Goal: Transaction & Acquisition: Purchase product/service

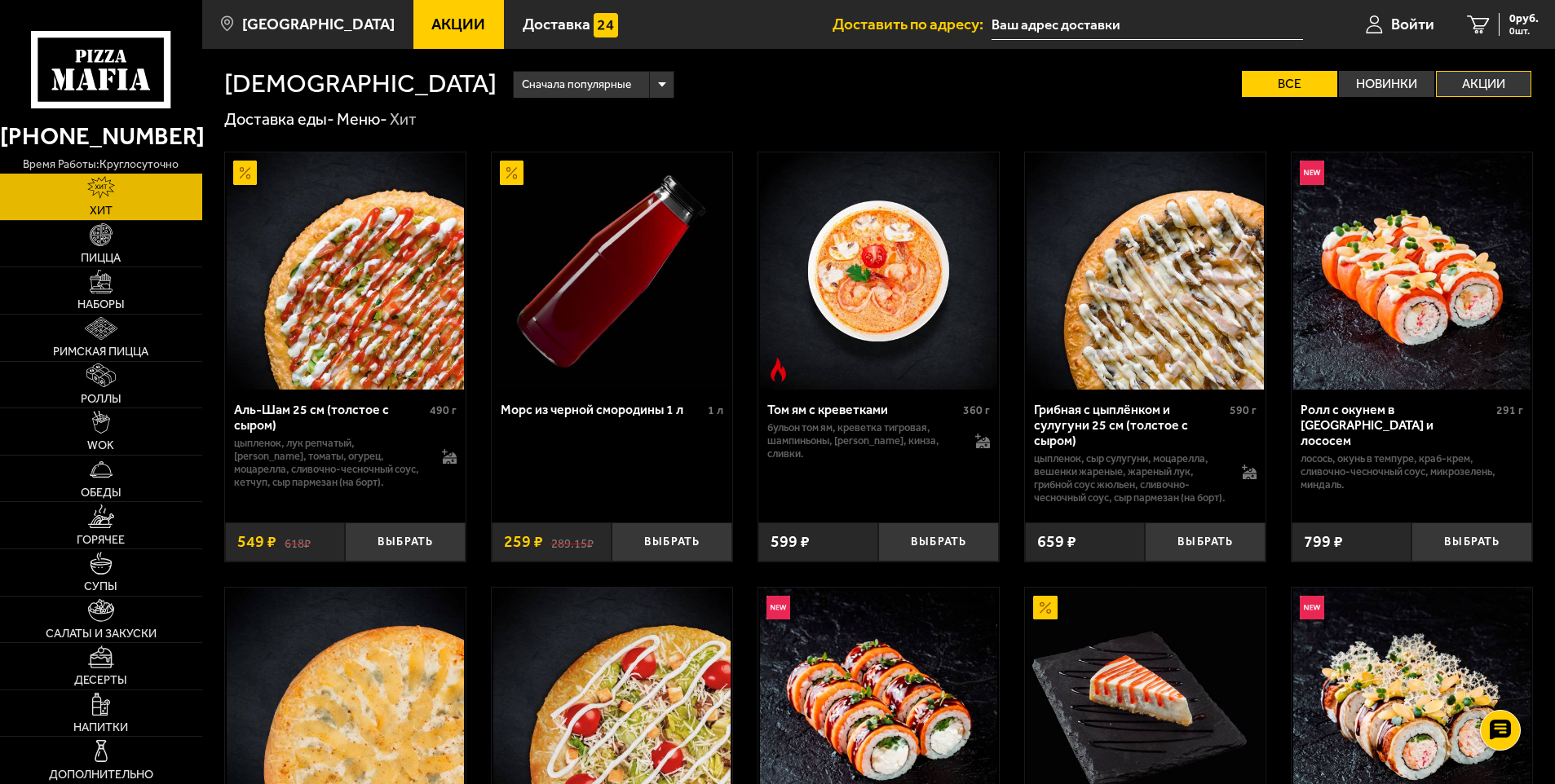
drag, startPoint x: 1458, startPoint y: 82, endPoint x: 1458, endPoint y: 91, distance: 9.0
click at [1460, 82] on label "Акции" at bounding box center [1484, 83] width 95 height 26
click at [0, 0] on input "Акции" at bounding box center [0, 0] width 0 height 0
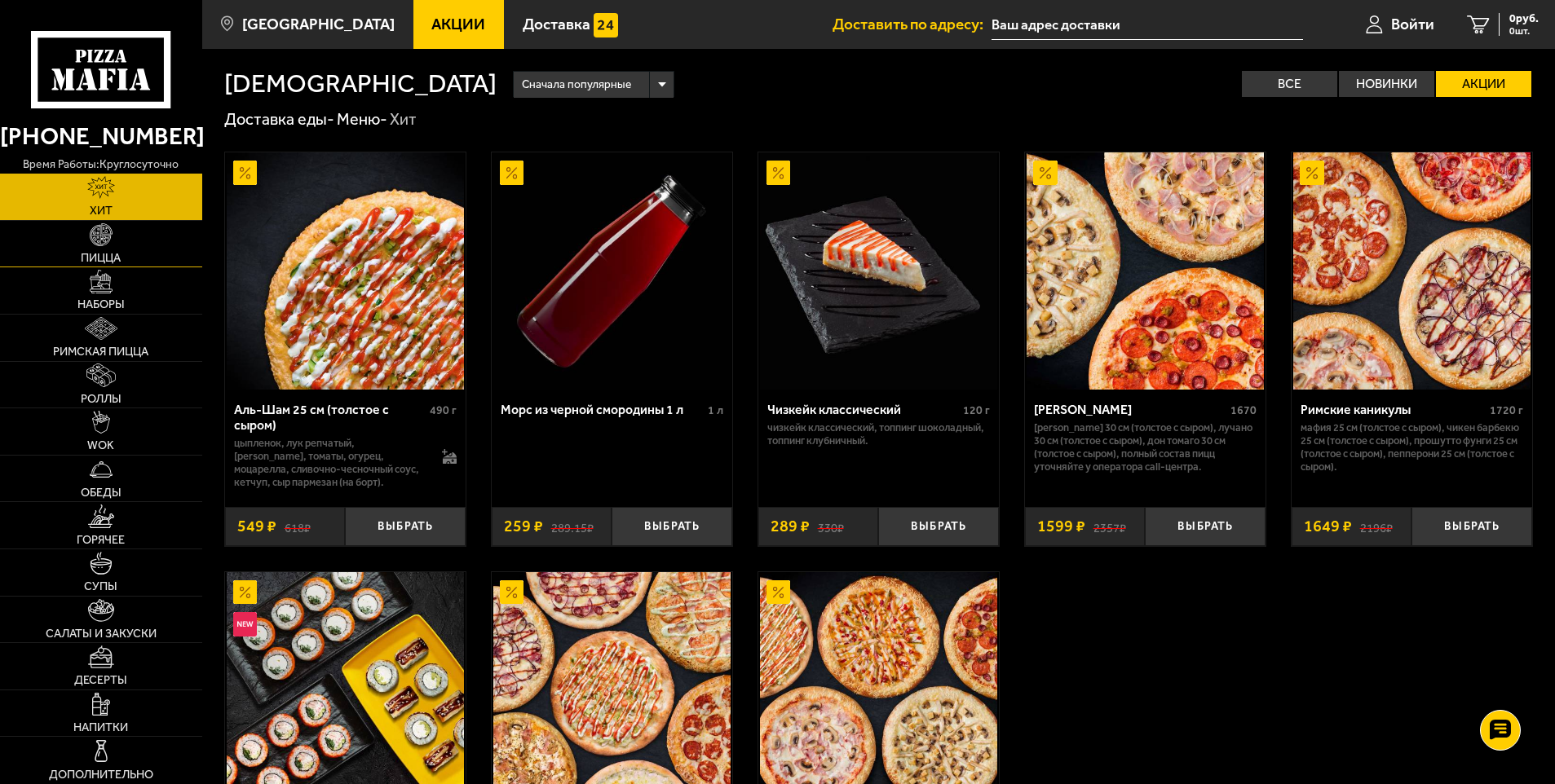
click at [118, 256] on span "Пицца" at bounding box center [100, 258] width 40 height 11
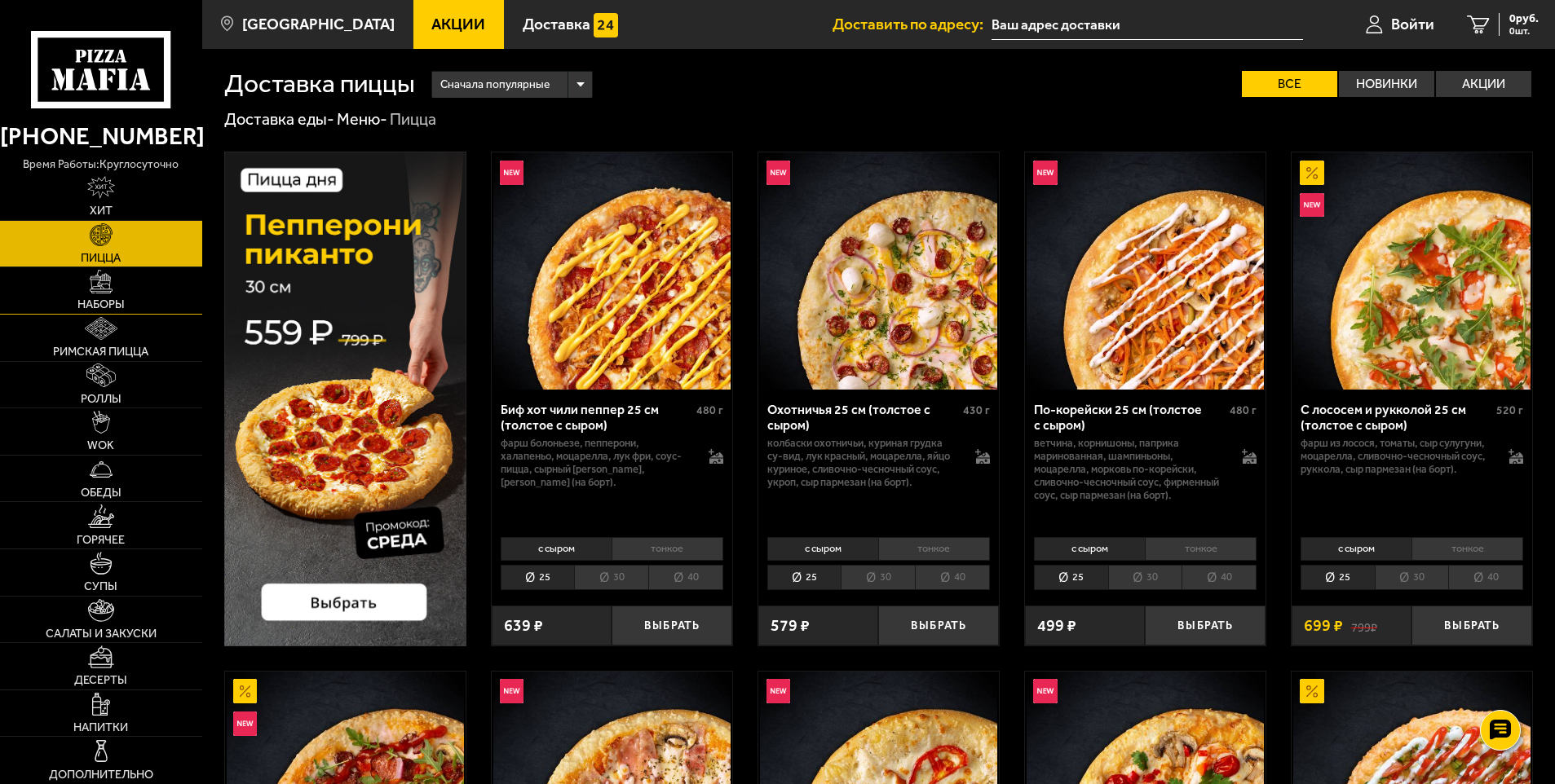
click at [121, 302] on span "Наборы" at bounding box center [101, 304] width 48 height 11
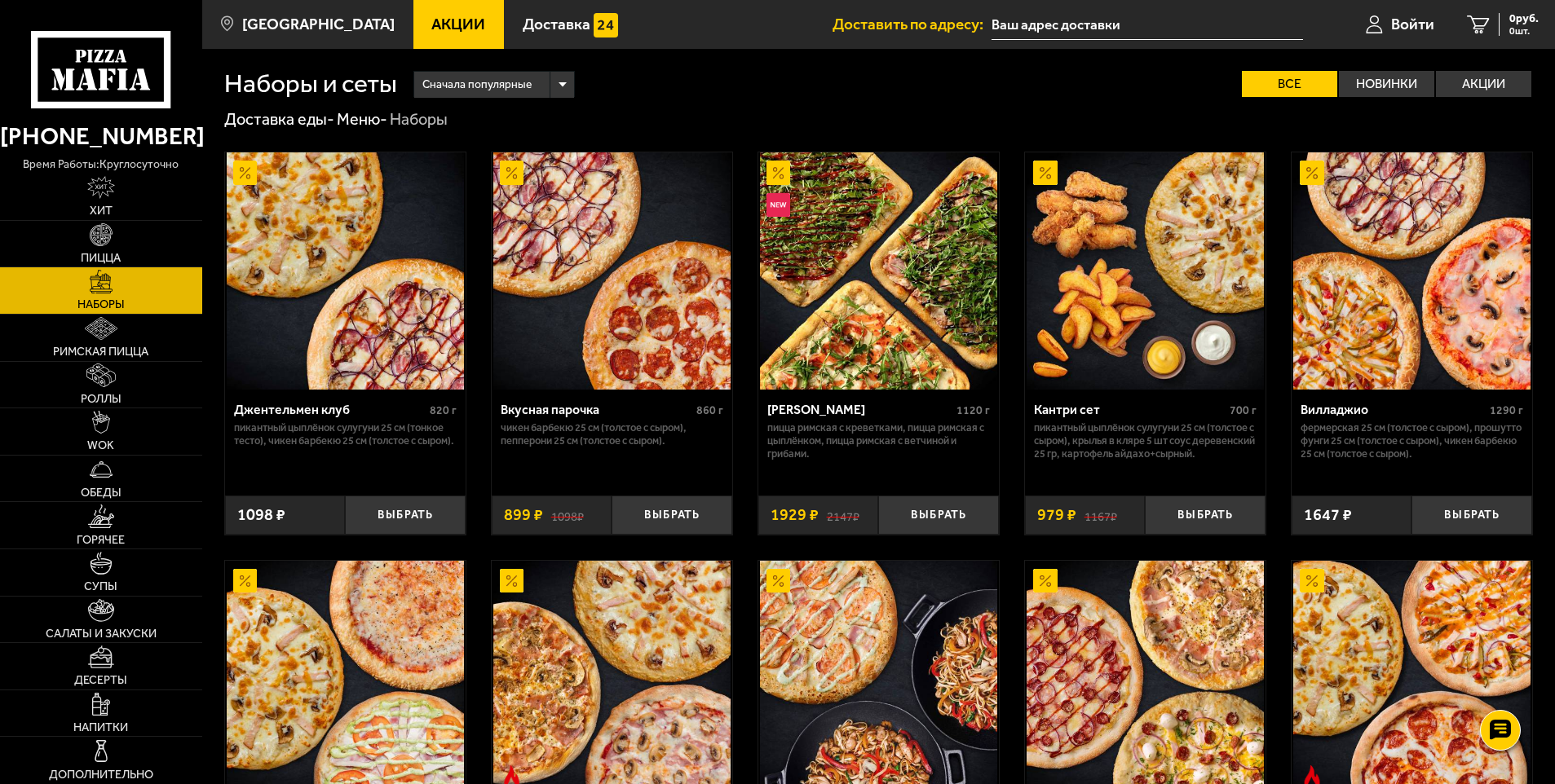
click at [432, 29] on span "Акции" at bounding box center [458, 24] width 54 height 15
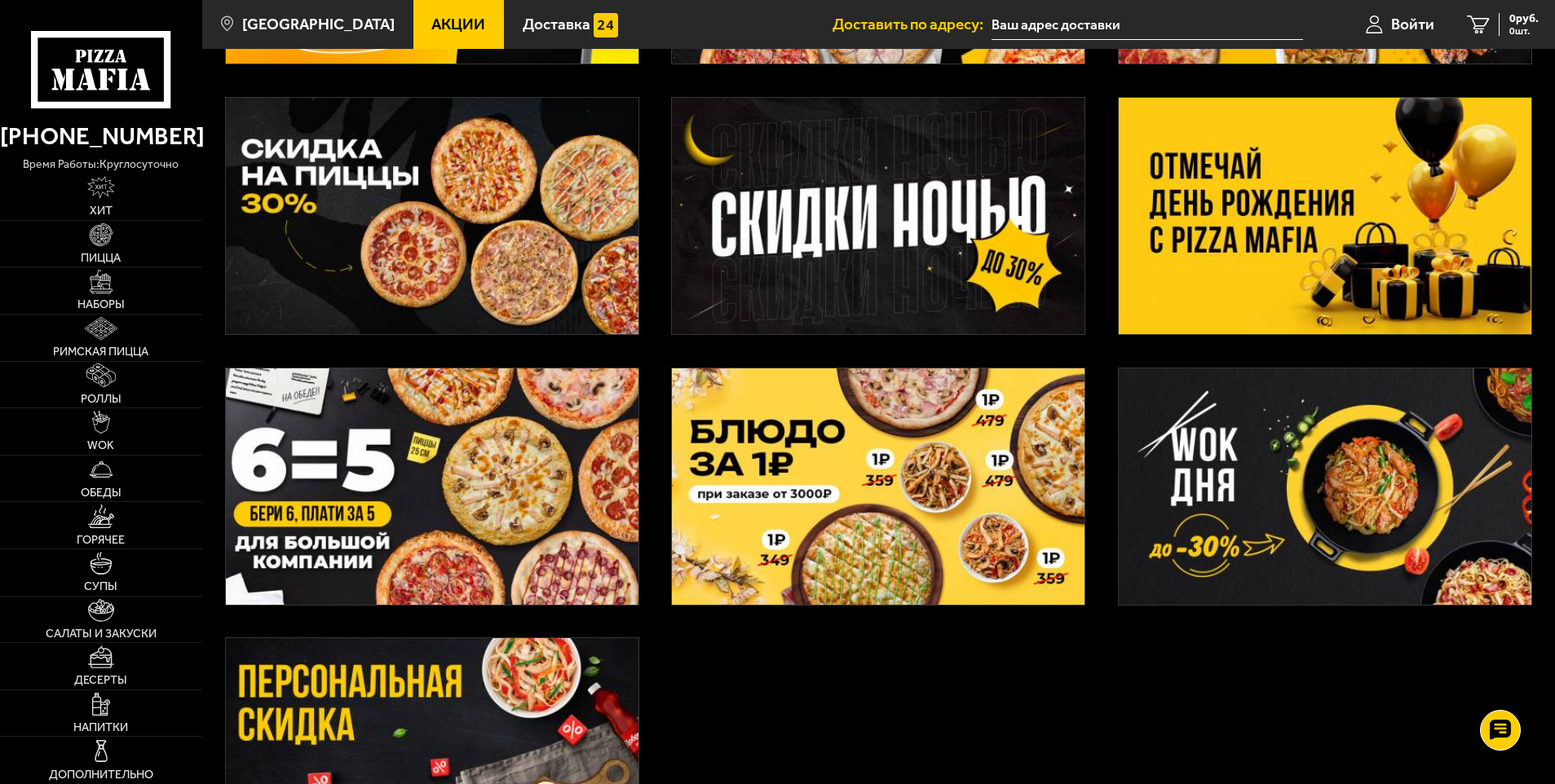
click at [1319, 233] on img at bounding box center [1326, 216] width 413 height 236
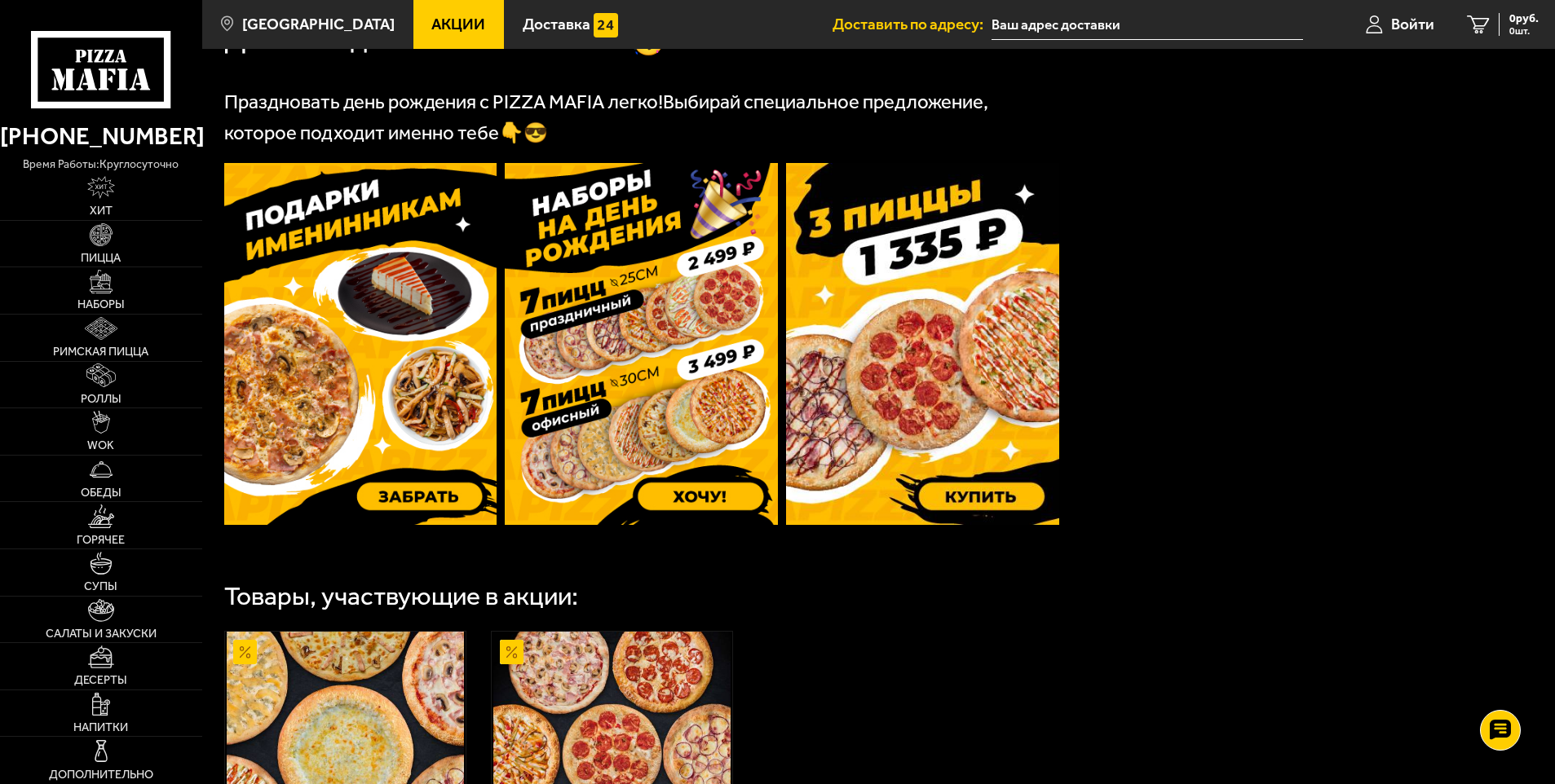
scroll to position [489, 0]
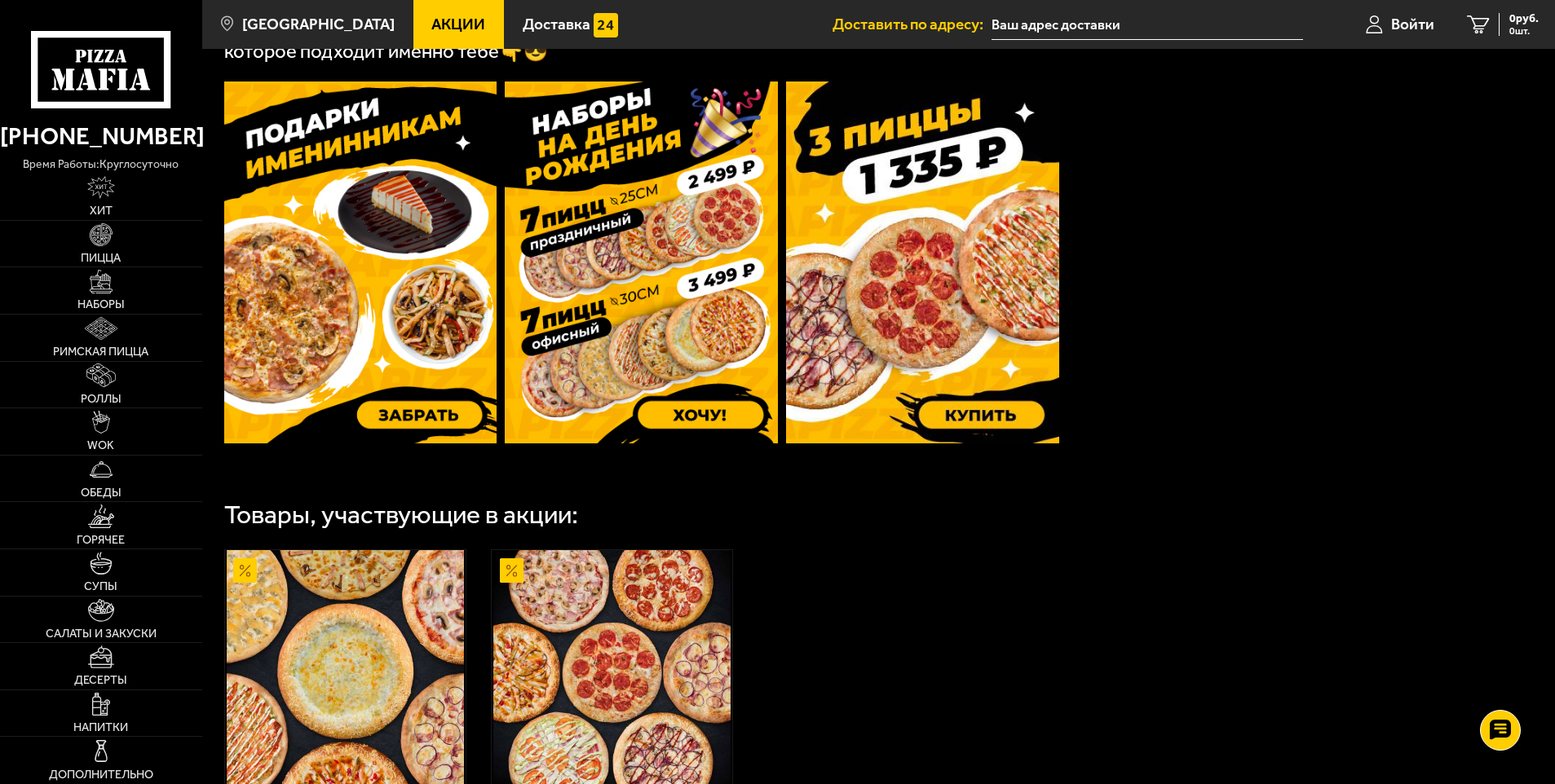
click at [713, 417] on img at bounding box center [642, 262] width 274 height 362
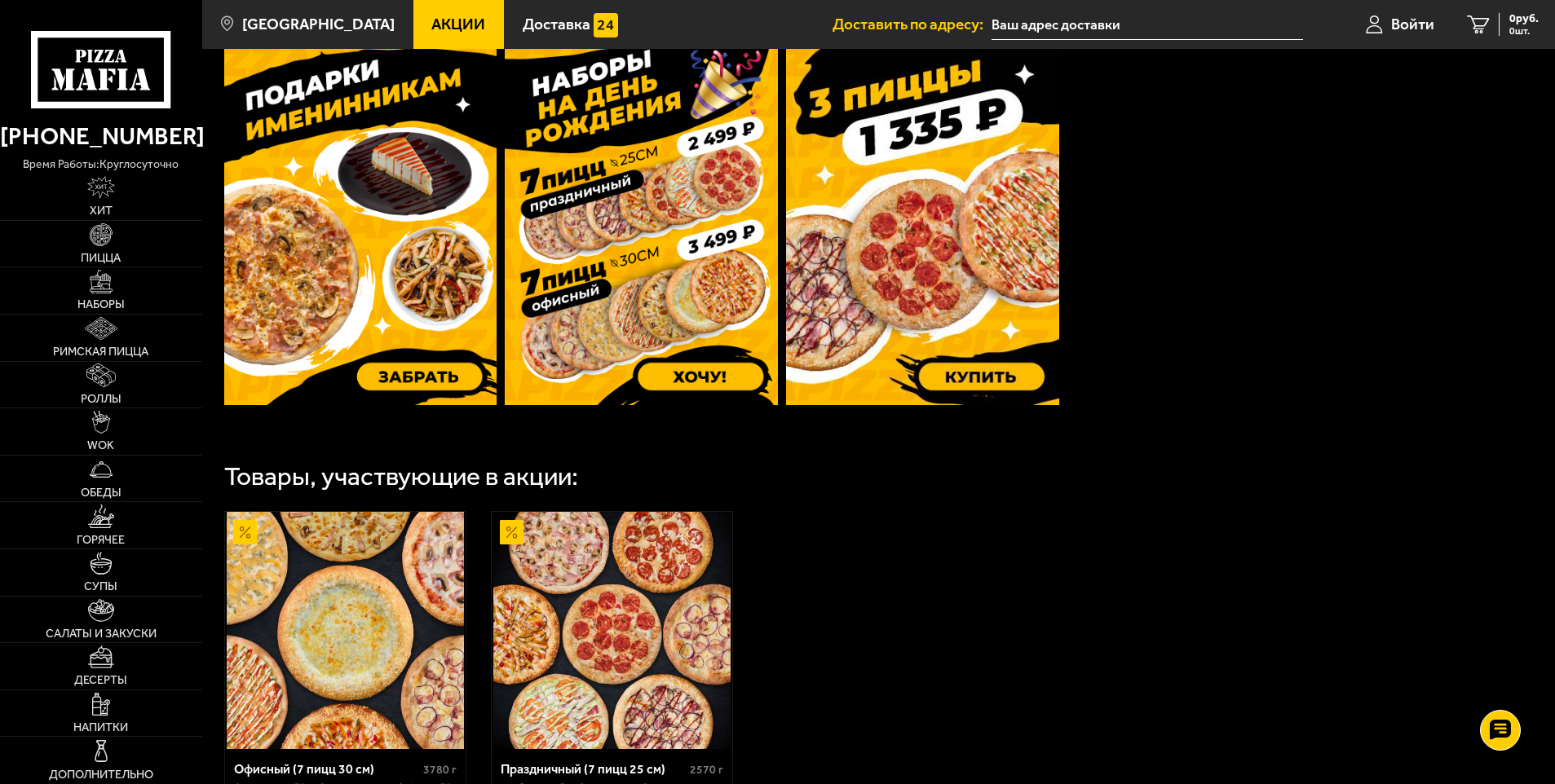
scroll to position [446, 0]
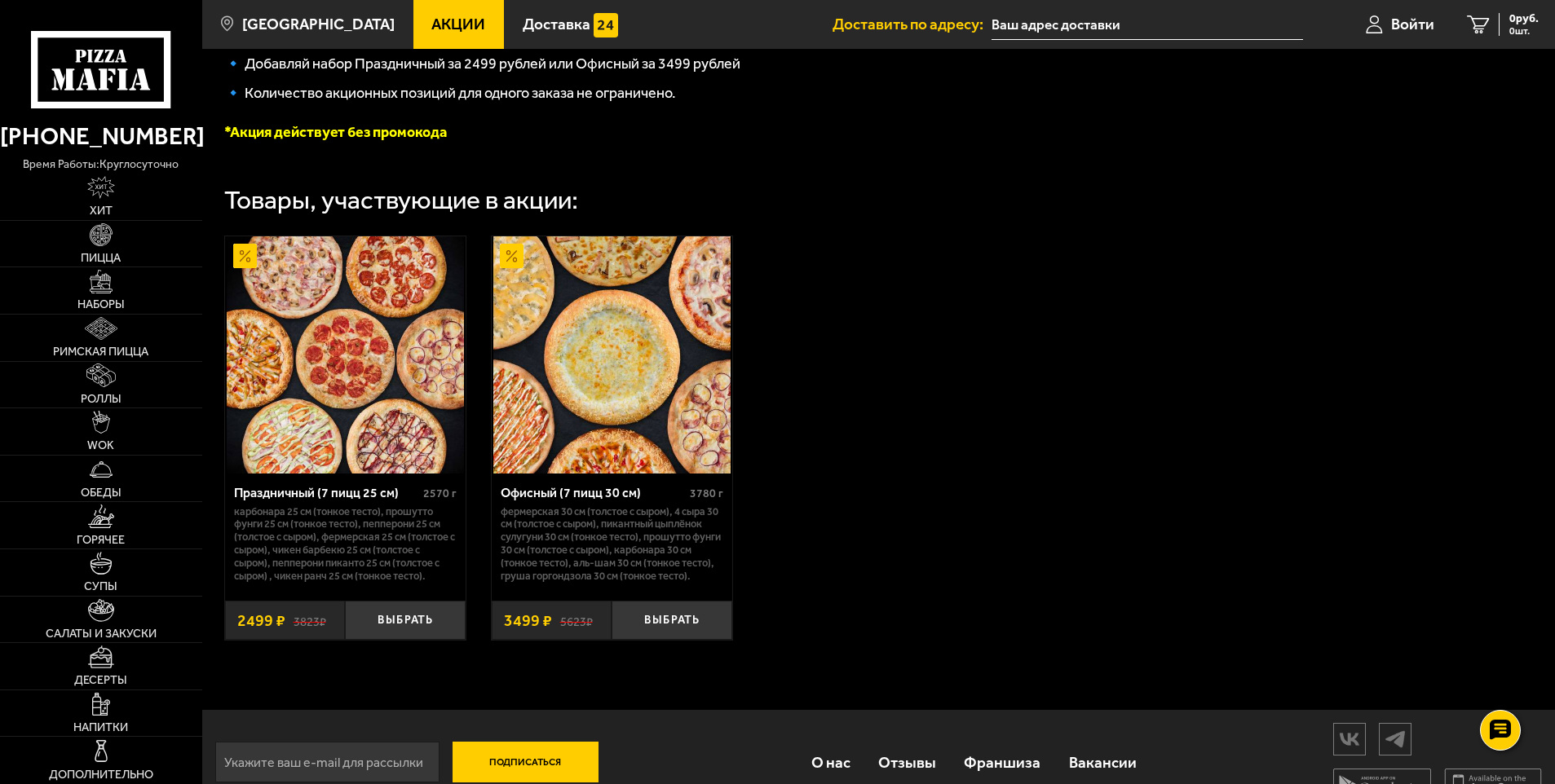
scroll to position [470, 0]
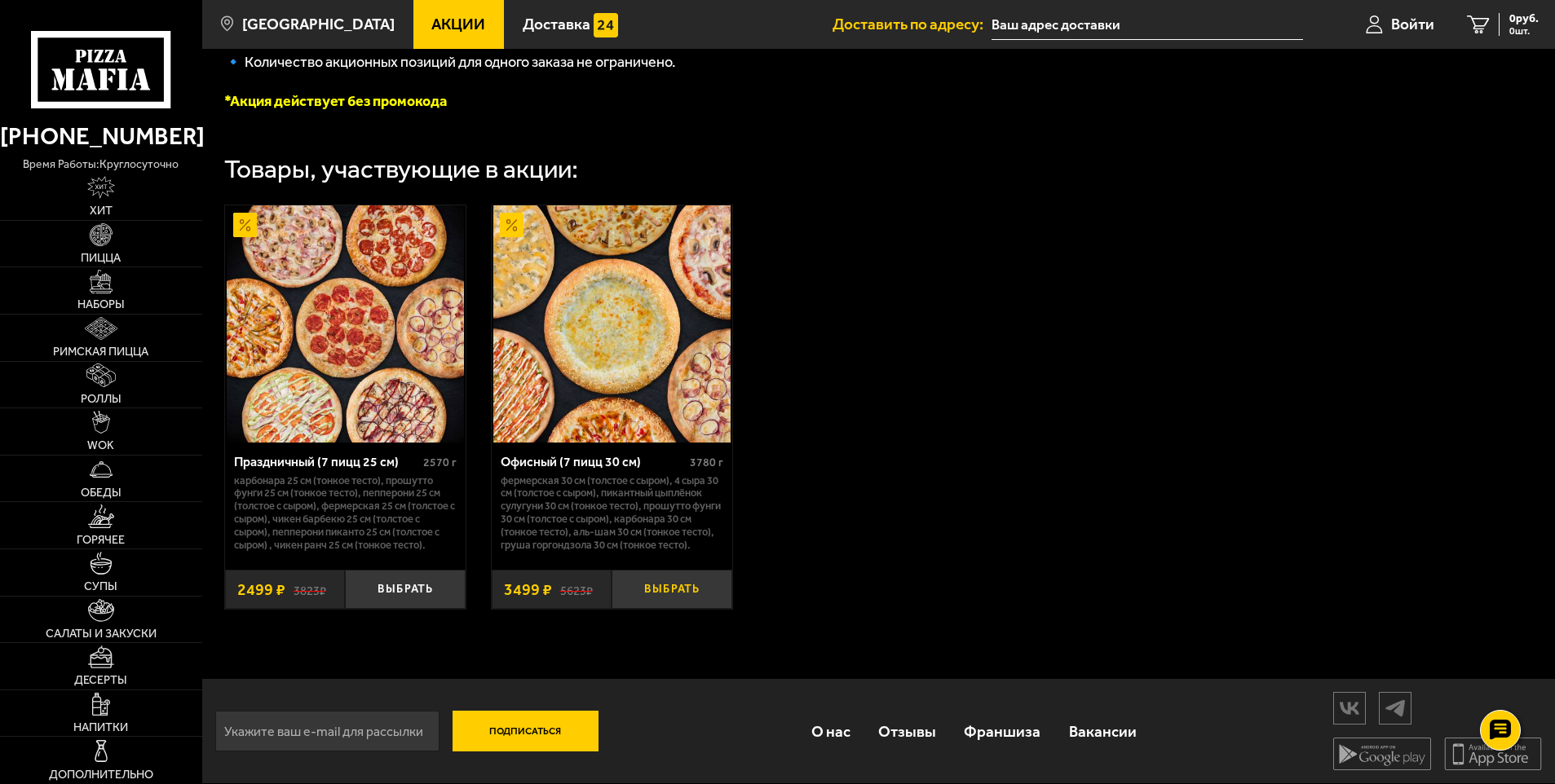
drag, startPoint x: 669, startPoint y: 595, endPoint x: 685, endPoint y: 594, distance: 16.0
click at [672, 595] on button "Выбрать" at bounding box center [672, 589] width 121 height 40
drag, startPoint x: 1504, startPoint y: 28, endPoint x: 1518, endPoint y: 29, distance: 14.0
click at [1510, 28] on span "1 шт." at bounding box center [1514, 31] width 49 height 10
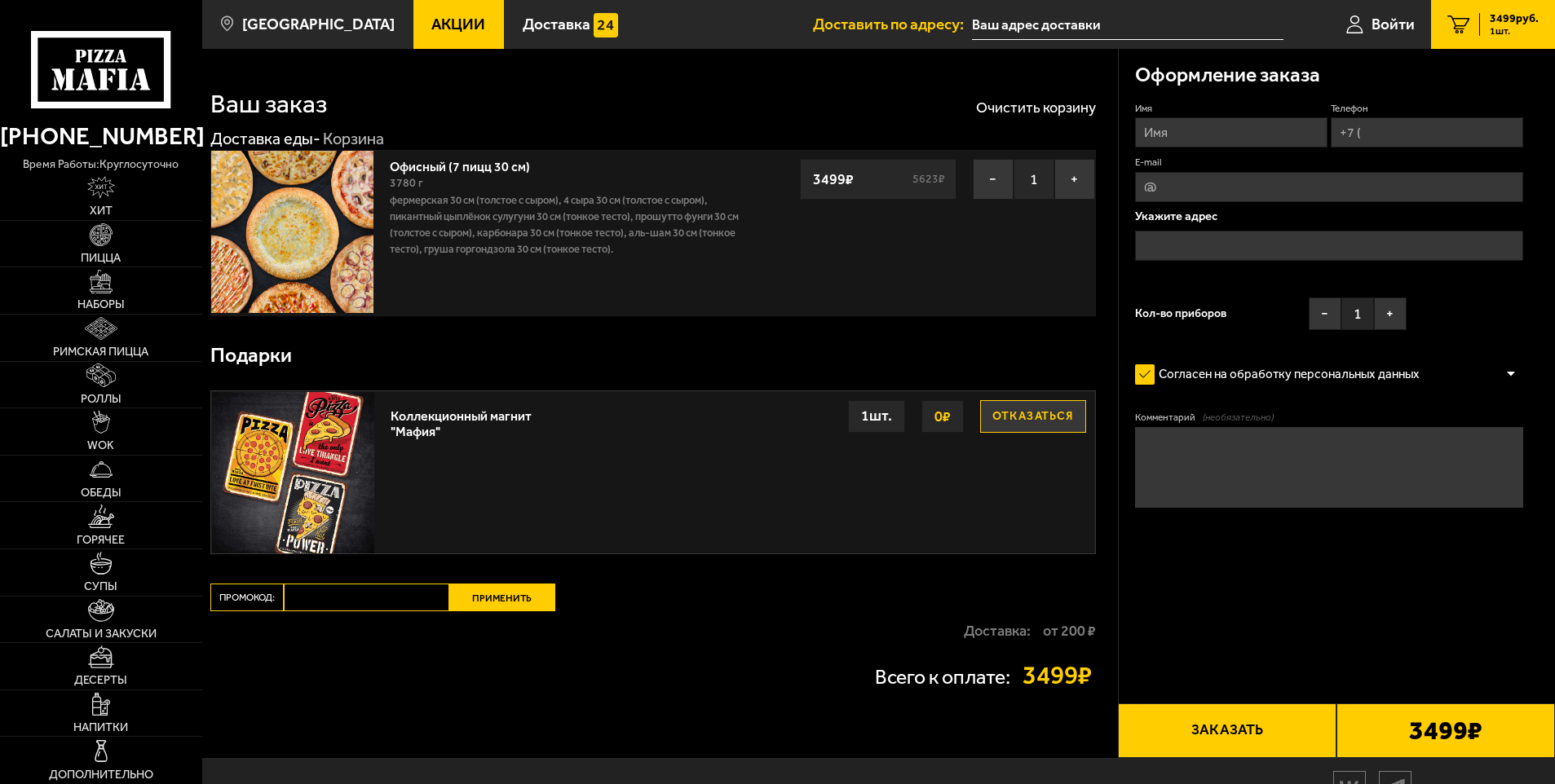
click at [1204, 138] on input "Имя" at bounding box center [1231, 133] width 192 height 31
type input "R"
type input "[PERSON_NAME]"
click at [1406, 133] on input "Телефон" at bounding box center [1427, 133] width 192 height 31
type input "[PHONE_NUMBER]"
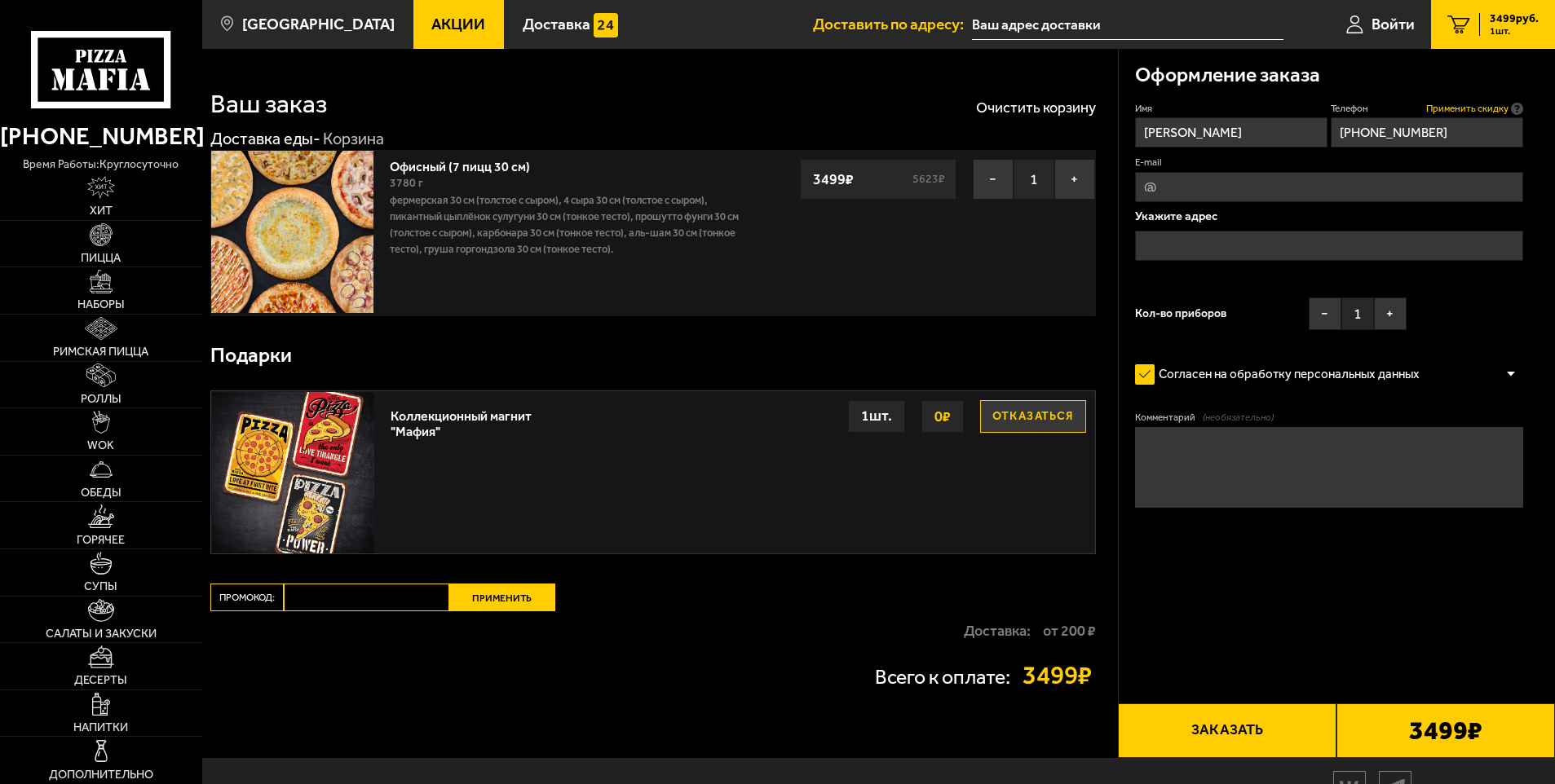
click at [1467, 109] on span "Применить скидку" at bounding box center [1467, 109] width 82 height 14
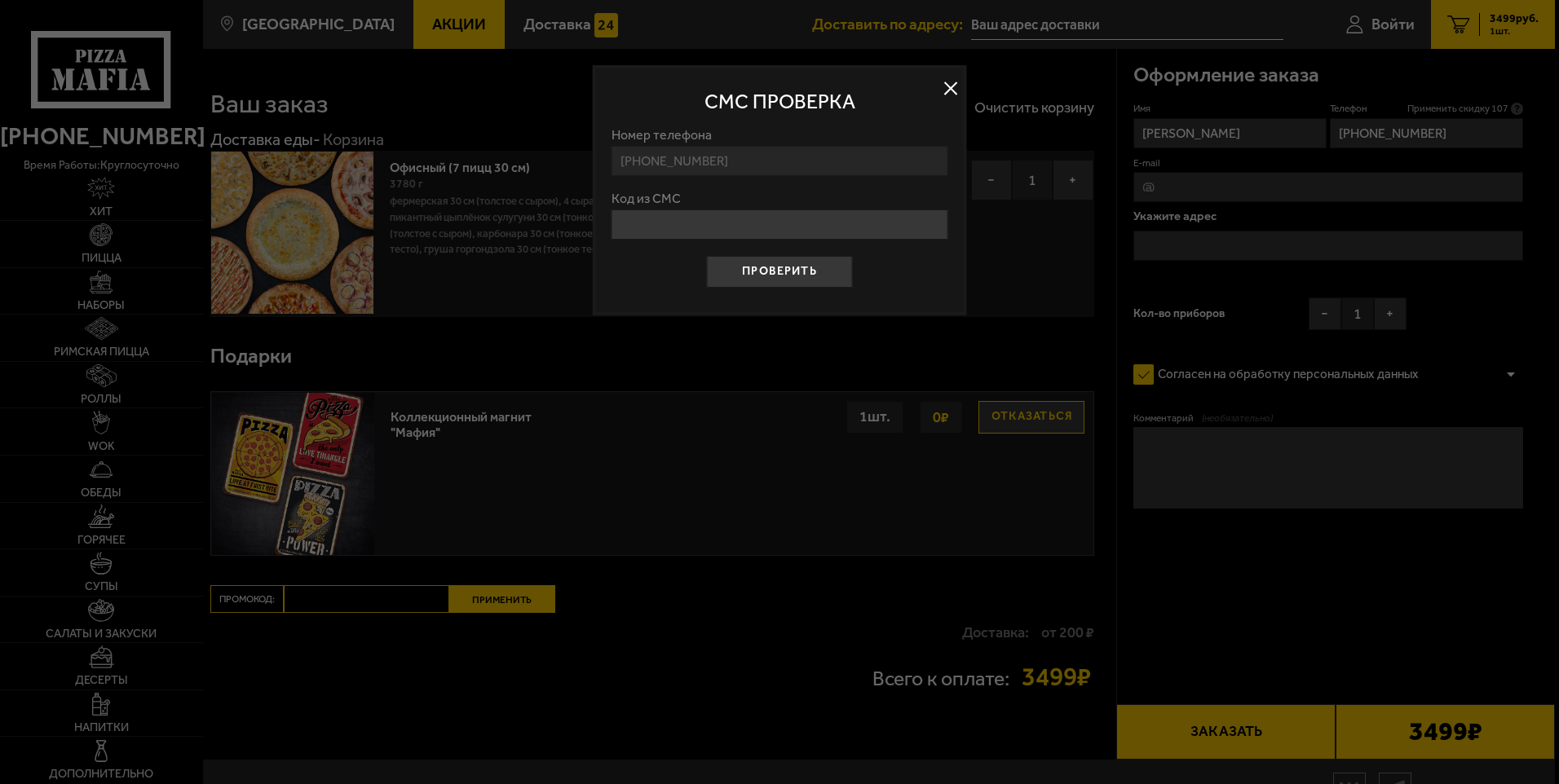
click at [647, 230] on input "Код из СМС" at bounding box center [780, 225] width 336 height 31
click at [949, 87] on button at bounding box center [951, 88] width 25 height 25
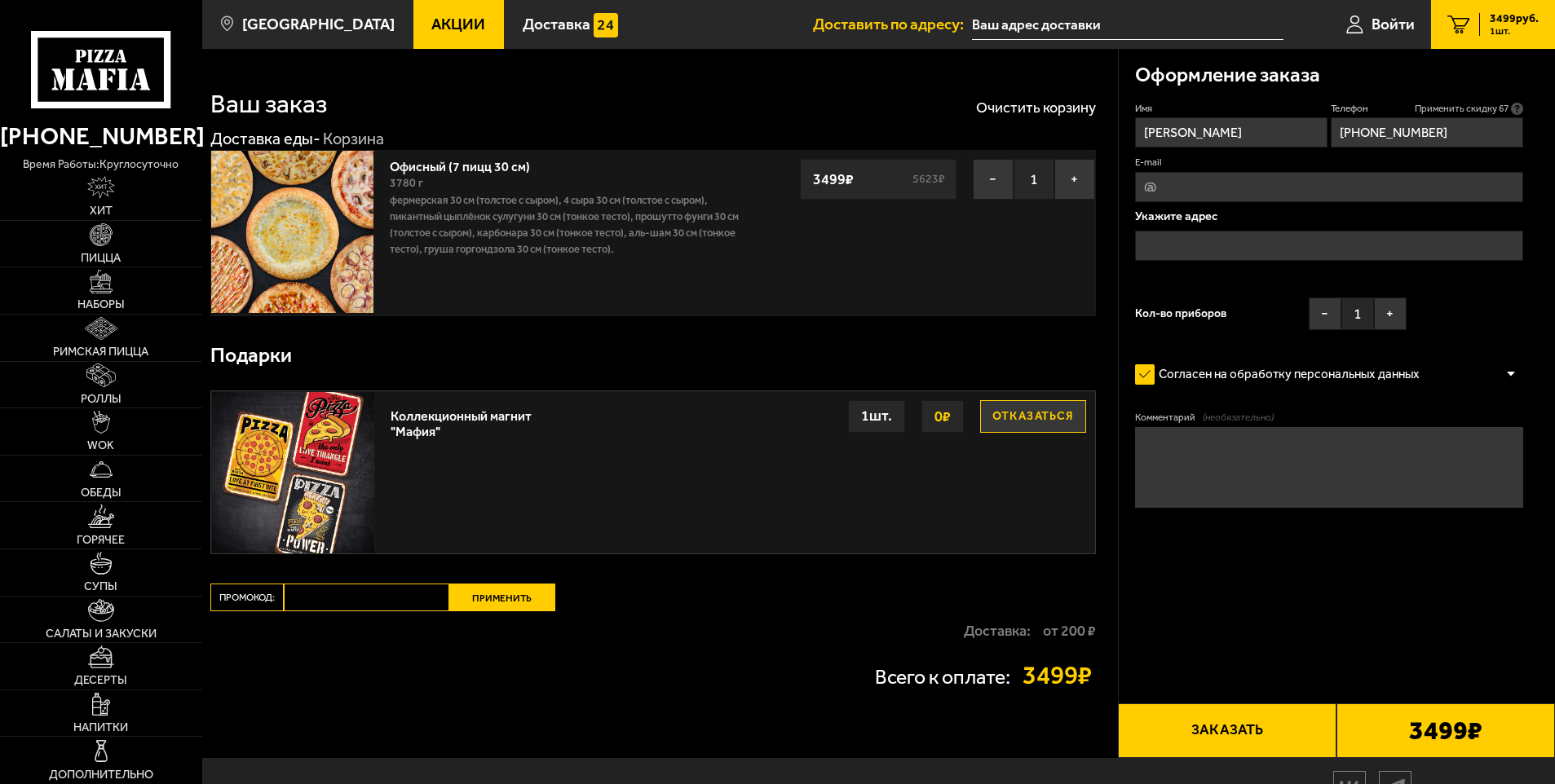
click at [1203, 198] on input "E-mail" at bounding box center [1330, 187] width 389 height 31
click at [996, 261] on div "Офисный (7 пицц 30 см) 3780 г Фермерская 30 см (толстое с сыром), 4 сыра 30 см …" at bounding box center [653, 234] width 885 height 166
click at [1180, 239] on input "text" at bounding box center [1330, 246] width 389 height 31
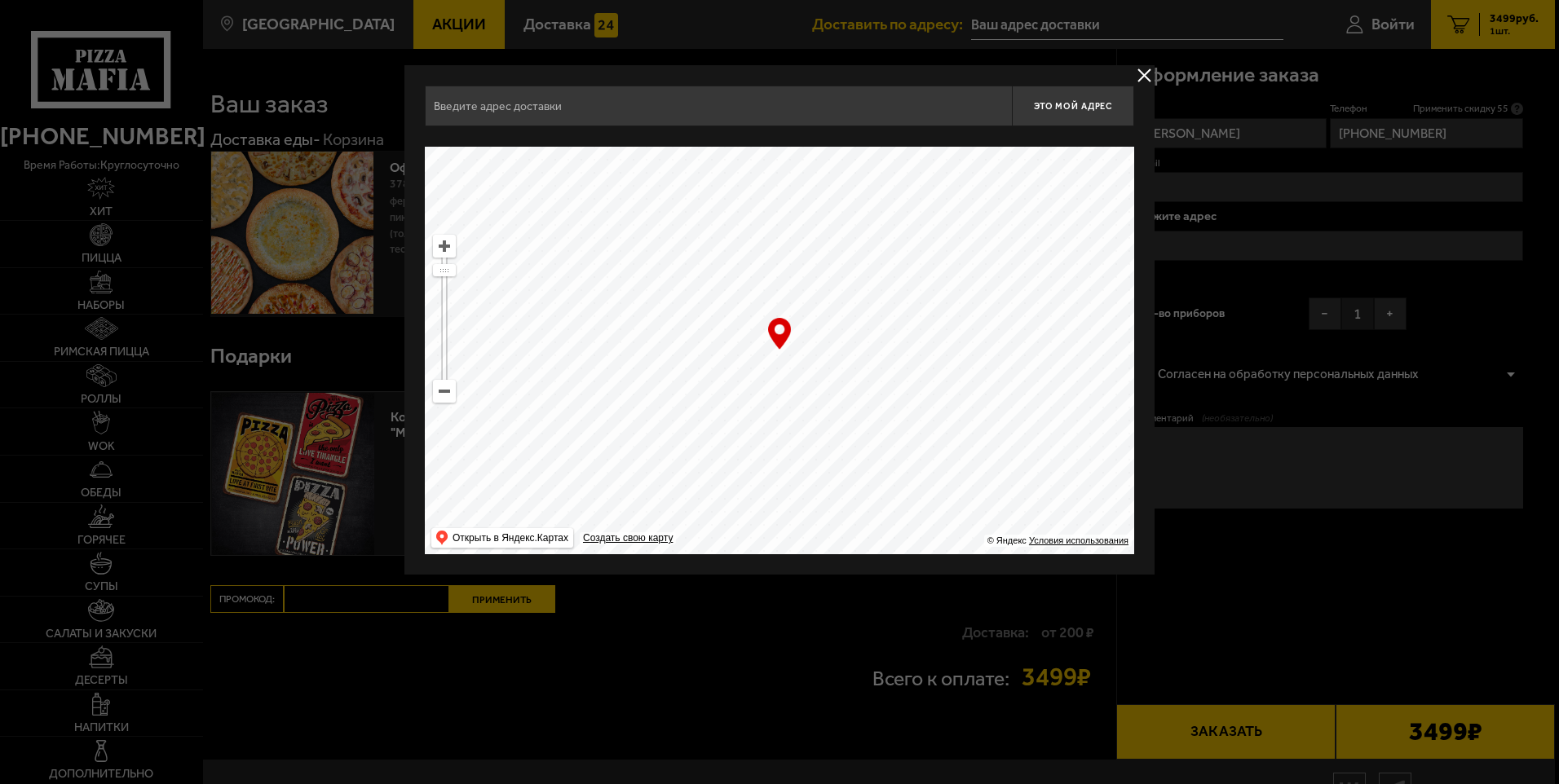
drag, startPoint x: 835, startPoint y: 448, endPoint x: 981, endPoint y: 561, distance: 184.6
click at [982, 573] on div "Это мой адрес Найдите адрес перетащив карту … © Яндекс Условия использования От…" at bounding box center [779, 320] width 750 height 510
drag, startPoint x: 851, startPoint y: 242, endPoint x: 929, endPoint y: 451, distance: 223.1
click at [938, 459] on ymaps at bounding box center [779, 351] width 709 height 408
drag, startPoint x: 799, startPoint y: 313, endPoint x: 1068, endPoint y: 568, distance: 370.7
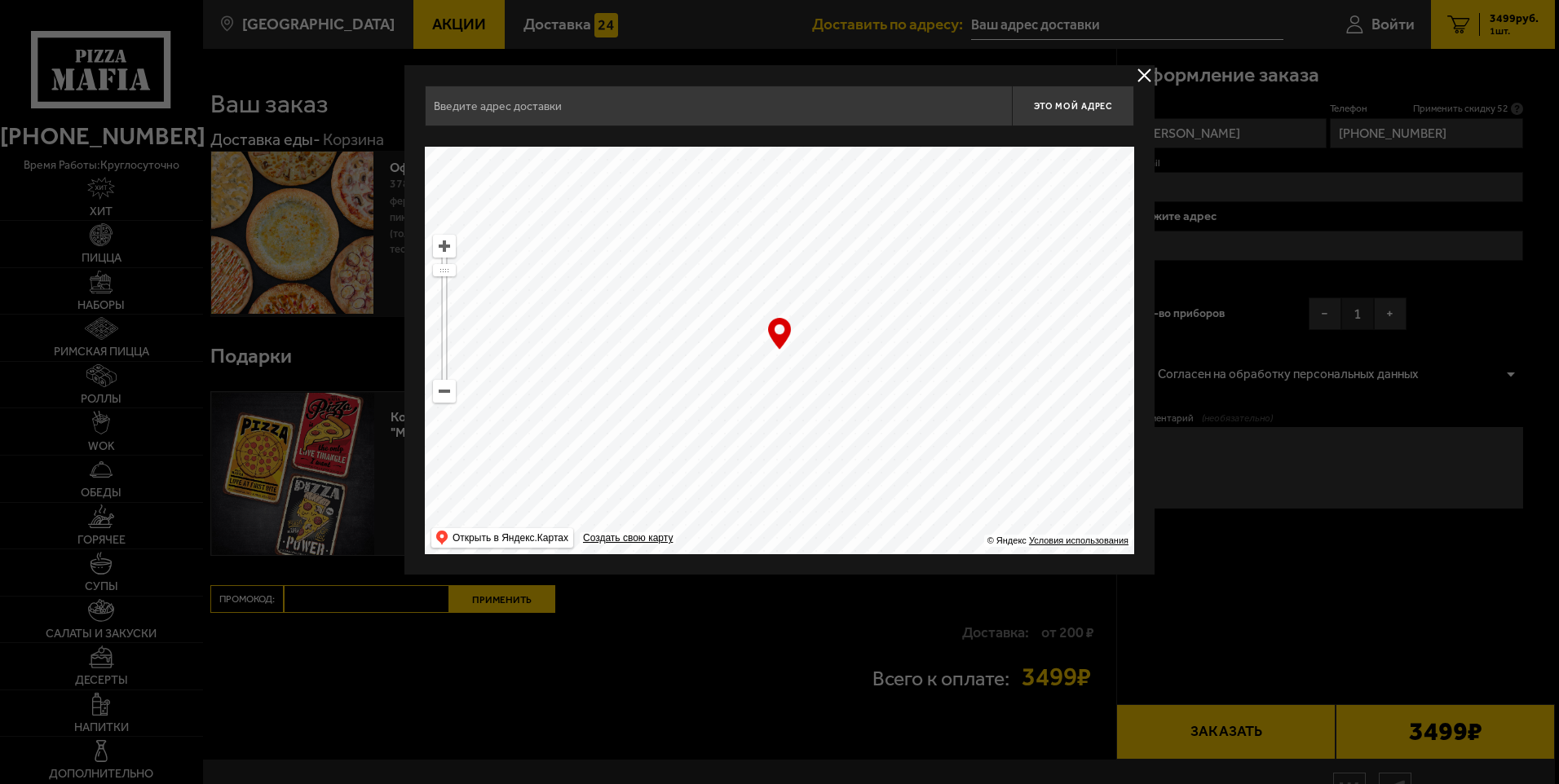
click at [1068, 568] on div "Это мой адрес Найдите адрес перетащив карту … © Яндекс Условия использования От…" at bounding box center [779, 320] width 750 height 510
type input "проспект Добролюбова, 13"
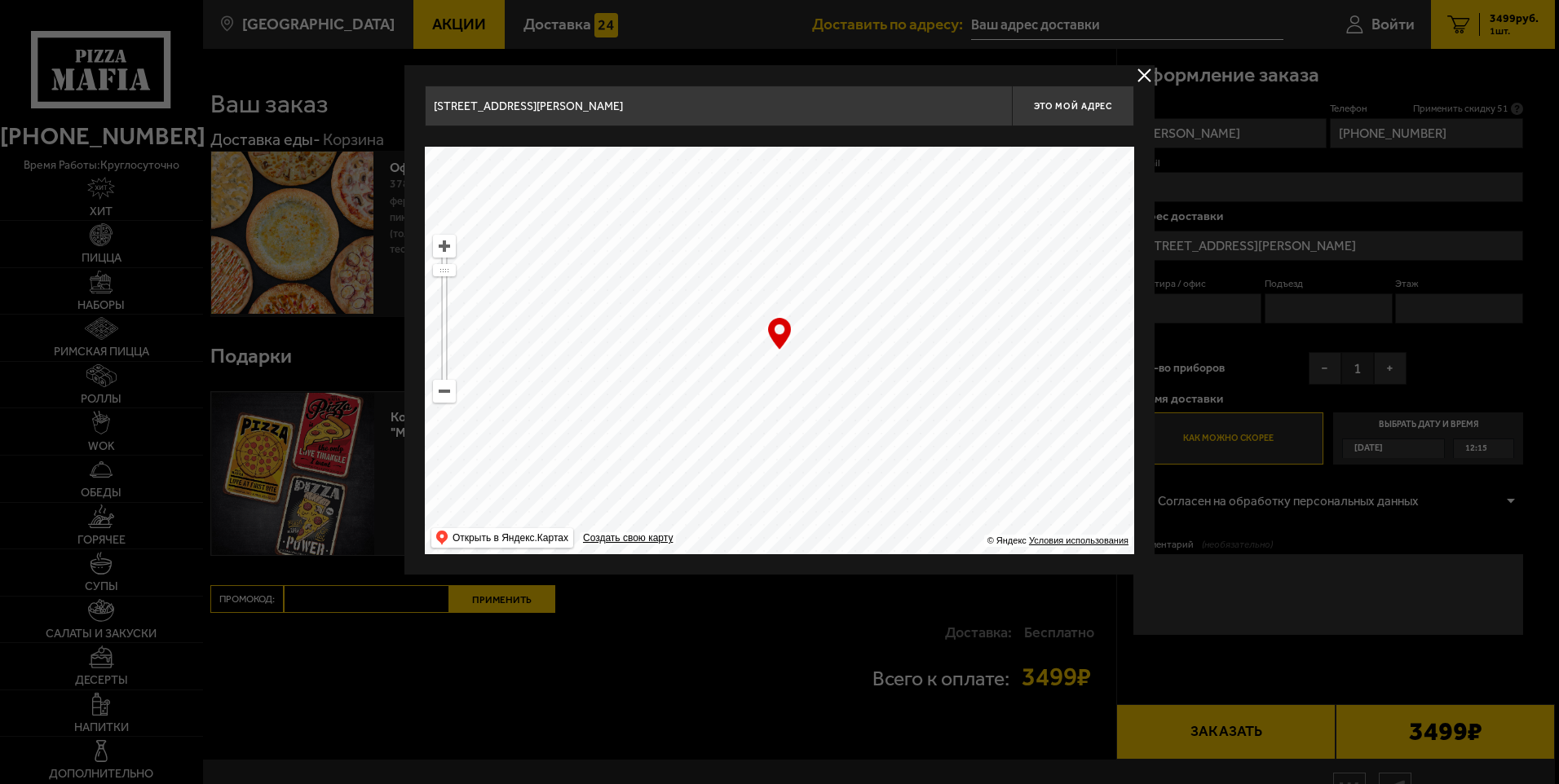
drag, startPoint x: 892, startPoint y: 283, endPoint x: 921, endPoint y: 557, distance: 275.5
click at [921, 557] on div "проспект Добролюбова, 13 Это мой адрес Найдите адрес перетащив карту … © Яндекс…" at bounding box center [779, 320] width 750 height 510
drag, startPoint x: 872, startPoint y: 290, endPoint x: 876, endPoint y: 395, distance: 105.1
click at [881, 412] on ymaps at bounding box center [779, 351] width 709 height 408
type input "Съезжинская улица, 18-20"
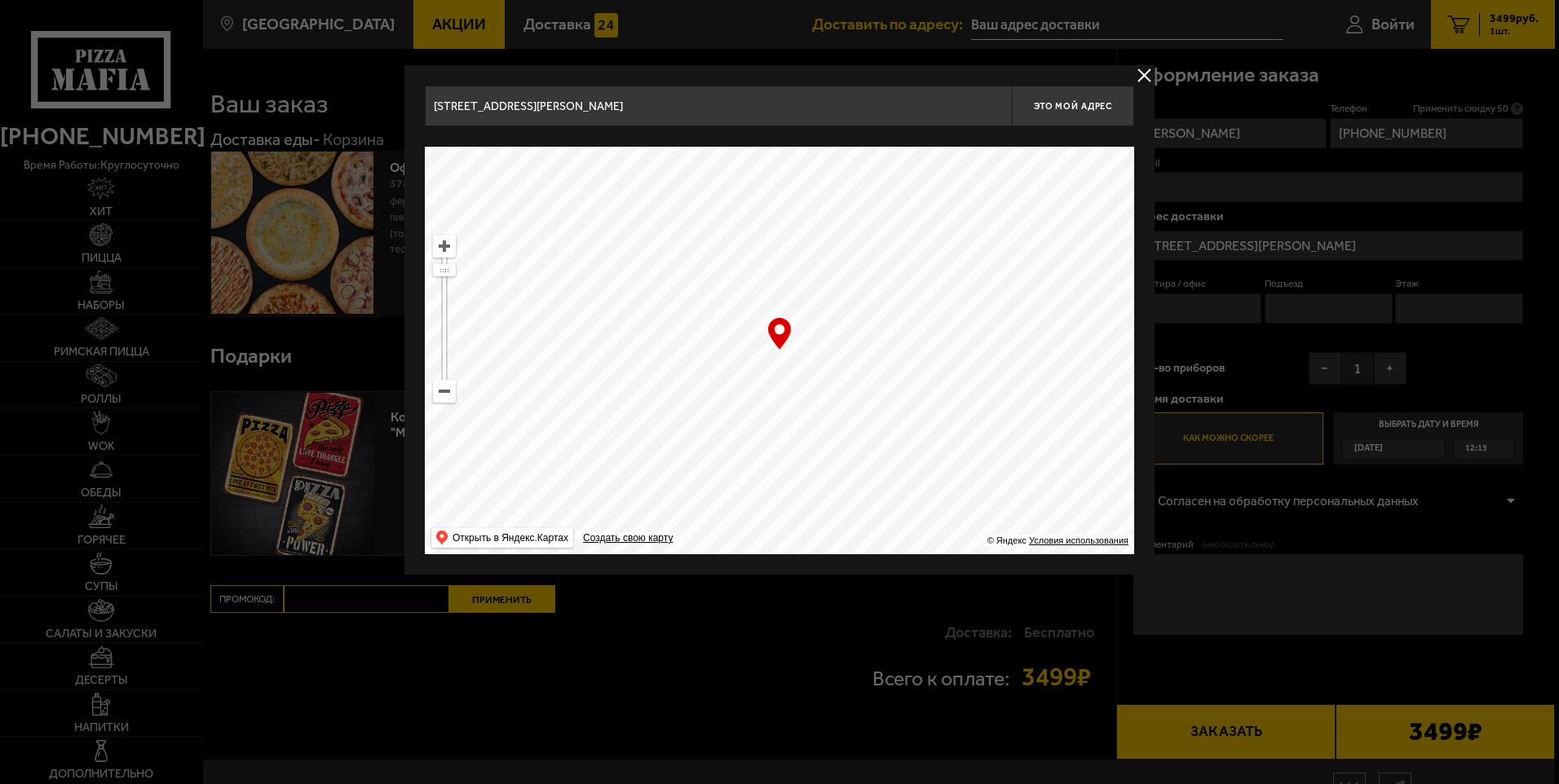
type input "Съезжинская улица, 18-20"
type input "Большой проспект Петроградской стороны, 27/1"
click at [447, 393] on ymaps at bounding box center [444, 391] width 21 height 21
drag, startPoint x: 619, startPoint y: 248, endPoint x: 860, endPoint y: 572, distance: 403.8
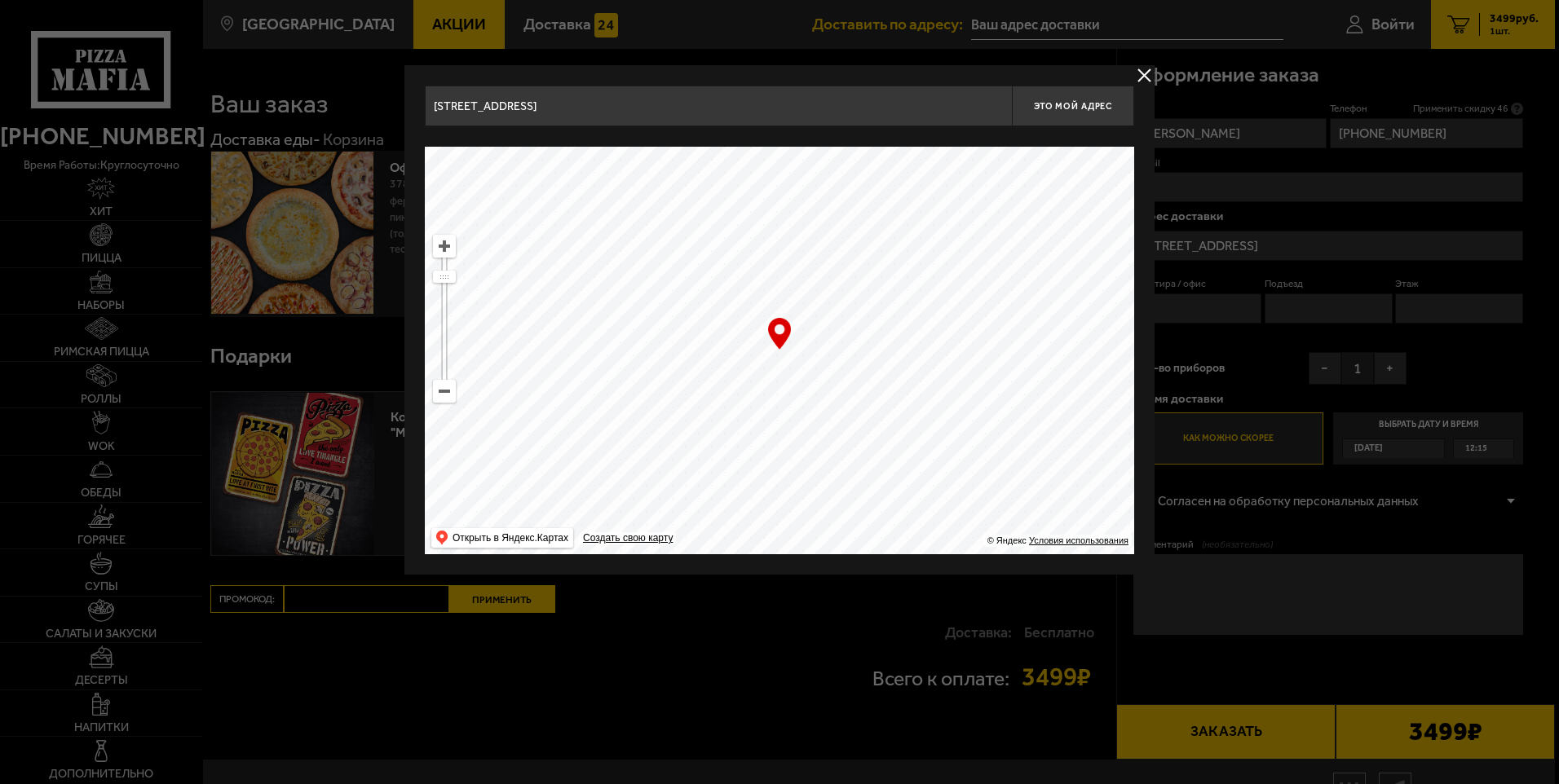
click at [855, 577] on main "Санкт-Петербург Все Акции Доставка Личный кабинет Акции Доставка Доставить по а…" at bounding box center [878, 431] width 1353 height 864
drag, startPoint x: 900, startPoint y: 253, endPoint x: 946, endPoint y: 562, distance: 312.4
click at [947, 562] on div "Большой проспект Петроградской стороны, 27/1 Это мой адрес Найдите адрес перета…" at bounding box center [779, 320] width 750 height 510
drag, startPoint x: 929, startPoint y: 322, endPoint x: 1014, endPoint y: 569, distance: 261.2
click at [1014, 569] on div "Большой проспект Петроградской стороны, 27/1 Это мой адрес Найдите адрес перета…" at bounding box center [779, 320] width 750 height 510
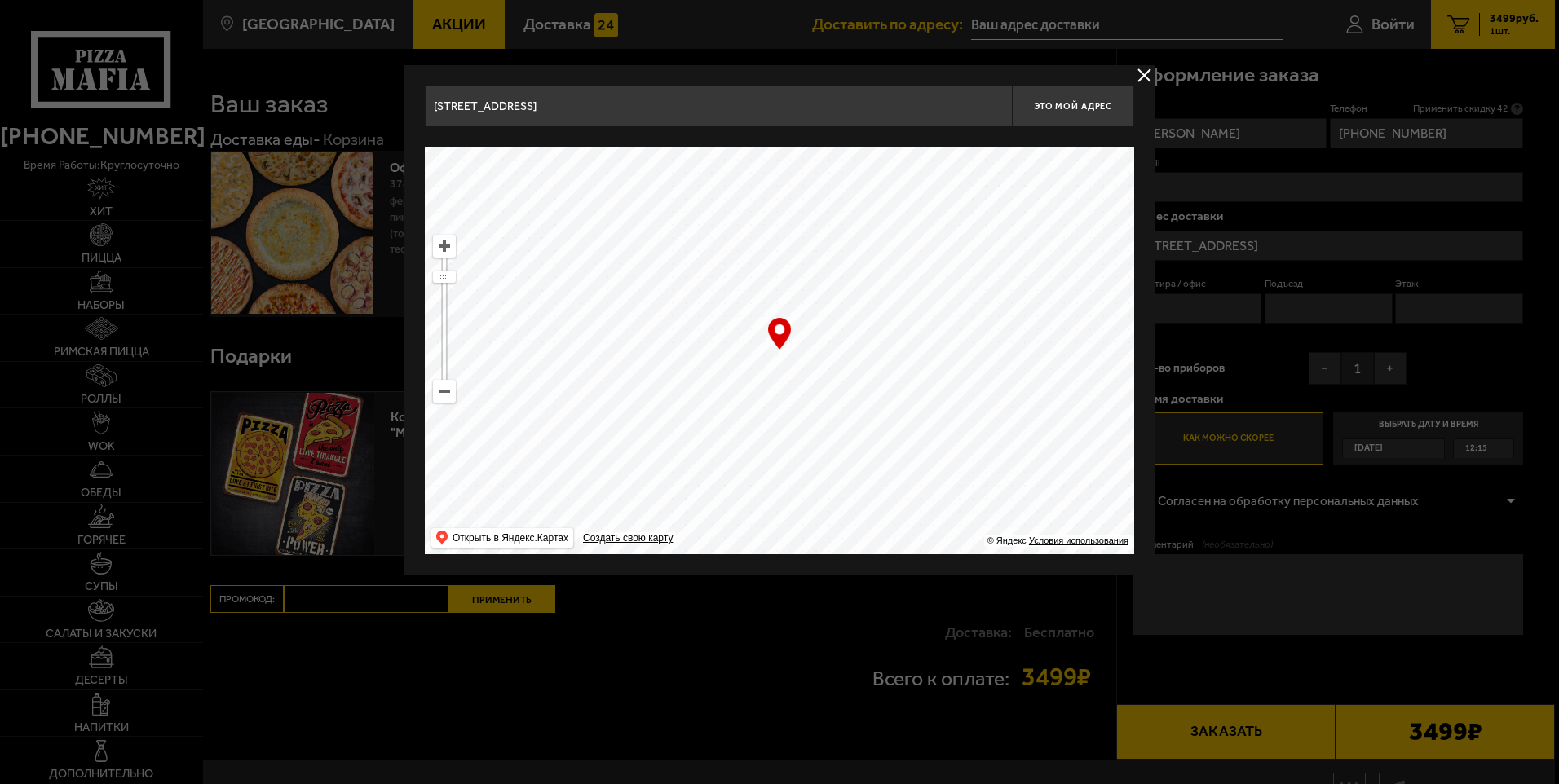
type input "Дибуновская улица, 22"
type input "Липовая аллея, 14А"
drag, startPoint x: 697, startPoint y: 402, endPoint x: 1085, endPoint y: 474, distance: 394.6
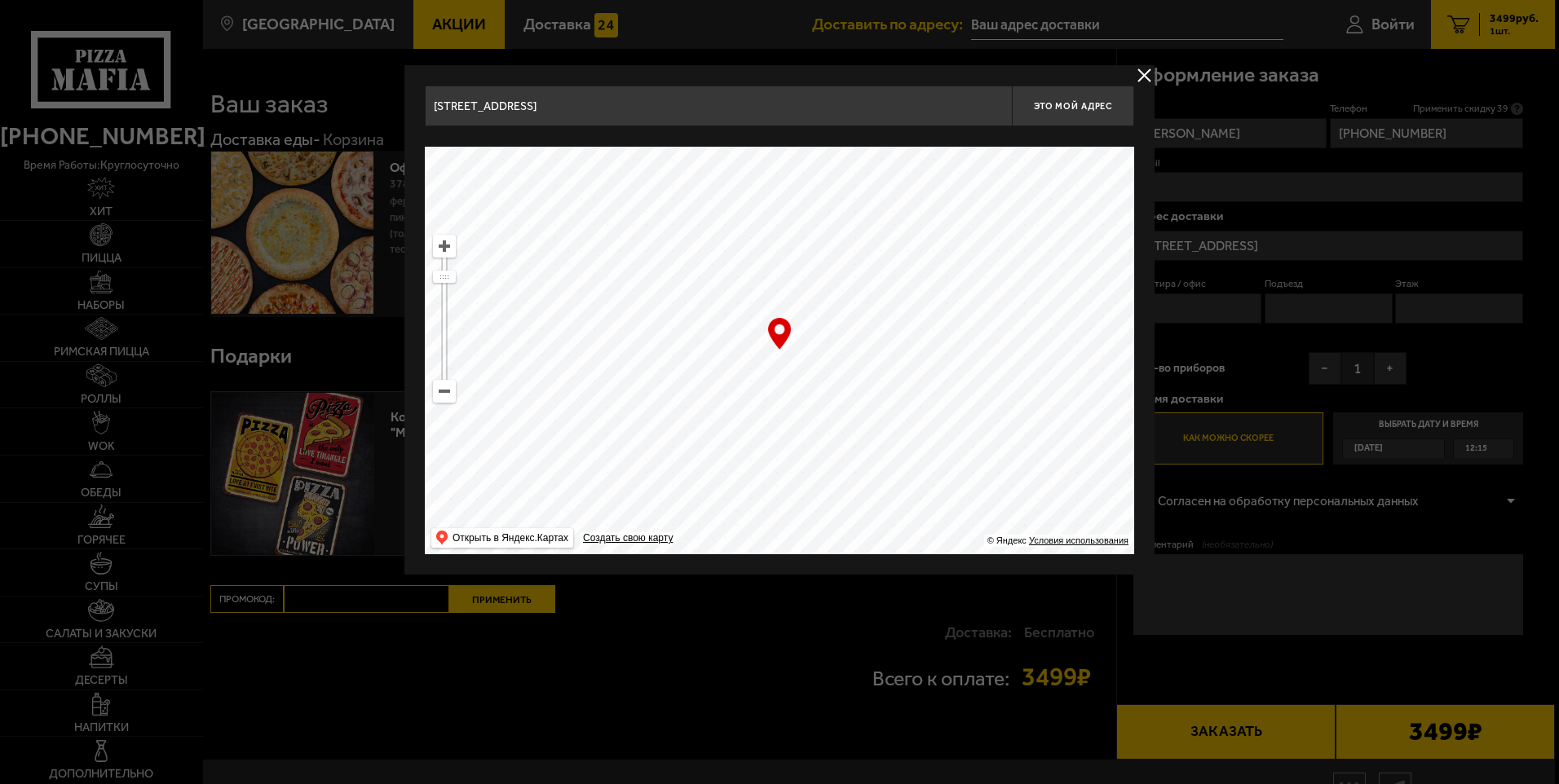
click at [1160, 510] on main "Санкт-Петербург Все Акции Доставка Личный кабинет Акции Доставка Доставить по а…" at bounding box center [878, 431] width 1353 height 864
drag, startPoint x: 568, startPoint y: 339, endPoint x: 798, endPoint y: 472, distance: 265.7
click at [790, 510] on ymaps at bounding box center [779, 351] width 709 height 408
type input "Планерная улица, 15"
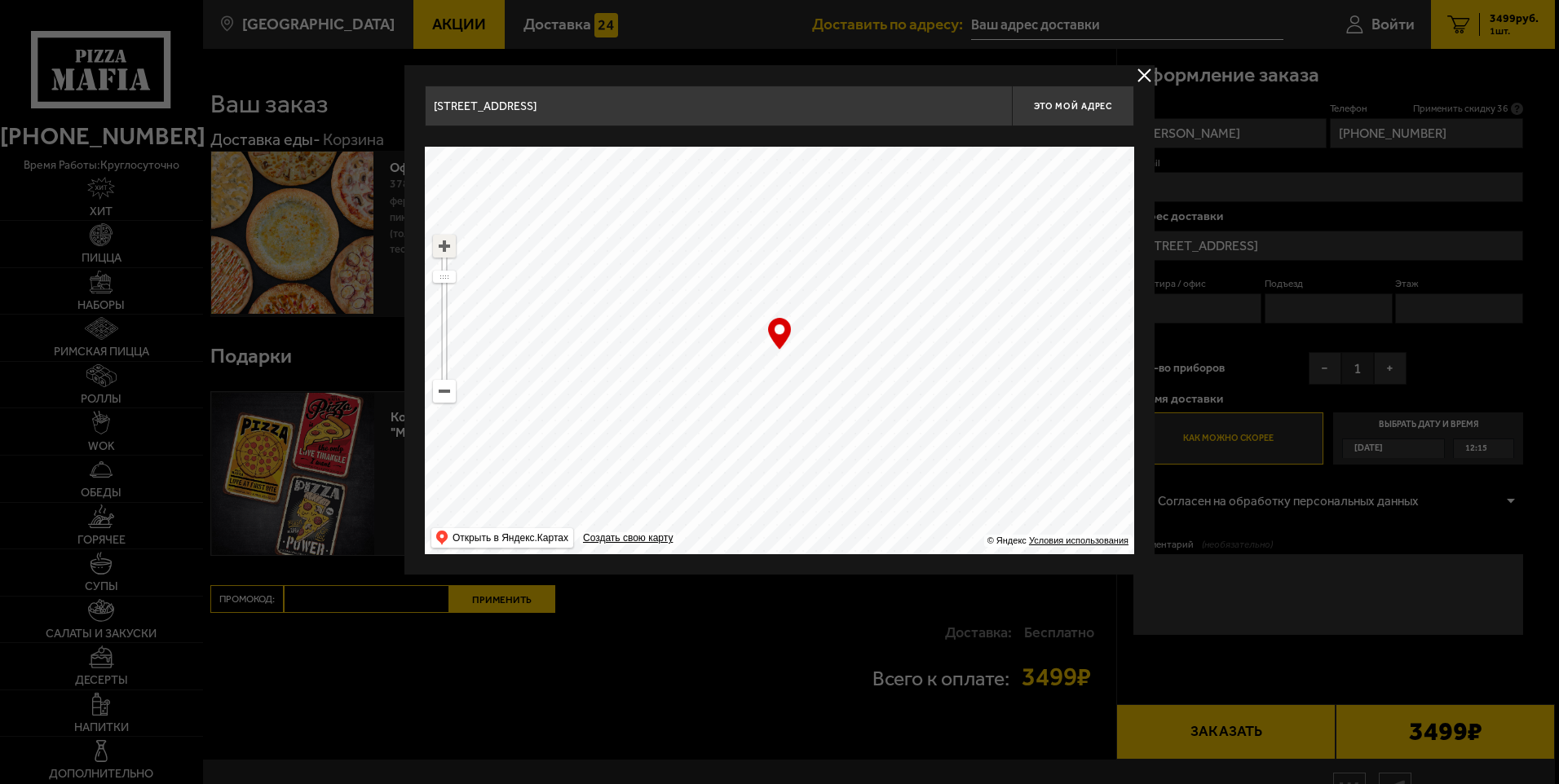
click at [443, 244] on ymaps at bounding box center [444, 245] width 21 height 21
type input "[STREET_ADDRESS]"
drag, startPoint x: 847, startPoint y: 401, endPoint x: 788, endPoint y: 354, distance: 75.4
click at [788, 354] on ymaps at bounding box center [779, 351] width 709 height 408
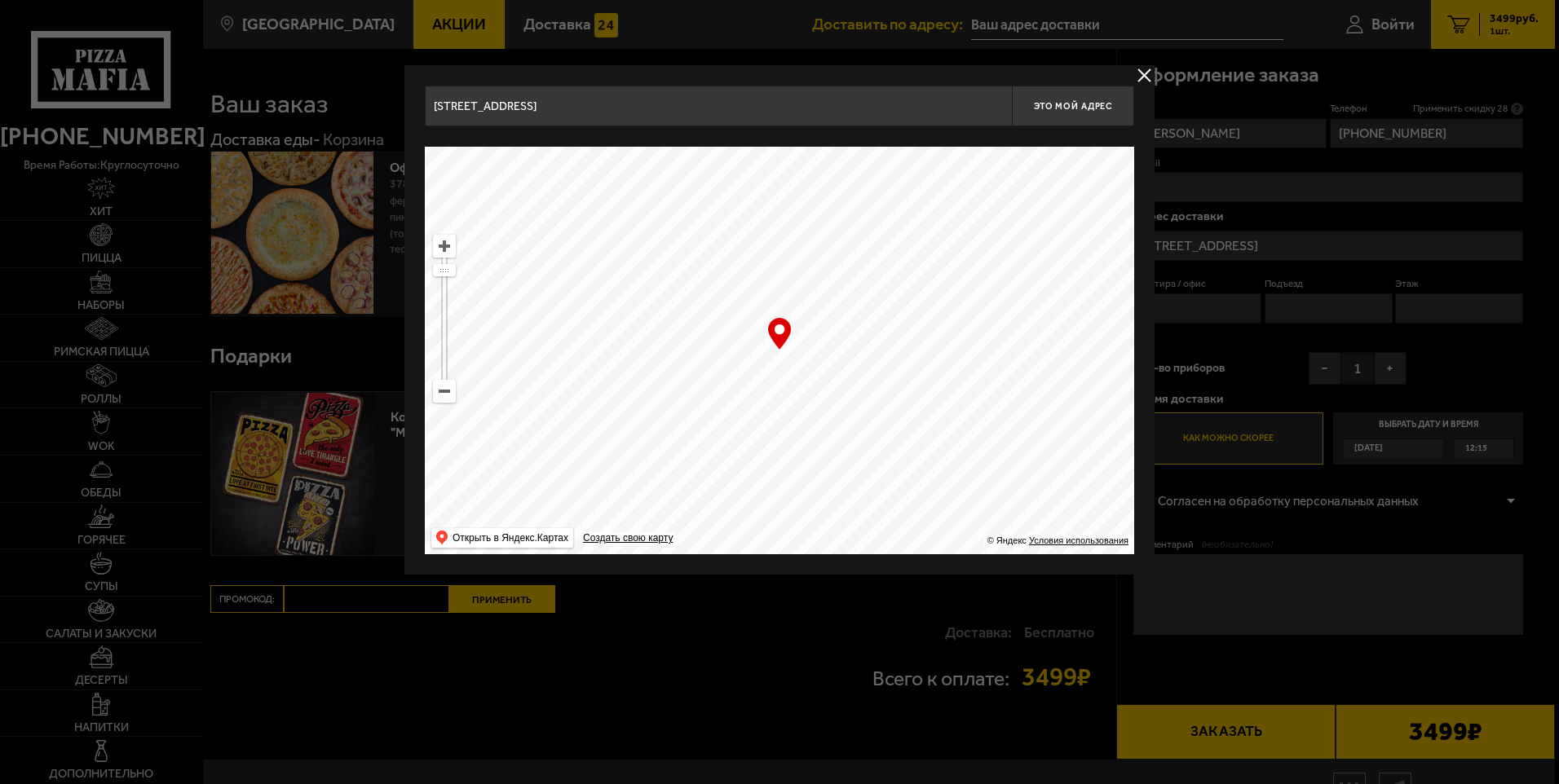
click at [785, 332] on div "… © Яндекс Условия использования Открыть в Яндекс.Картах Создать свою карту" at bounding box center [779, 351] width 709 height 408
click at [1057, 103] on span "Это мой адрес" at bounding box center [1073, 106] width 78 height 10
type input "[STREET_ADDRESS]"
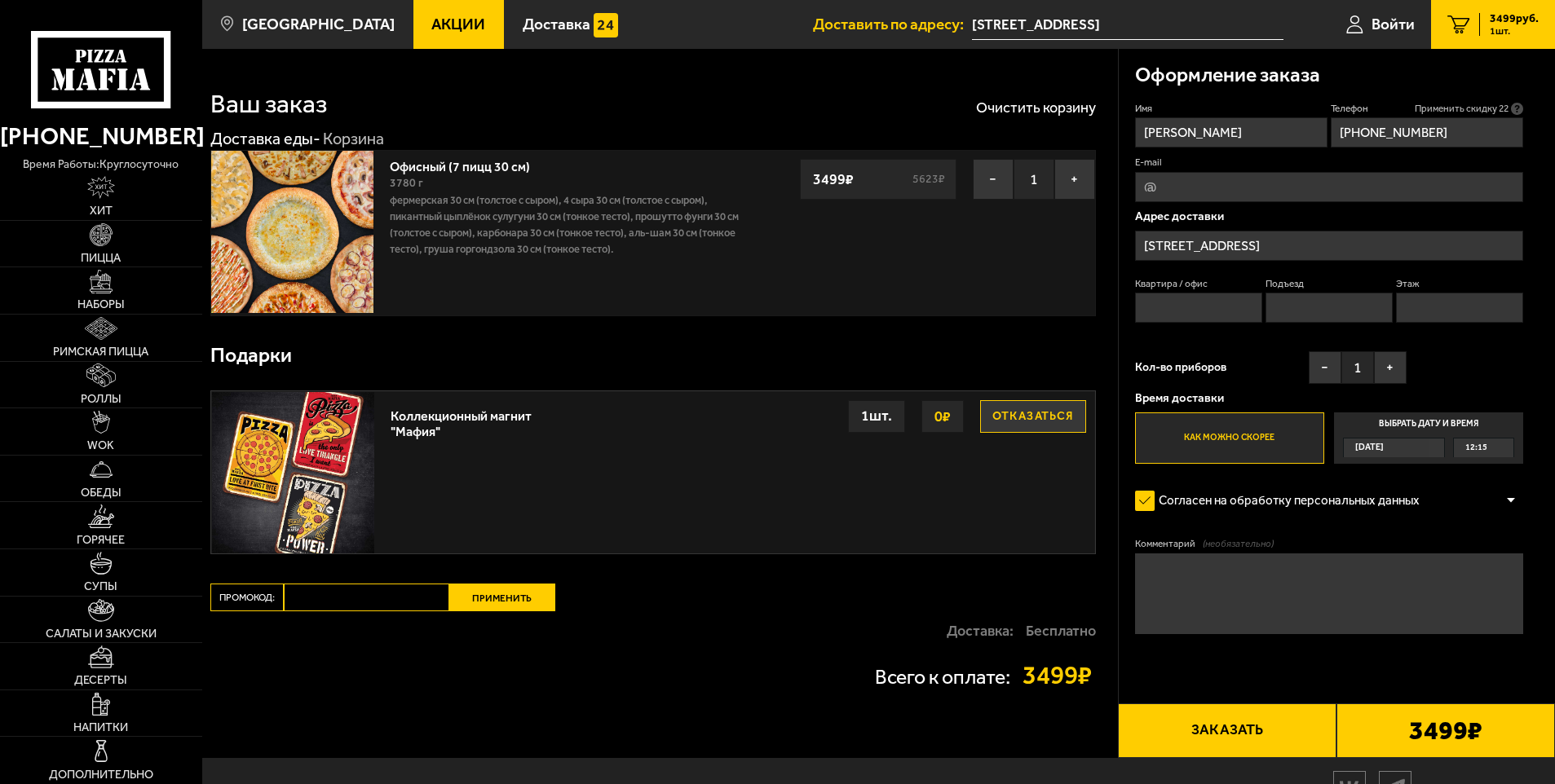
click at [1207, 311] on input "Квартира / офис" at bounding box center [1199, 308] width 128 height 31
type input "1"
click at [1309, 306] on input "Подъезд" at bounding box center [1329, 308] width 128 height 31
type input "1"
drag, startPoint x: 1410, startPoint y: 312, endPoint x: 1428, endPoint y: 313, distance: 18.0
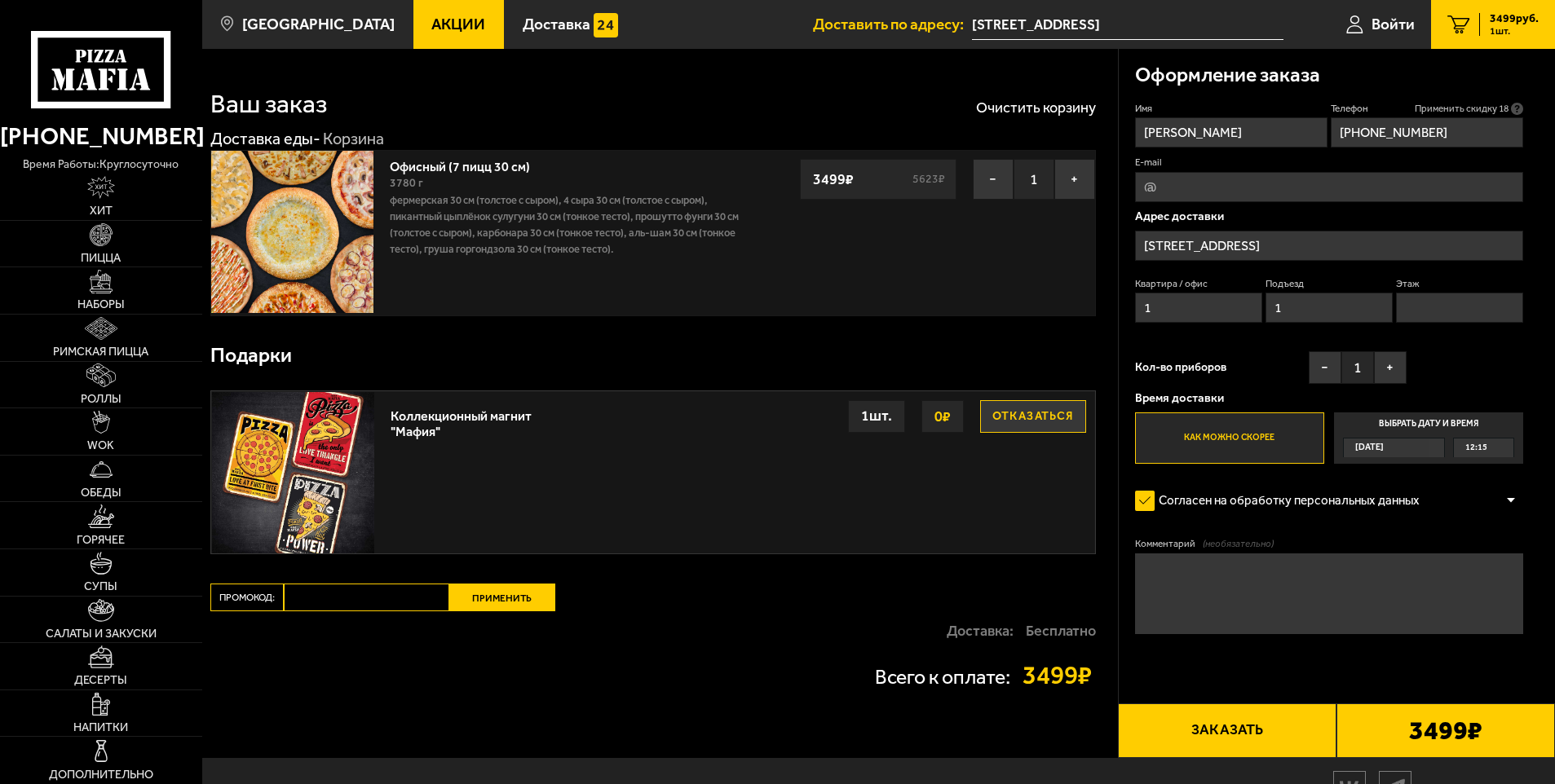
click at [1417, 313] on input "Этаж" at bounding box center [1460, 308] width 128 height 31
type input "1"
click at [1162, 583] on textarea "Комментарий (необязательно)" at bounding box center [1330, 594] width 389 height 81
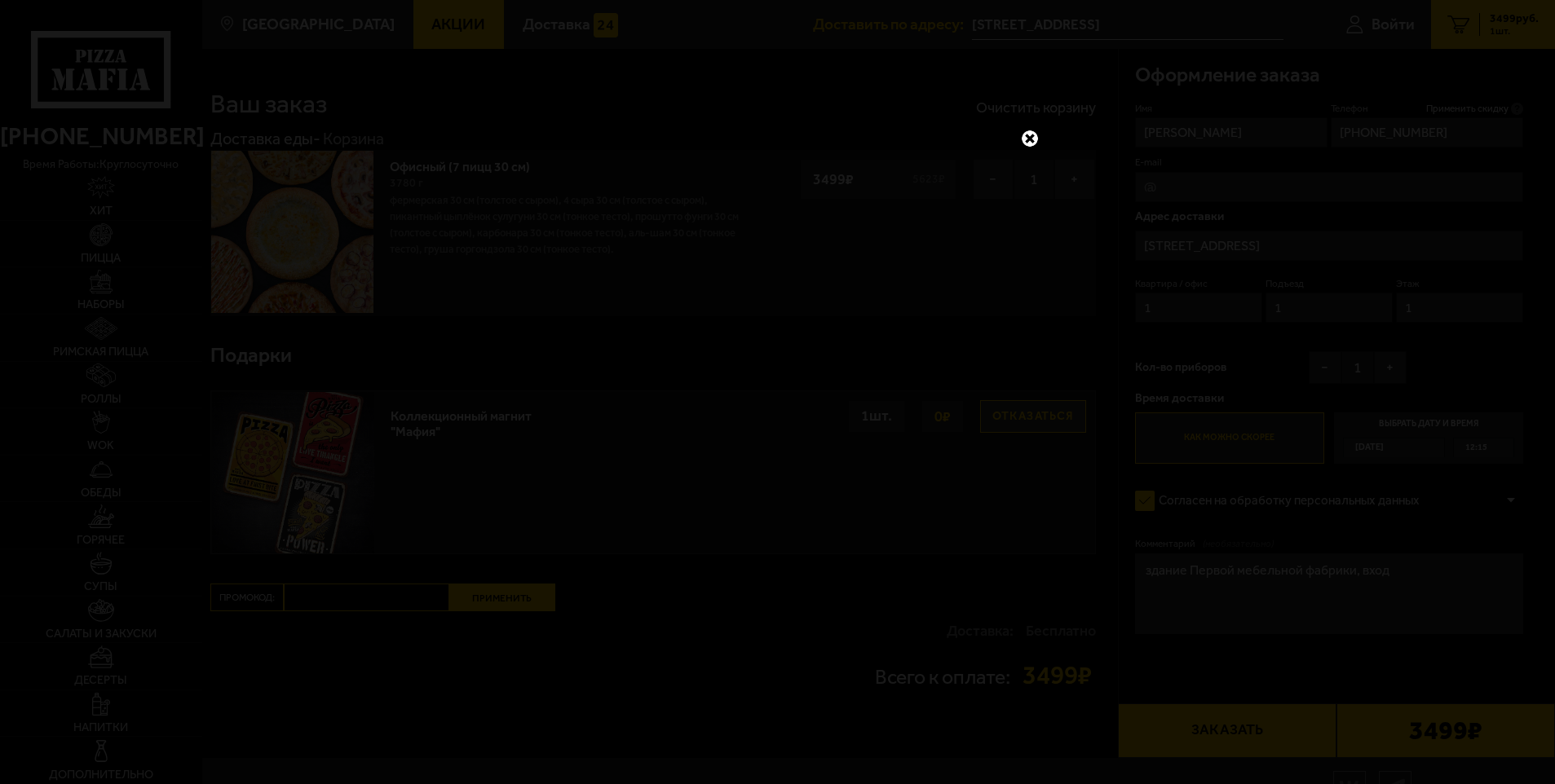
type textarea "здание Первой мебельной фабрики, вход"
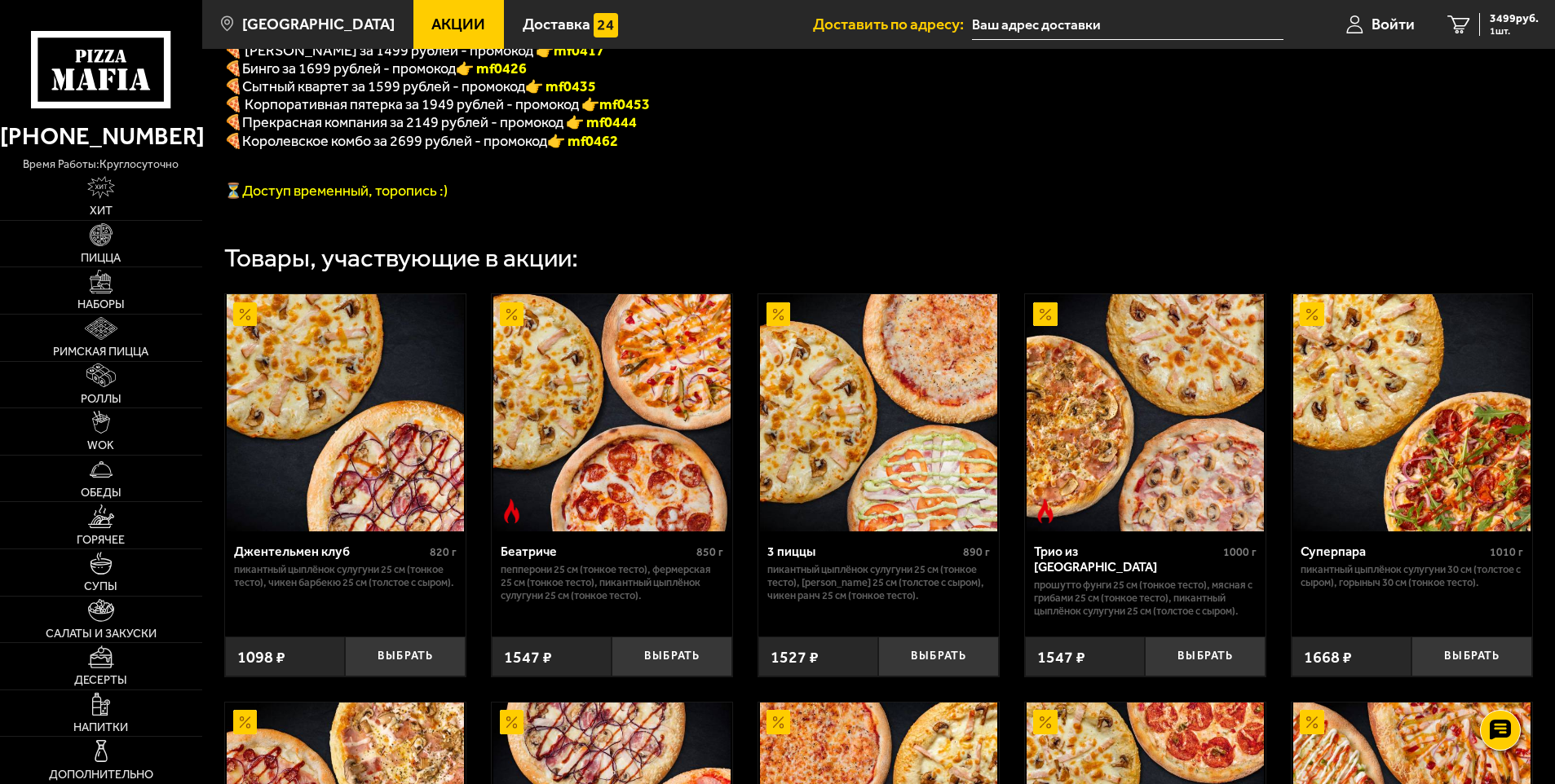
scroll to position [719, 0]
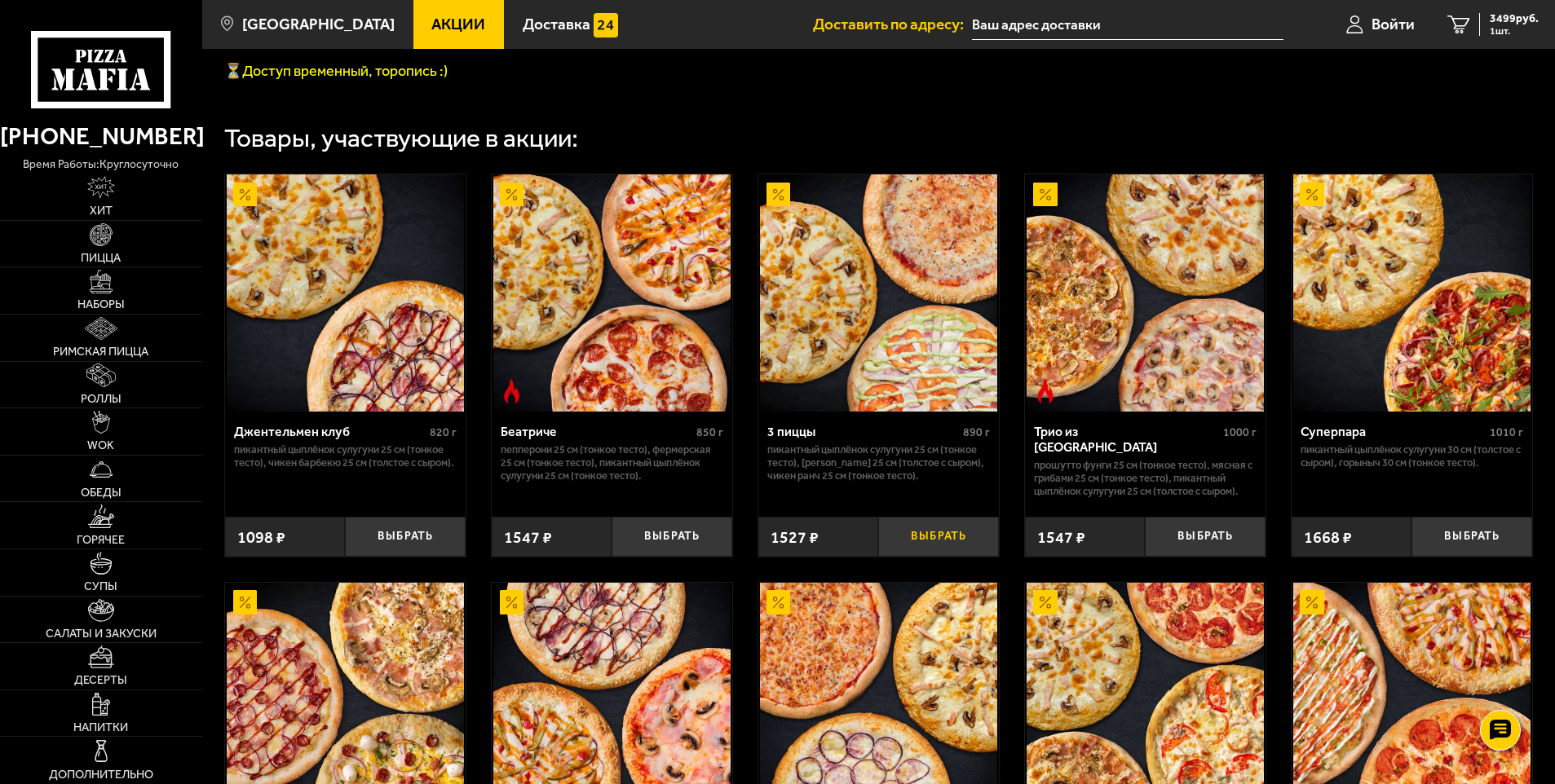
drag, startPoint x: 946, startPoint y: 553, endPoint x: 961, endPoint y: 562, distance: 17.5
click at [946, 553] on button "Выбрать" at bounding box center [939, 536] width 121 height 40
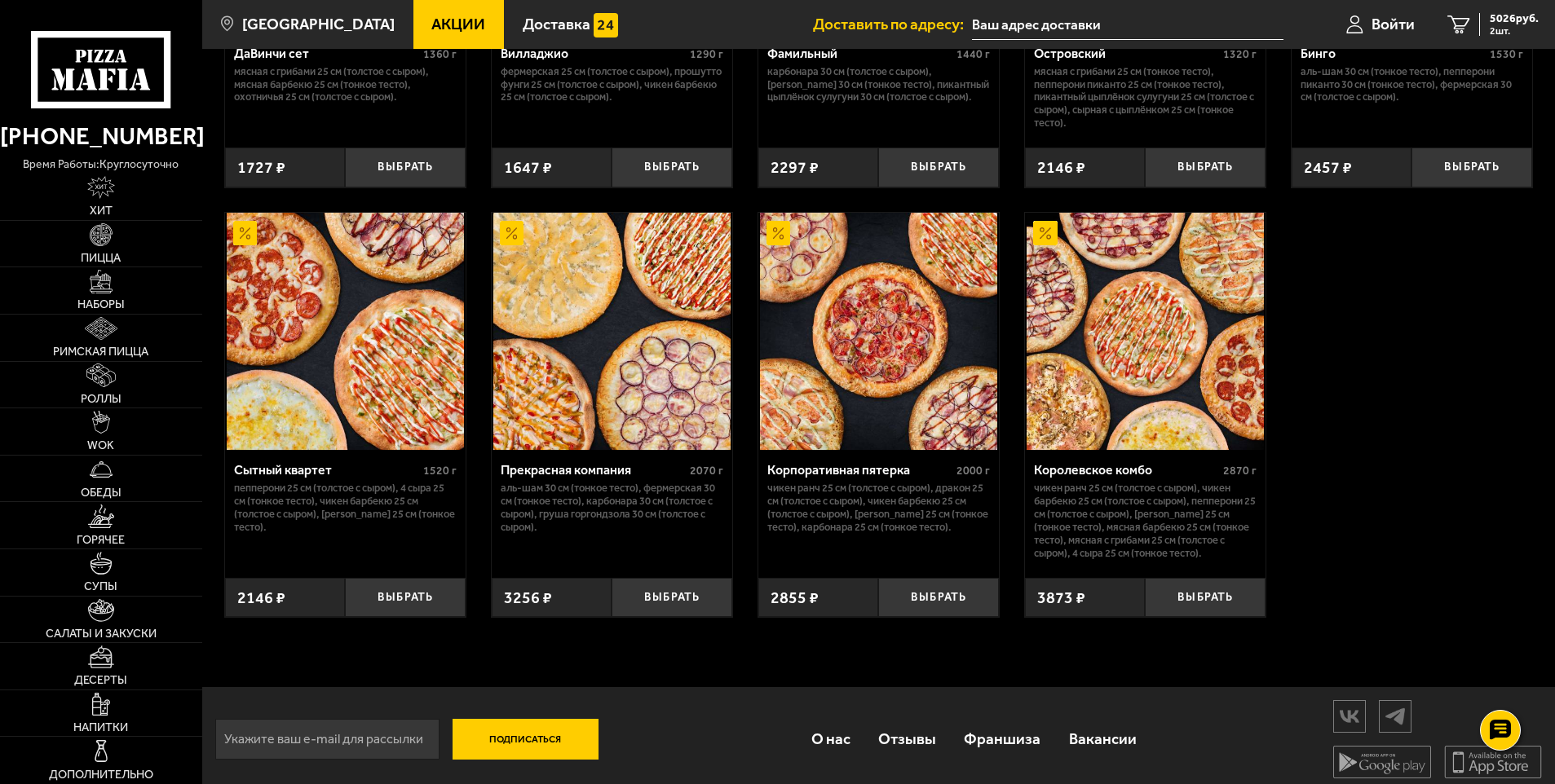
scroll to position [1533, 0]
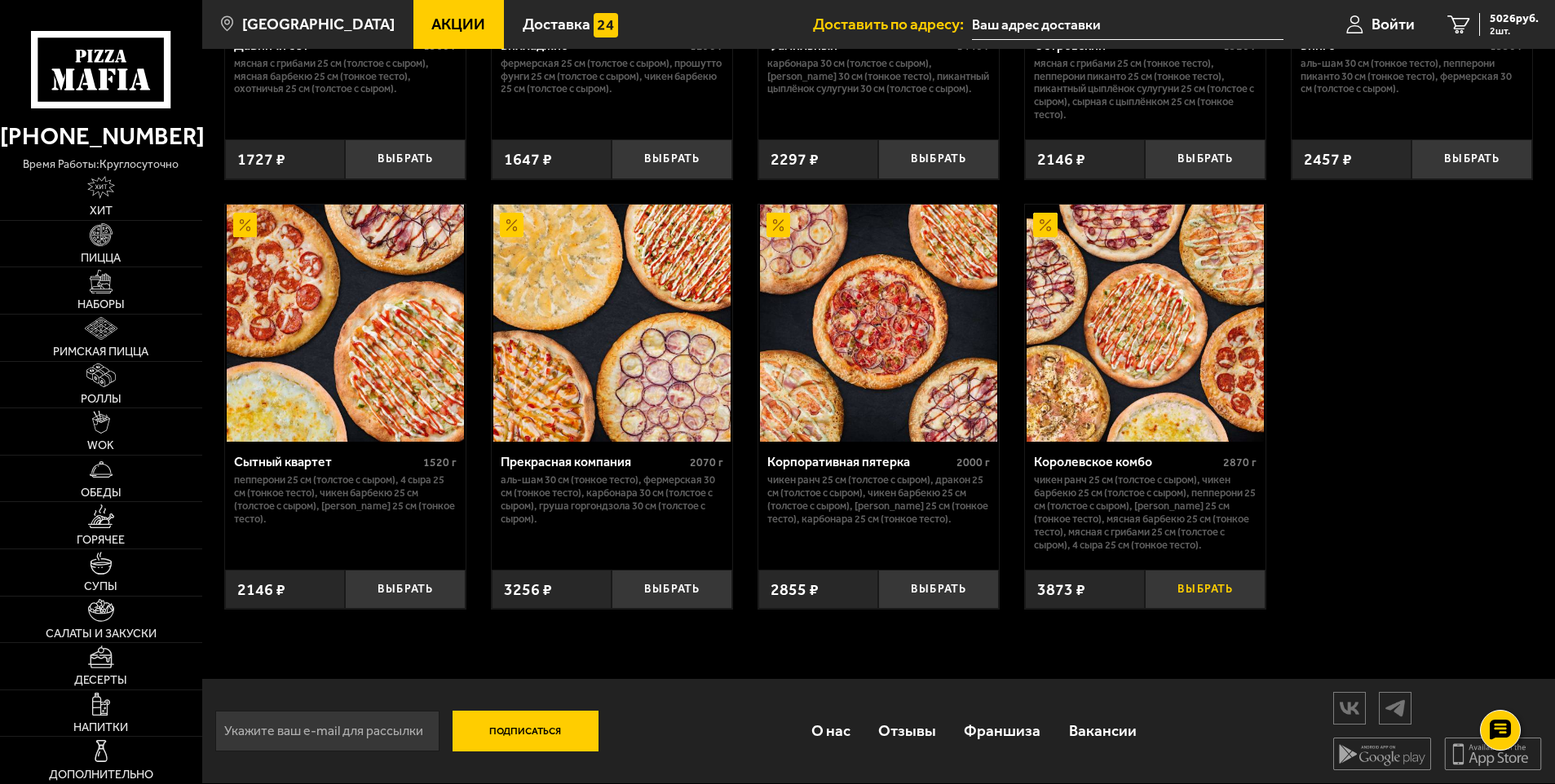
click at [1215, 588] on button "Выбрать" at bounding box center [1205, 589] width 121 height 40
click at [1473, 21] on link "3 8899 руб. 3 шт." at bounding box center [1493, 25] width 124 height 49
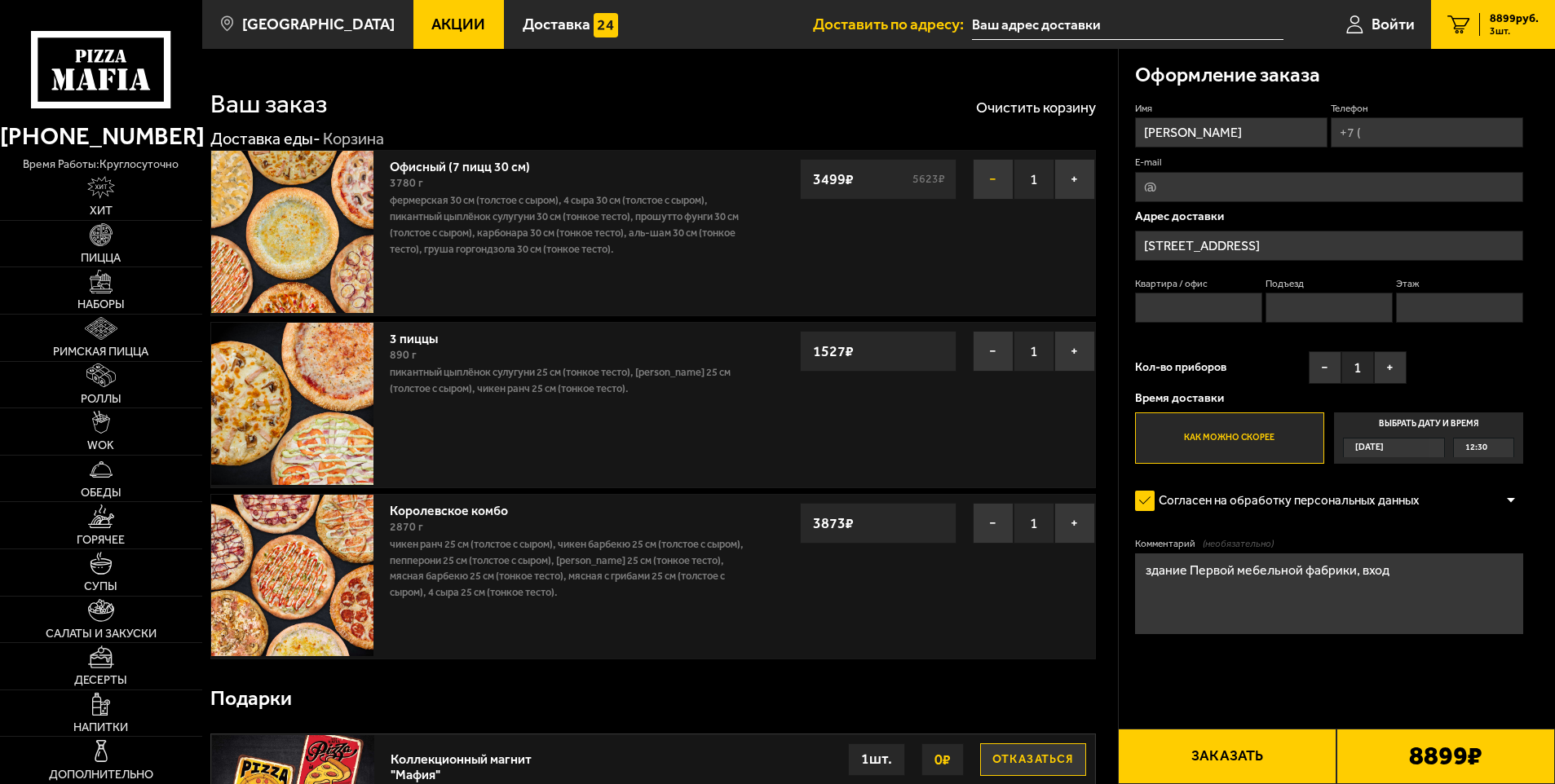
click at [992, 181] on button "−" at bounding box center [993, 179] width 41 height 41
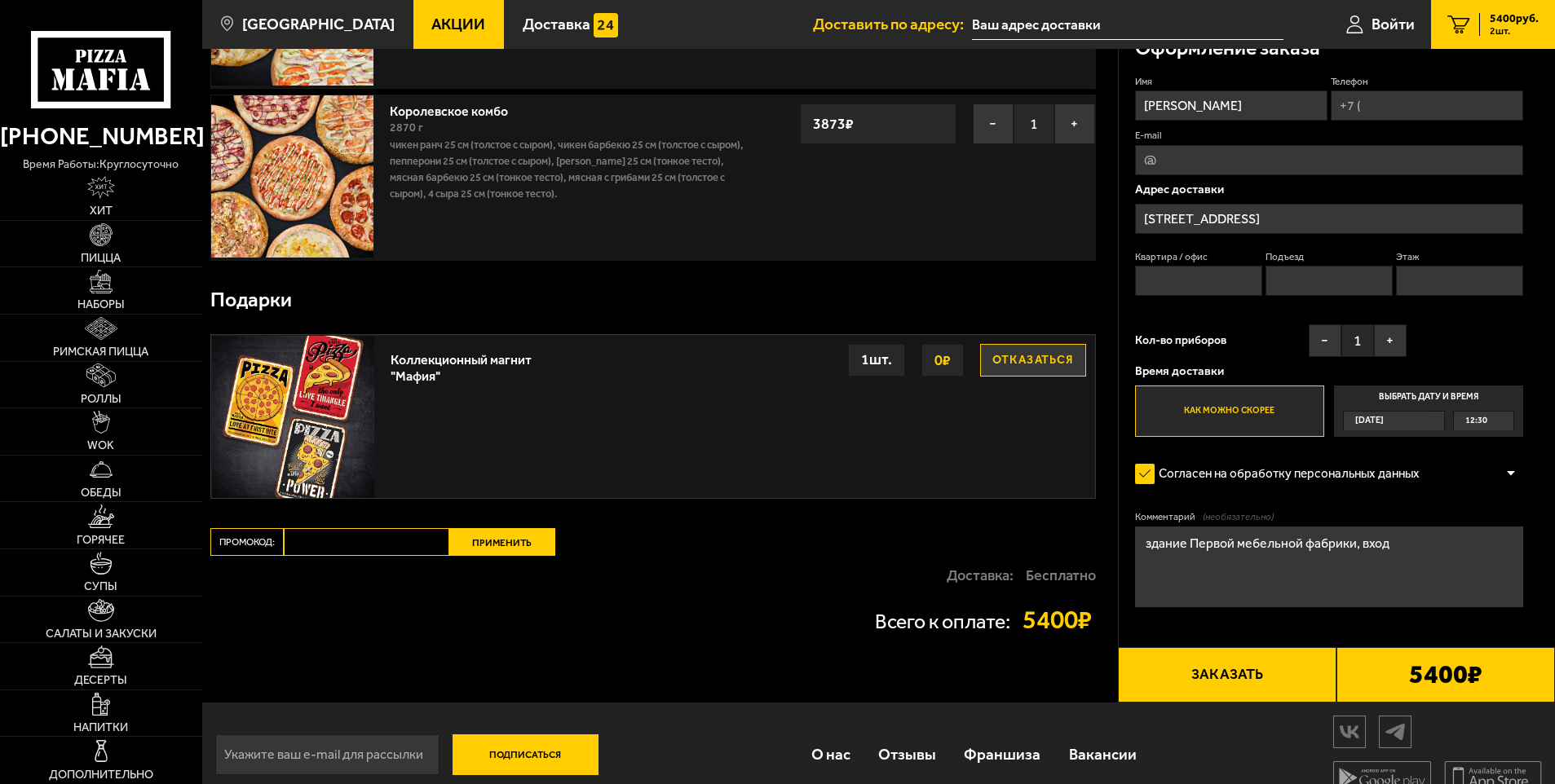
scroll to position [245, 0]
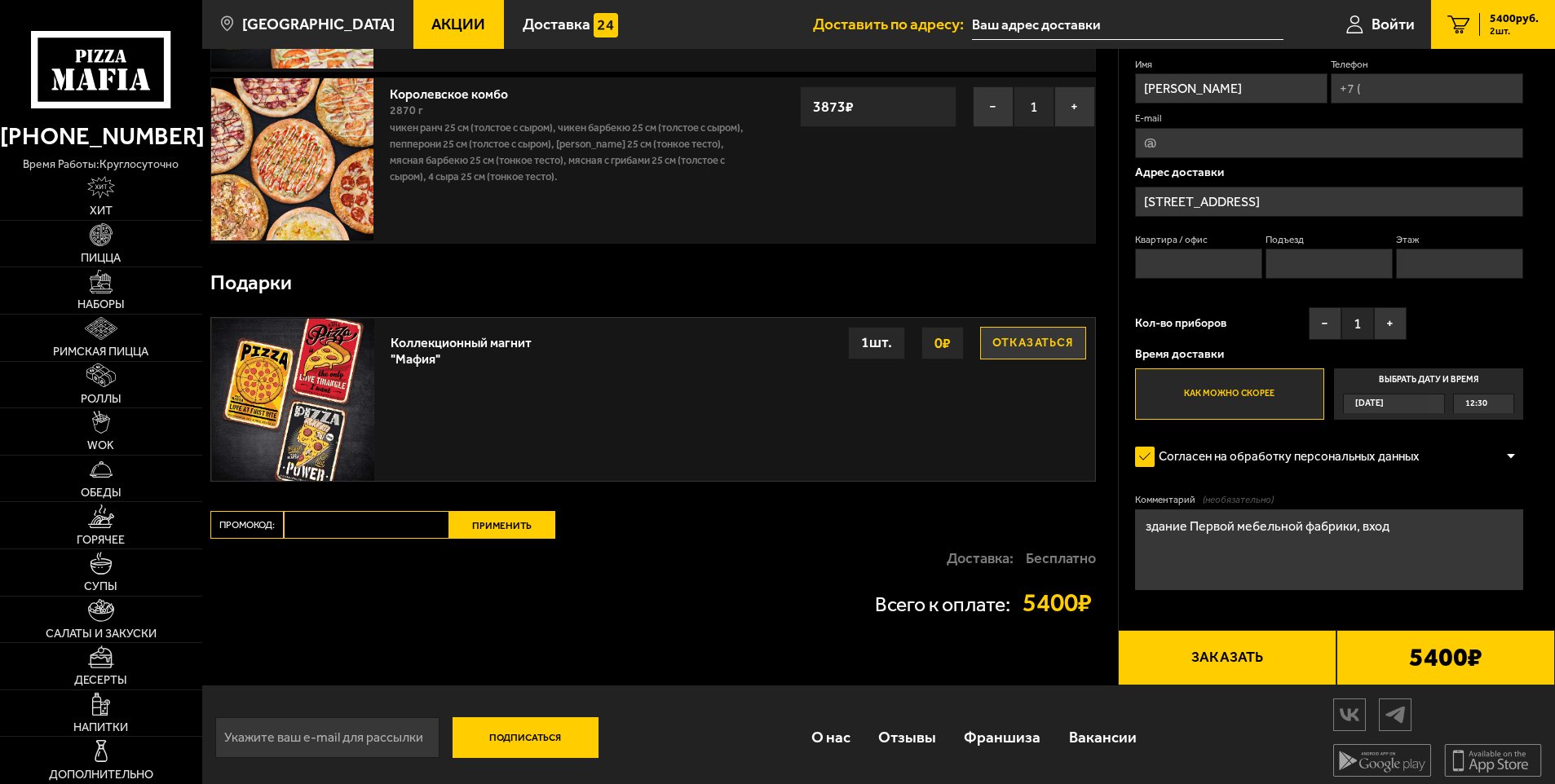
click at [346, 528] on input "Промокод:" at bounding box center [366, 525] width 166 height 28
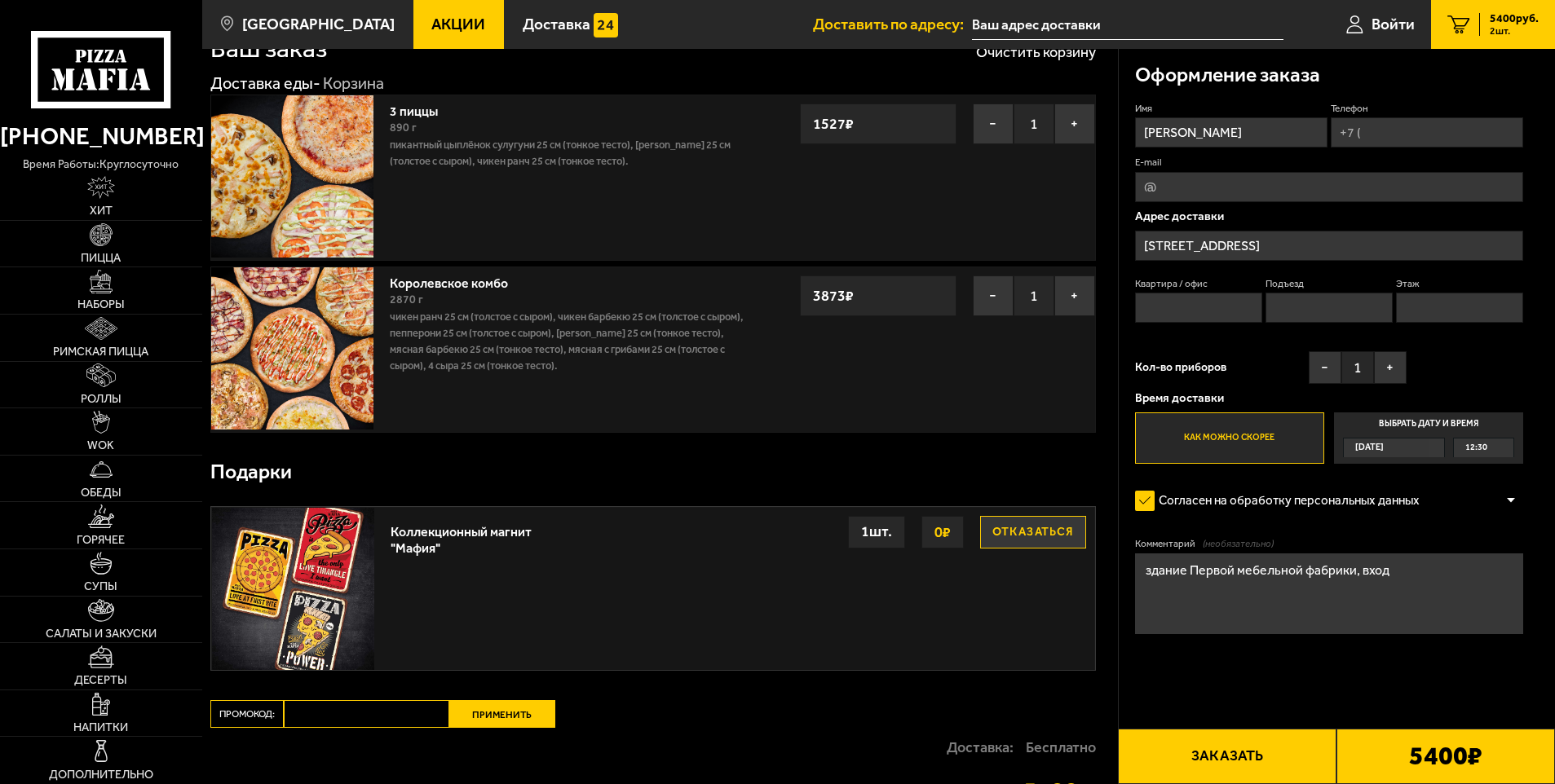
scroll to position [0, 0]
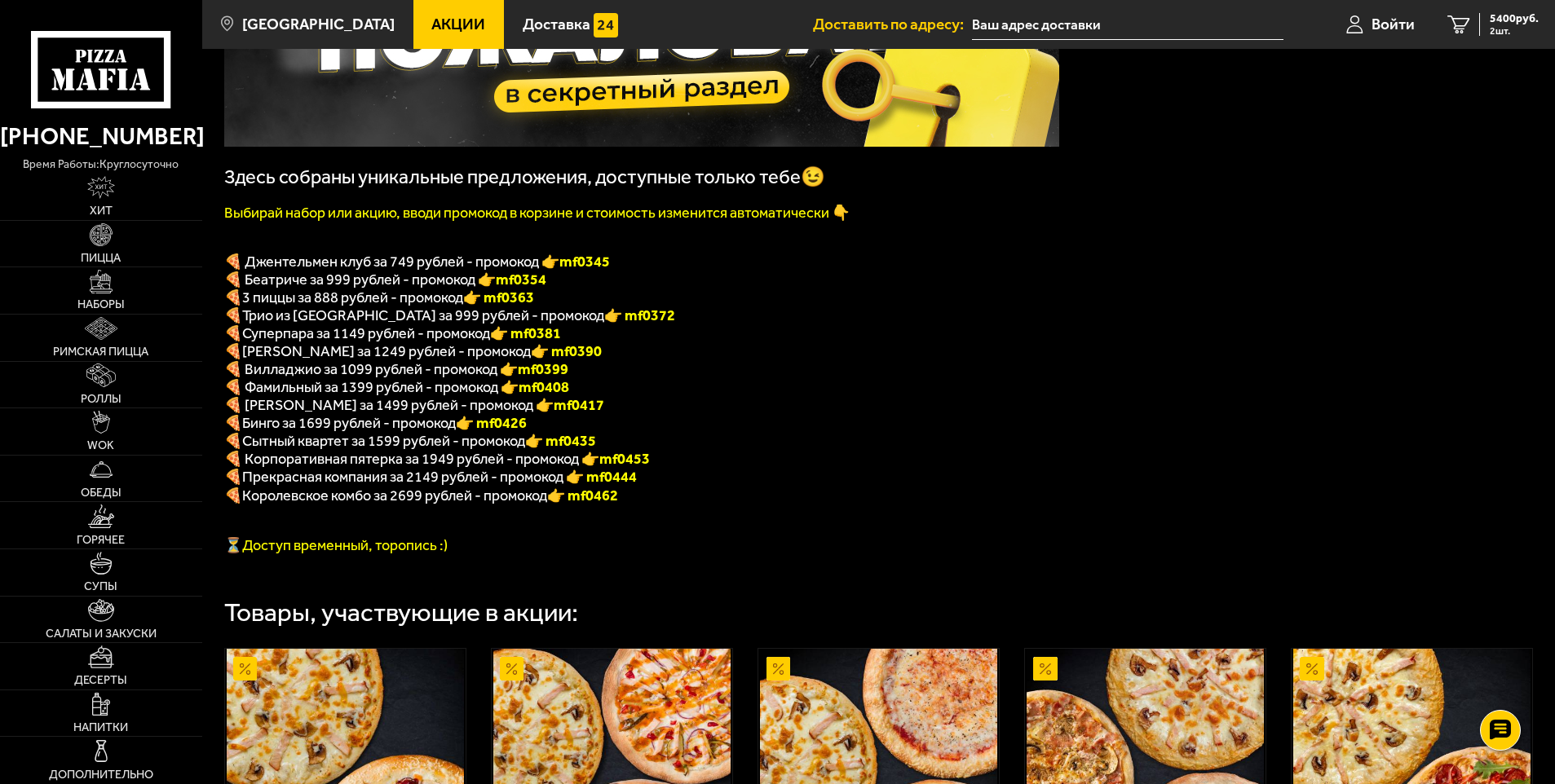
scroll to position [245, 0]
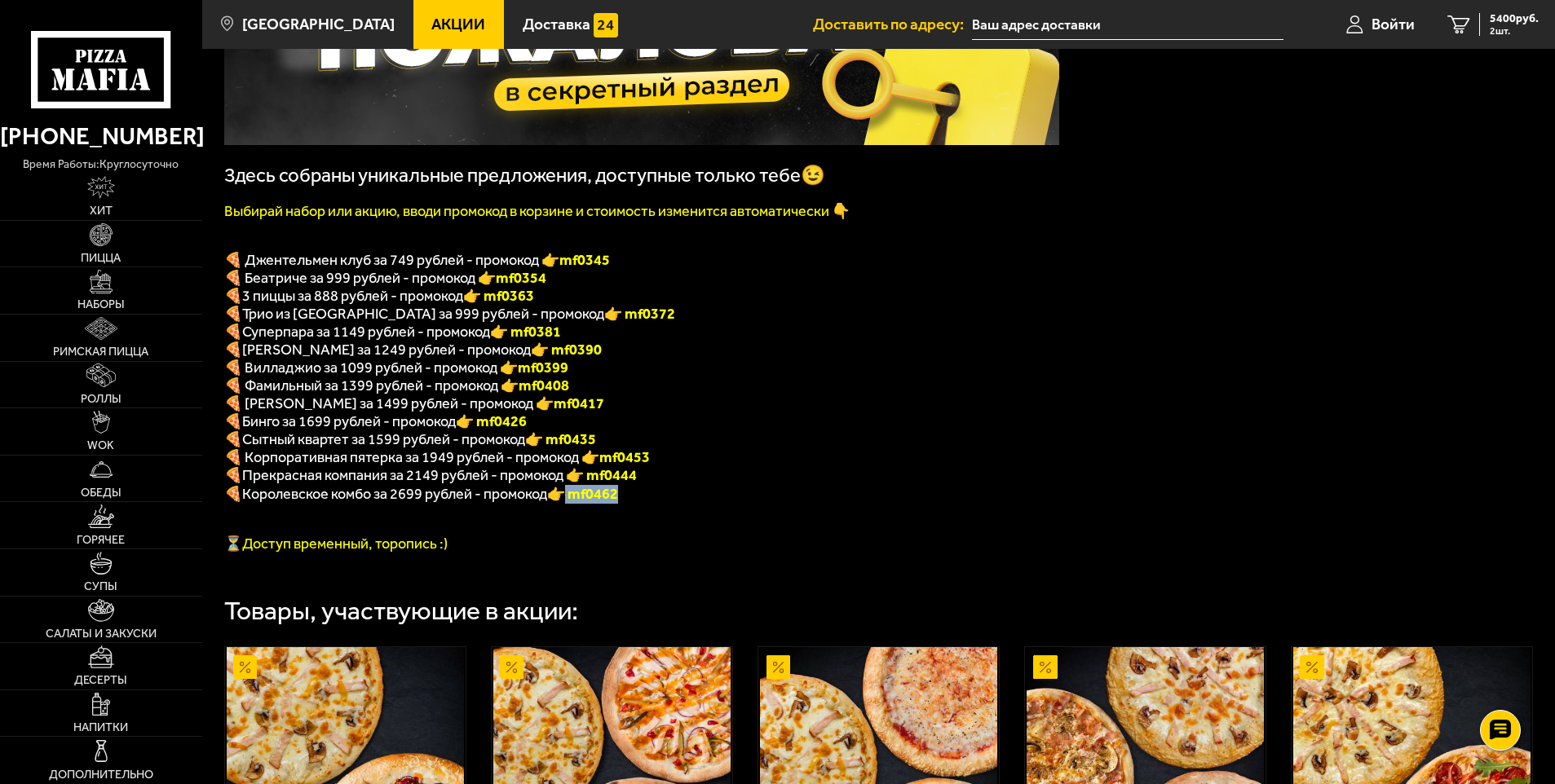
drag, startPoint x: 577, startPoint y: 514, endPoint x: 647, endPoint y: 514, distance: 70.0
click at [647, 504] on p "🍕 Королевское комбо за 2699 рублей - промокод 👉 mf0462" at bounding box center [642, 494] width 835 height 19
copy font "mf0462"
click at [1469, 25] on link "2 5400 руб. 2 шт." at bounding box center [1493, 25] width 124 height 49
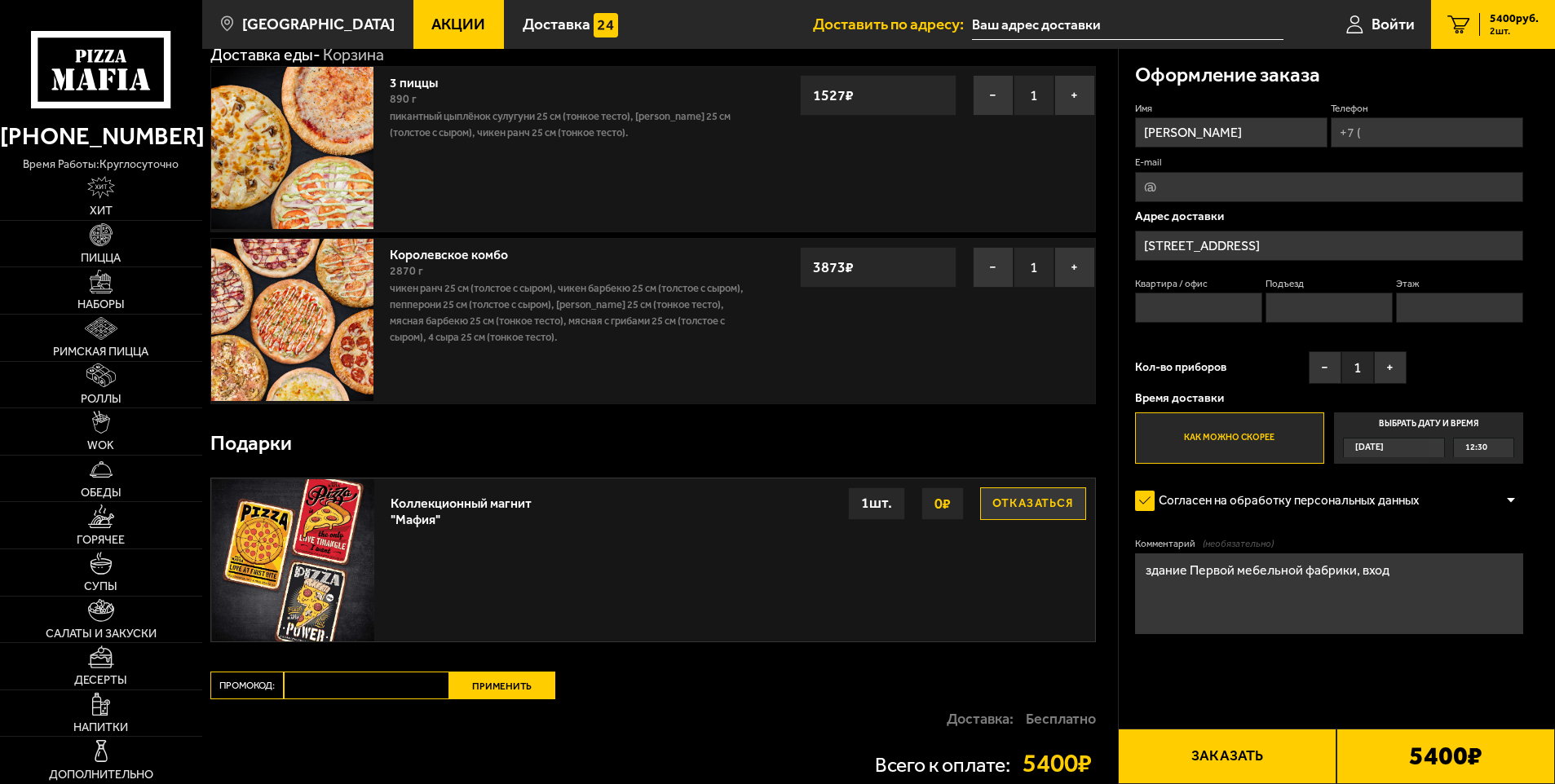
scroll to position [163, 0]
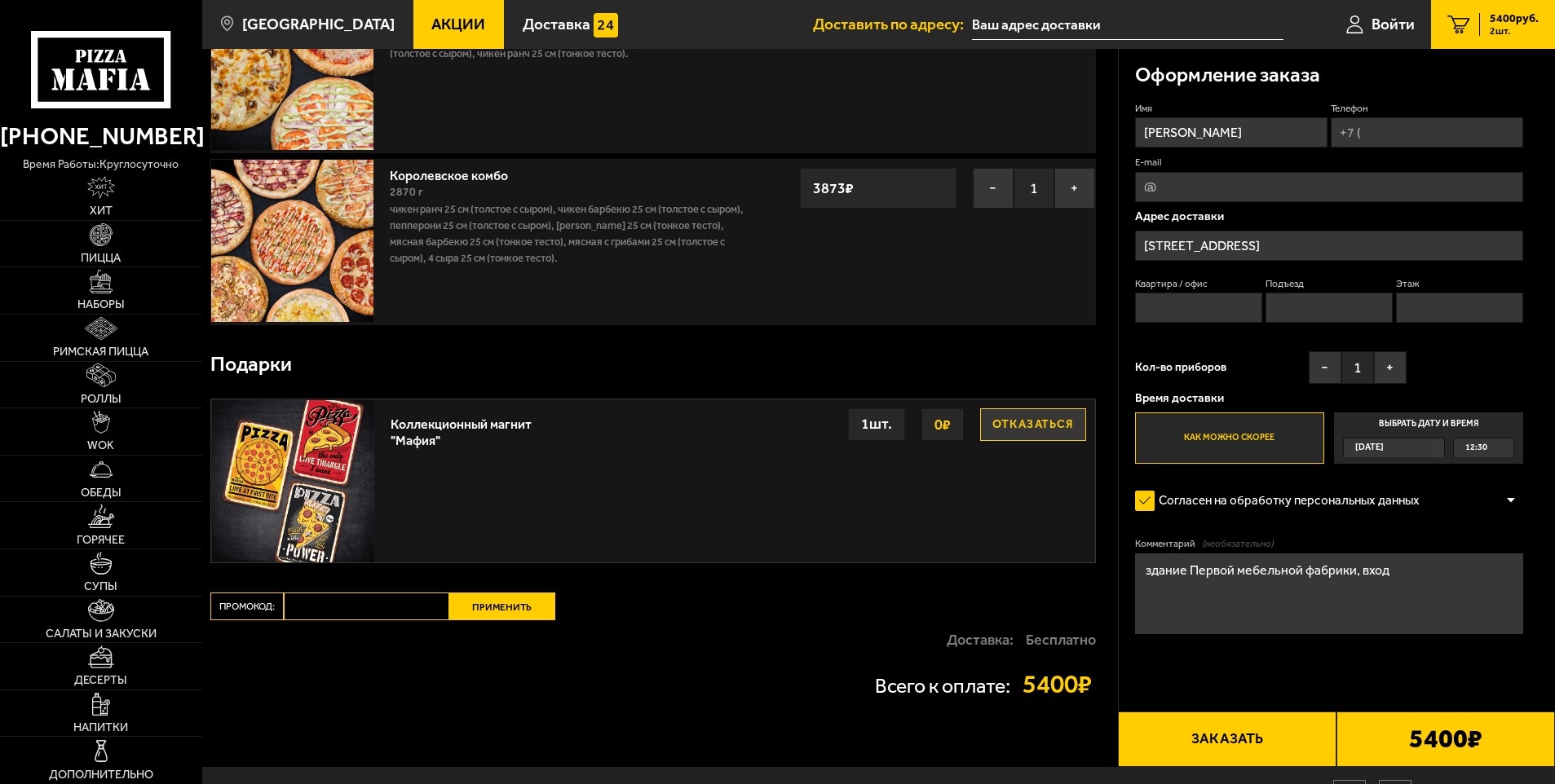
click at [331, 608] on input "Промокод:" at bounding box center [366, 606] width 166 height 28
paste input "mf0462"
type input "mf0462"
click at [489, 612] on button "Применить" at bounding box center [502, 606] width 106 height 28
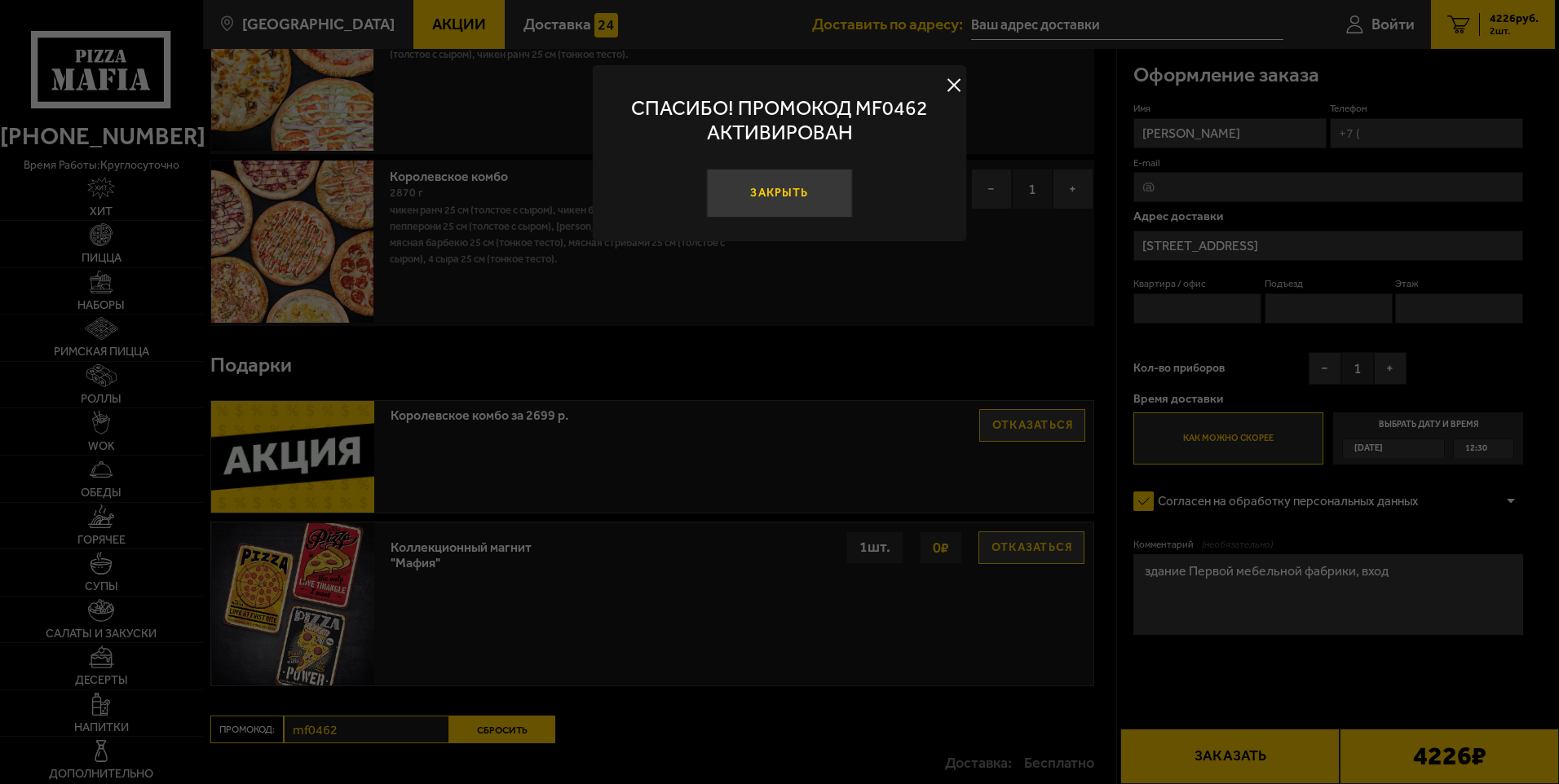
click at [785, 193] on button "Закрыть" at bounding box center [779, 194] width 146 height 49
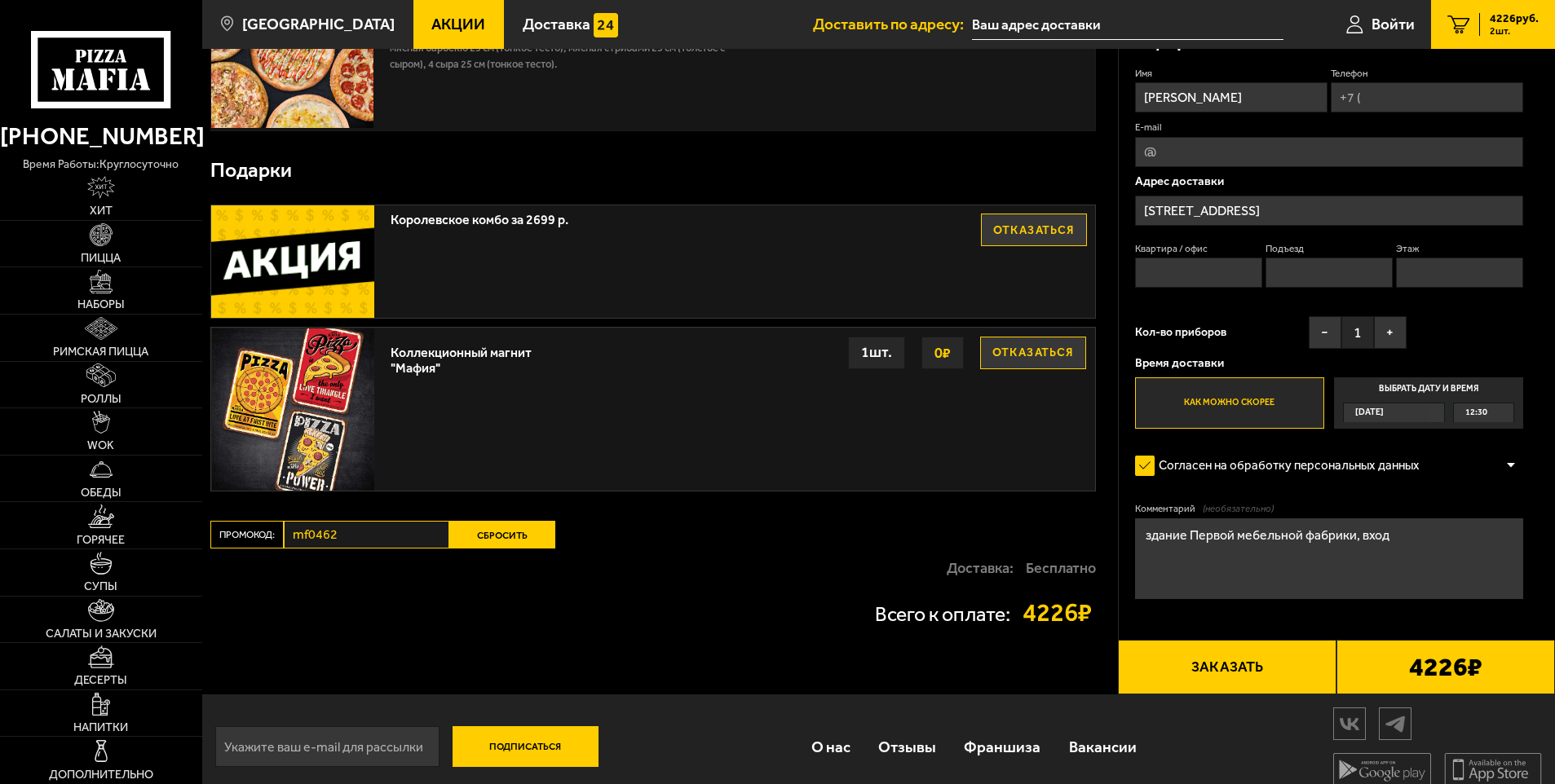
scroll to position [375, 0]
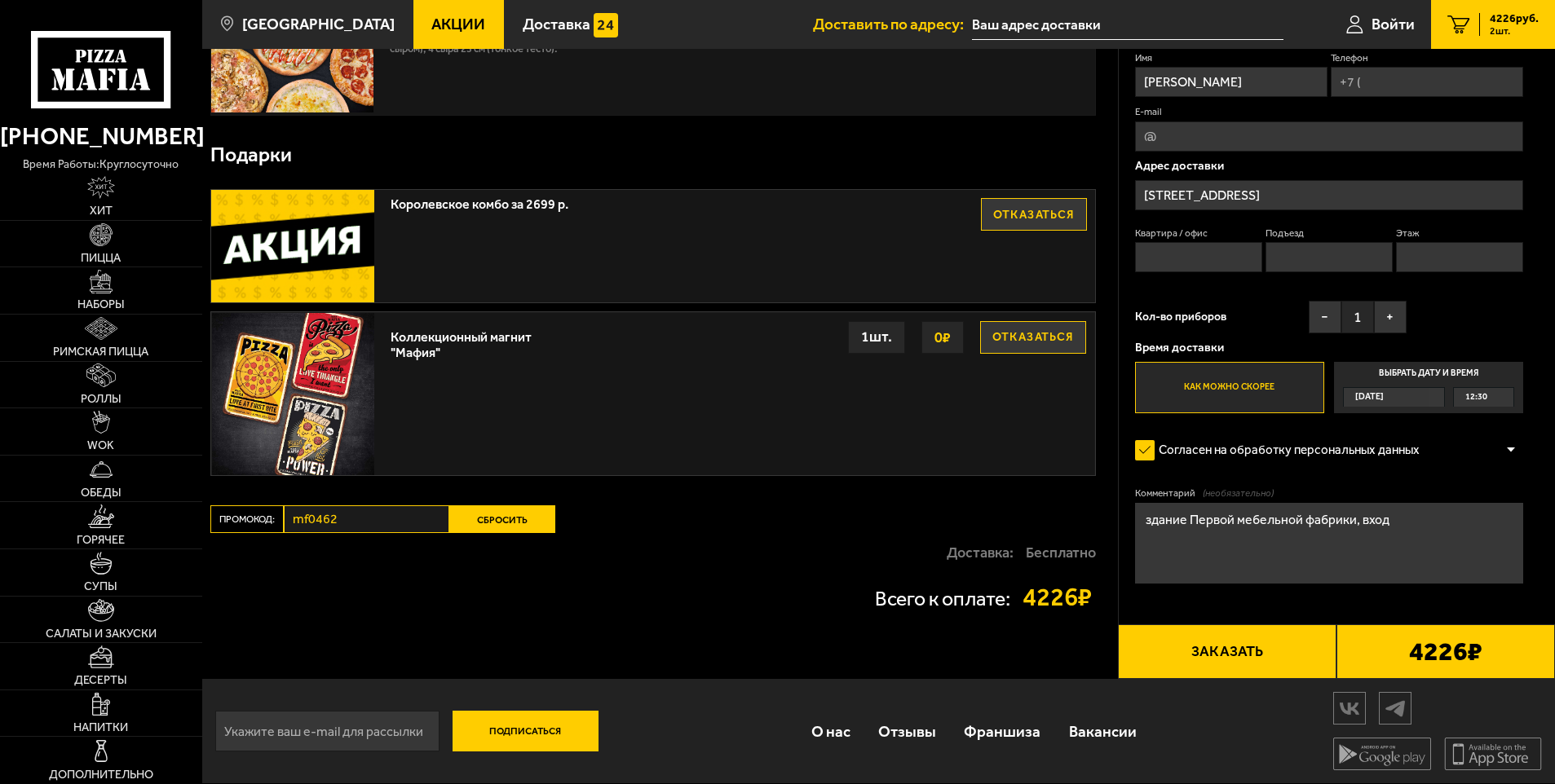
drag, startPoint x: 370, startPoint y: 524, endPoint x: 484, endPoint y: 522, distance: 114.0
click at [508, 516] on button "Сбросить" at bounding box center [502, 519] width 106 height 28
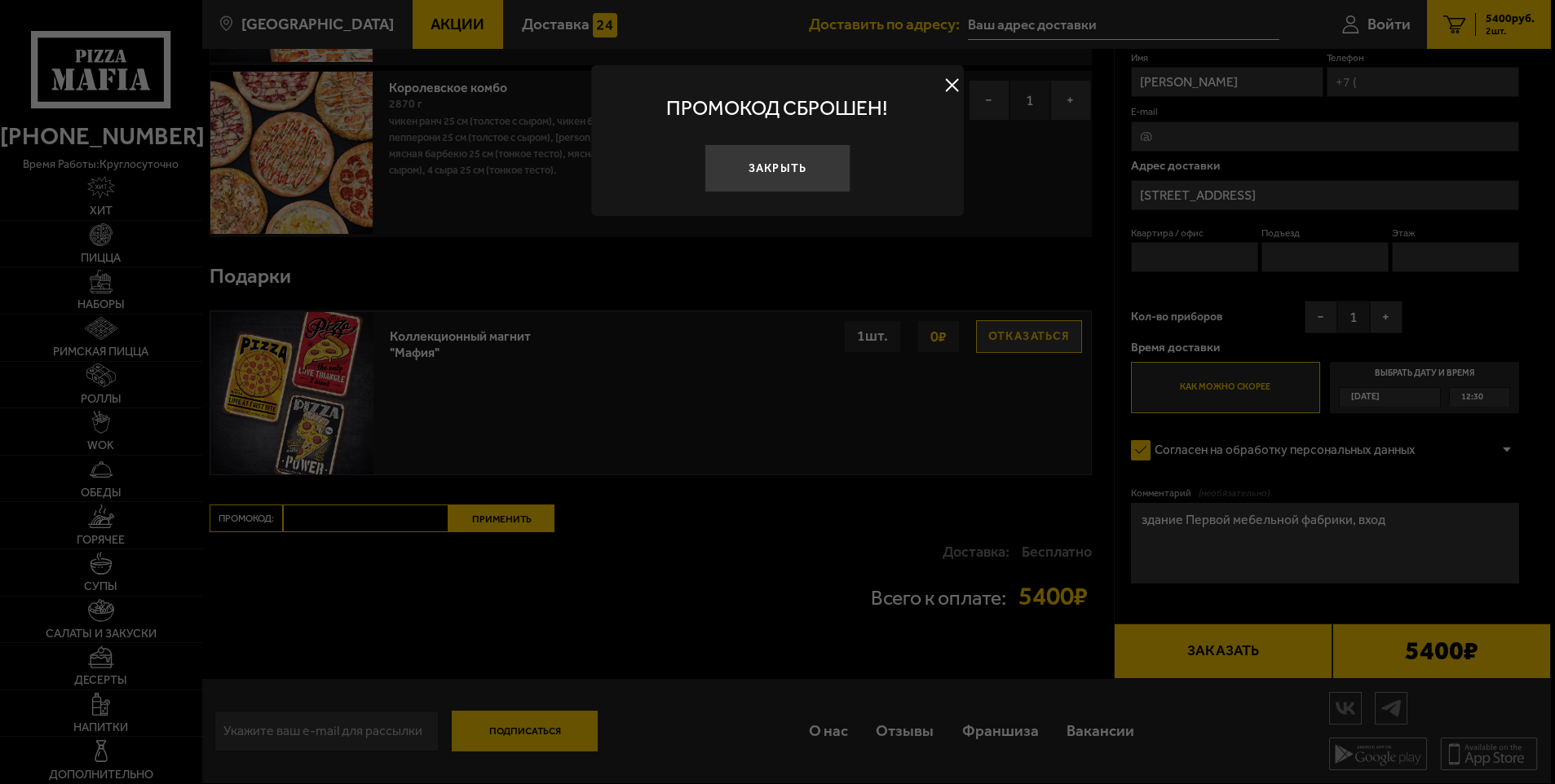
scroll to position [253, 0]
drag, startPoint x: 756, startPoint y: 185, endPoint x: 757, endPoint y: 198, distance: 13.0
click at [759, 185] on button "Закрыть" at bounding box center [779, 169] width 146 height 49
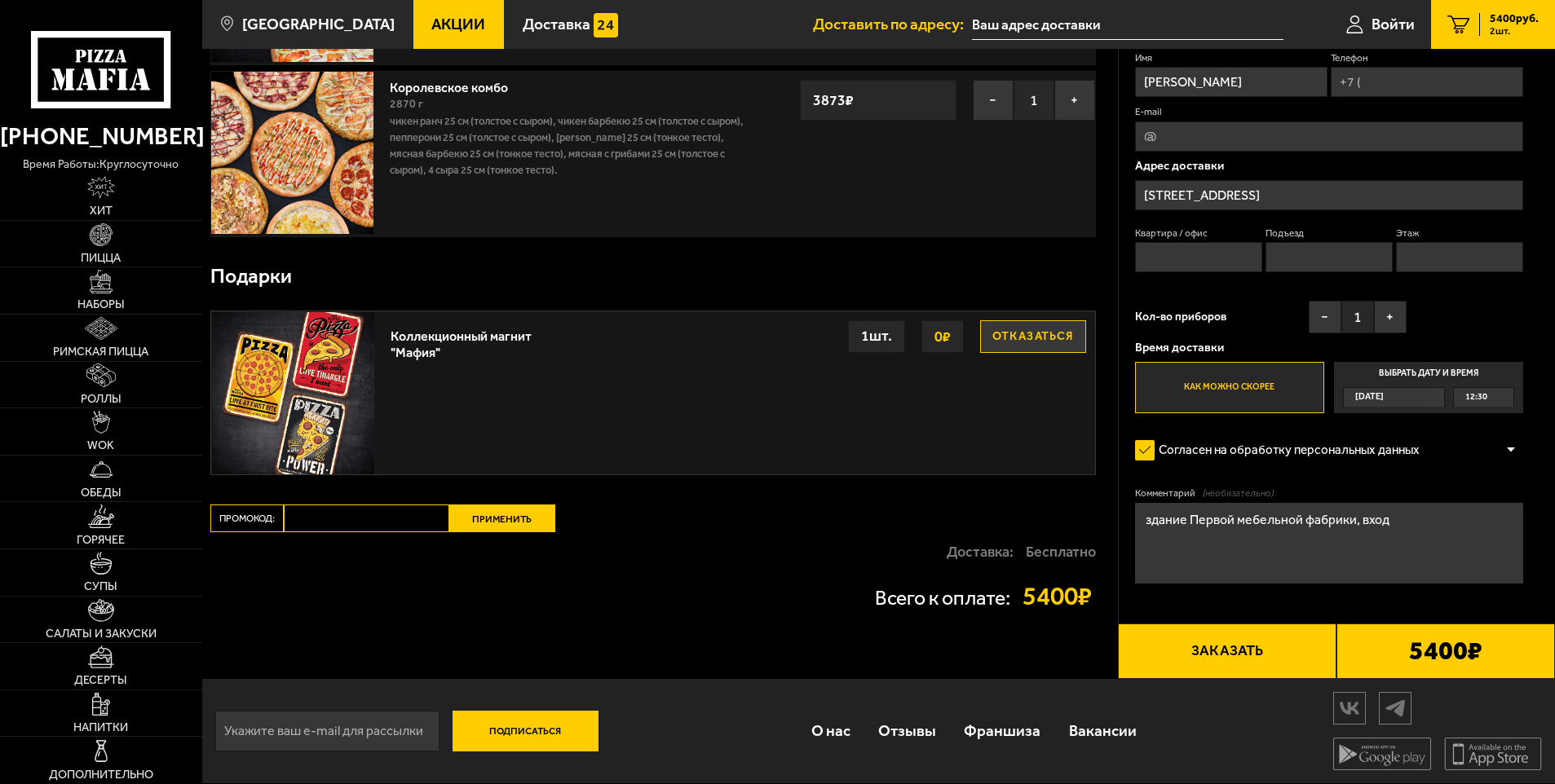
click at [329, 516] on input "Промокод:" at bounding box center [366, 518] width 166 height 28
paste input "mf0462"
type input "mf0462"
click at [506, 520] on button "Применить" at bounding box center [502, 518] width 106 height 28
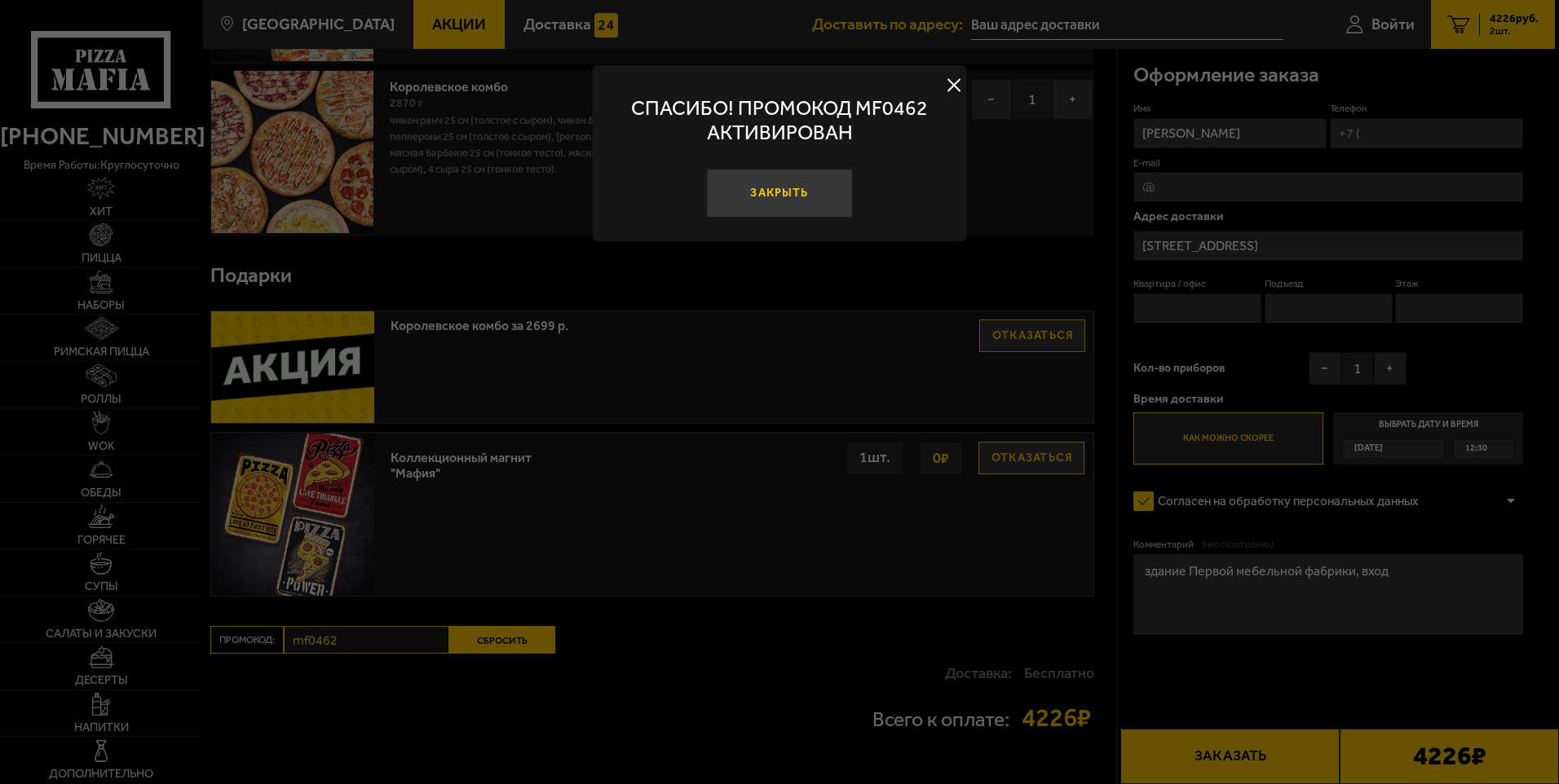
drag, startPoint x: 800, startPoint y: 198, endPoint x: 860, endPoint y: 228, distance: 67.1
click at [800, 199] on button "Закрыть" at bounding box center [779, 194] width 146 height 49
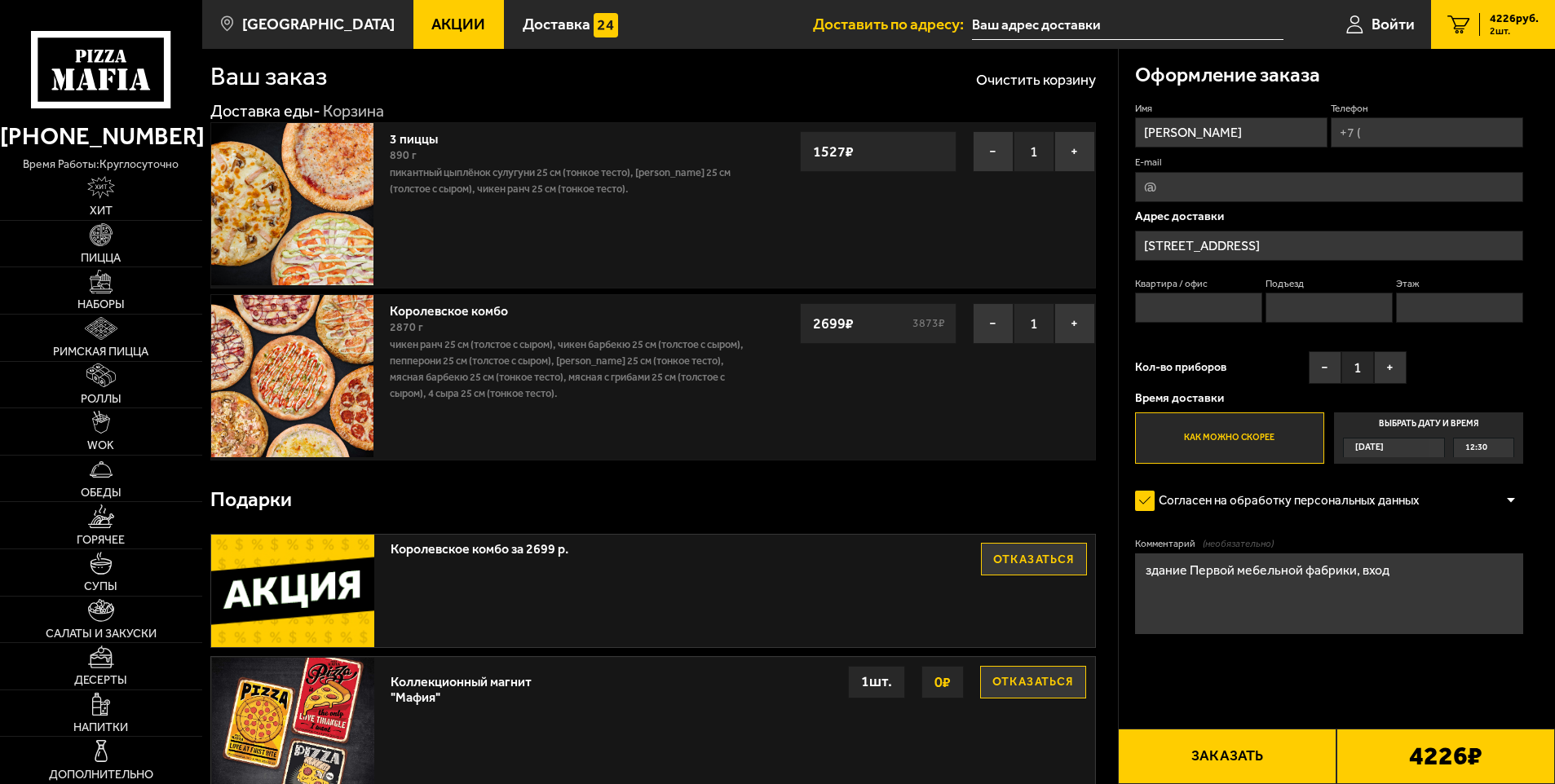
scroll to position [0, 0]
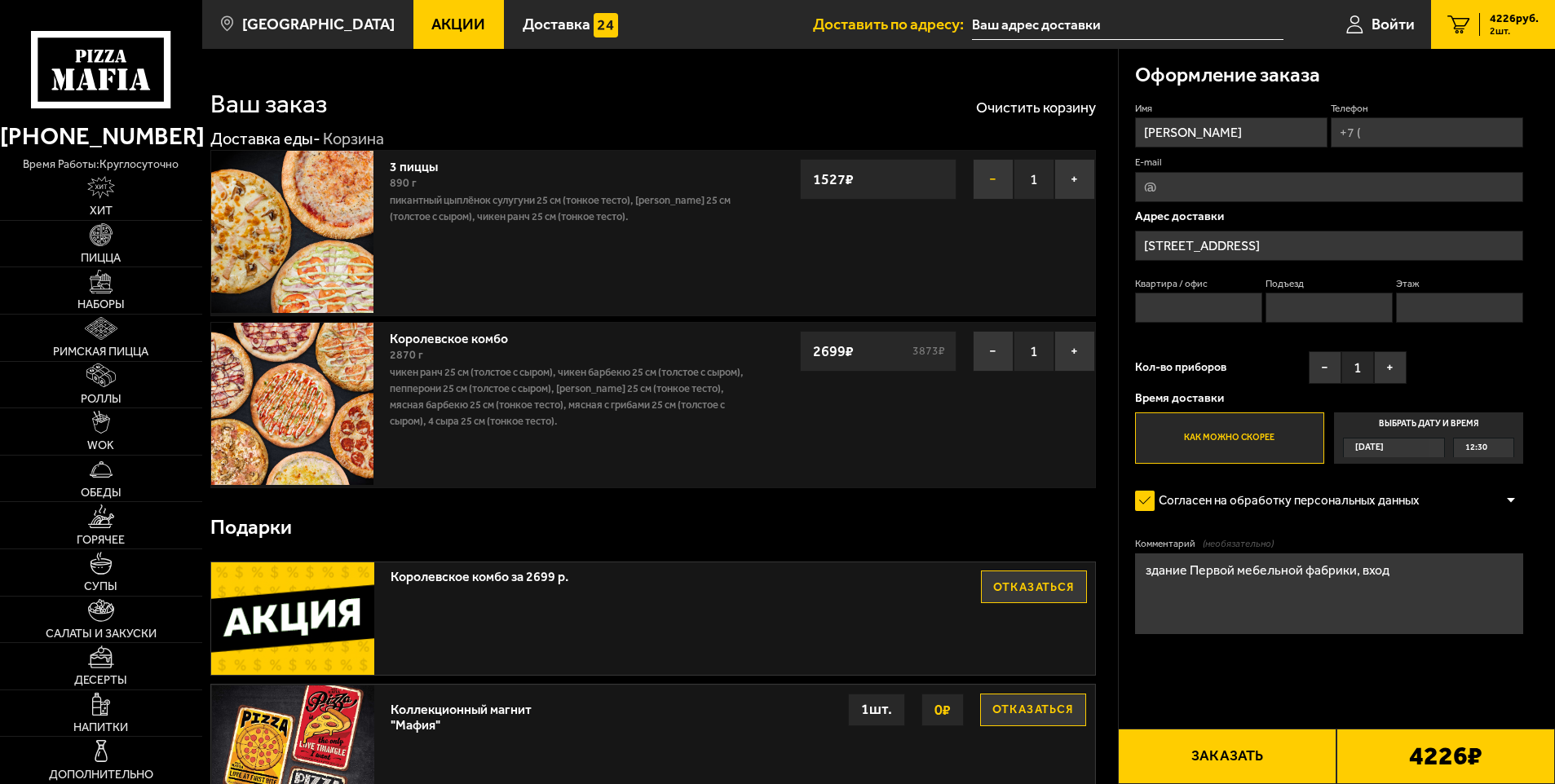
click at [998, 179] on button "−" at bounding box center [993, 179] width 41 height 41
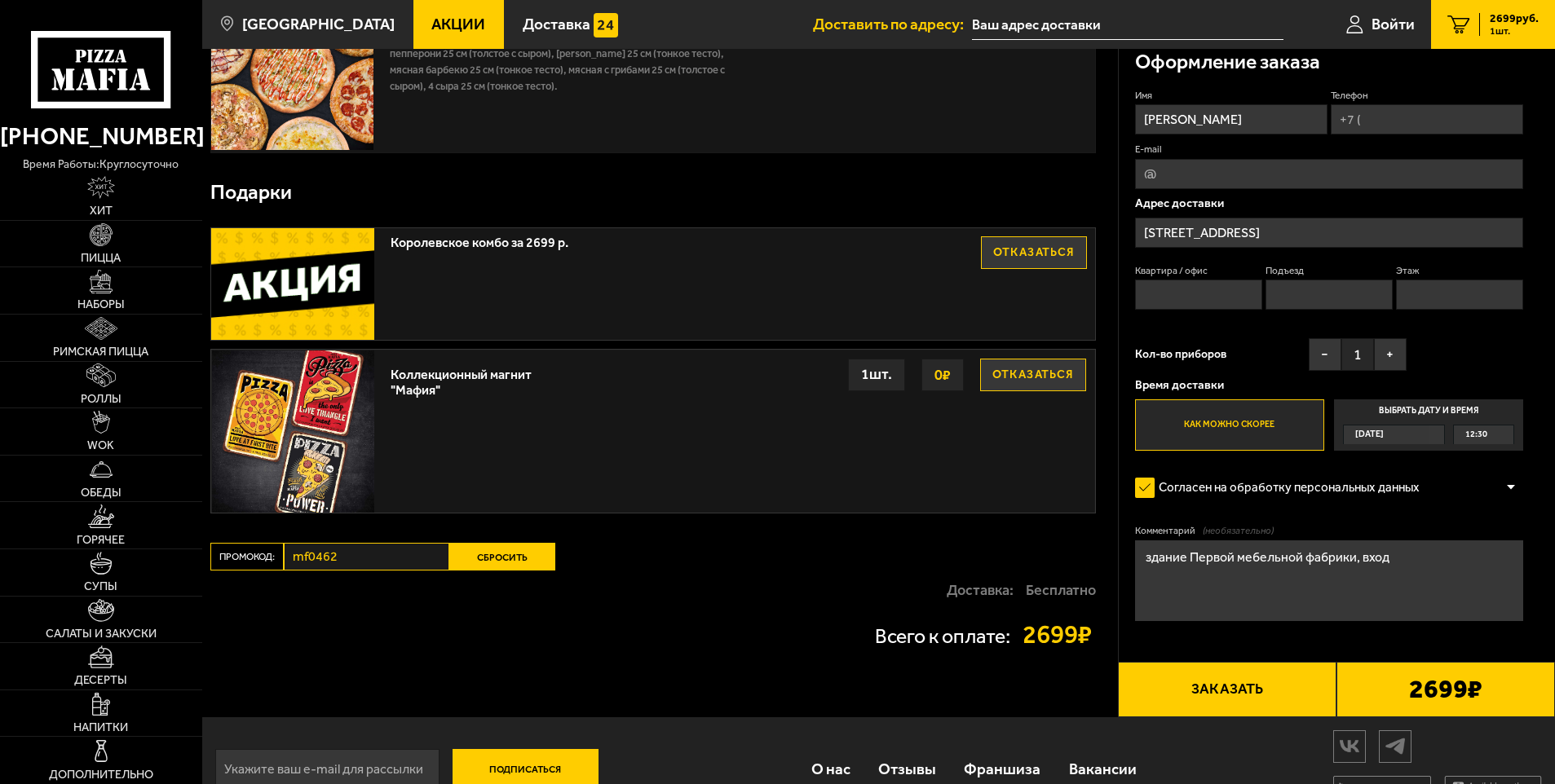
scroll to position [202, 0]
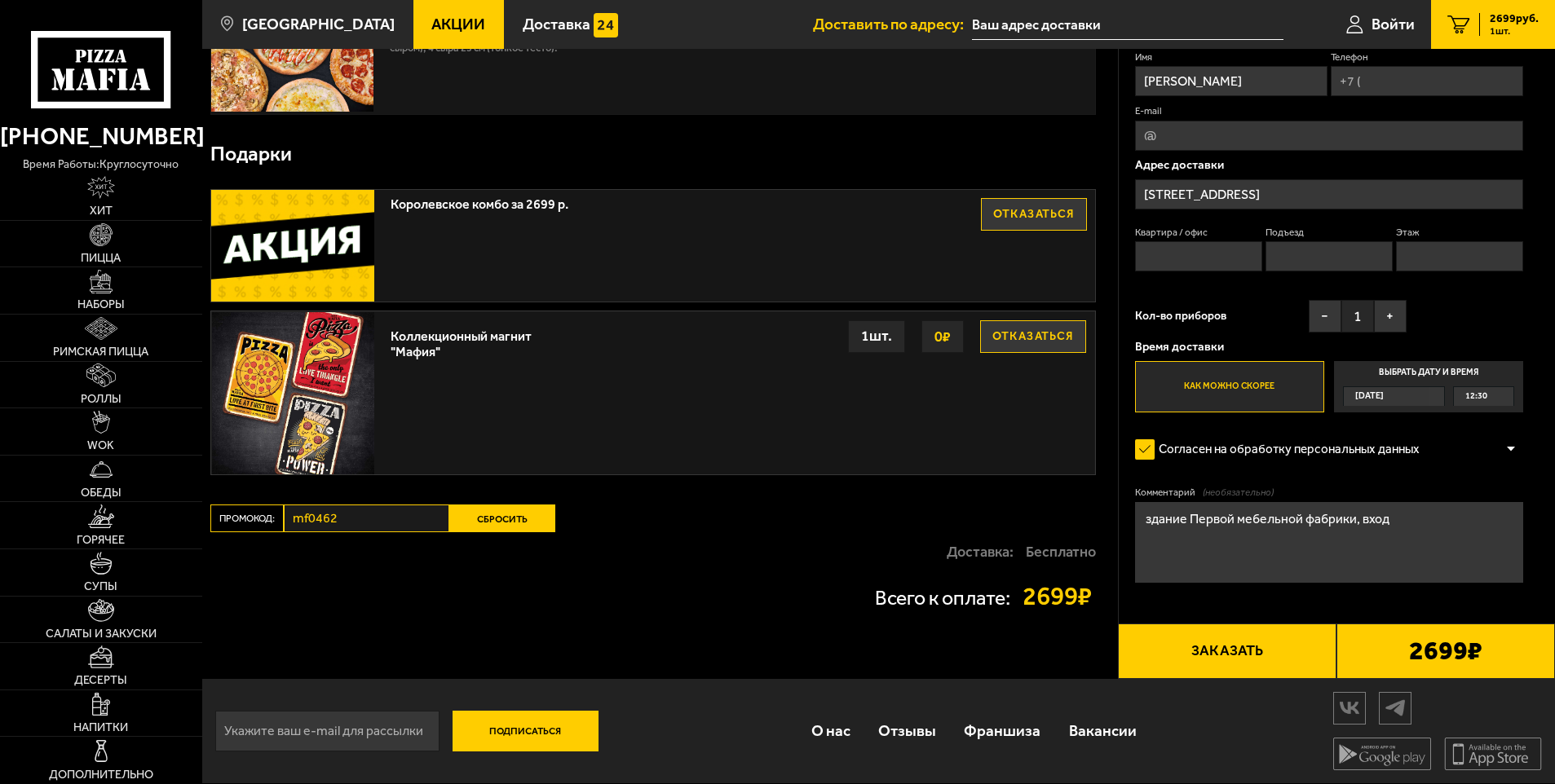
drag, startPoint x: 1266, startPoint y: 657, endPoint x: 879, endPoint y: 127, distance: 656.3
click at [878, 124] on section "Ваш заказ Очистить корзину Доставка еды - Корзина Королевское комбо 2870 г Чике…" at bounding box center [879, 263] width 1353 height 832
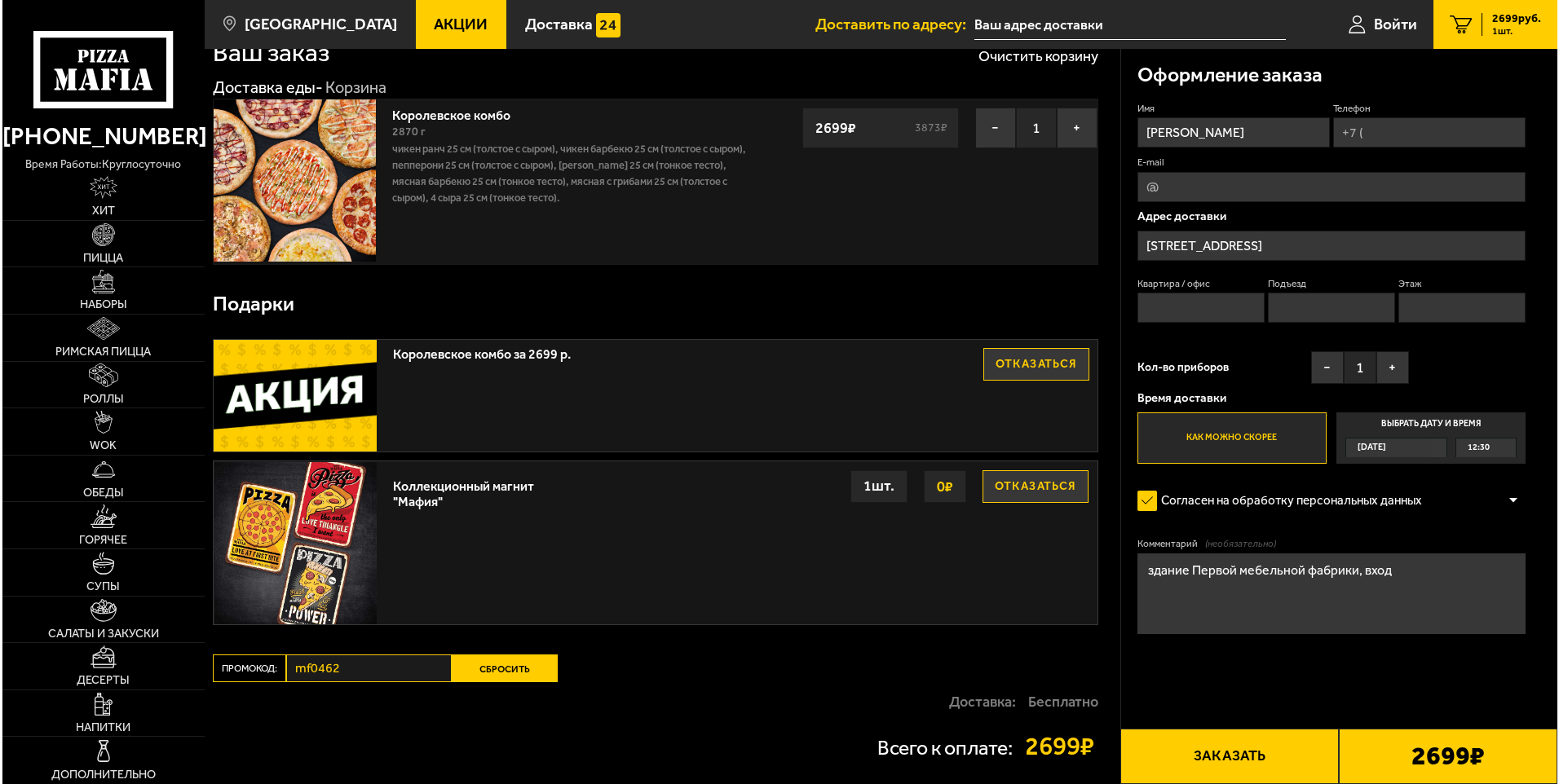
scroll to position [39, 0]
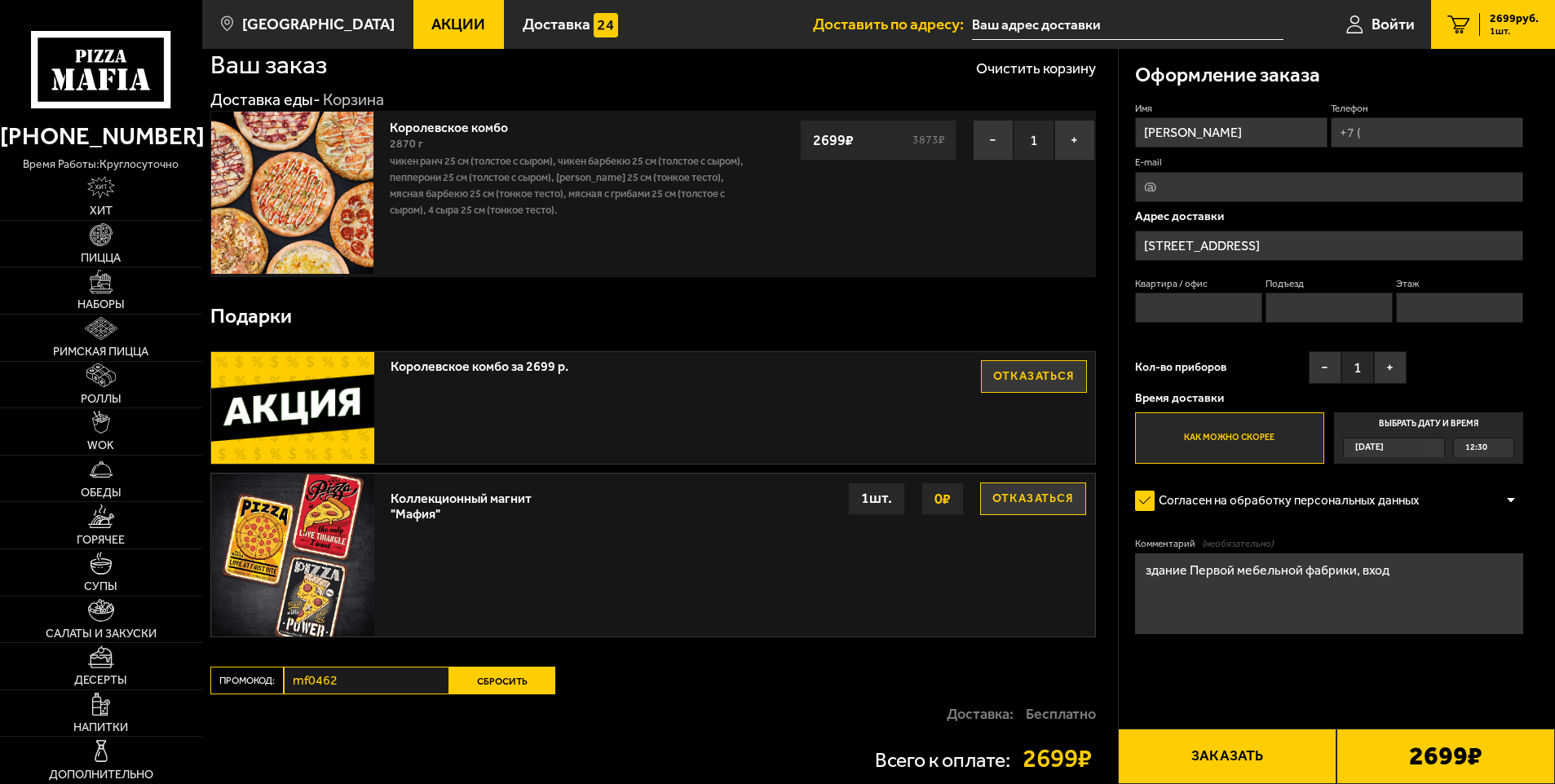
click at [1386, 128] on input "Телефон" at bounding box center [1427, 133] width 192 height 31
type input "+7 (931) 356-21-15"
drag, startPoint x: 1286, startPoint y: 178, endPoint x: 1299, endPoint y: 186, distance: 15.3
click at [1288, 178] on input "olechka.spb84@mail.ru" at bounding box center [1330, 187] width 389 height 31
type input "o"
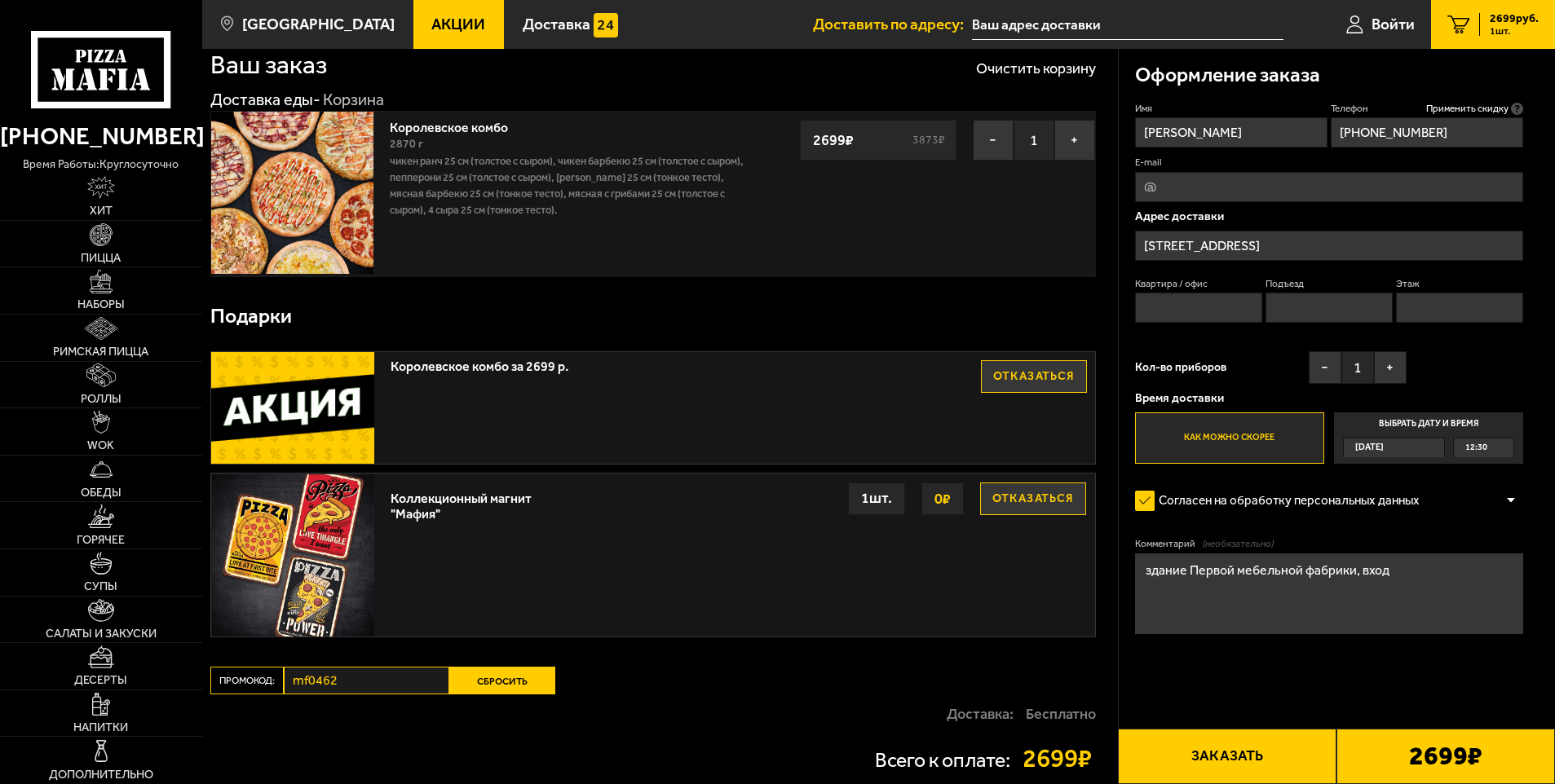
click at [1207, 191] on input "E-mail" at bounding box center [1330, 187] width 389 height 31
drag, startPoint x: 1263, startPoint y: 179, endPoint x: 527, endPoint y: 644, distance: 870.6
drag, startPoint x: 527, startPoint y: 644, endPoint x: 1379, endPoint y: 19, distance: 1056.7
click at [1379, 19] on span "Войти" at bounding box center [1393, 24] width 43 height 15
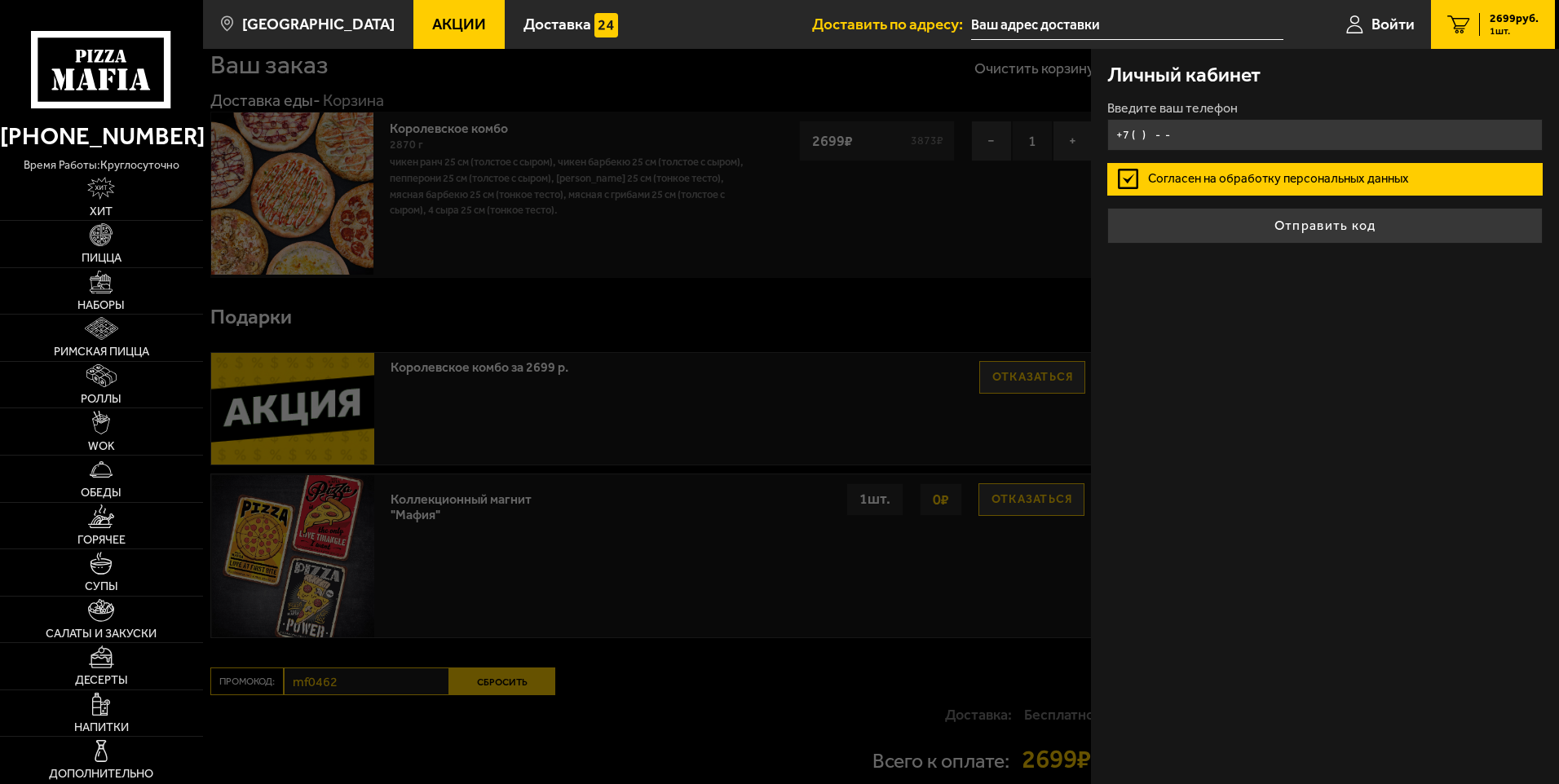
click at [1195, 138] on input "+7 ( ) - -" at bounding box center [1325, 134] width 435 height 31
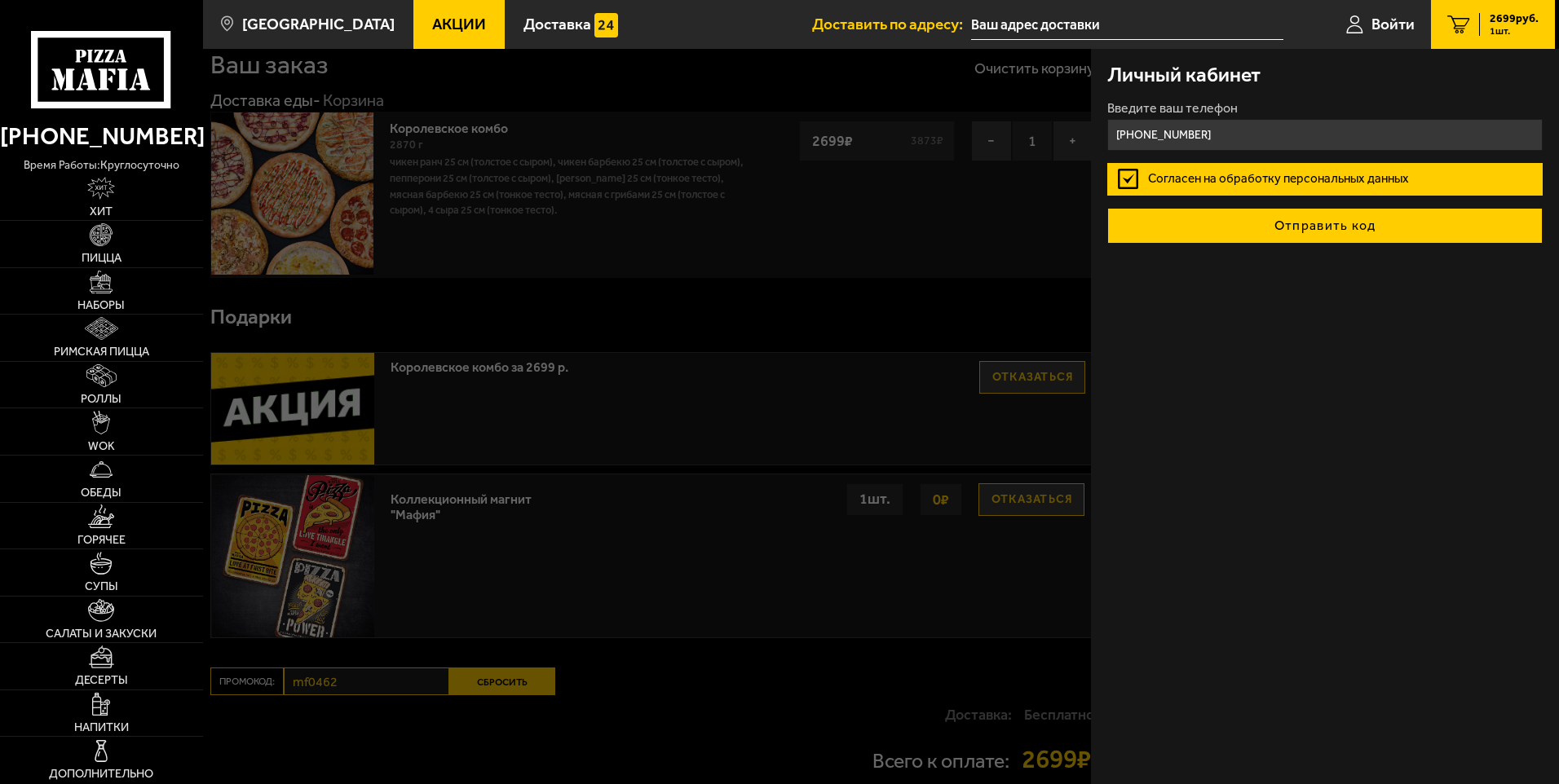
type input "+7 (911) 836-60-60"
click at [1328, 224] on button "Отправить код" at bounding box center [1325, 226] width 435 height 36
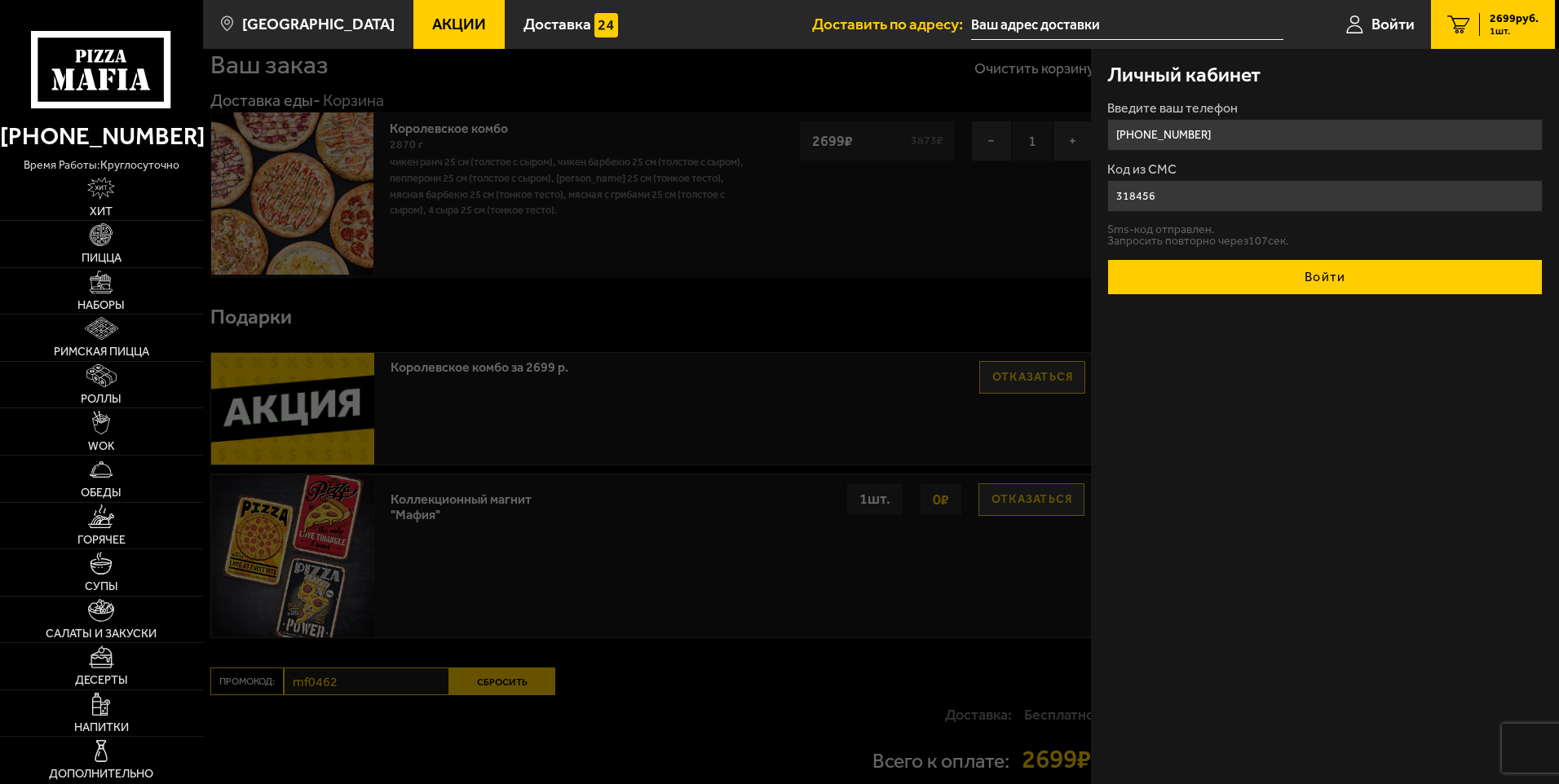
type input "318456"
click at [1315, 288] on button "Войти" at bounding box center [1325, 277] width 435 height 36
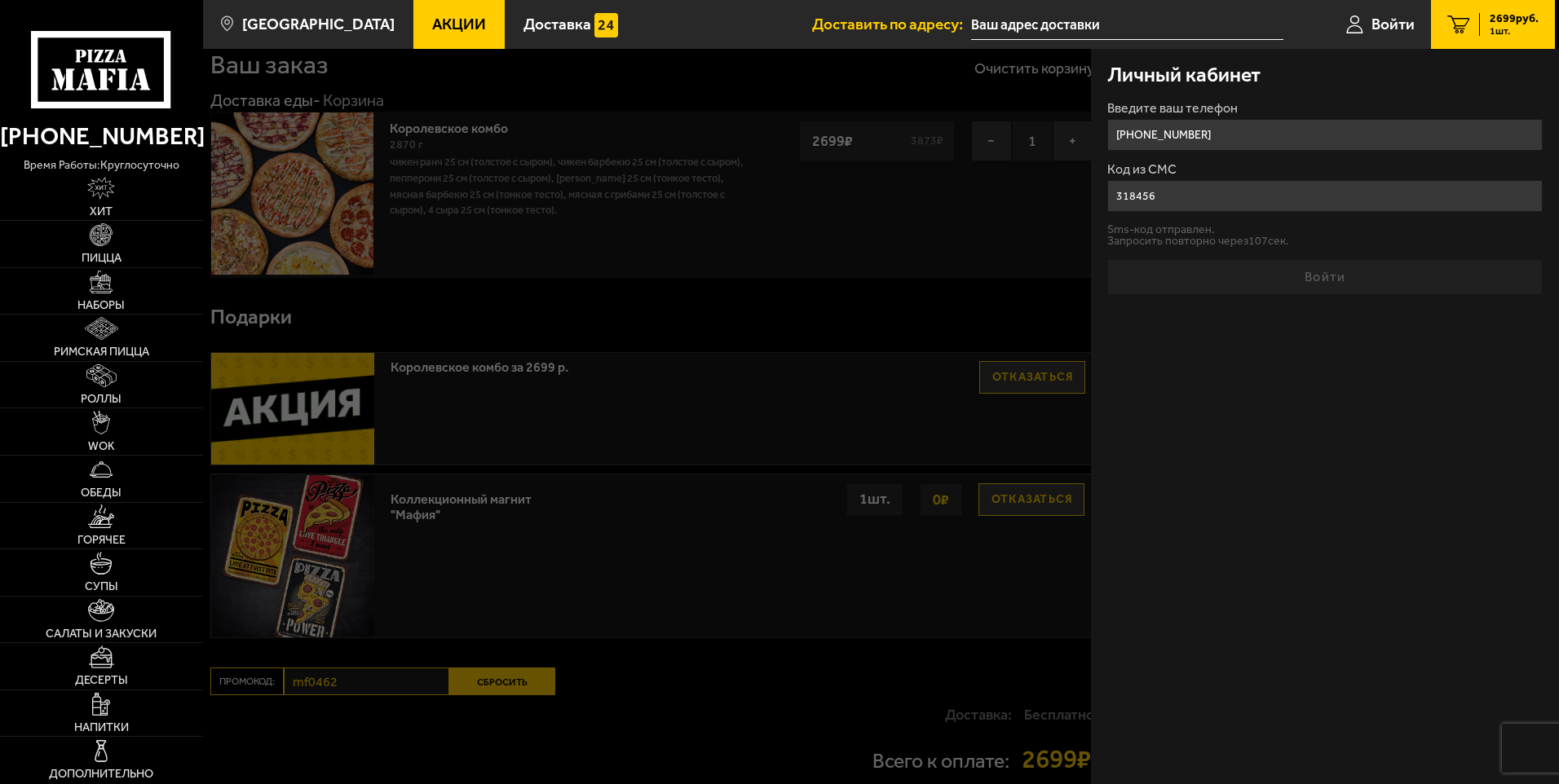
type input "+7 (911) 836-60-60"
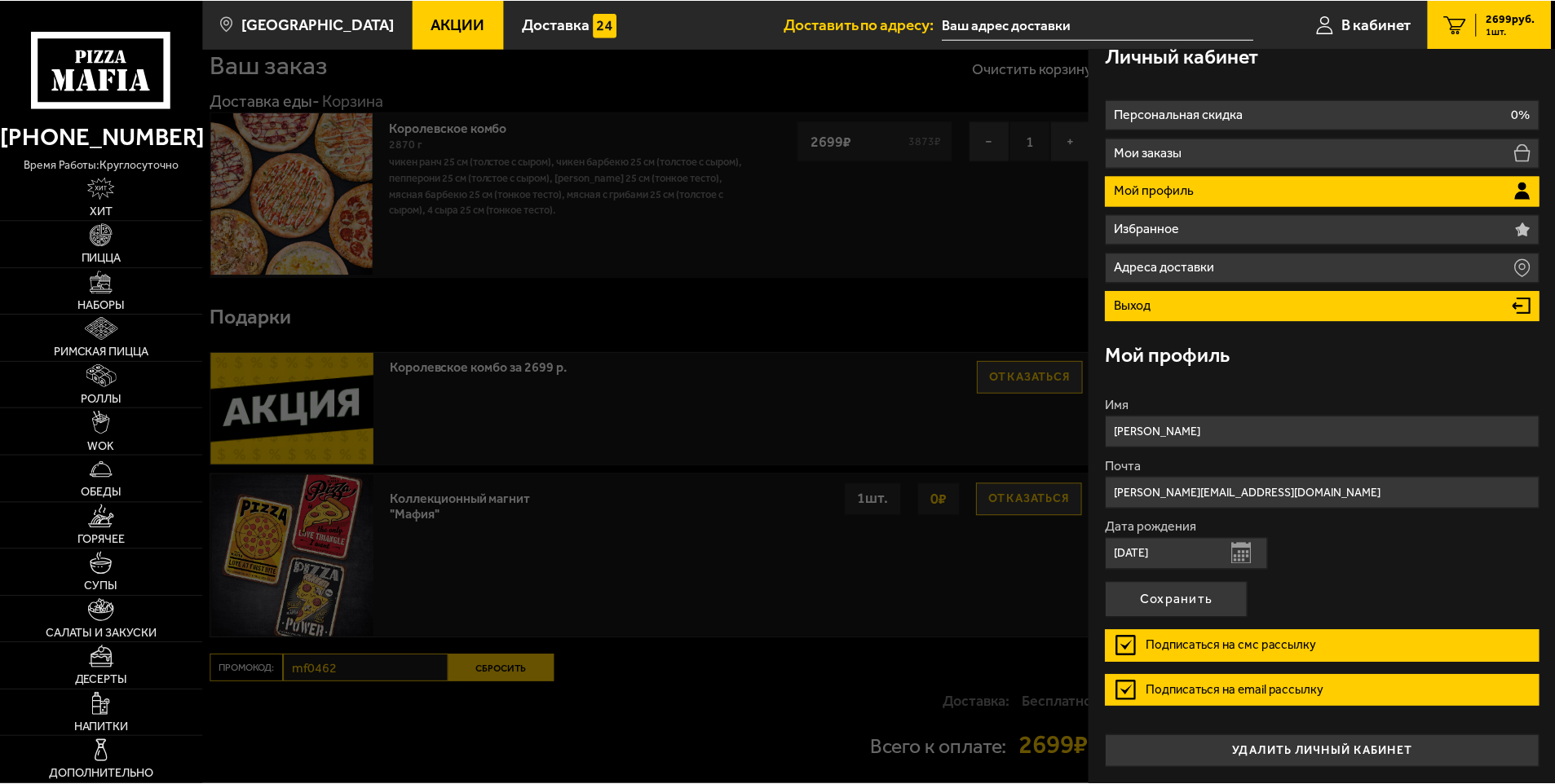
scroll to position [0, 0]
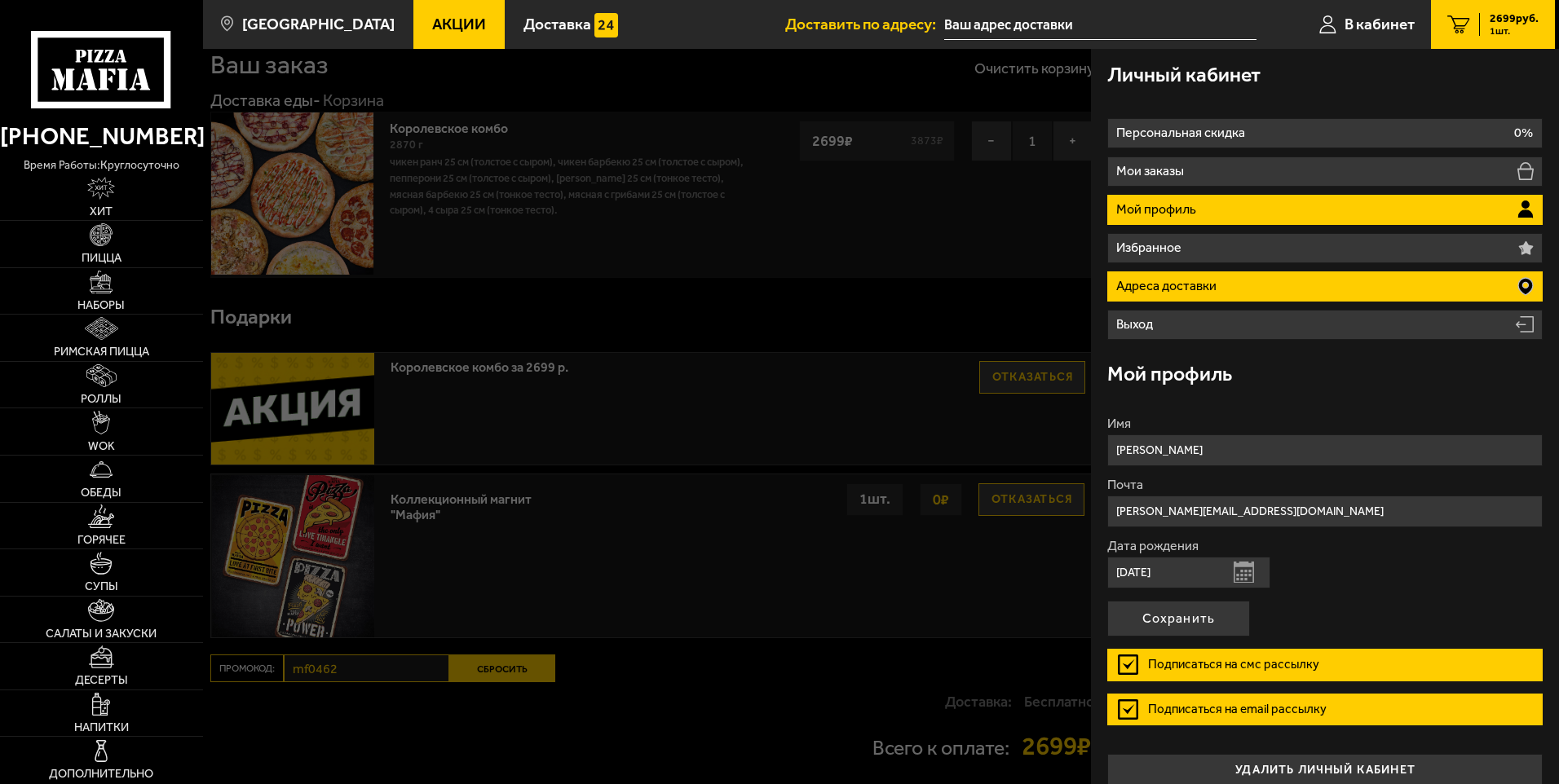
click at [1234, 285] on li "Адреса доставки" at bounding box center [1325, 287] width 435 height 31
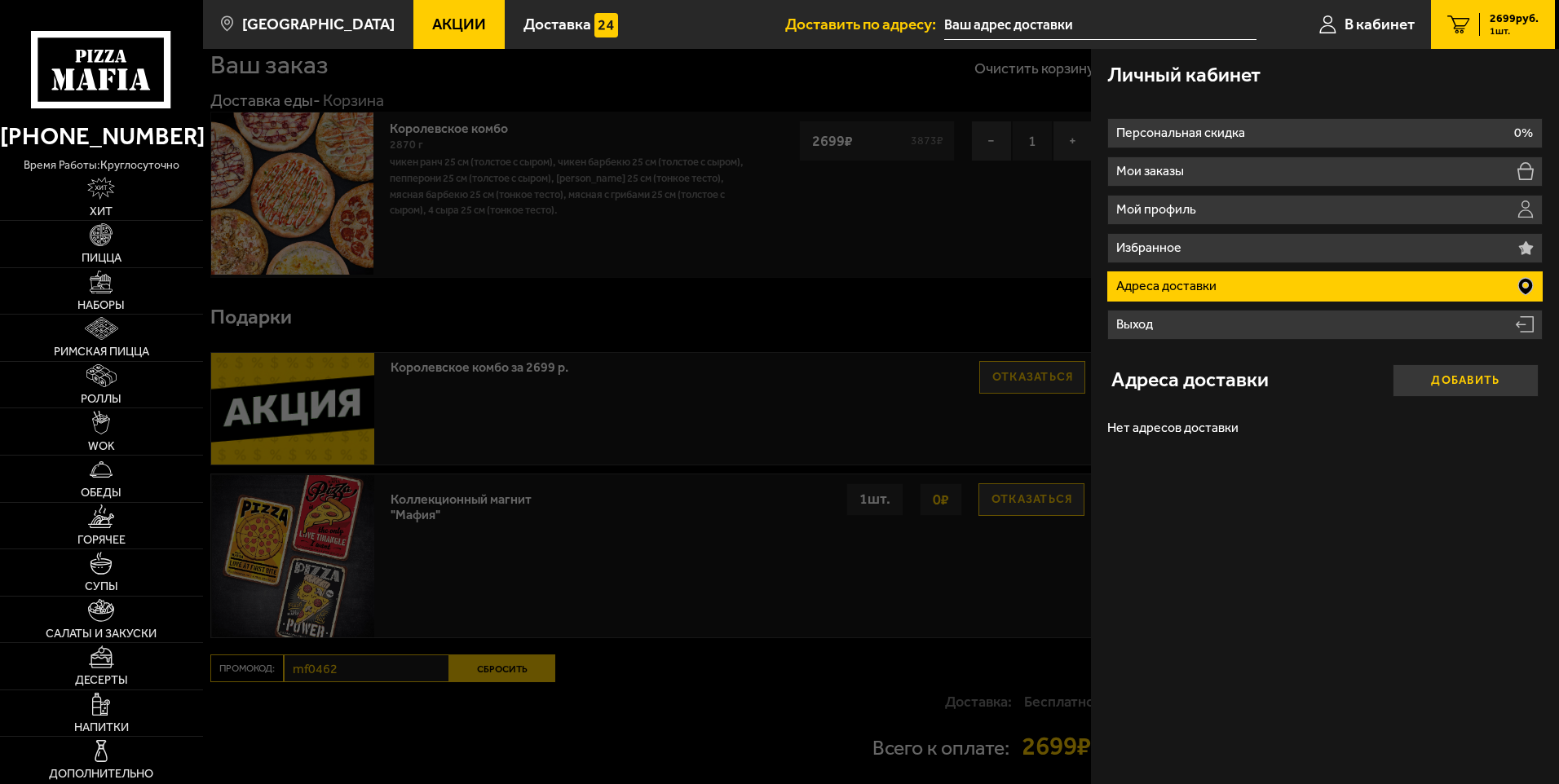
click at [1443, 379] on button "Добавить" at bounding box center [1466, 381] width 146 height 32
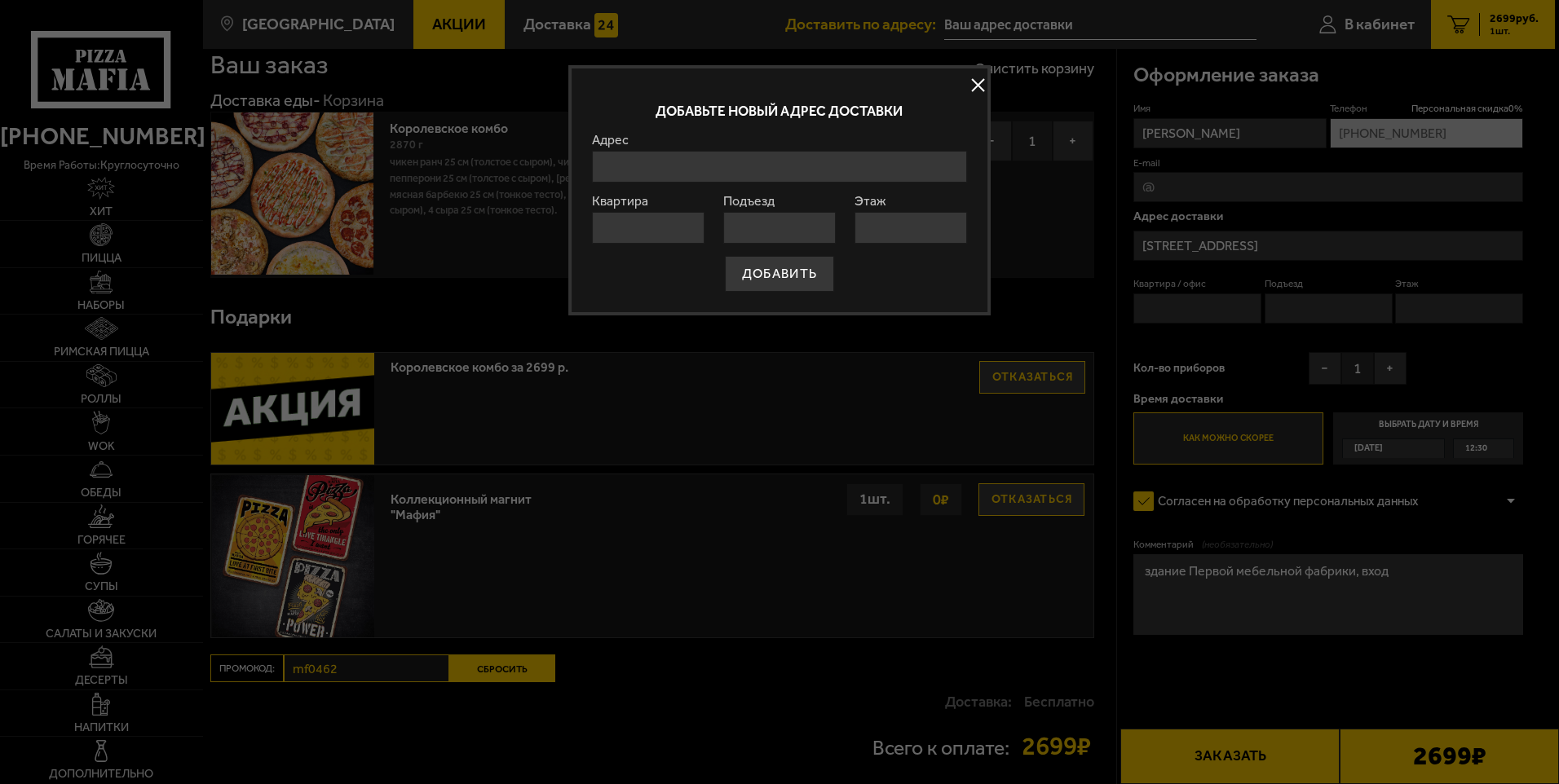
click at [654, 165] on input "Адрес" at bounding box center [779, 166] width 375 height 31
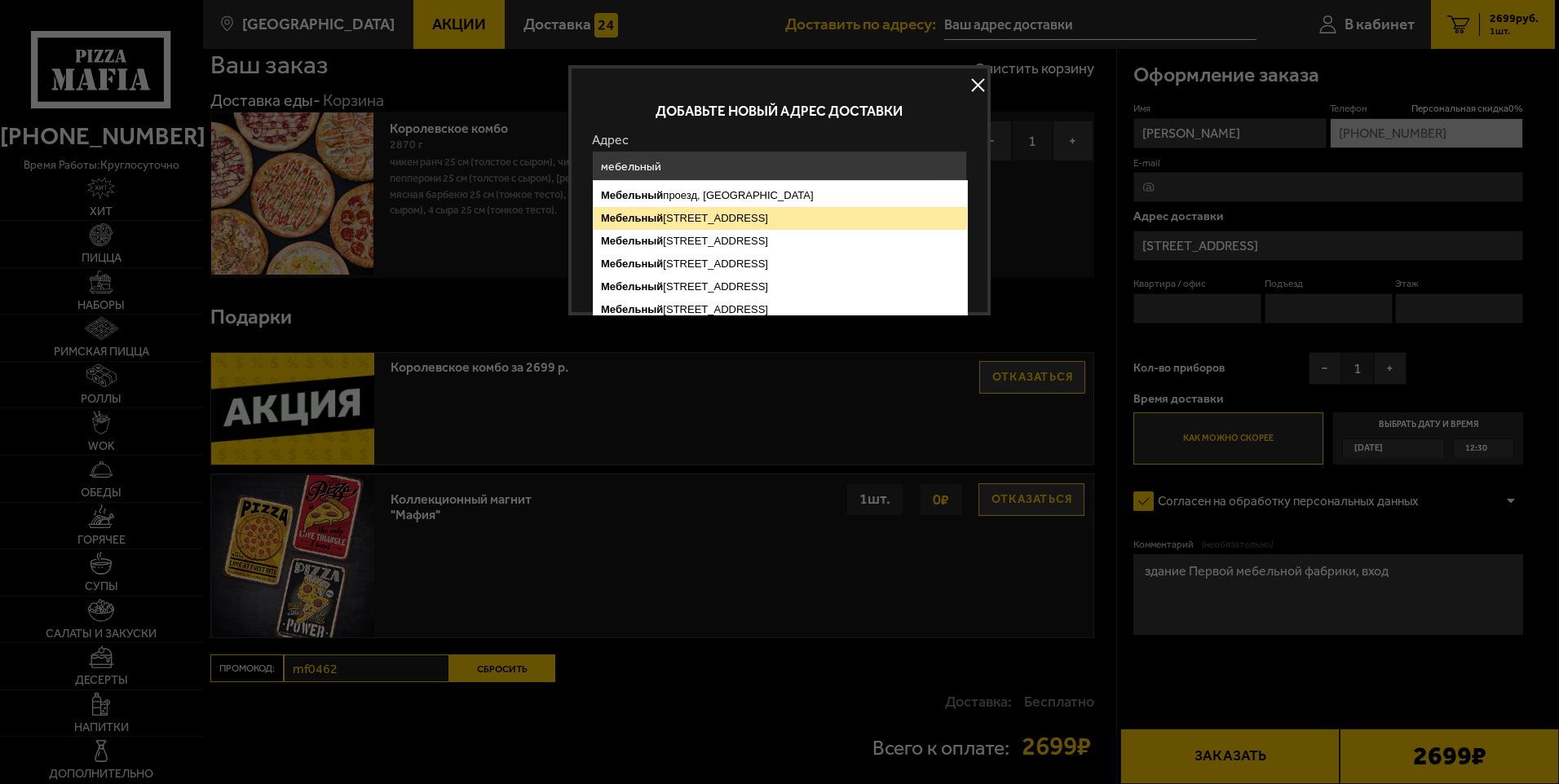
click at [680, 218] on ymaps "Мебельный проезд, 4, Санкт-Петербург" at bounding box center [781, 218] width 374 height 23
type input "Санкт-Петербург, Мебельный проезд, 4"
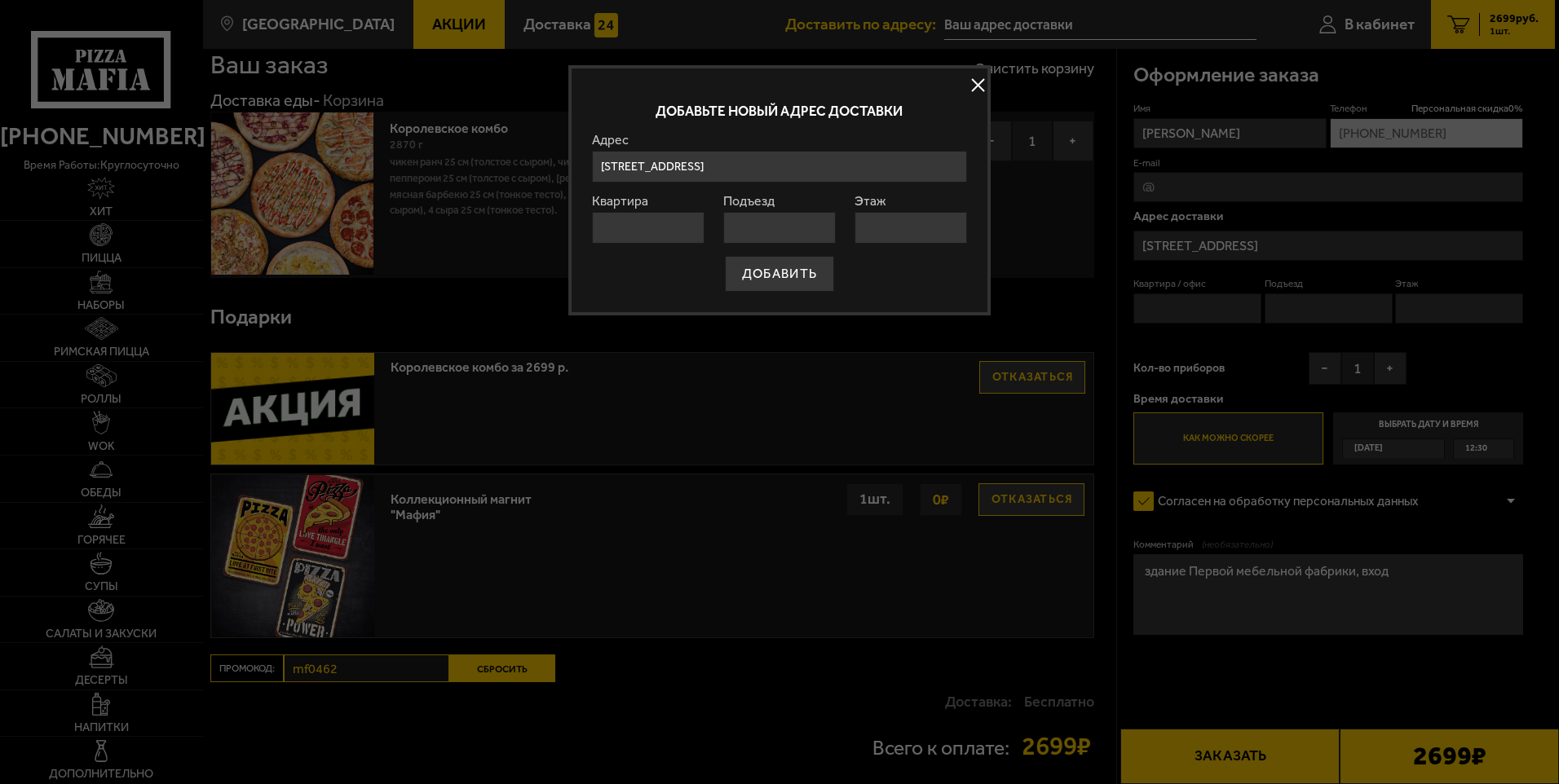
click at [680, 226] on input "Квартира" at bounding box center [648, 228] width 112 height 31
type input "1"
click at [758, 229] on input "Подъезд" at bounding box center [779, 228] width 112 height 31
type input "1"
click at [884, 234] on input "Этаж" at bounding box center [911, 228] width 112 height 31
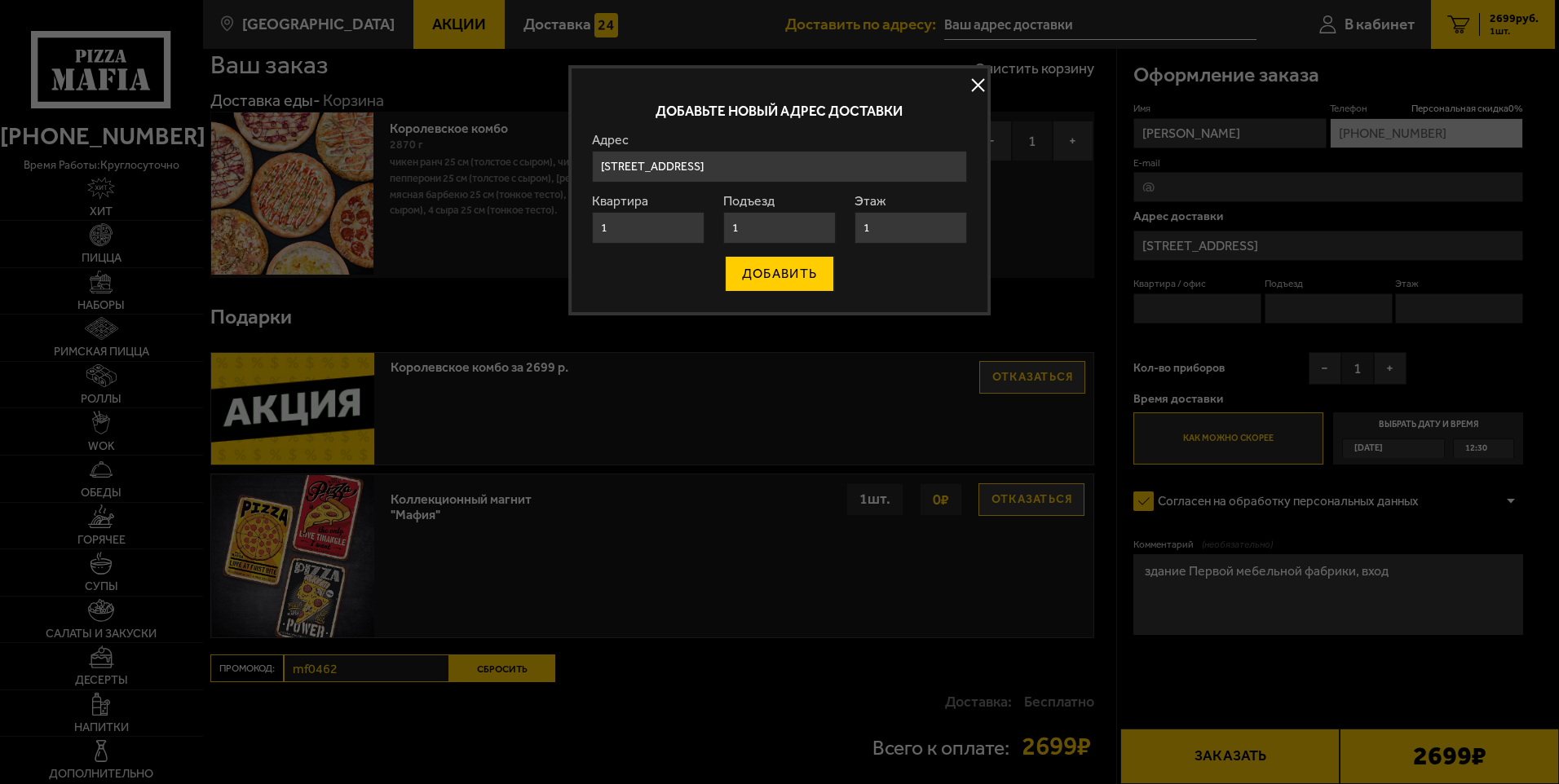
type input "1"
click at [749, 272] on button "ДОБАВИТЬ" at bounding box center [779, 274] width 110 height 36
type input "+7 (911) 836-60-60"
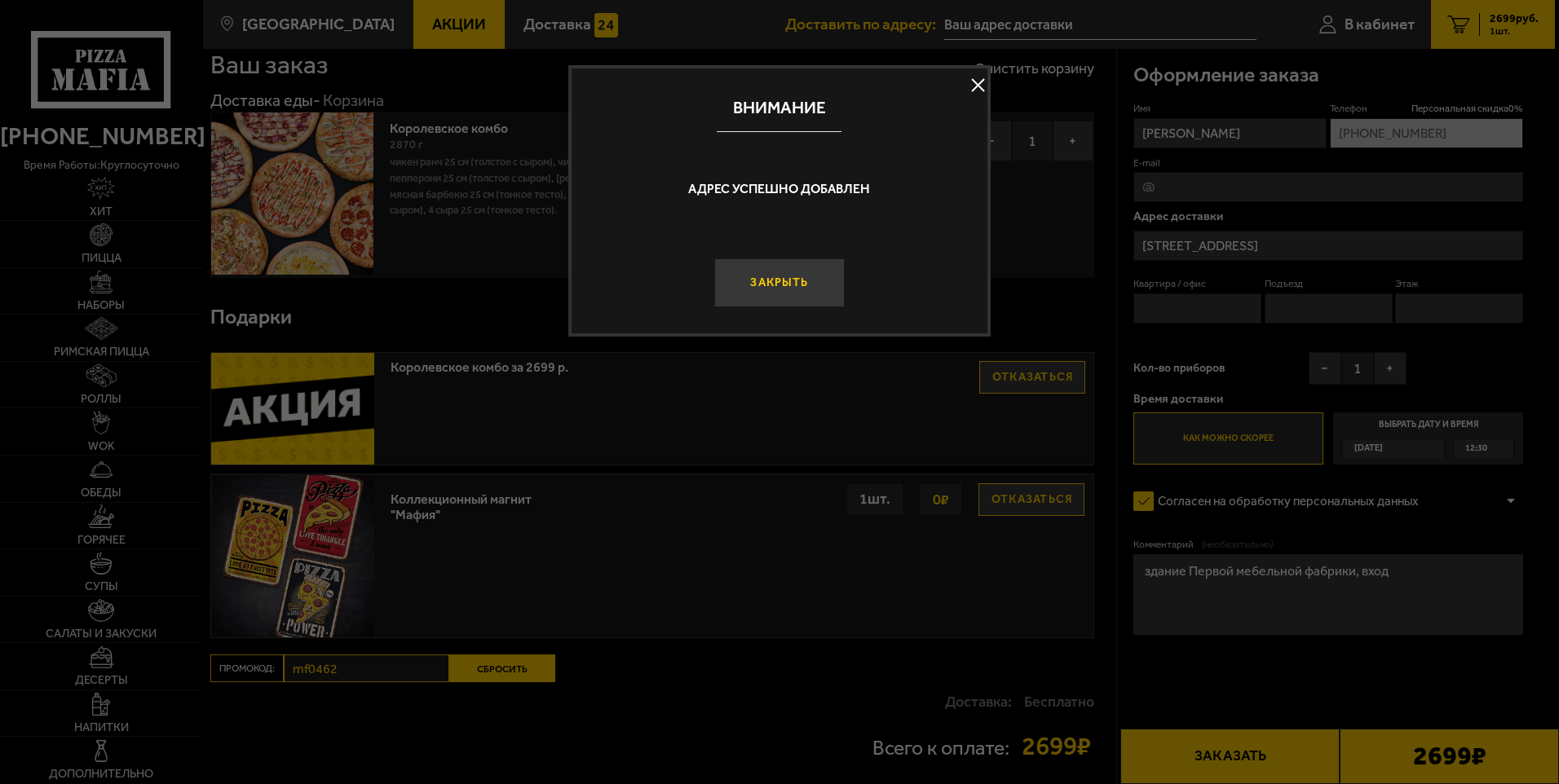
click at [789, 292] on button "Закрыть" at bounding box center [779, 283] width 130 height 49
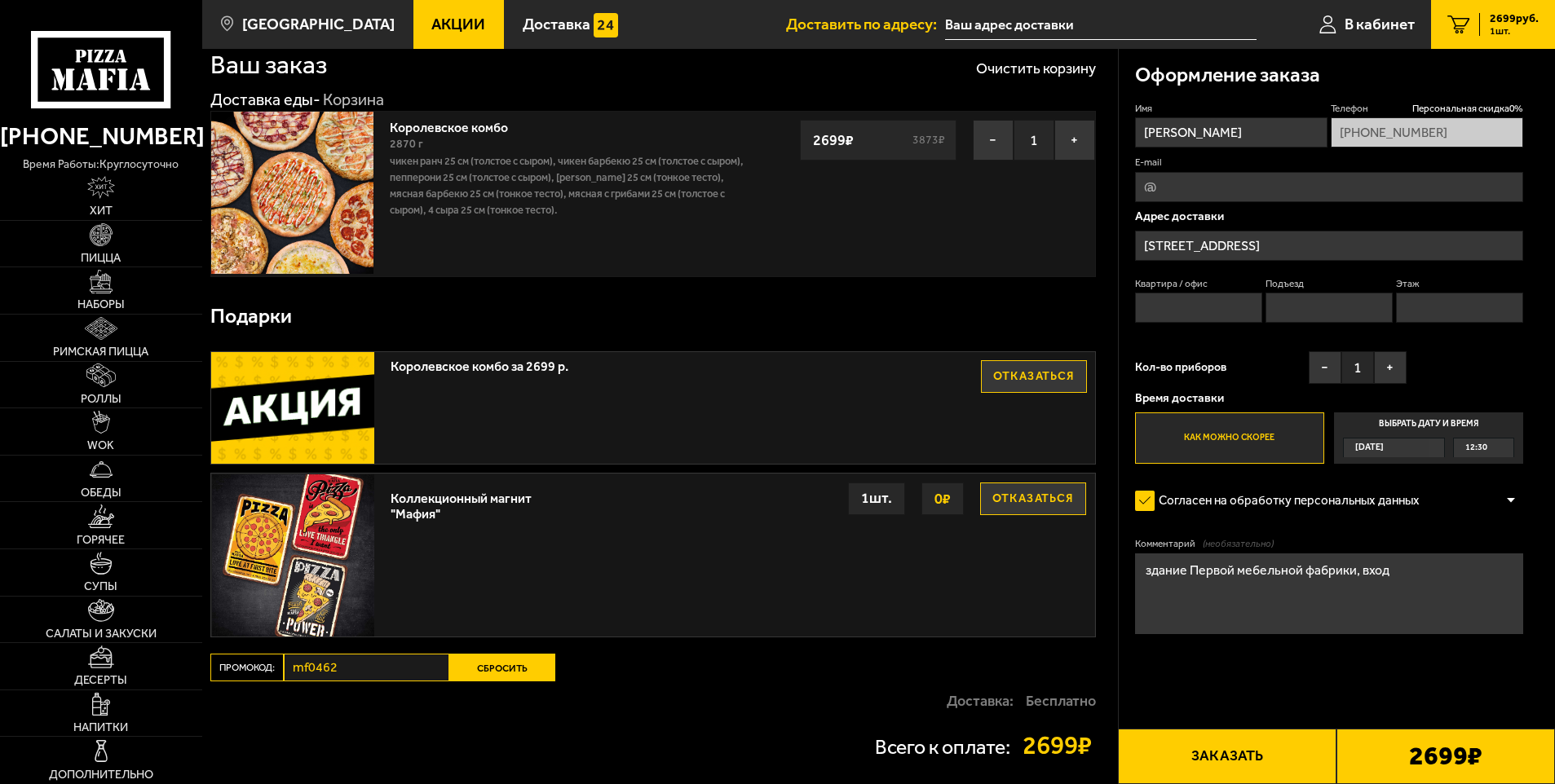
click at [1239, 309] on input "Квартира / офис" at bounding box center [1199, 308] width 128 height 31
type input "1"
click at [1304, 312] on input "Подъезд" at bounding box center [1329, 308] width 128 height 31
type input "1"
click at [1415, 307] on input "Этаж" at bounding box center [1460, 308] width 128 height 31
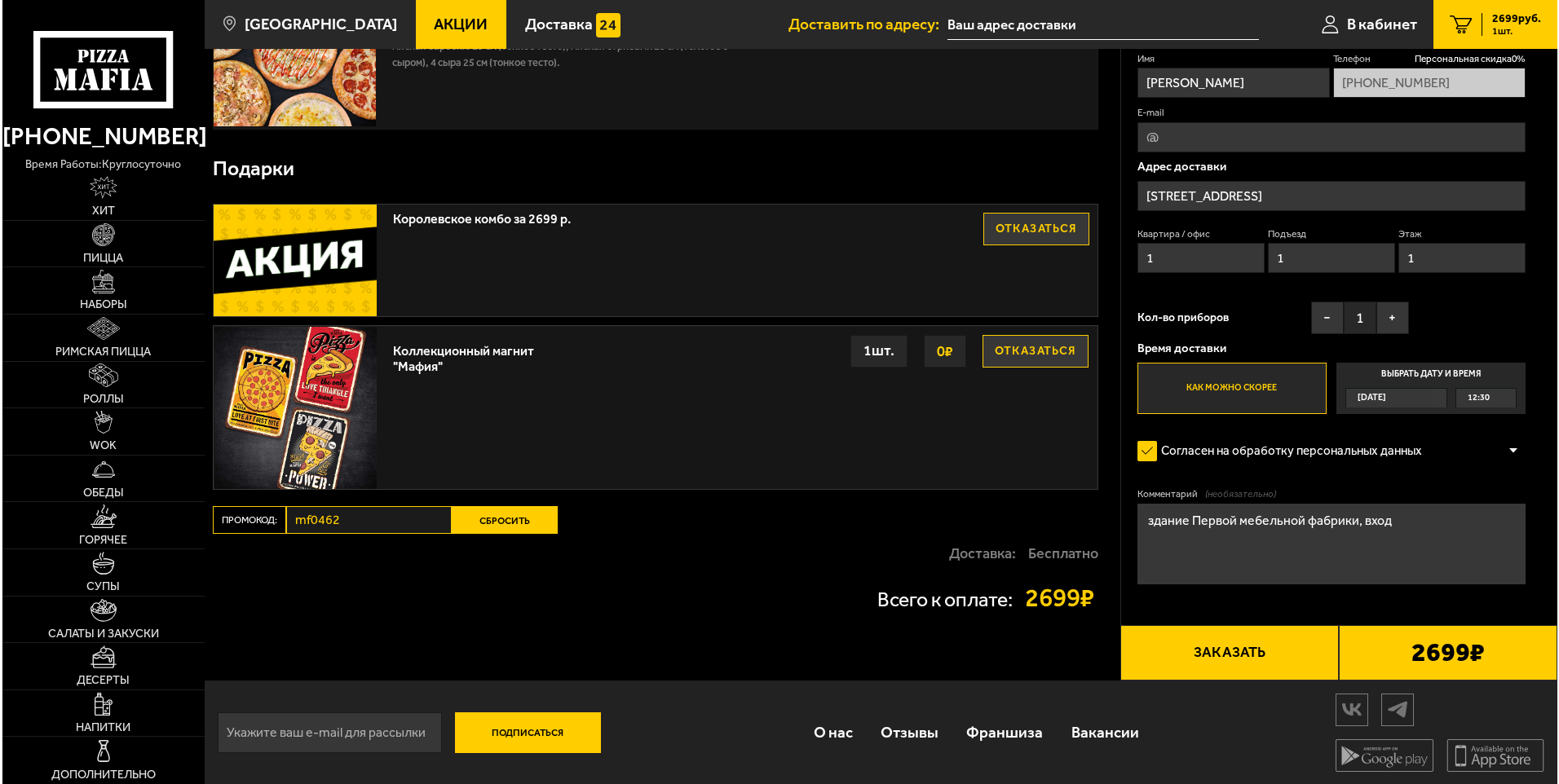
scroll to position [189, 0]
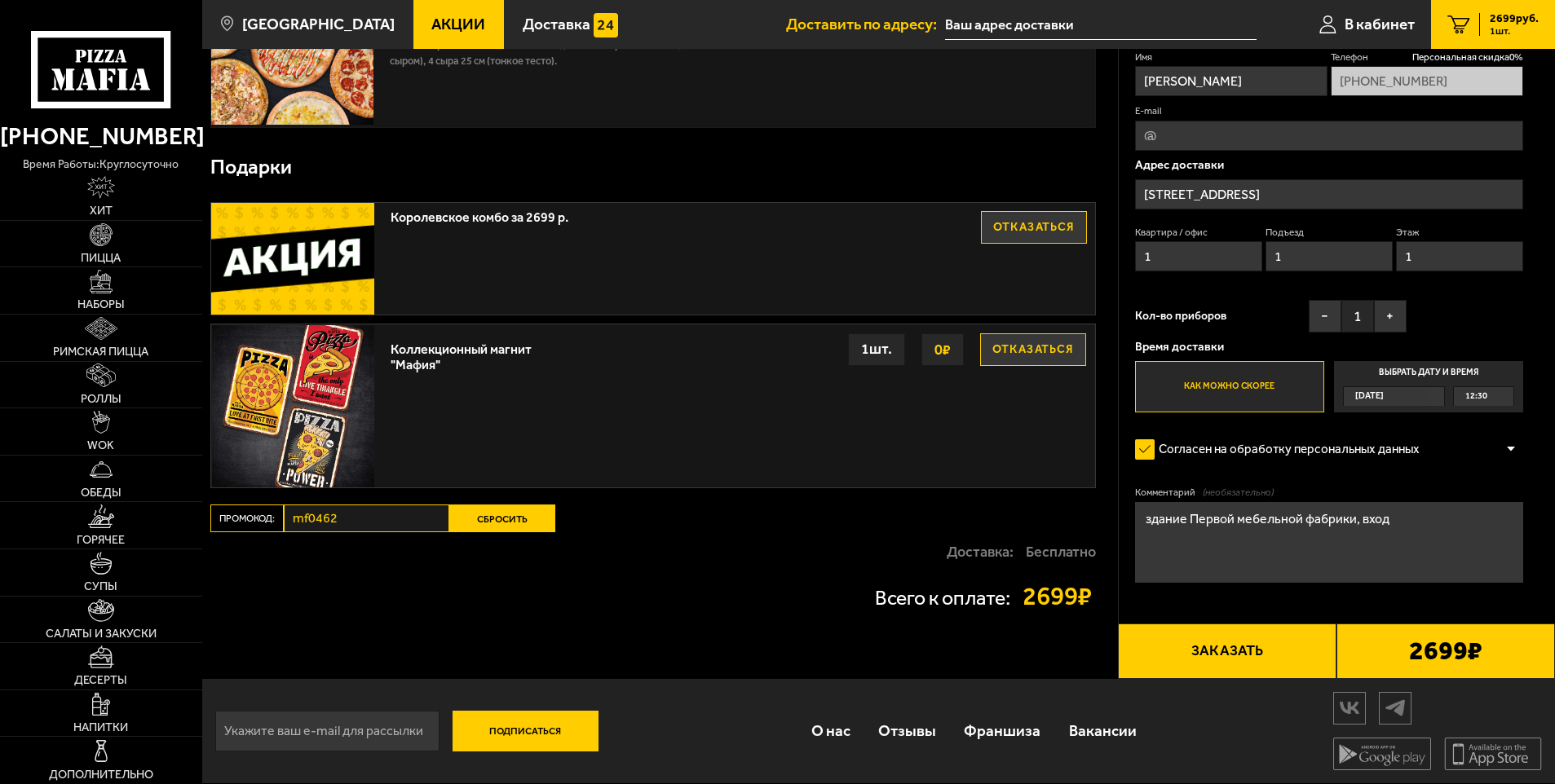
type input "1"
click at [1408, 527] on textarea "здание Первой мебельной фабрики, вход" at bounding box center [1330, 542] width 389 height 81
type textarea "здание Первой мебельной фабрики, вход с Мебельного проезда"
click at [1256, 668] on button "Заказать" at bounding box center [1227, 651] width 218 height 55
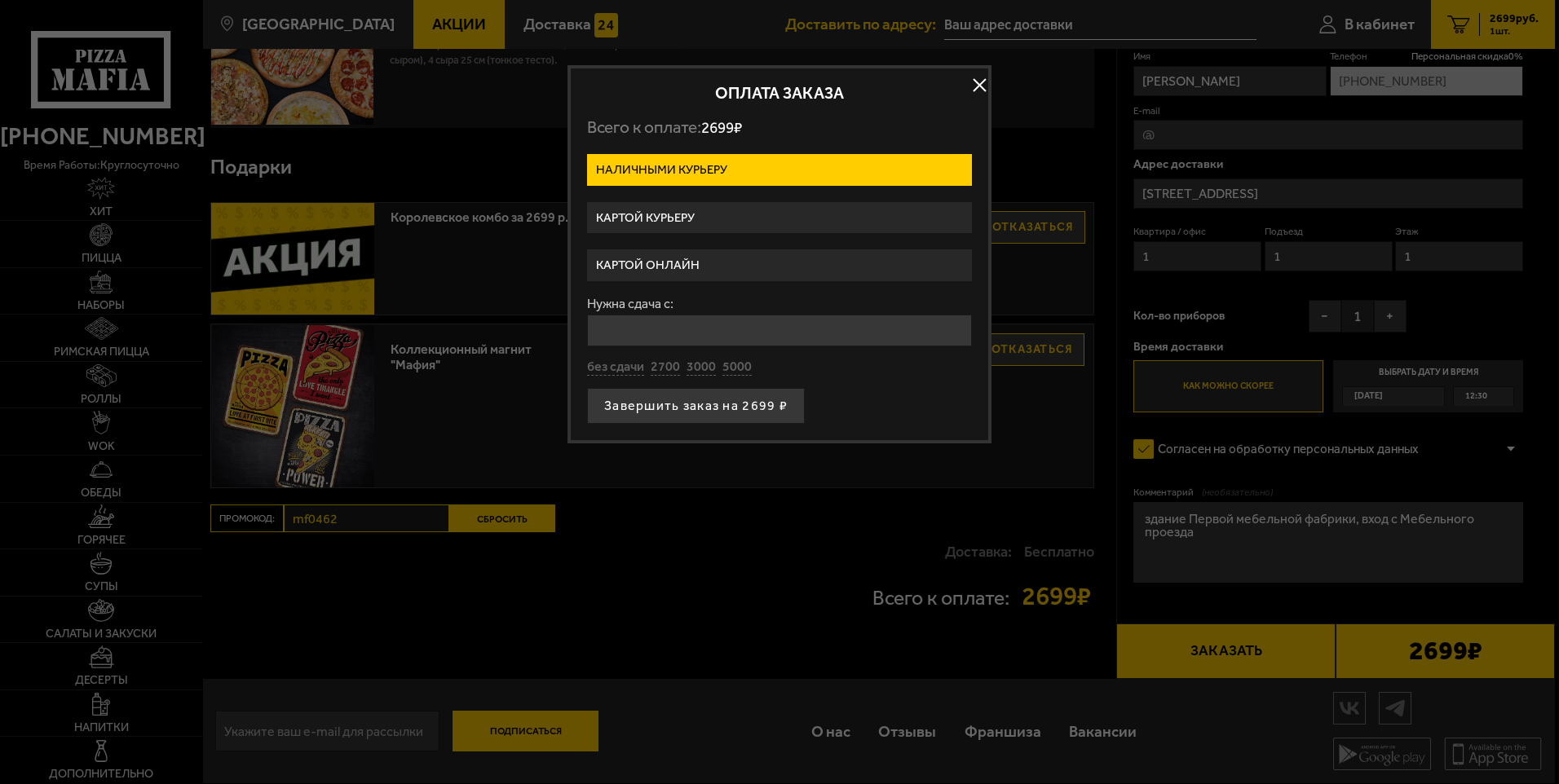
click at [719, 220] on label "Картой курьеру" at bounding box center [779, 217] width 385 height 31
click at [0, 0] on input "Картой курьеру" at bounding box center [0, 0] width 0 height 0
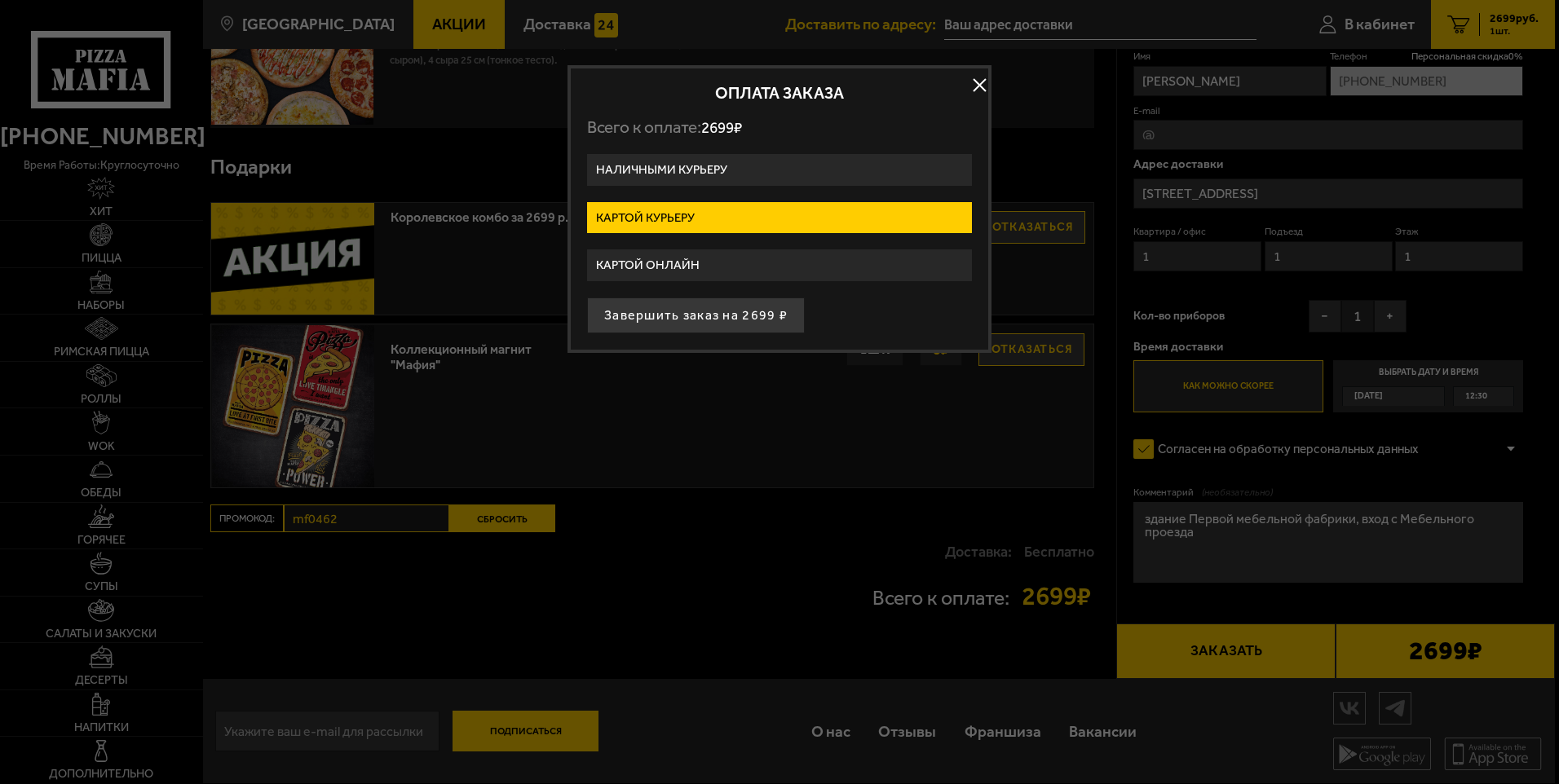
click at [690, 268] on label "Картой онлайн" at bounding box center [779, 265] width 385 height 31
click at [0, 0] on input "Картой онлайн" at bounding box center [0, 0] width 0 height 0
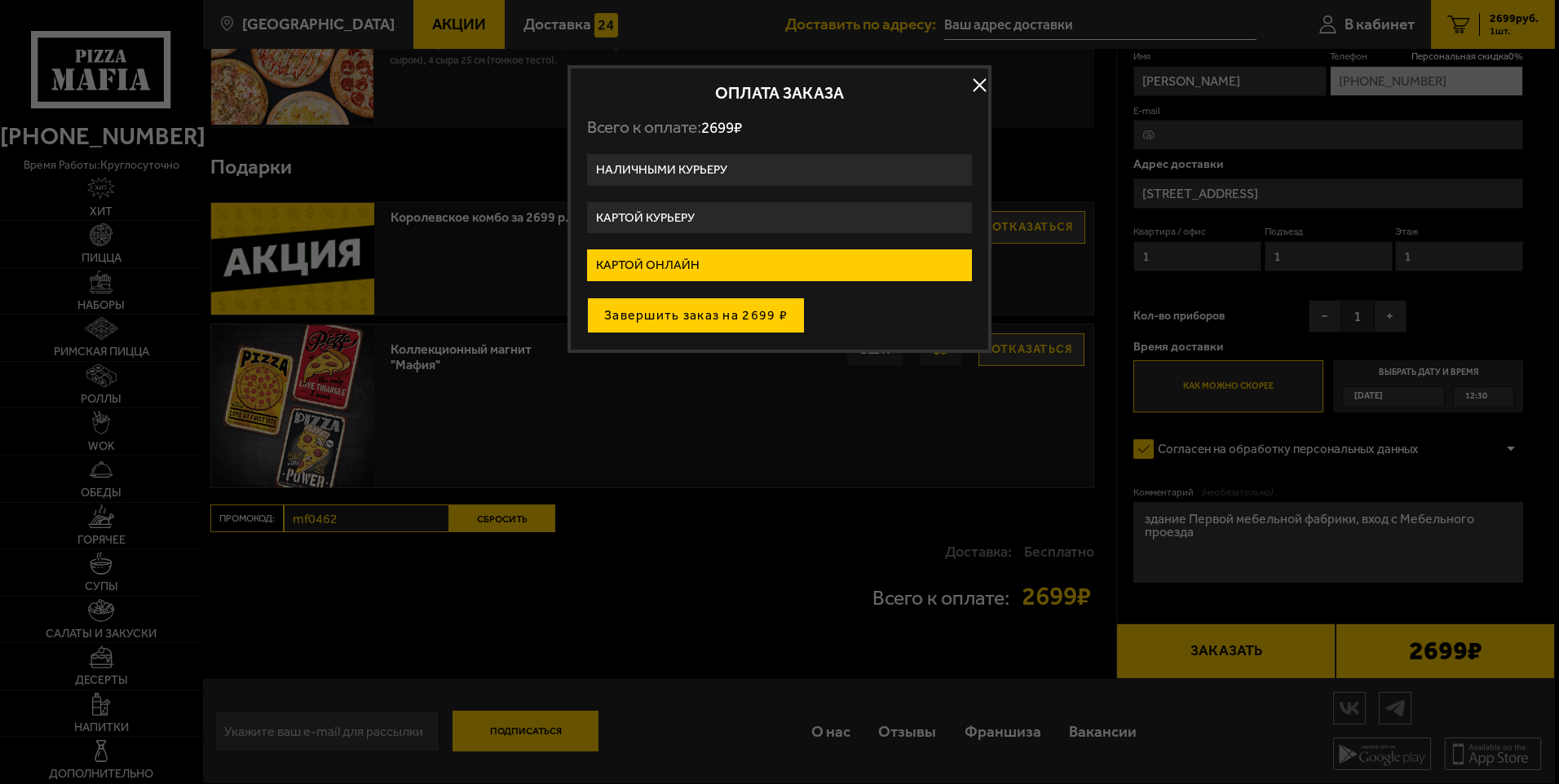
click at [726, 320] on button "Завершить заказ на 2699 ₽" at bounding box center [696, 315] width 217 height 36
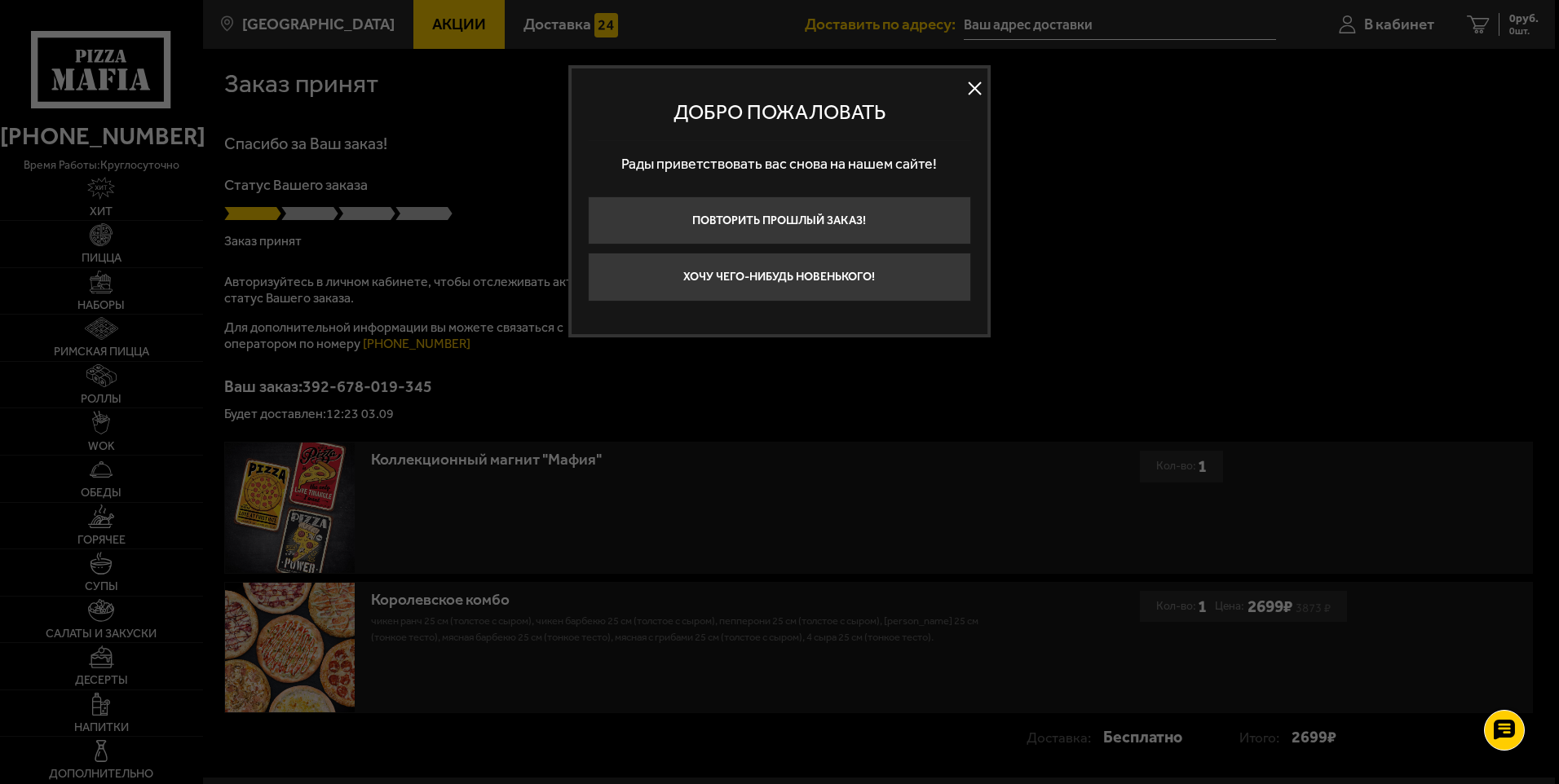
click at [976, 88] on button at bounding box center [974, 88] width 25 height 25
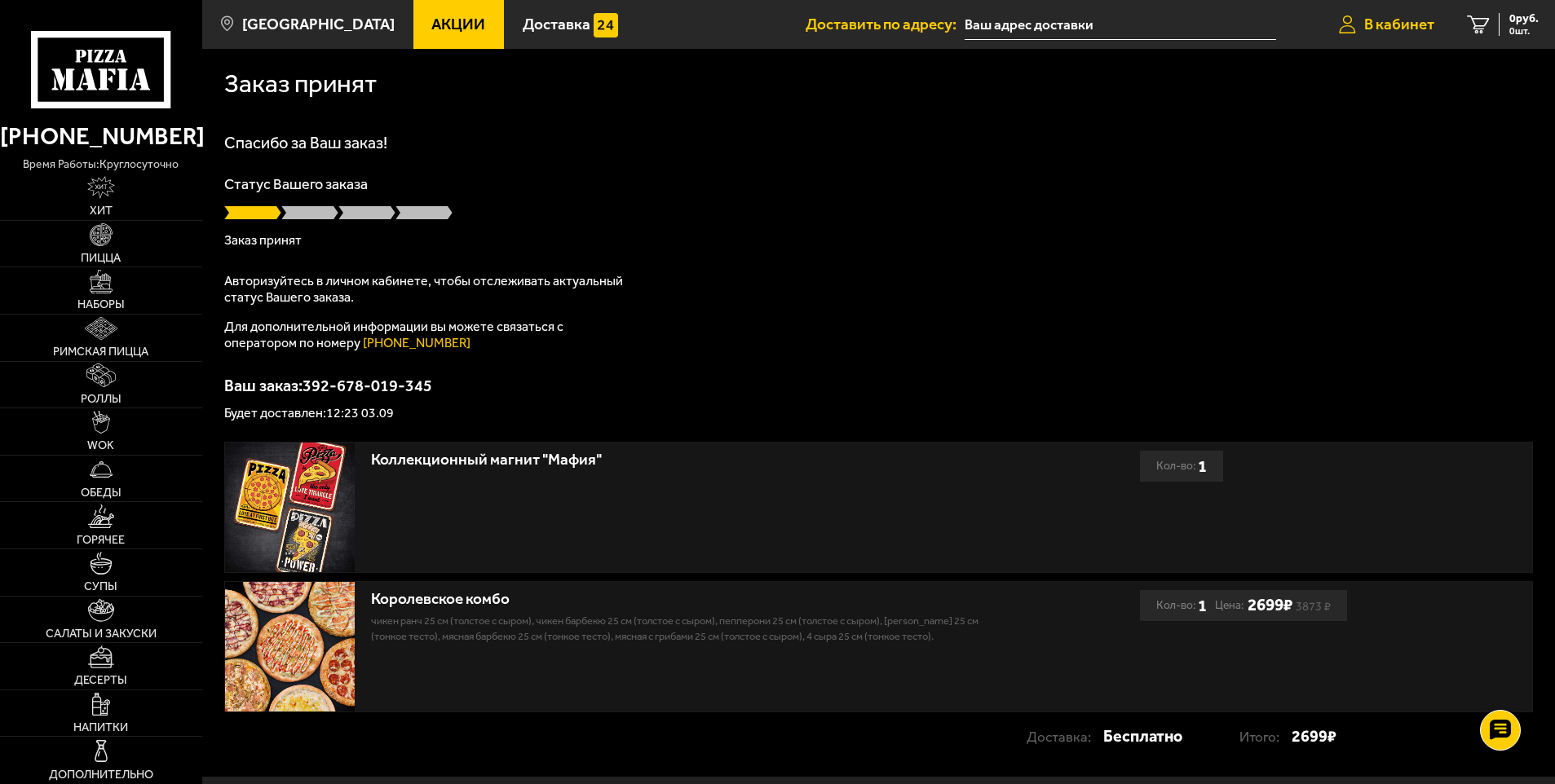
click at [1376, 22] on span "В кабинет" at bounding box center [1400, 24] width 71 height 15
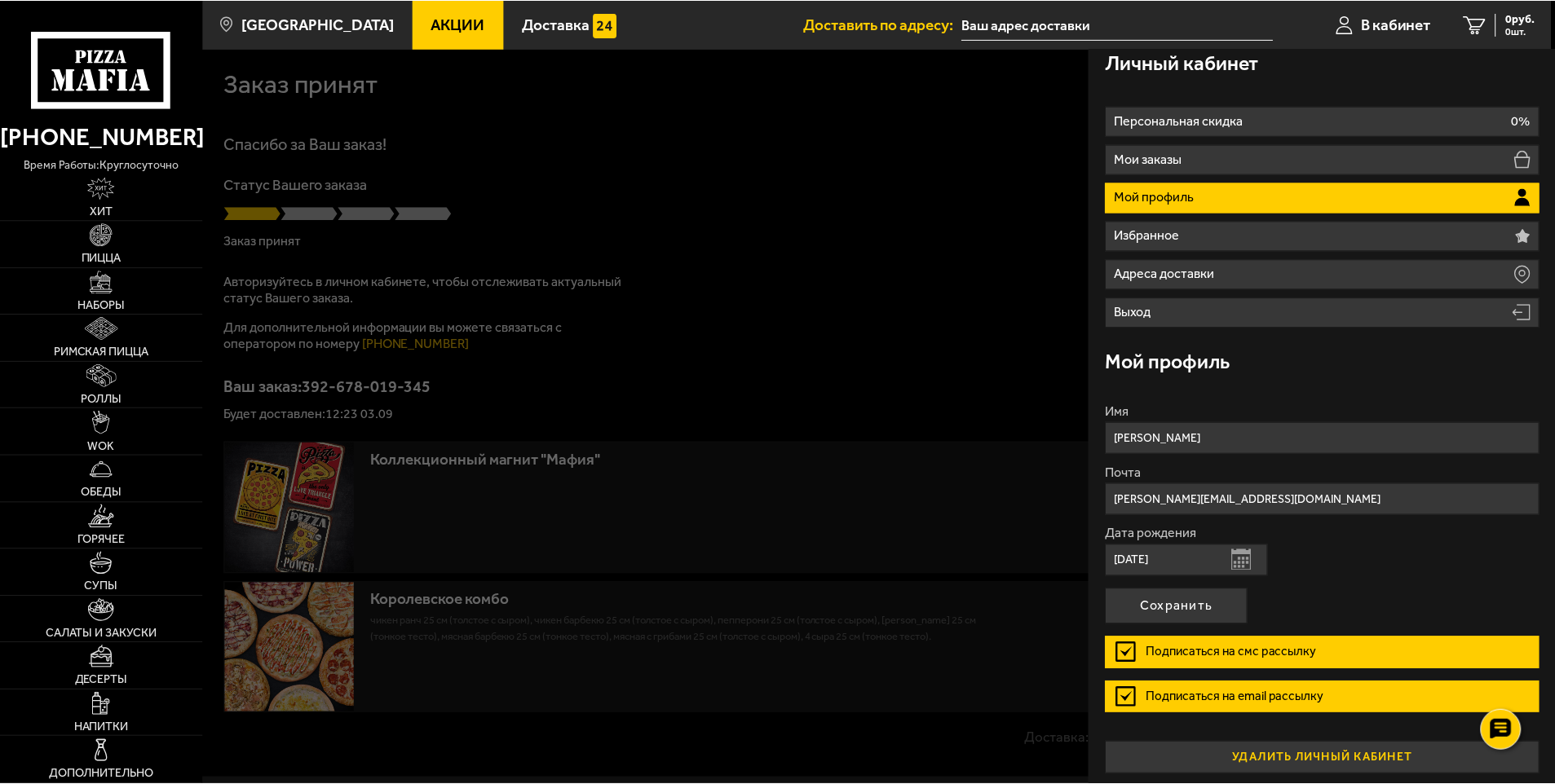
scroll to position [19, 0]
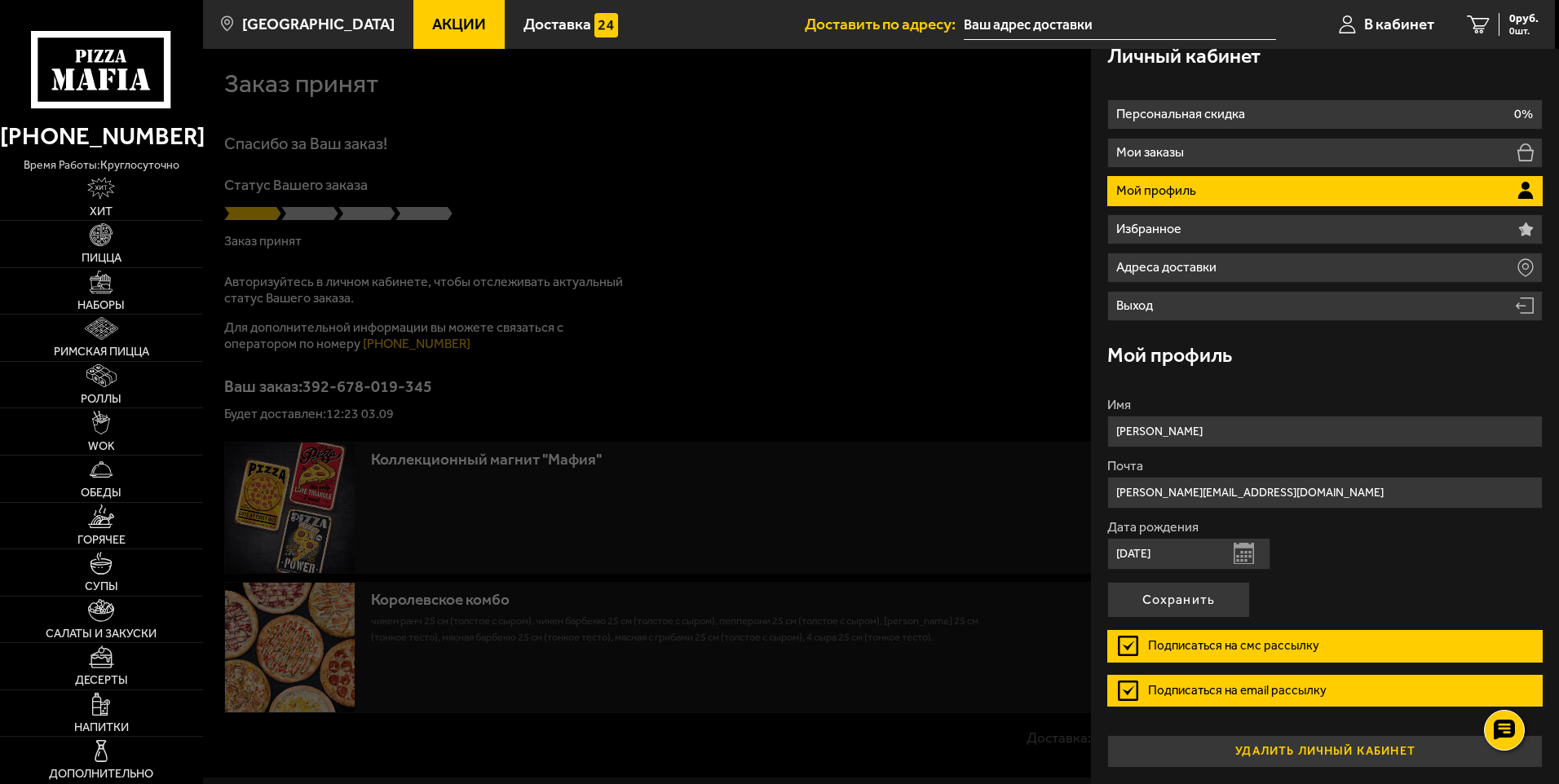
click at [1317, 756] on button "удалить личный кабинет" at bounding box center [1325, 752] width 435 height 32
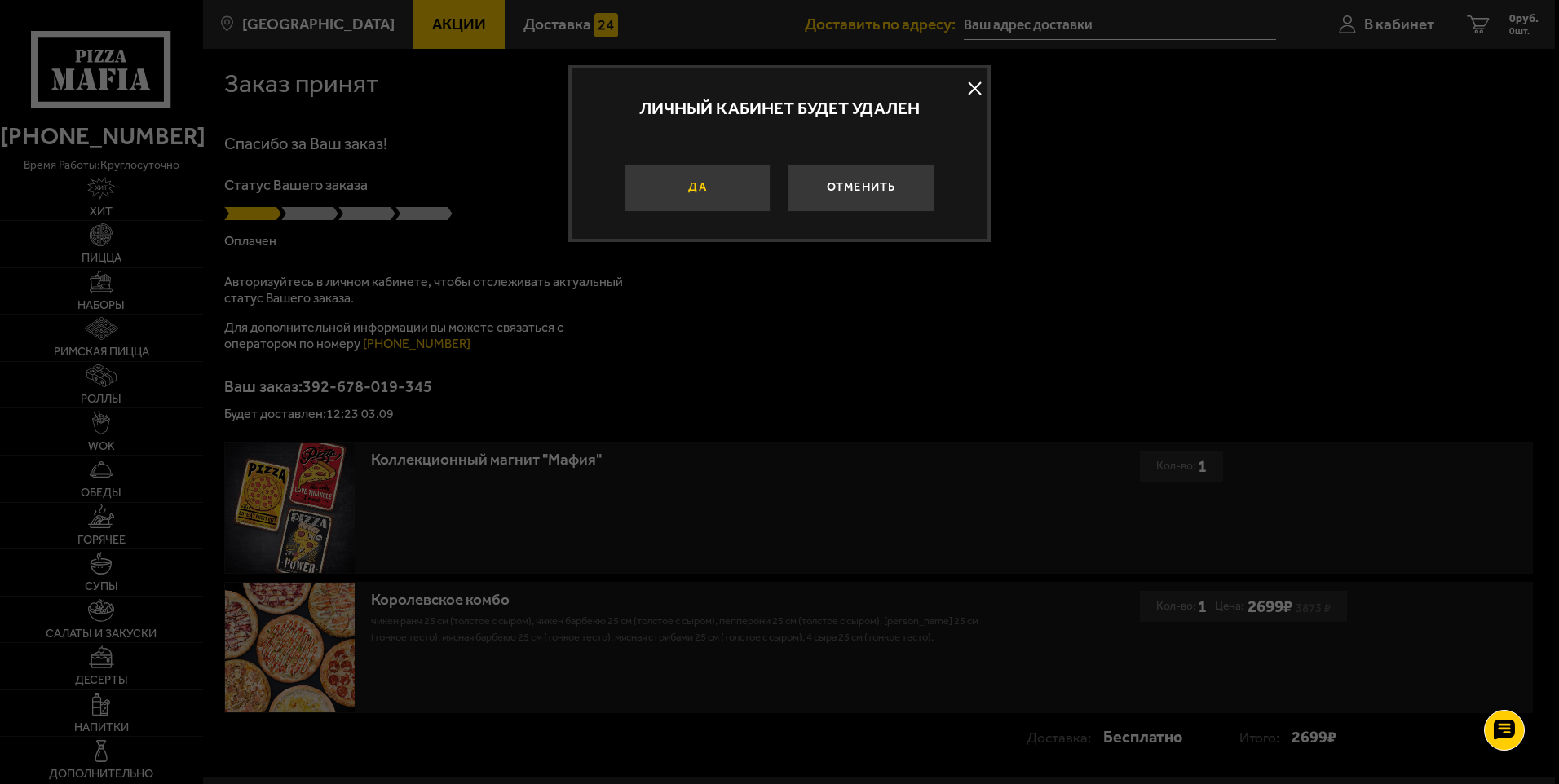
click at [689, 192] on button "Да" at bounding box center [698, 189] width 146 height 49
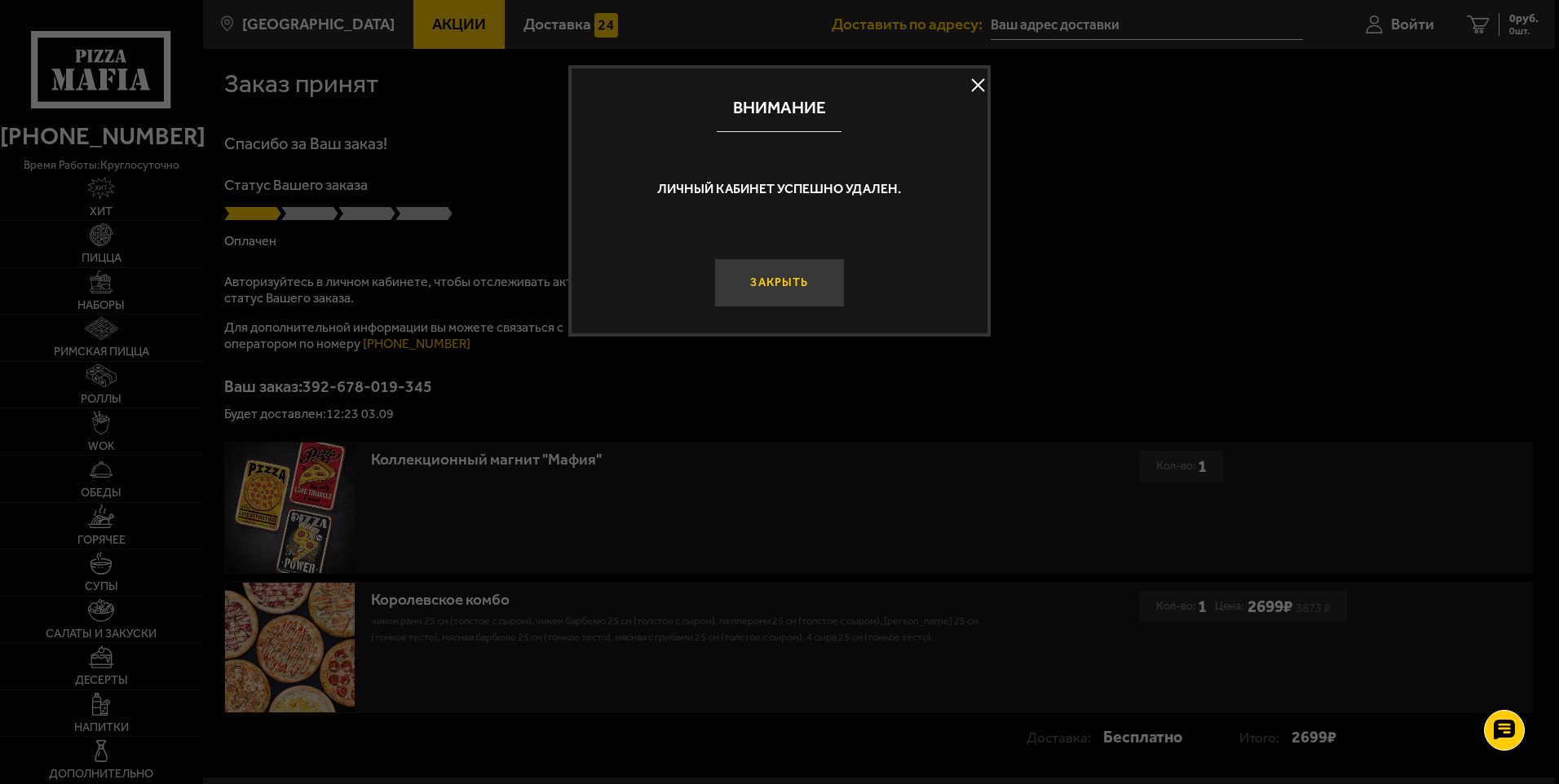
drag, startPoint x: 783, startPoint y: 276, endPoint x: 886, endPoint y: 216, distance: 119.2
click at [785, 276] on button "Закрыть" at bounding box center [779, 283] width 130 height 49
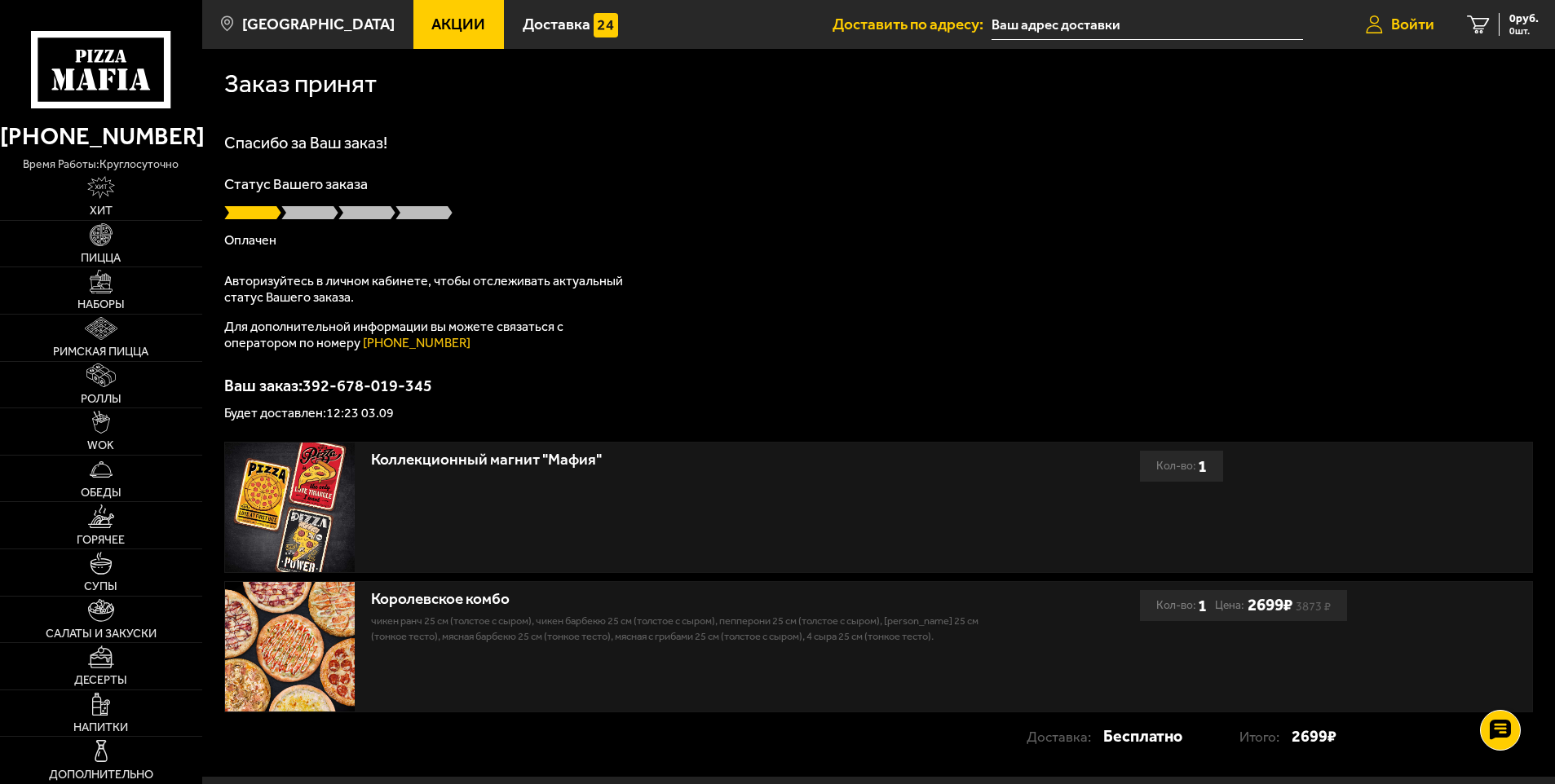
drag, startPoint x: 1402, startPoint y: 26, endPoint x: 1416, endPoint y: 37, distance: 17.8
click at [1402, 27] on span "Войти" at bounding box center [1412, 24] width 43 height 15
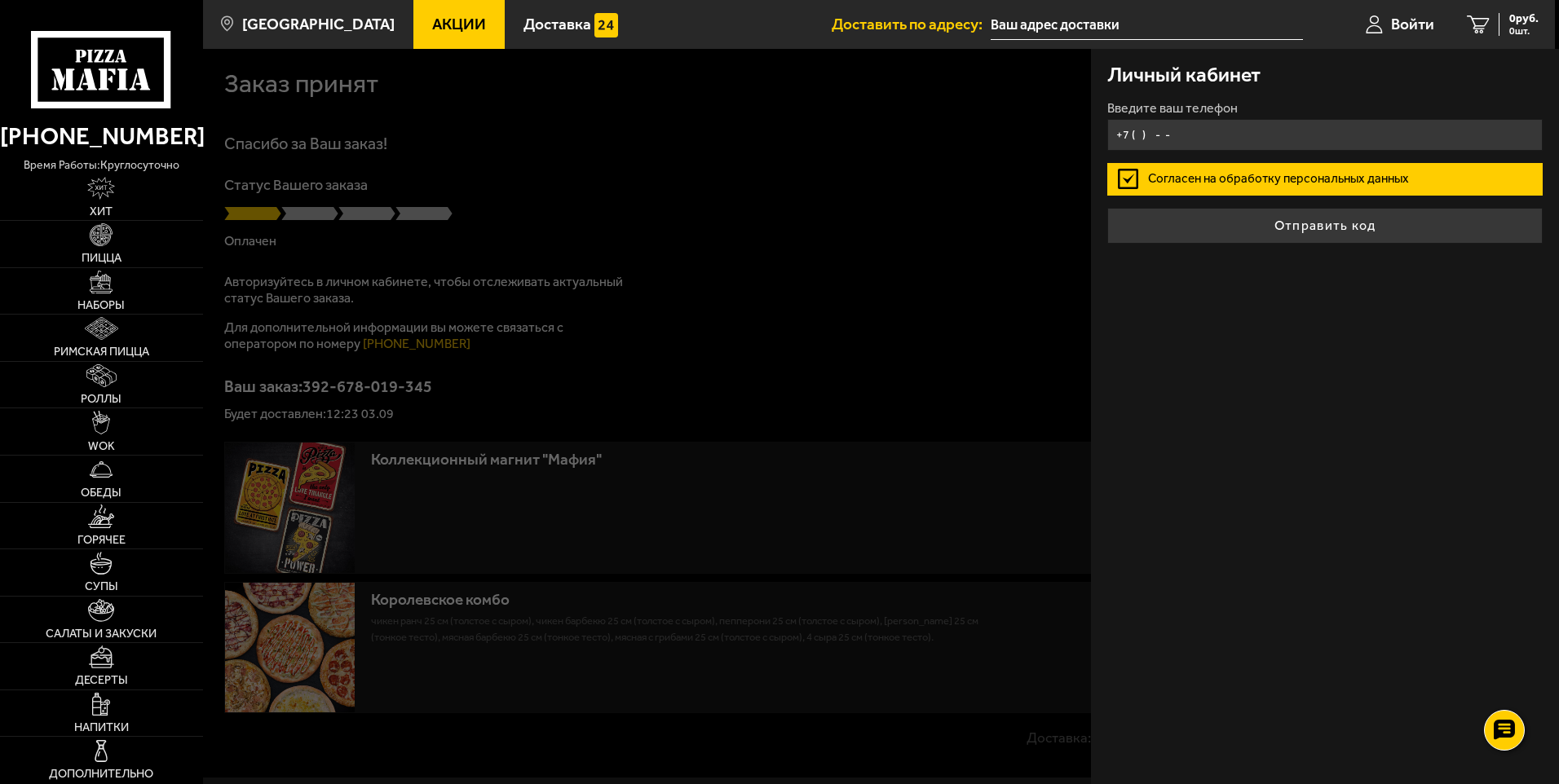
click at [1137, 134] on input "+7 ( ) - -" at bounding box center [1325, 134] width 435 height 31
type input "+7 ( ) - -"
click at [1143, 132] on input "+7 ( ) - -" at bounding box center [1325, 134] width 435 height 31
drag, startPoint x: 1134, startPoint y: 133, endPoint x: 1144, endPoint y: 135, distance: 10.2
click at [1136, 135] on input "+7 ( ) - -" at bounding box center [1325, 134] width 435 height 31
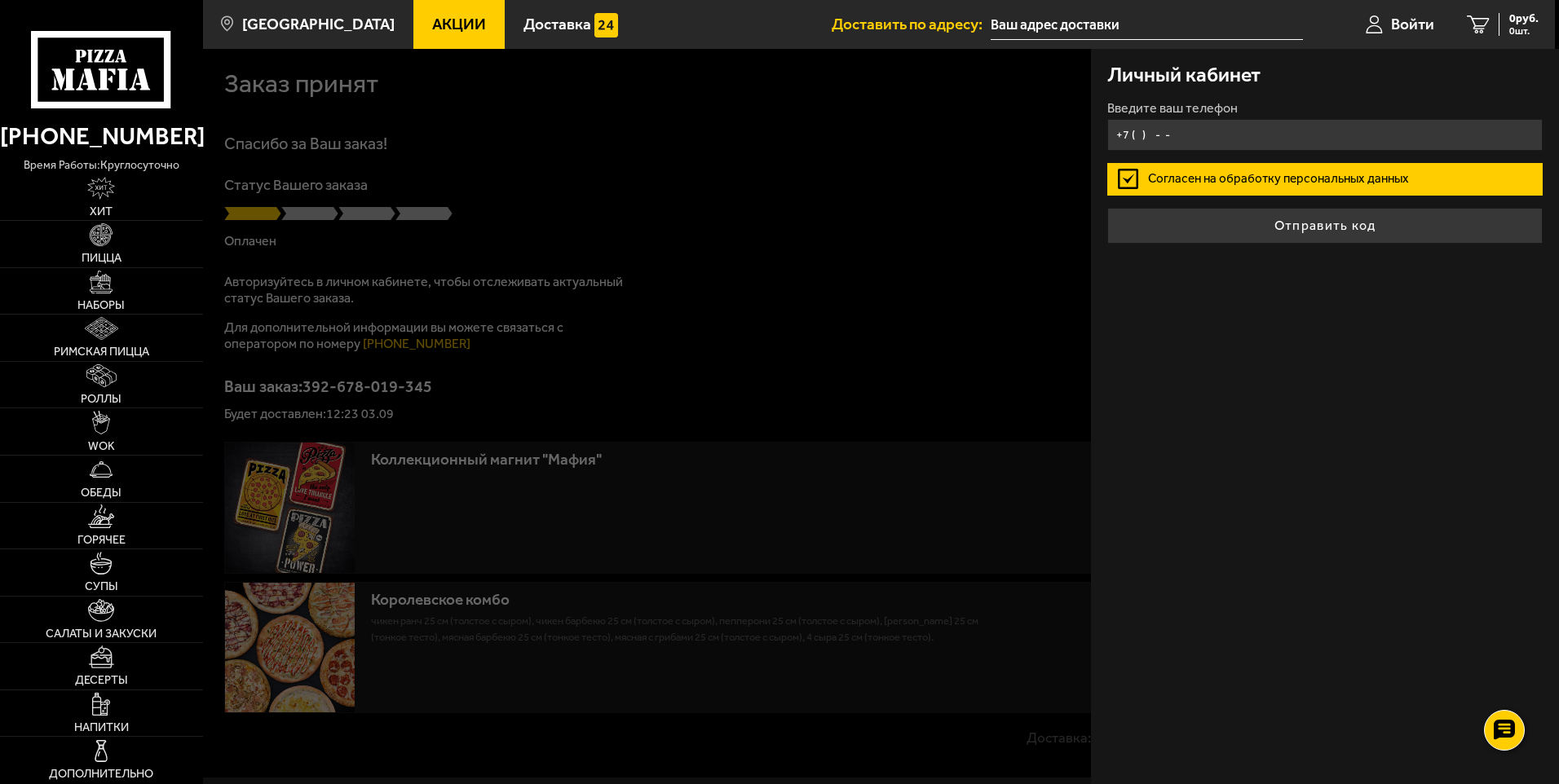
click at [1141, 134] on input "+7 ( ) - -" at bounding box center [1325, 134] width 435 height 31
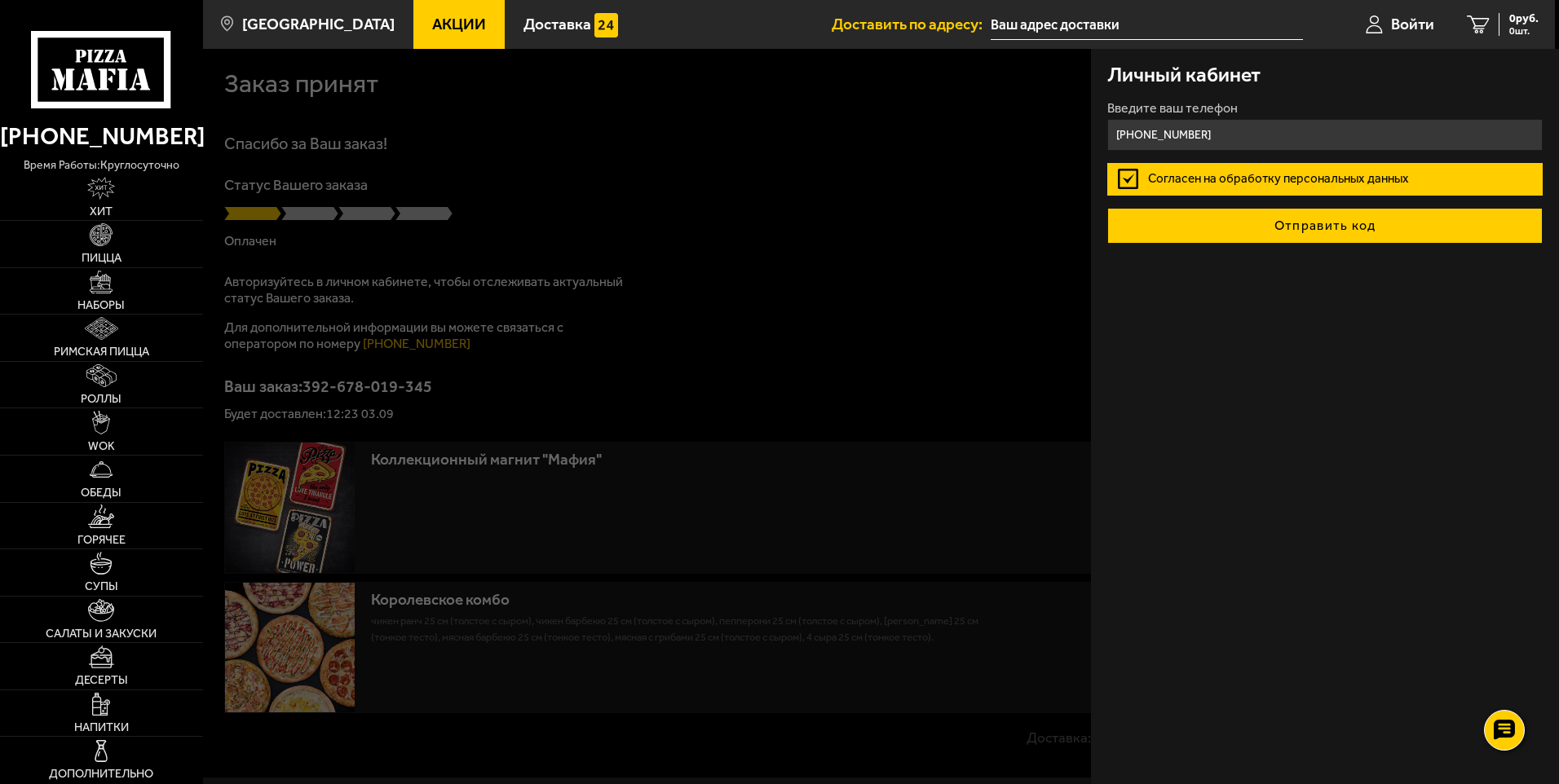
type input "[PHONE_NUMBER]"
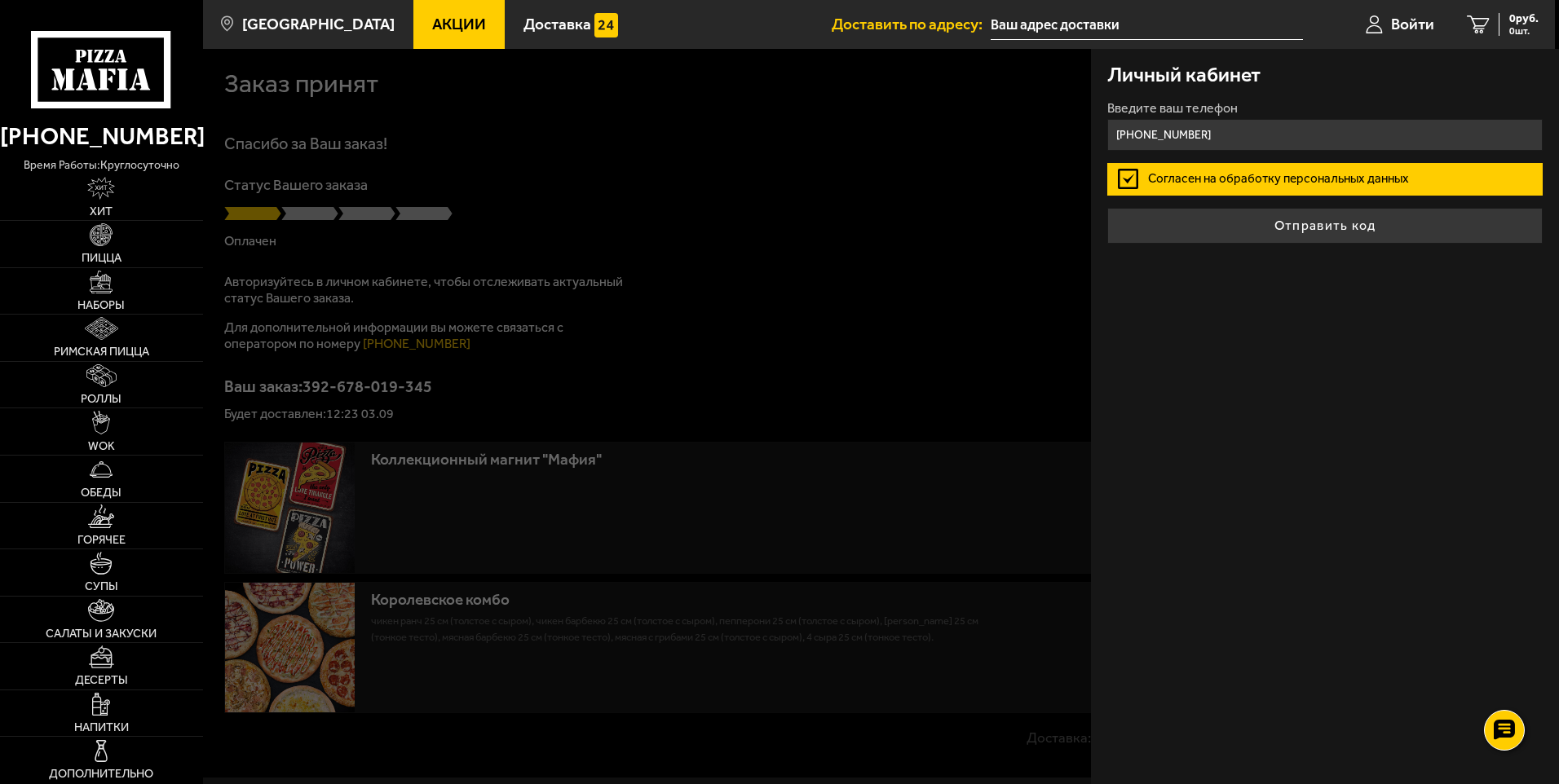
drag, startPoint x: 1258, startPoint y: 227, endPoint x: 1266, endPoint y: 225, distance: 8.2
click at [1260, 227] on button "Отправить код" at bounding box center [1325, 226] width 435 height 36
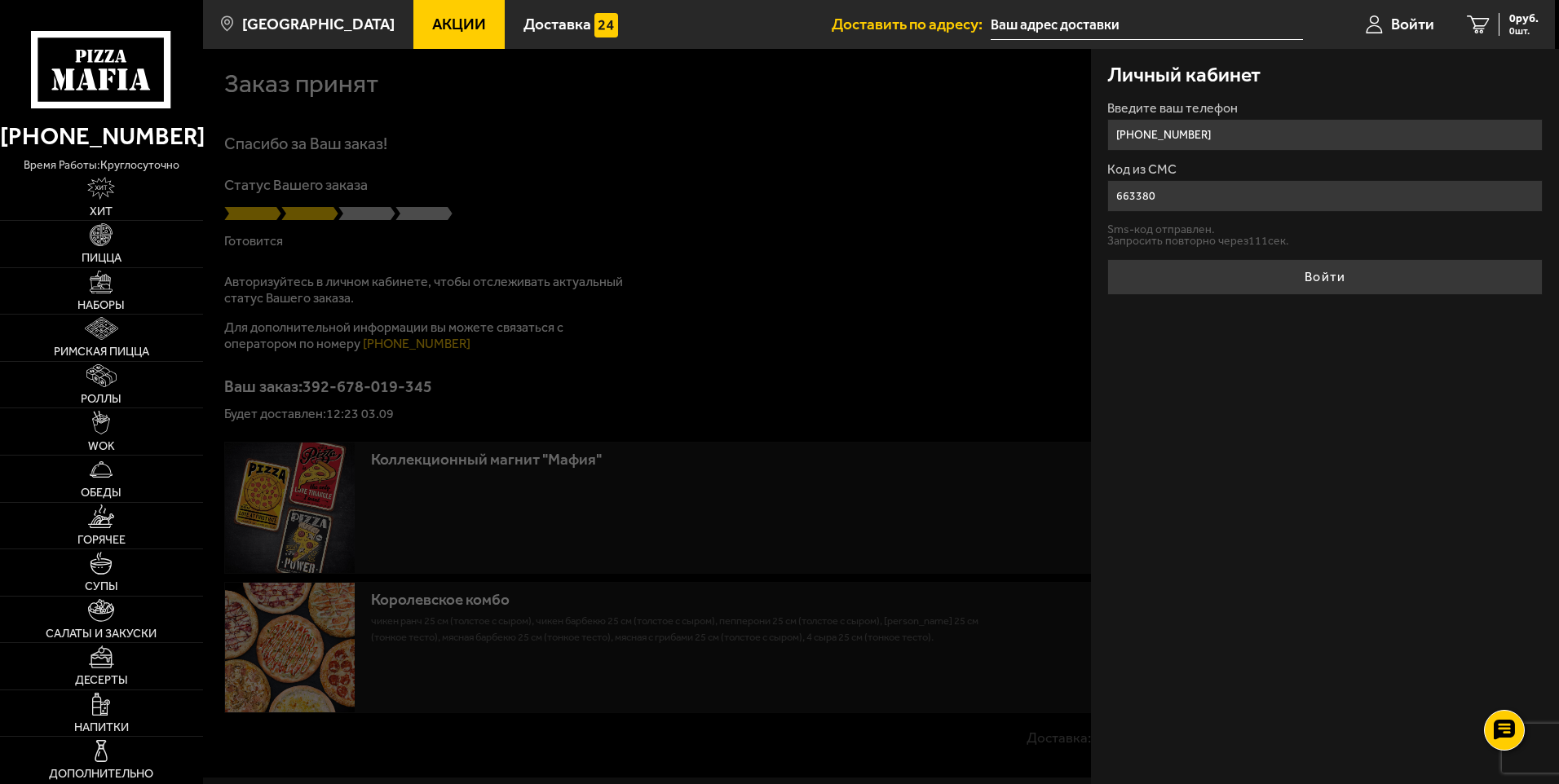
type input "663380"
click at [1107, 259] on button "Войти" at bounding box center [1325, 277] width 435 height 36
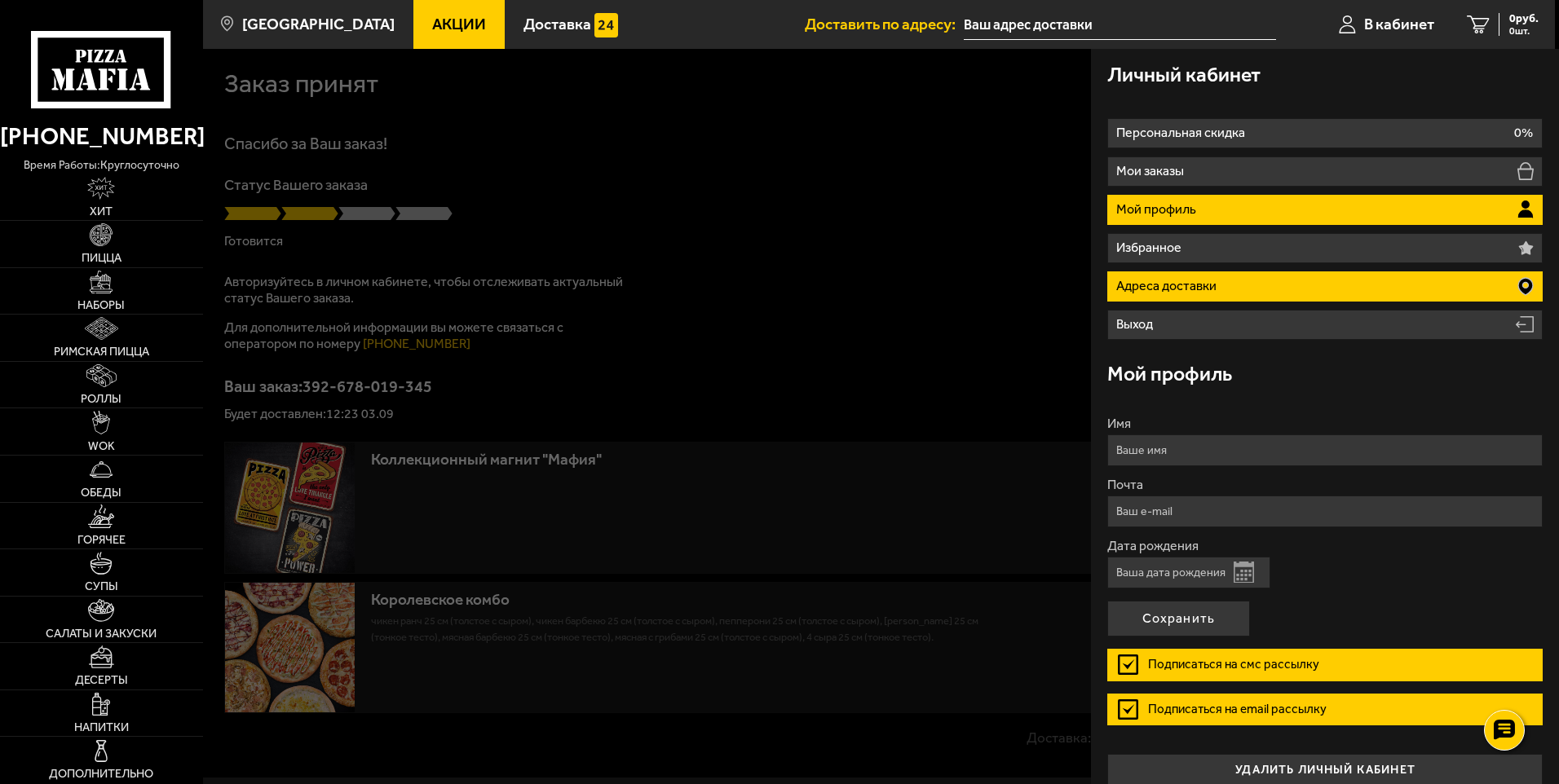
click at [1274, 293] on li "Адреса доставки" at bounding box center [1325, 287] width 435 height 31
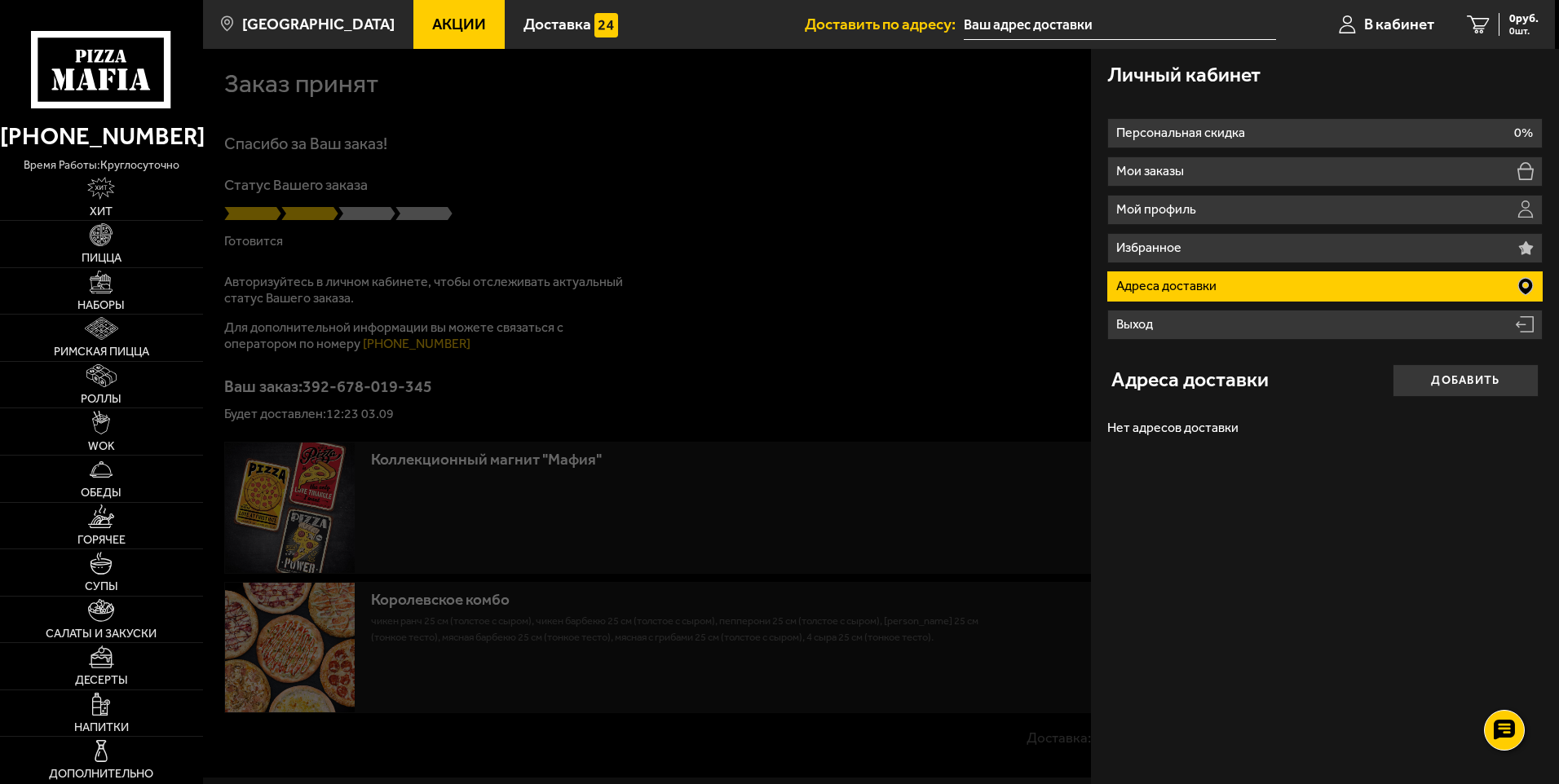
click at [1273, 293] on li "Адреса доставки" at bounding box center [1325, 287] width 435 height 31
click at [1317, 284] on li "Адреса доставки" at bounding box center [1325, 287] width 435 height 31
drag, startPoint x: 1547, startPoint y: 274, endPoint x: 1542, endPoint y: 282, distance: 9.4
click at [1549, 279] on div "Личный кабинет Персональная скидка 0% Мои заказы Мой профиль Избранное Адреса д…" at bounding box center [1325, 417] width 468 height 736
click at [1514, 283] on li "Адреса доставки" at bounding box center [1325, 287] width 435 height 31
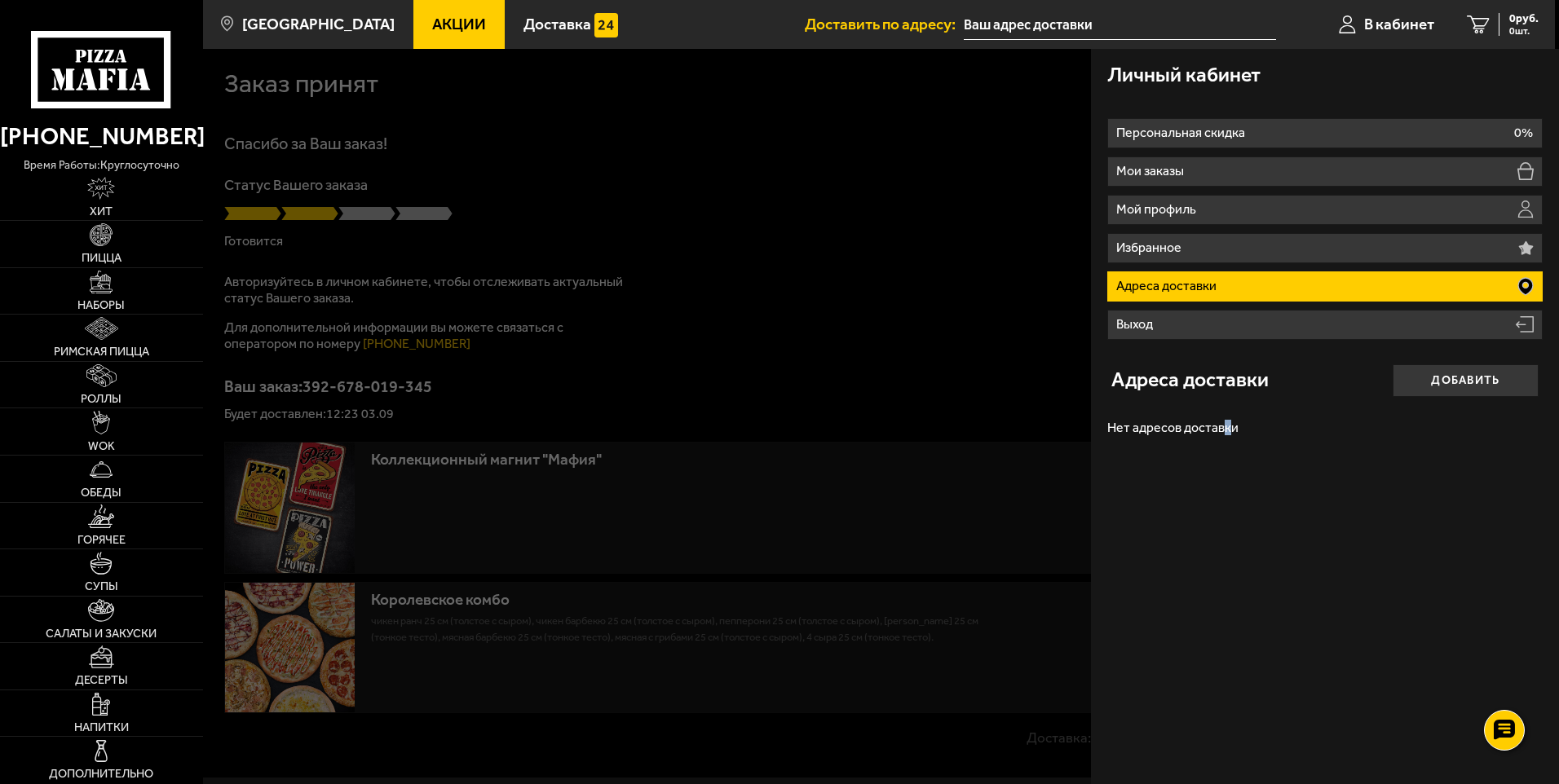
click at [1226, 435] on p "Нет адресов доставки" at bounding box center [1325, 428] width 435 height 30
drag, startPoint x: 1226, startPoint y: 435, endPoint x: 1467, endPoint y: 375, distance: 248.4
click at [1468, 371] on button "Добавить" at bounding box center [1466, 381] width 146 height 32
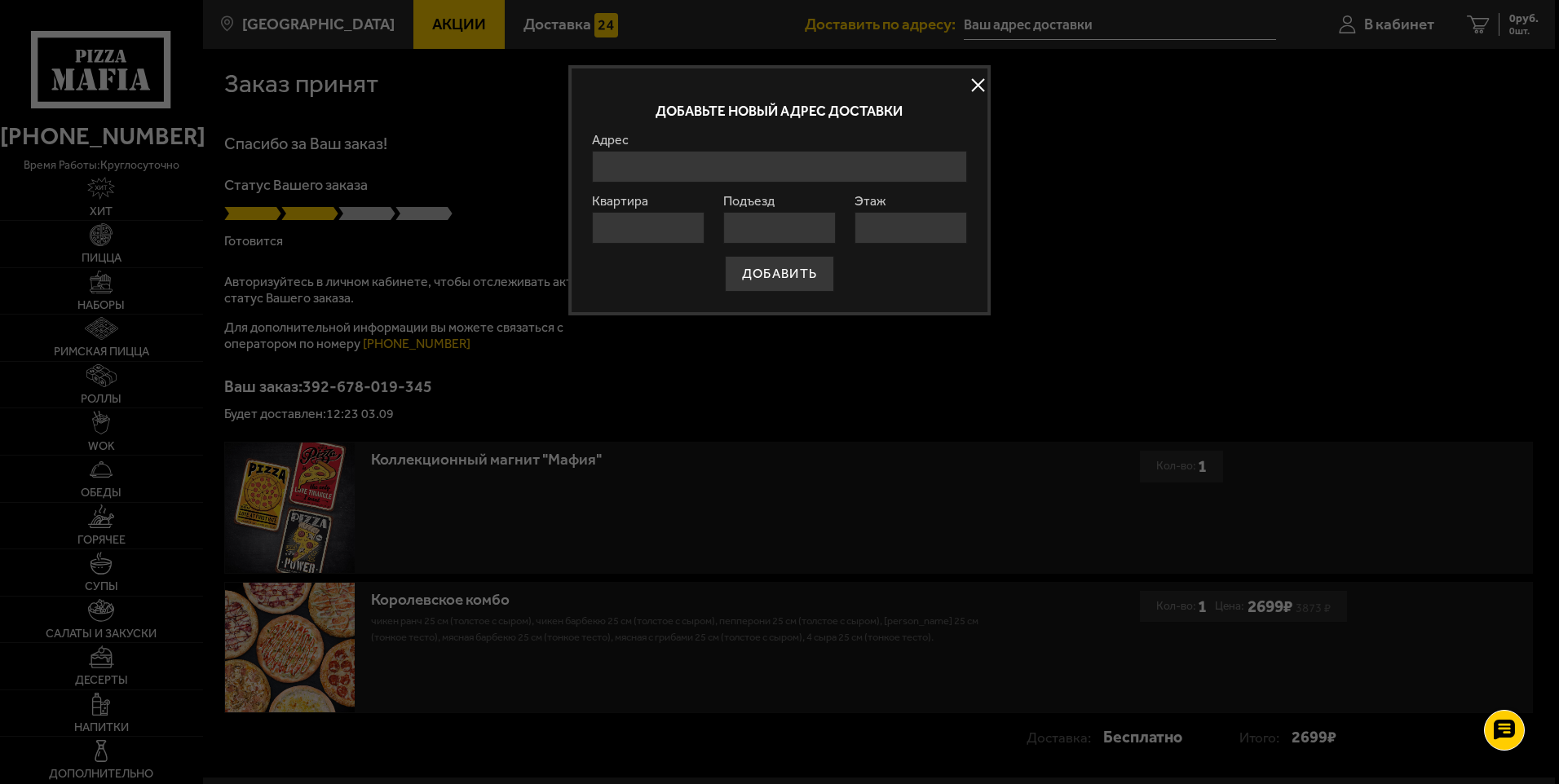
click at [656, 169] on input "Адрес" at bounding box center [779, 166] width 375 height 31
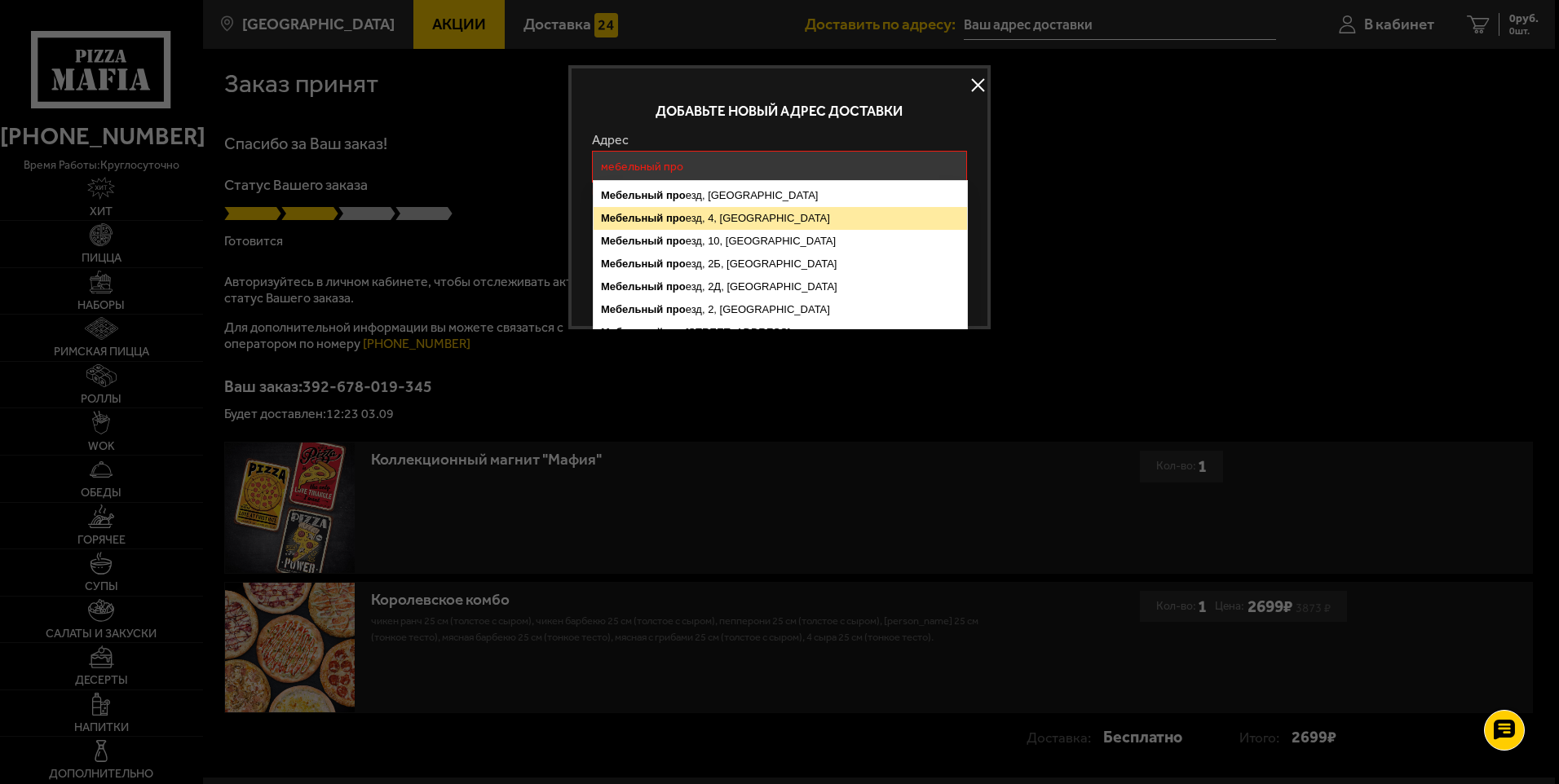
drag, startPoint x: 667, startPoint y: 219, endPoint x: 676, endPoint y: 223, distance: 9.8
click at [666, 219] on ymaps "про" at bounding box center [675, 218] width 20 height 12
type input "Санкт-Петербург, Мебельный проезд, 4"
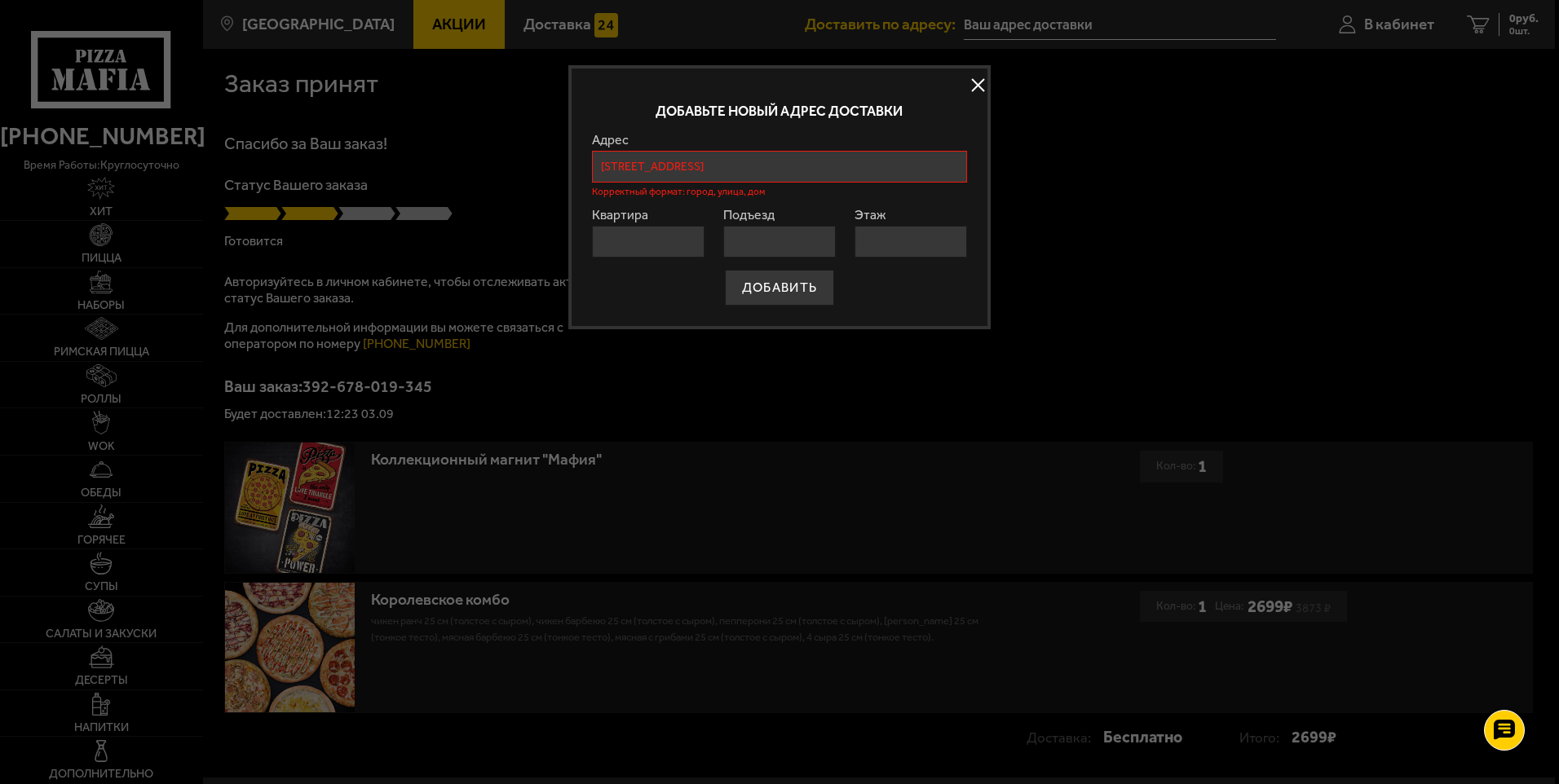
click at [652, 245] on form "Адрес Мебельный про езд, Санкт-Петербург Мебельный про езд, 4, Санкт-Петербург …" at bounding box center [779, 219] width 375 height 172
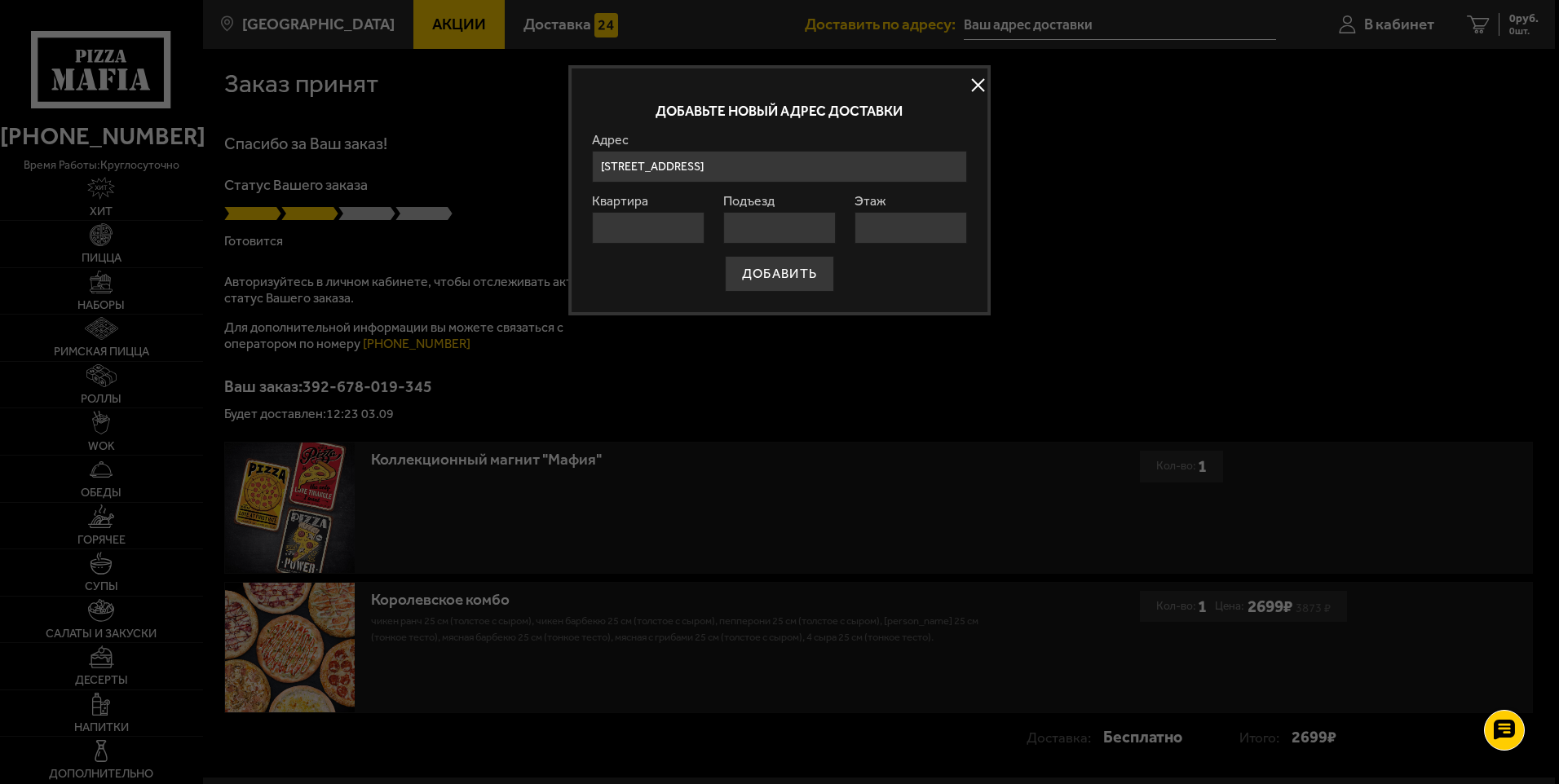
type input "1"
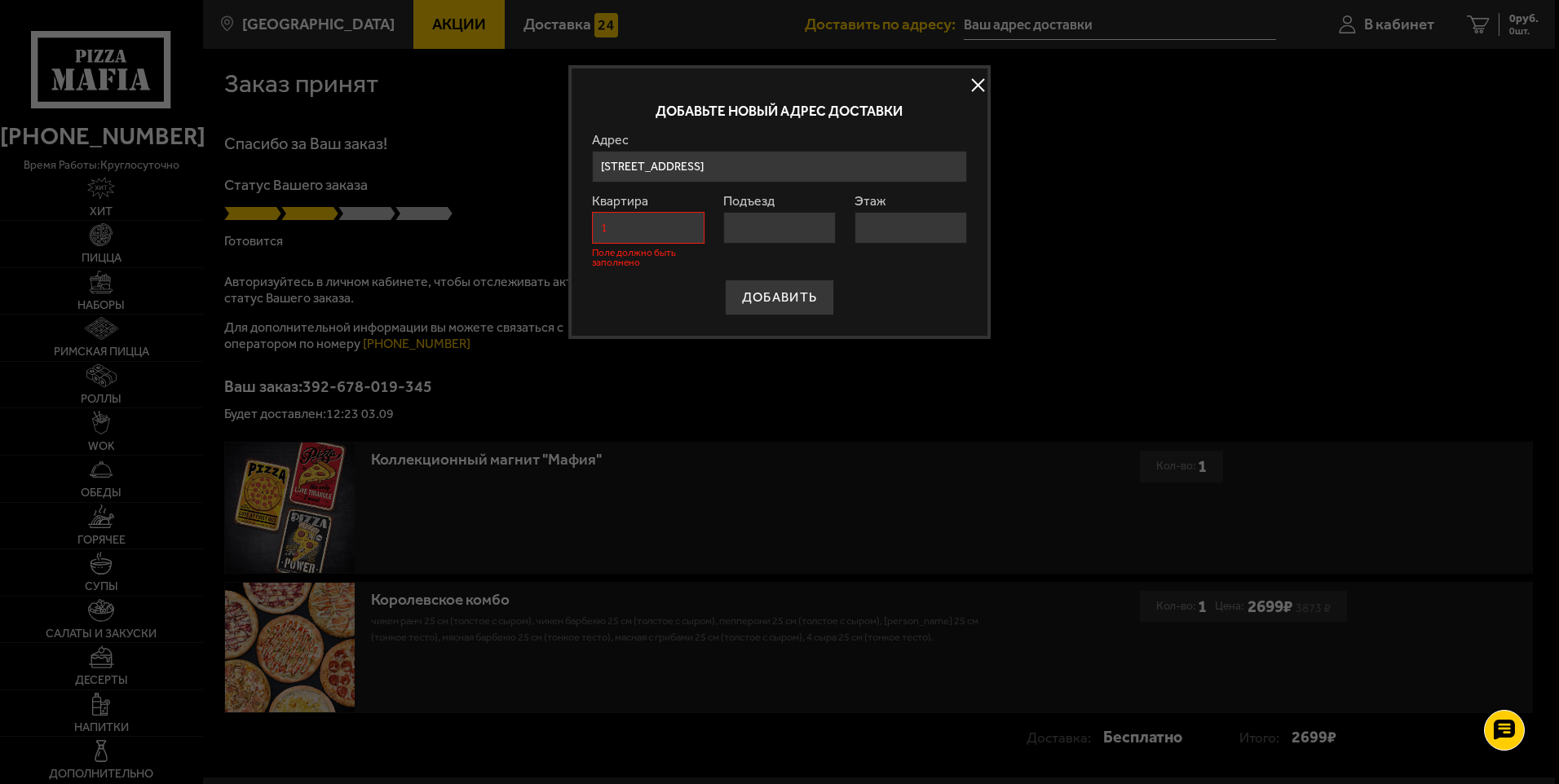
click at [765, 238] on input "Подъезд" at bounding box center [779, 228] width 112 height 31
type input "1"
click at [881, 237] on input "Этаж" at bounding box center [911, 228] width 112 height 31
type input "1"
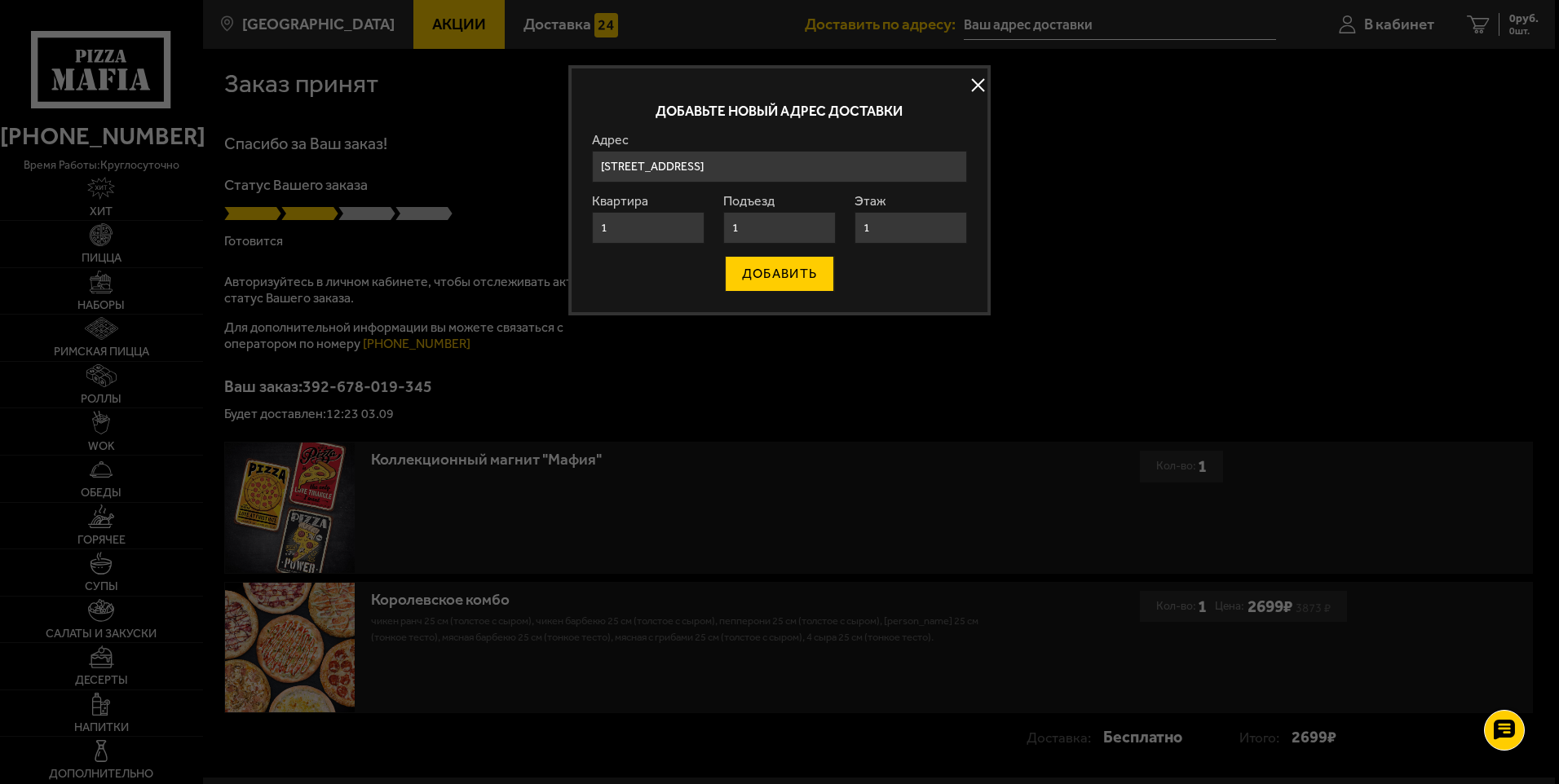
click at [802, 298] on div "Добавьте новый адрес доставки Адрес Мебельный про езд, Санкт-Петербург Мебельны…" at bounding box center [779, 190] width 422 height 251
click at [785, 264] on button "ДОБАВИТЬ" at bounding box center [779, 274] width 110 height 36
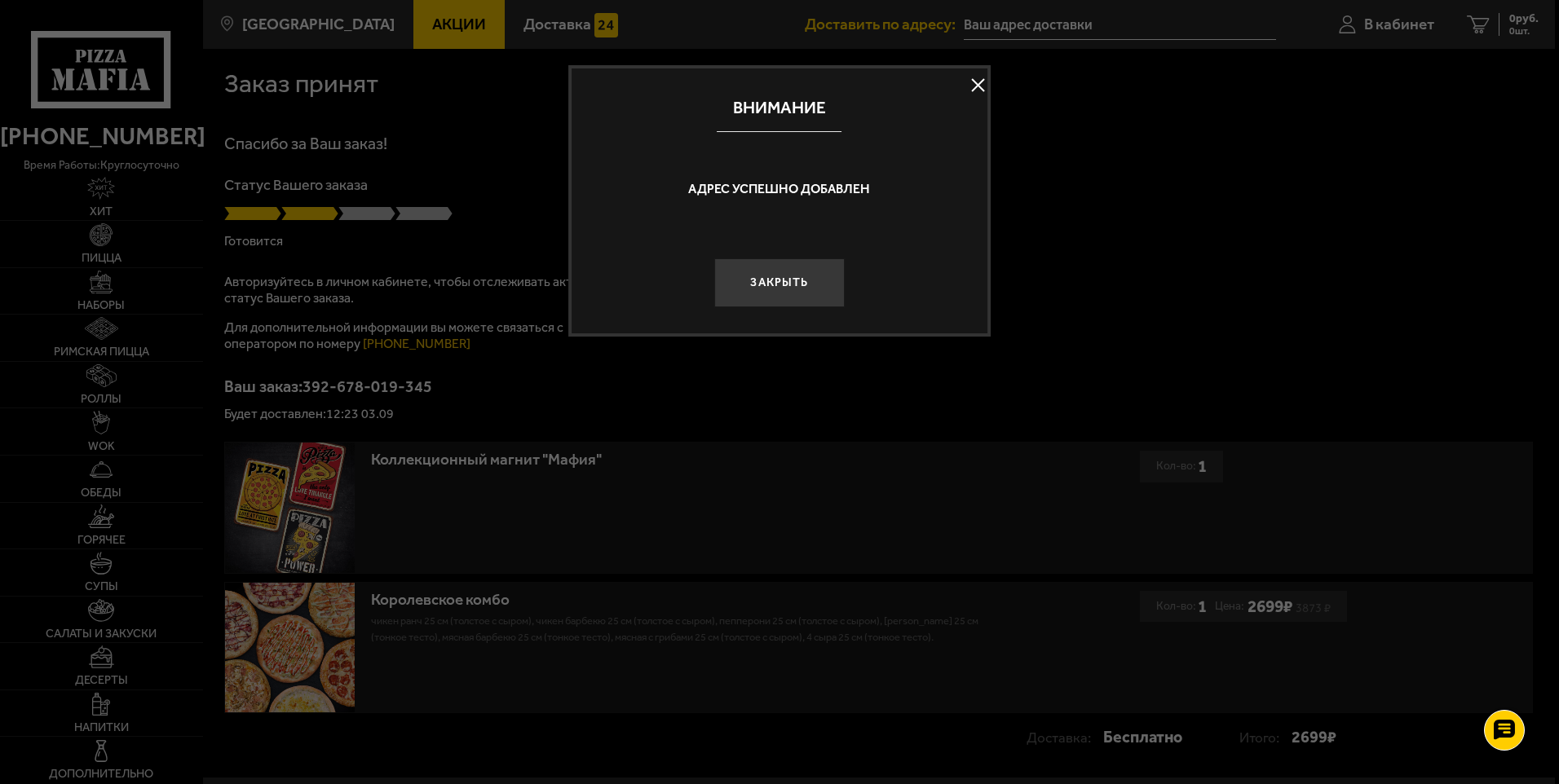
click at [791, 290] on button "Закрыть" at bounding box center [779, 283] width 130 height 49
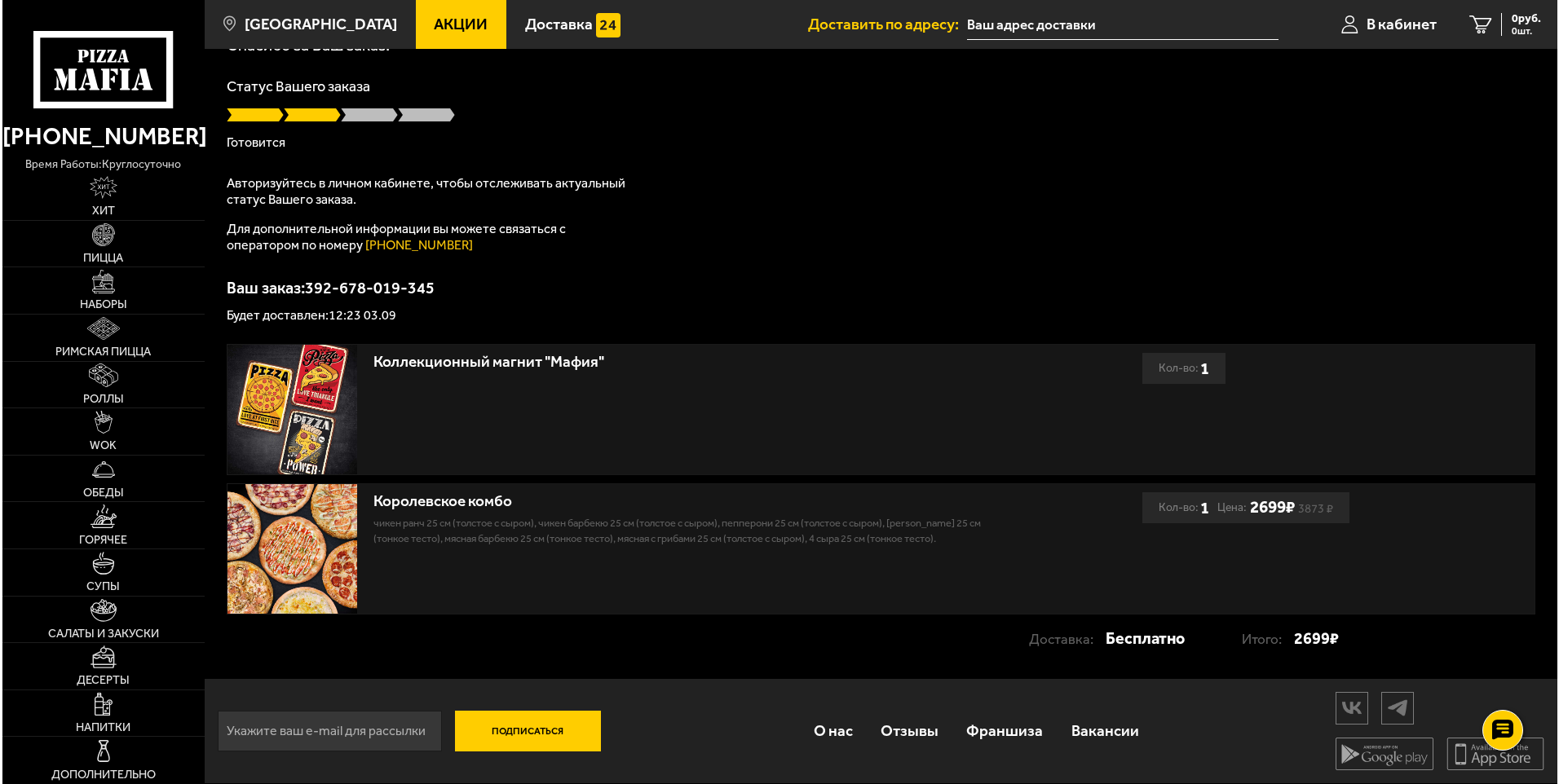
scroll to position [0, 0]
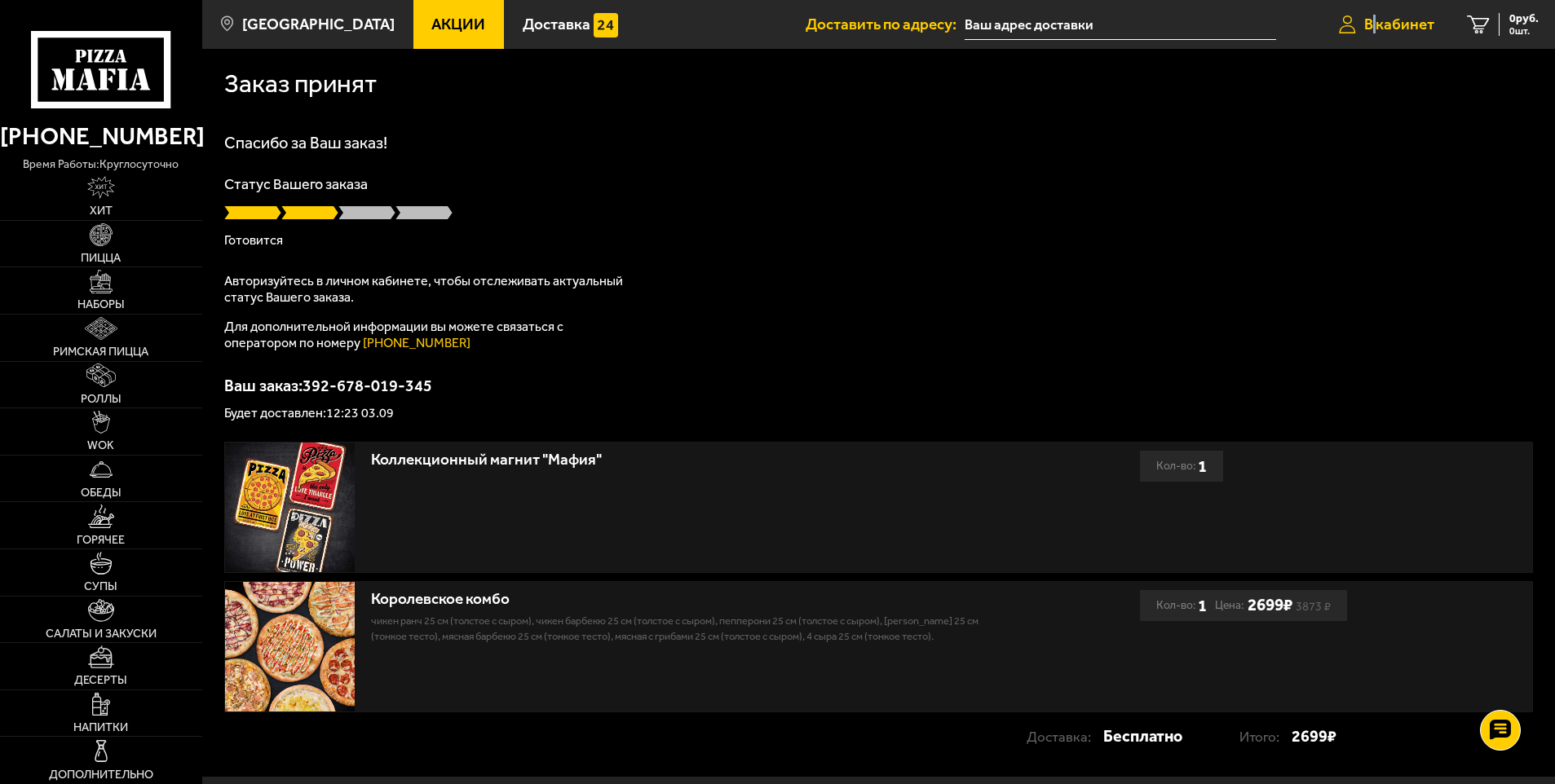
click at [1376, 19] on span "В кабинет" at bounding box center [1400, 24] width 71 height 15
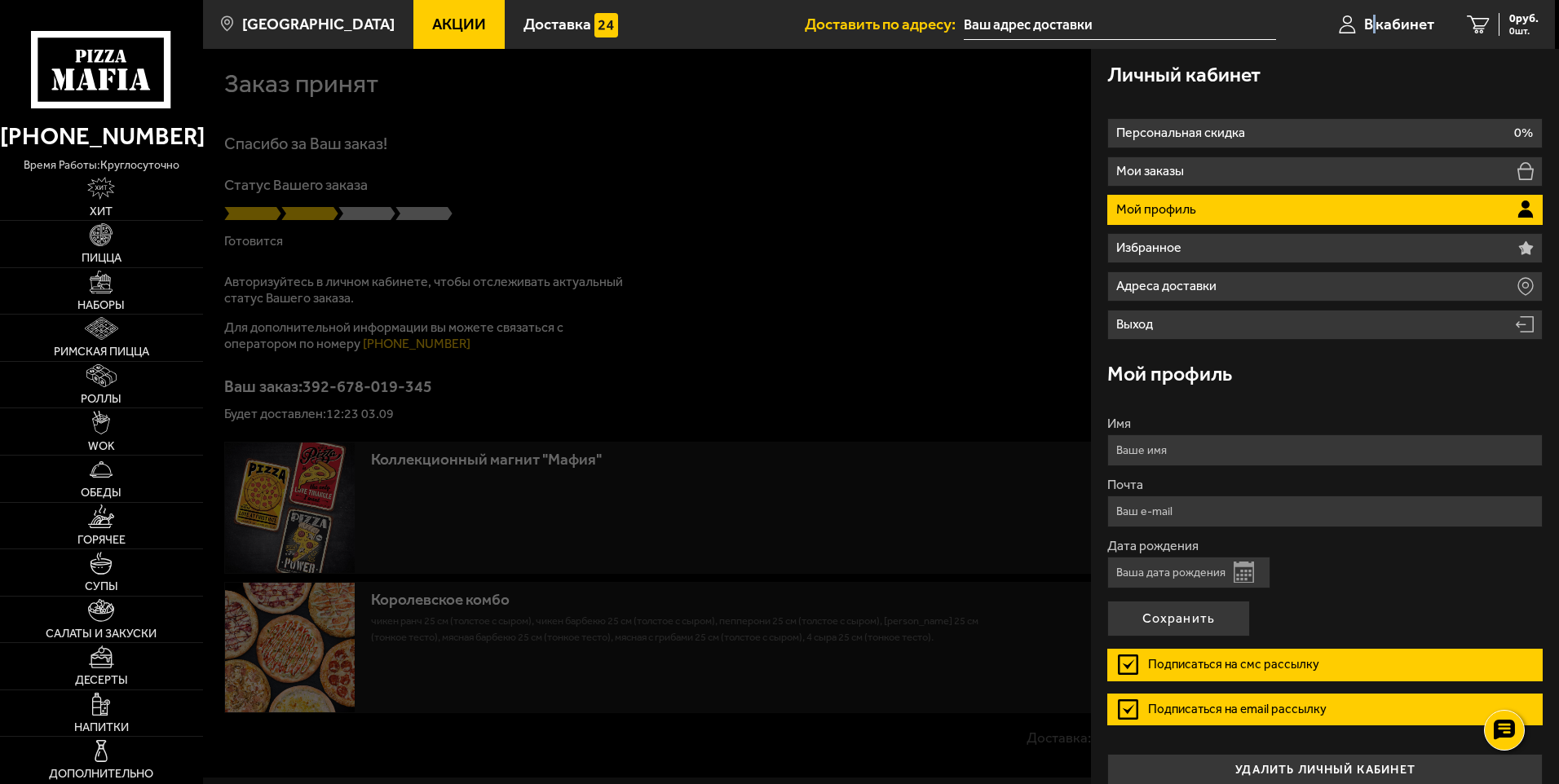
click at [1241, 574] on button "Открыть календарь" at bounding box center [1244, 572] width 20 height 21
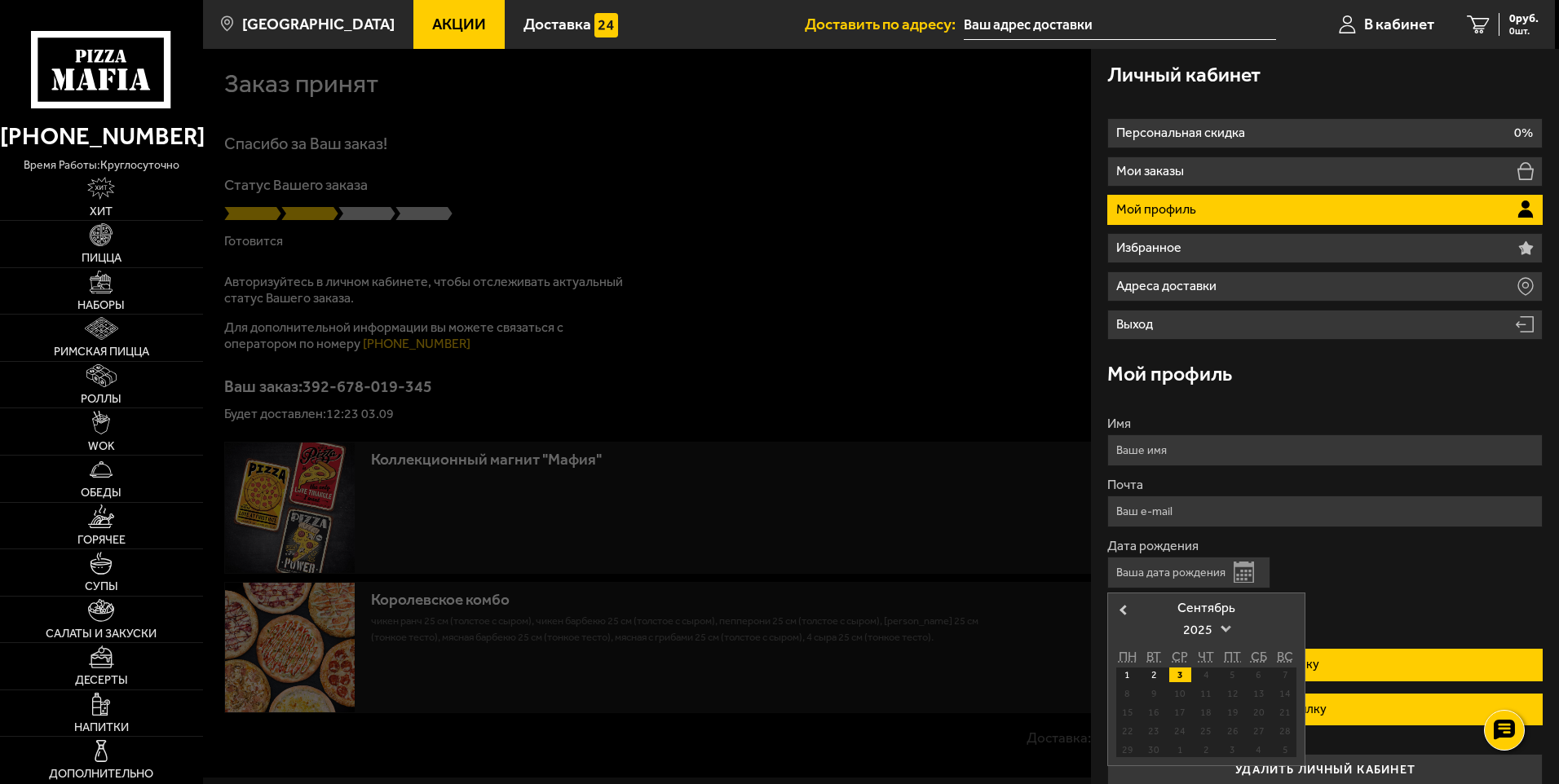
click at [1223, 632] on span "2025" at bounding box center [1206, 630] width 46 height 30
click at [1403, 593] on form "Имя Почта Дата рождения Открыть календарь Previous Month Сентябрь ✓ 2025 2024 2…" at bounding box center [1325, 578] width 435 height 321
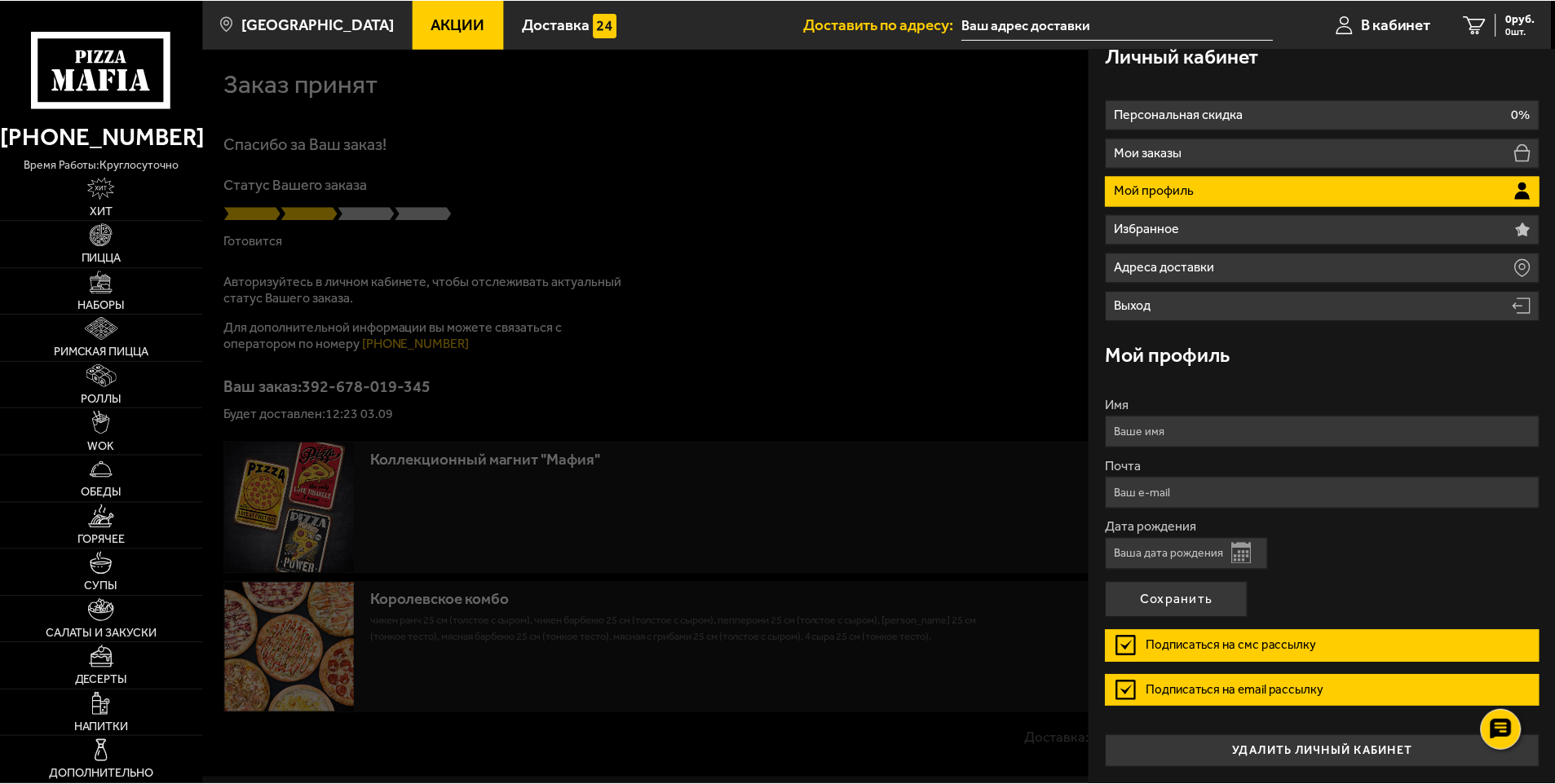
scroll to position [0, 0]
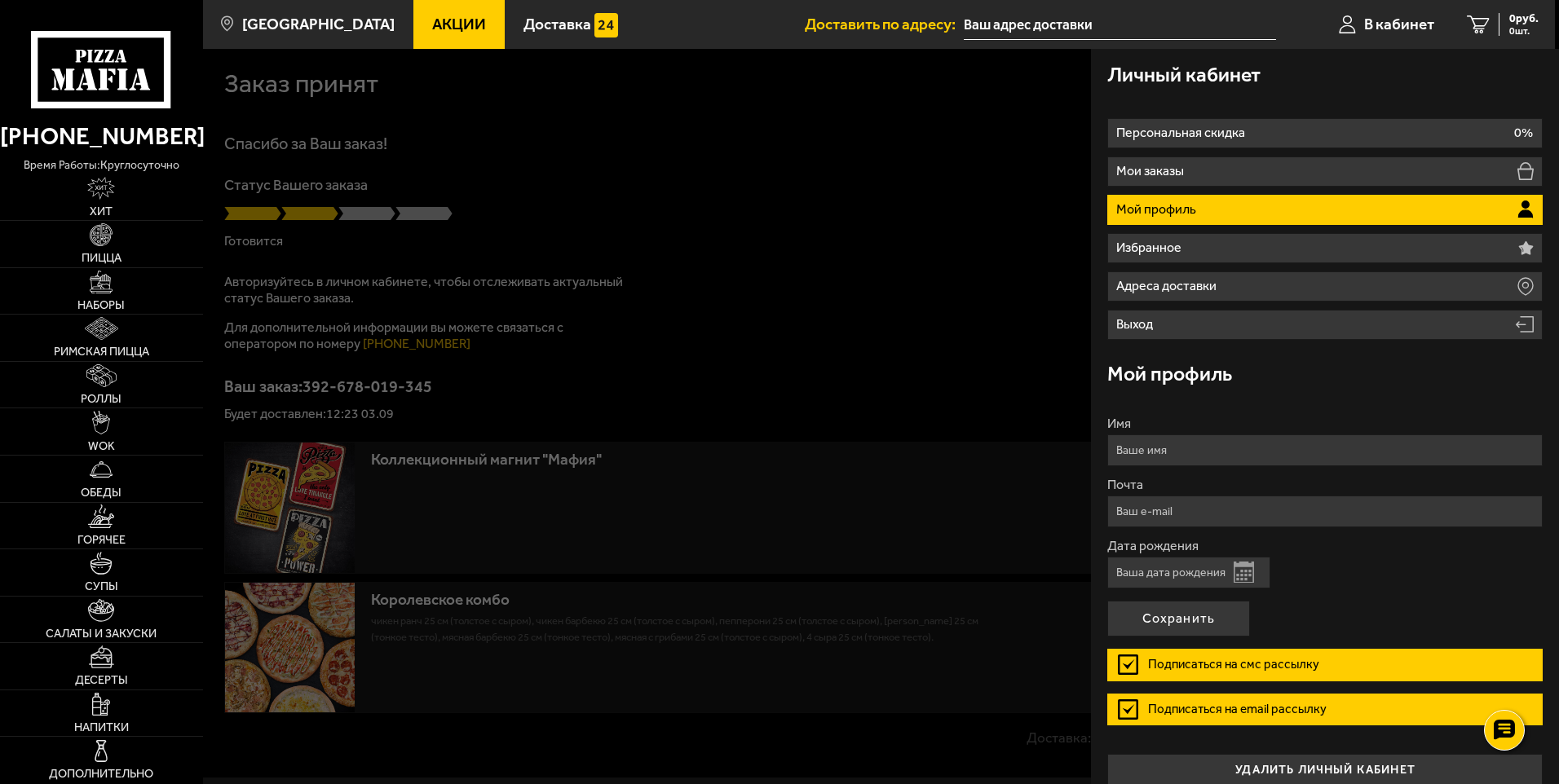
click at [1217, 452] on input "Имя" at bounding box center [1325, 450] width 435 height 31
type input "Ольга"
click at [1185, 516] on input "Почта" at bounding box center [1325, 511] width 435 height 31
type input "olechka.spb84@mail.ru"
click at [110, 294] on link "Наборы" at bounding box center [101, 291] width 203 height 47
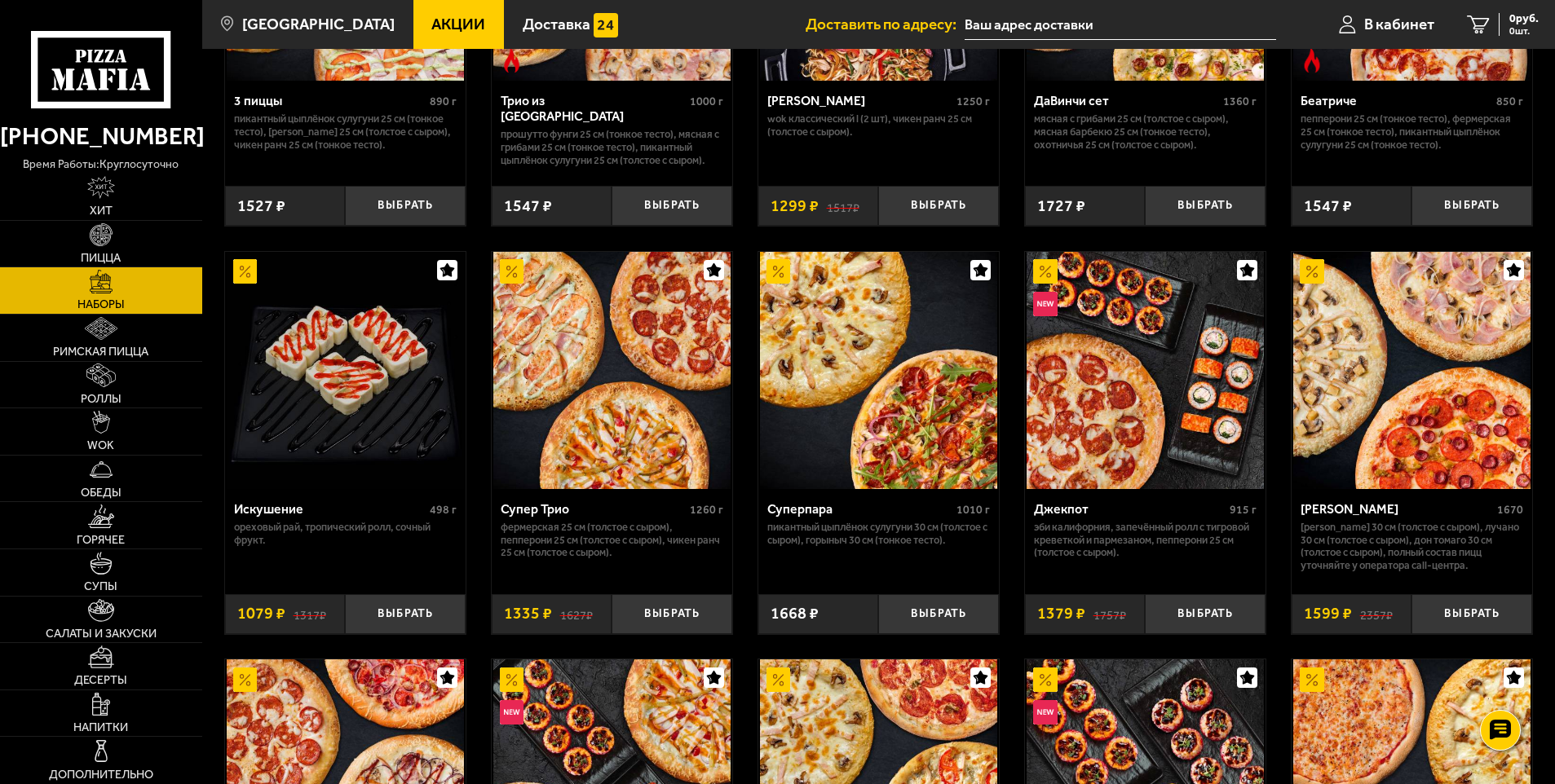
scroll to position [734, 0]
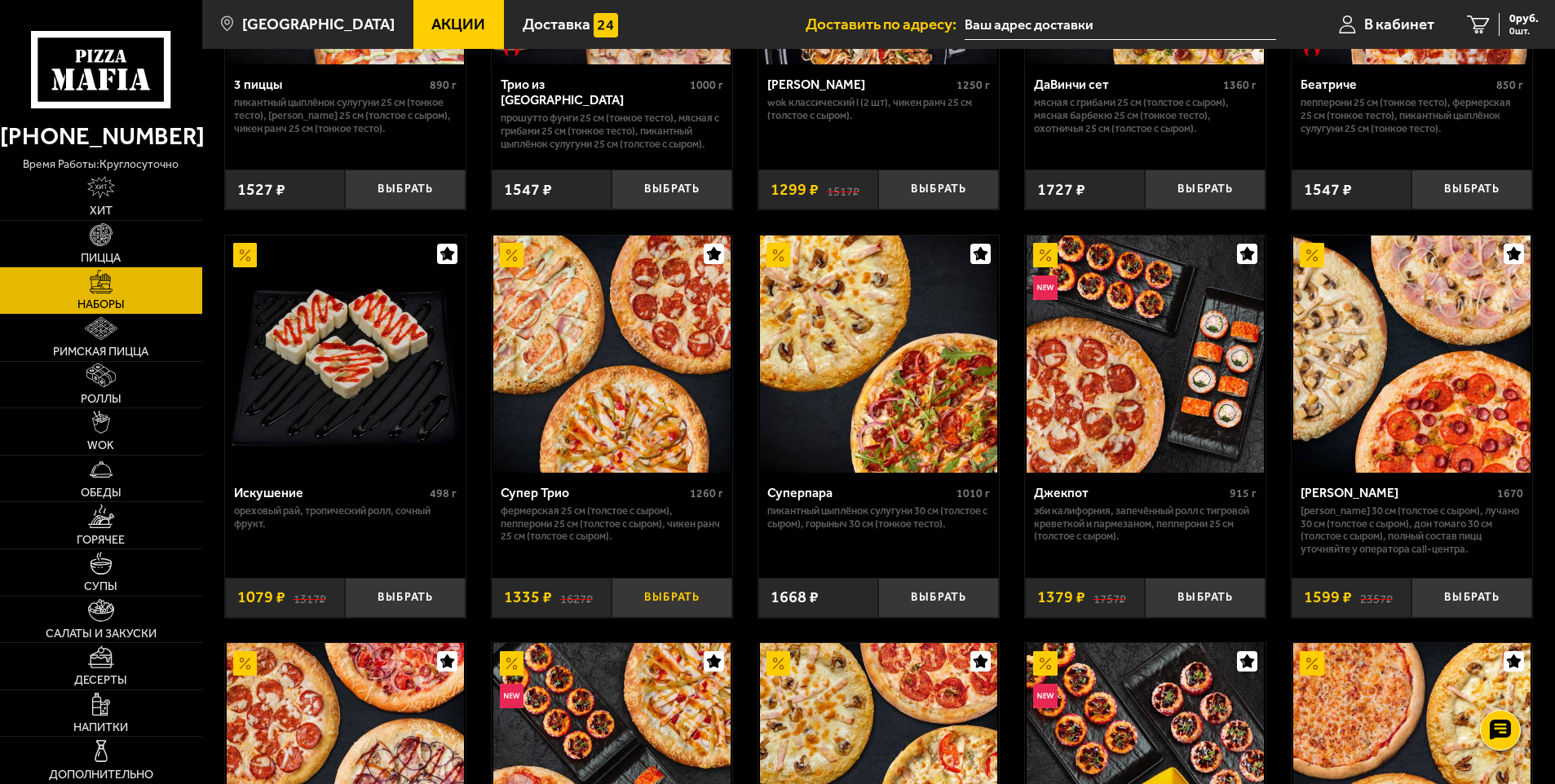
click at [659, 597] on button "Выбрать" at bounding box center [672, 597] width 121 height 40
click at [1480, 24] on div "1335 руб. 1 шт." at bounding box center [1509, 24] width 59 height 23
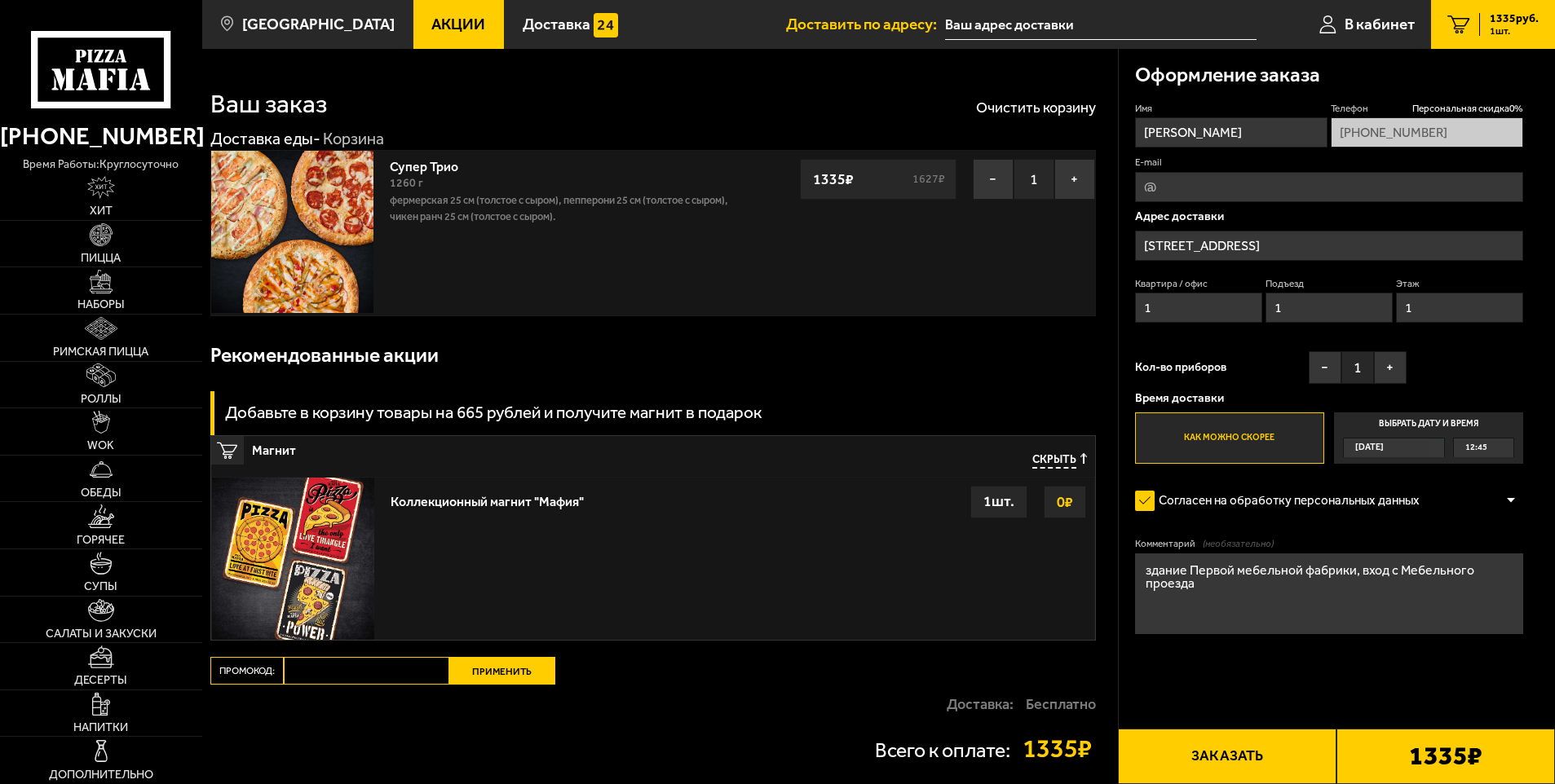
click at [308, 672] on input "Промокод:" at bounding box center [366, 671] width 166 height 28
paste input "mf0462"
type input "mf0363"
click at [491, 675] on button "Применить" at bounding box center [502, 671] width 106 height 28
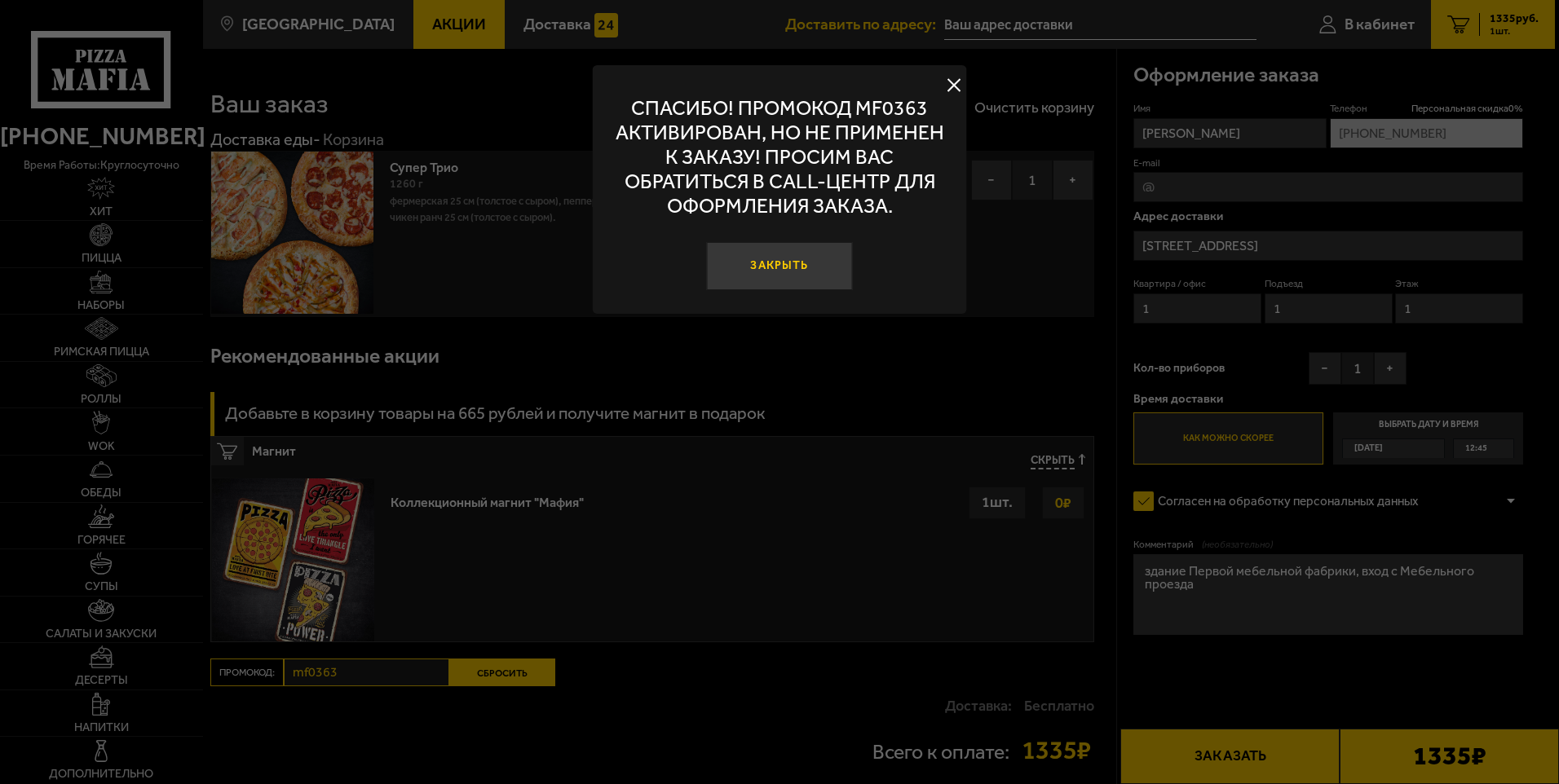
click at [777, 266] on button "Закрыть" at bounding box center [779, 267] width 146 height 49
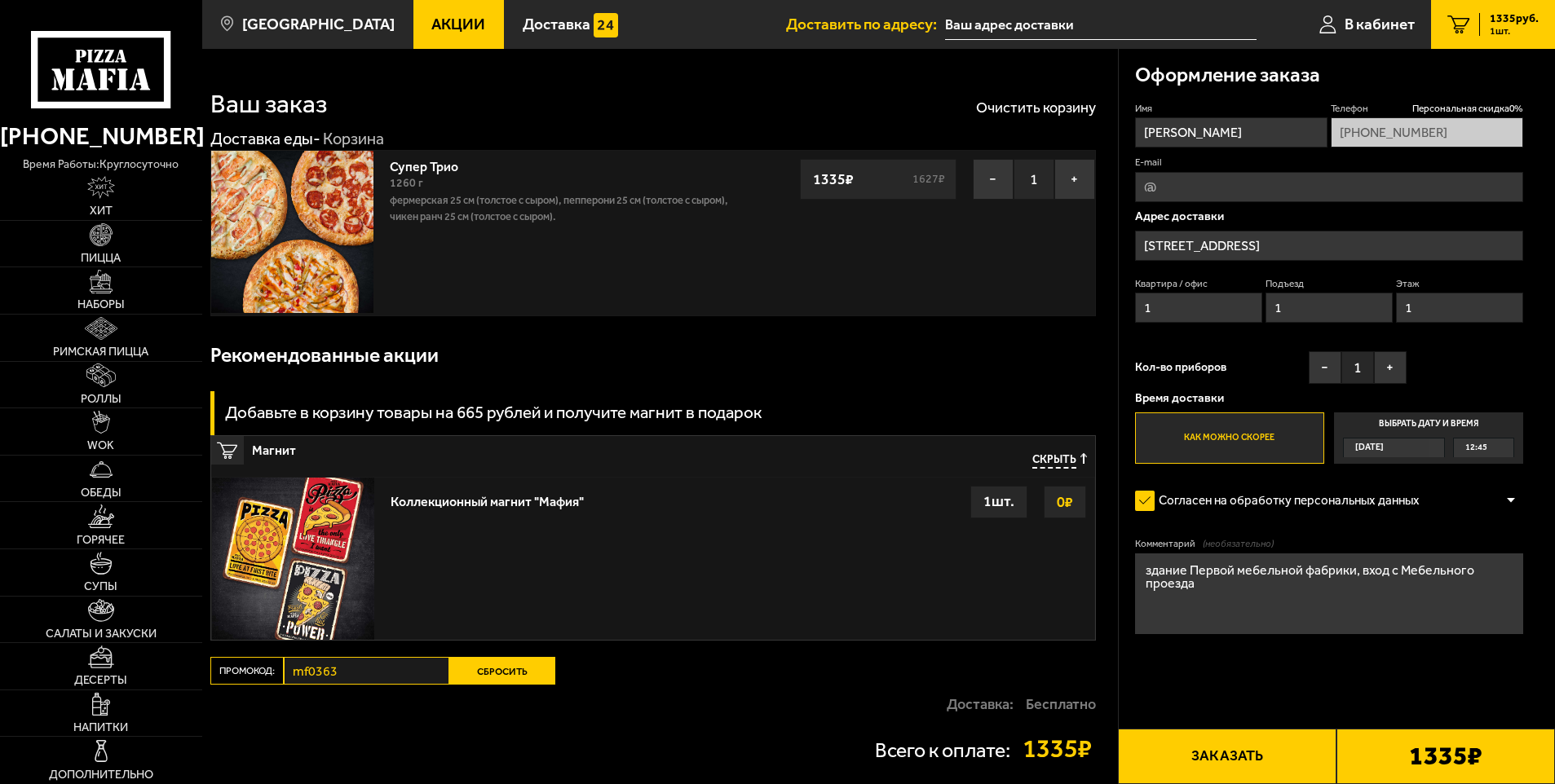
click at [495, 677] on button "Сбросить" at bounding box center [502, 671] width 106 height 28
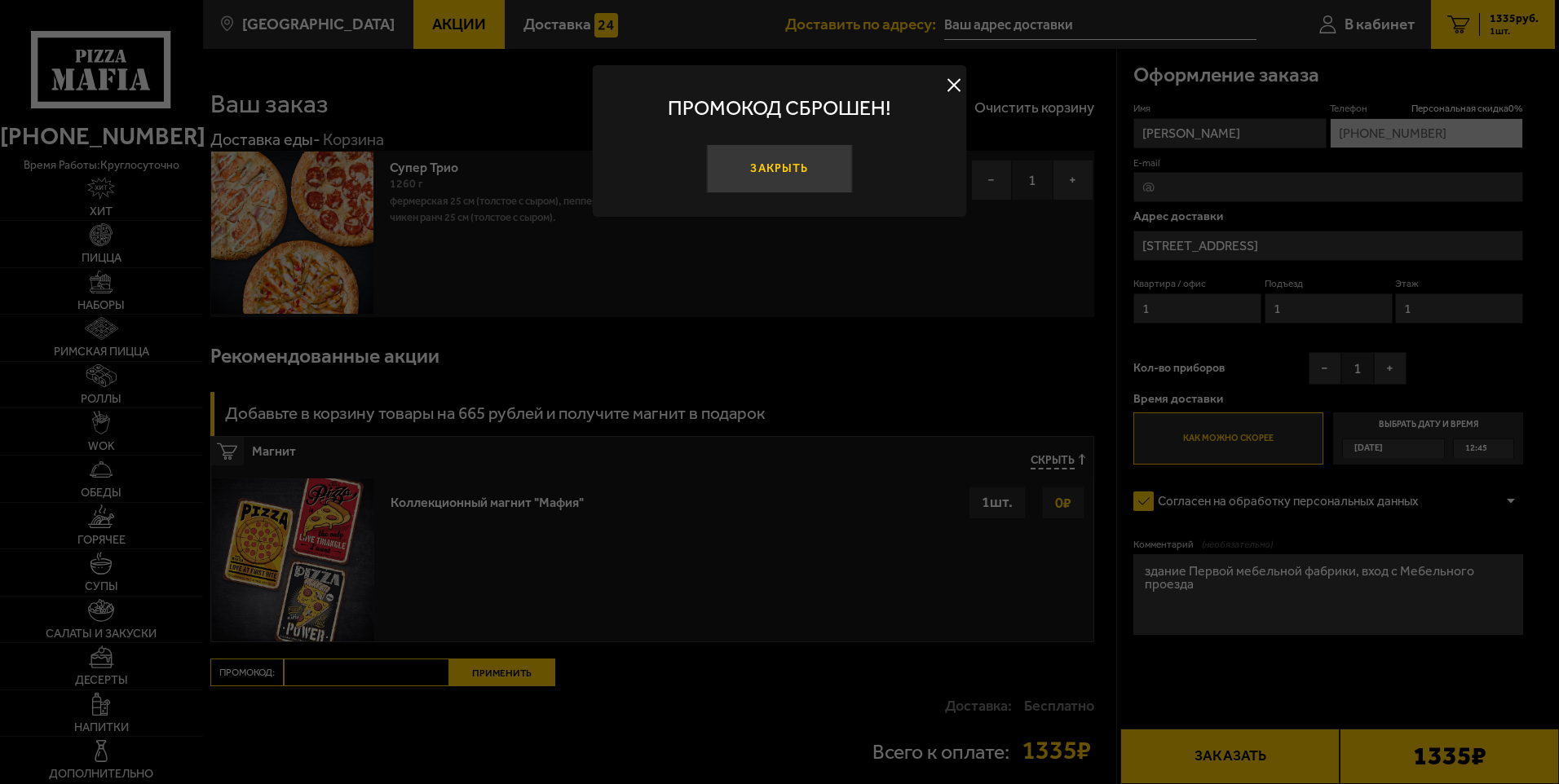
drag, startPoint x: 774, startPoint y: 173, endPoint x: 735, endPoint y: 273, distance: 107.3
click at [774, 174] on button "Закрыть" at bounding box center [779, 169] width 146 height 49
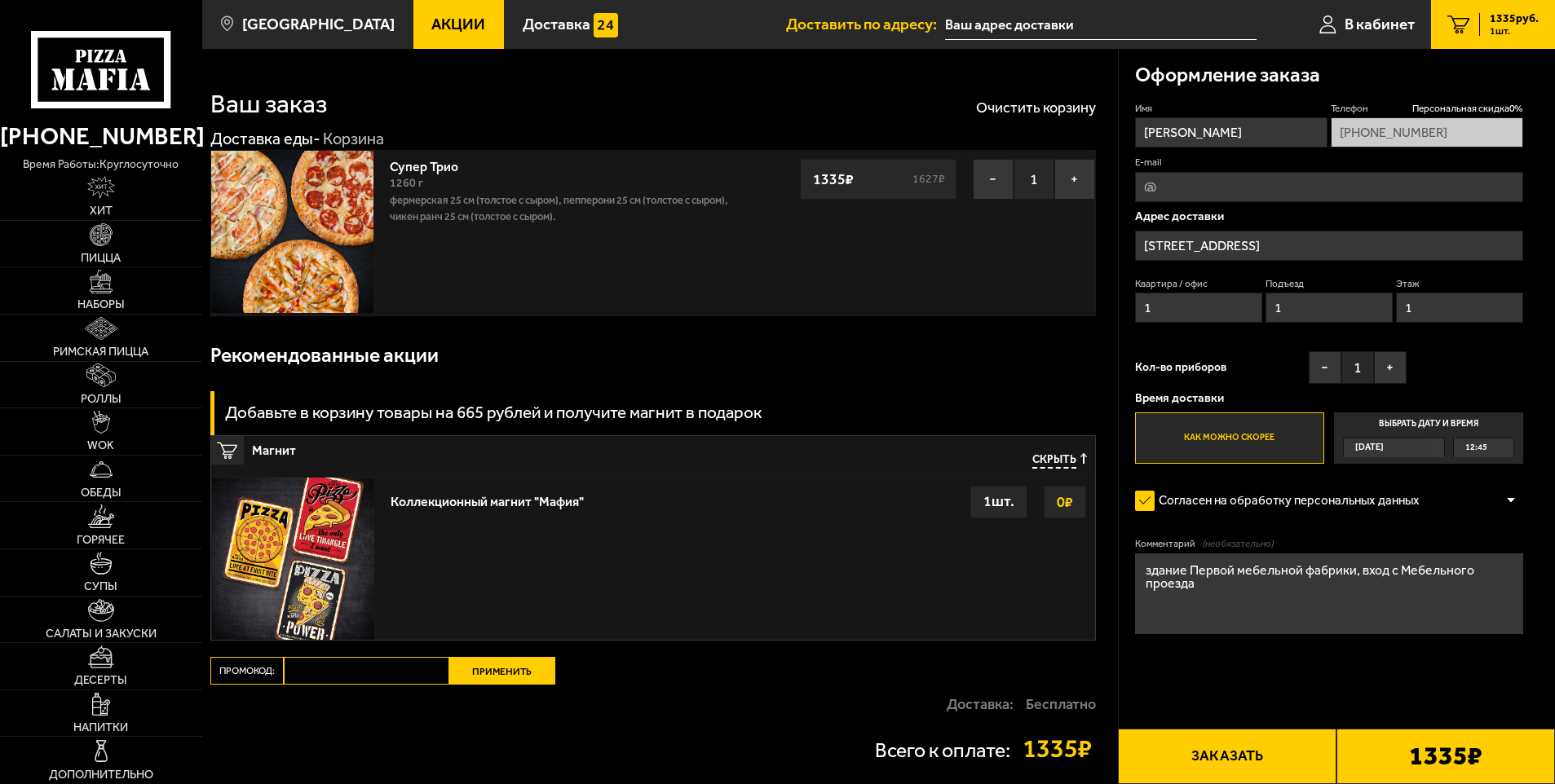
click at [325, 672] on input "Промокод:" at bounding box center [366, 671] width 166 height 28
paste input "mf0462"
type input "mf0363"
click at [507, 680] on button "Применить" at bounding box center [502, 671] width 106 height 28
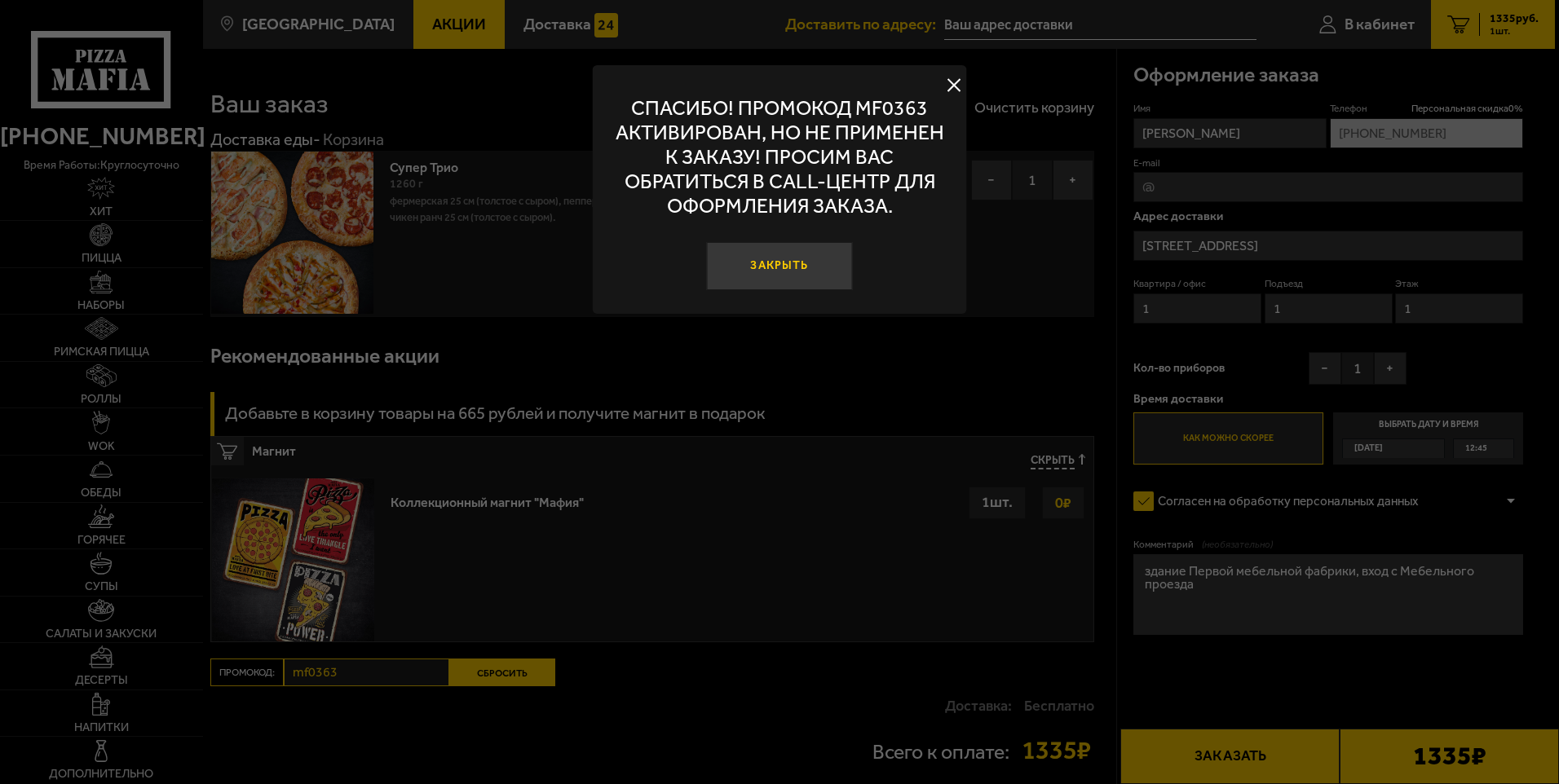
drag, startPoint x: 794, startPoint y: 268, endPoint x: 821, endPoint y: 262, distance: 27.7
click at [794, 267] on button "Закрыть" at bounding box center [779, 267] width 146 height 49
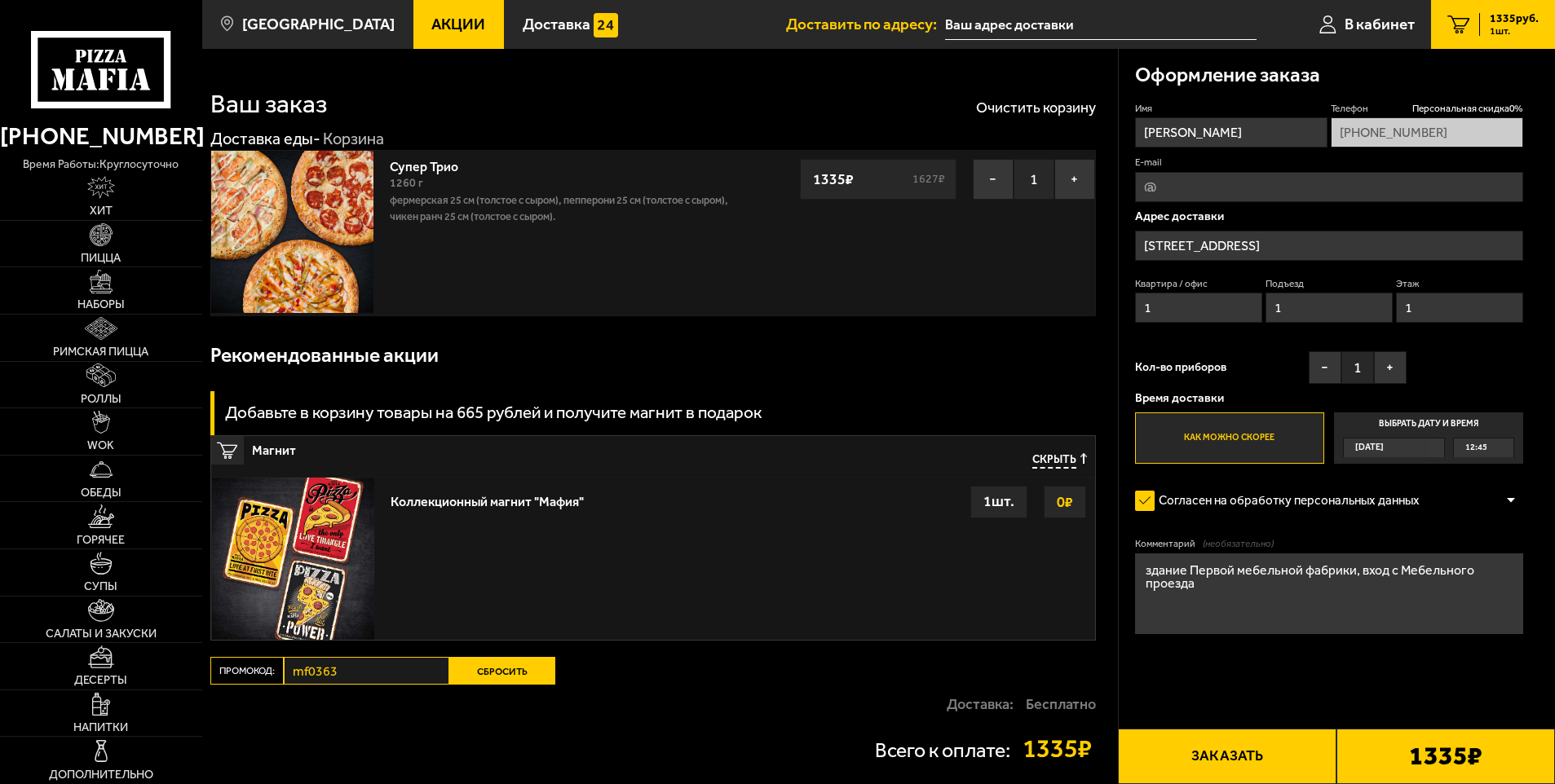
click at [1236, 134] on input "Константин" at bounding box center [1231, 133] width 192 height 31
type input "К"
type input "Ольга"
type input "olechka.spb84@mail.ru"
type input "Ольга"
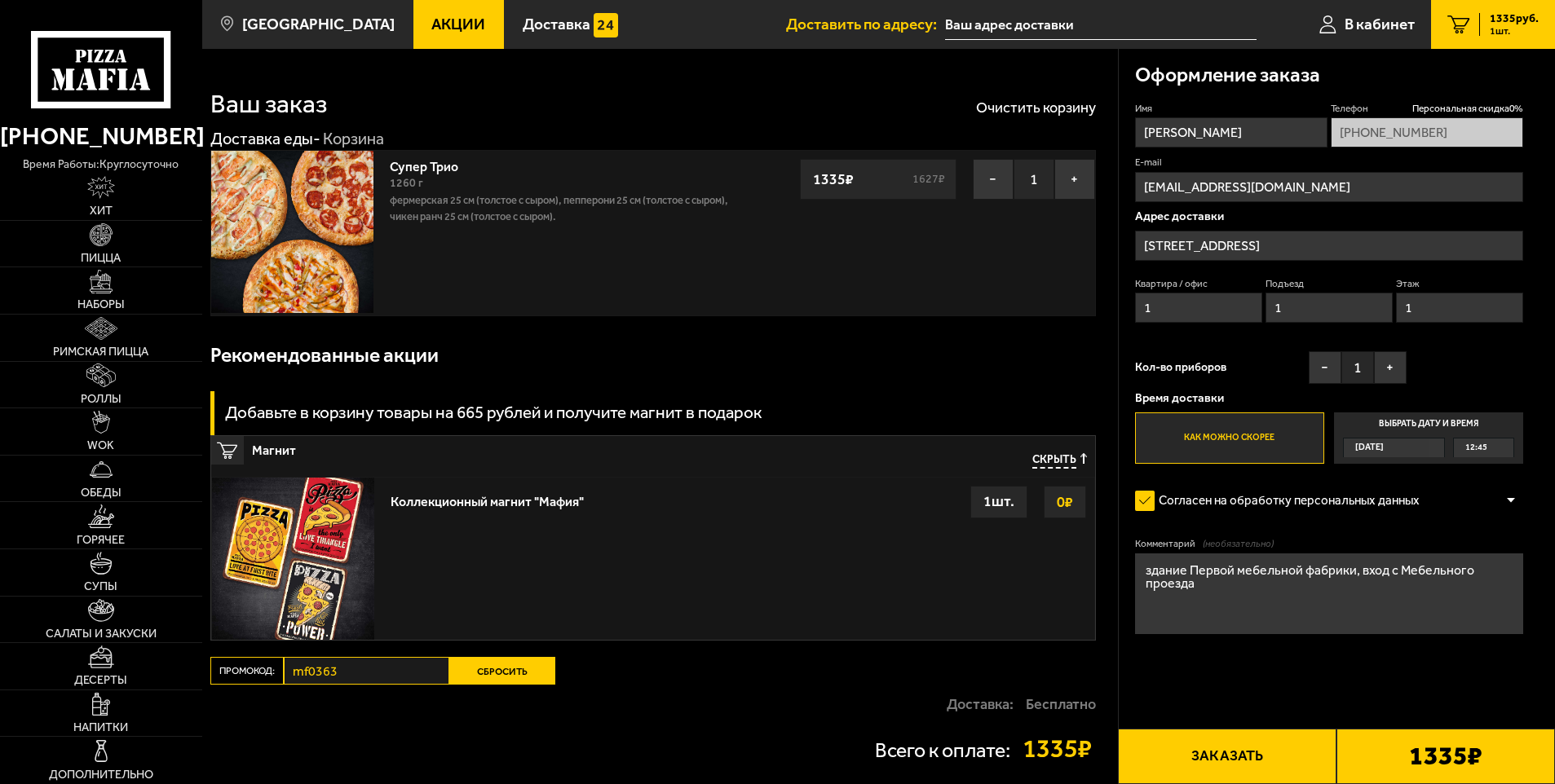
click at [1210, 437] on label "Как можно скорее" at bounding box center [1230, 438] width 189 height 52
click at [0, 0] on input "Как можно скорее" at bounding box center [0, 0] width 0 height 0
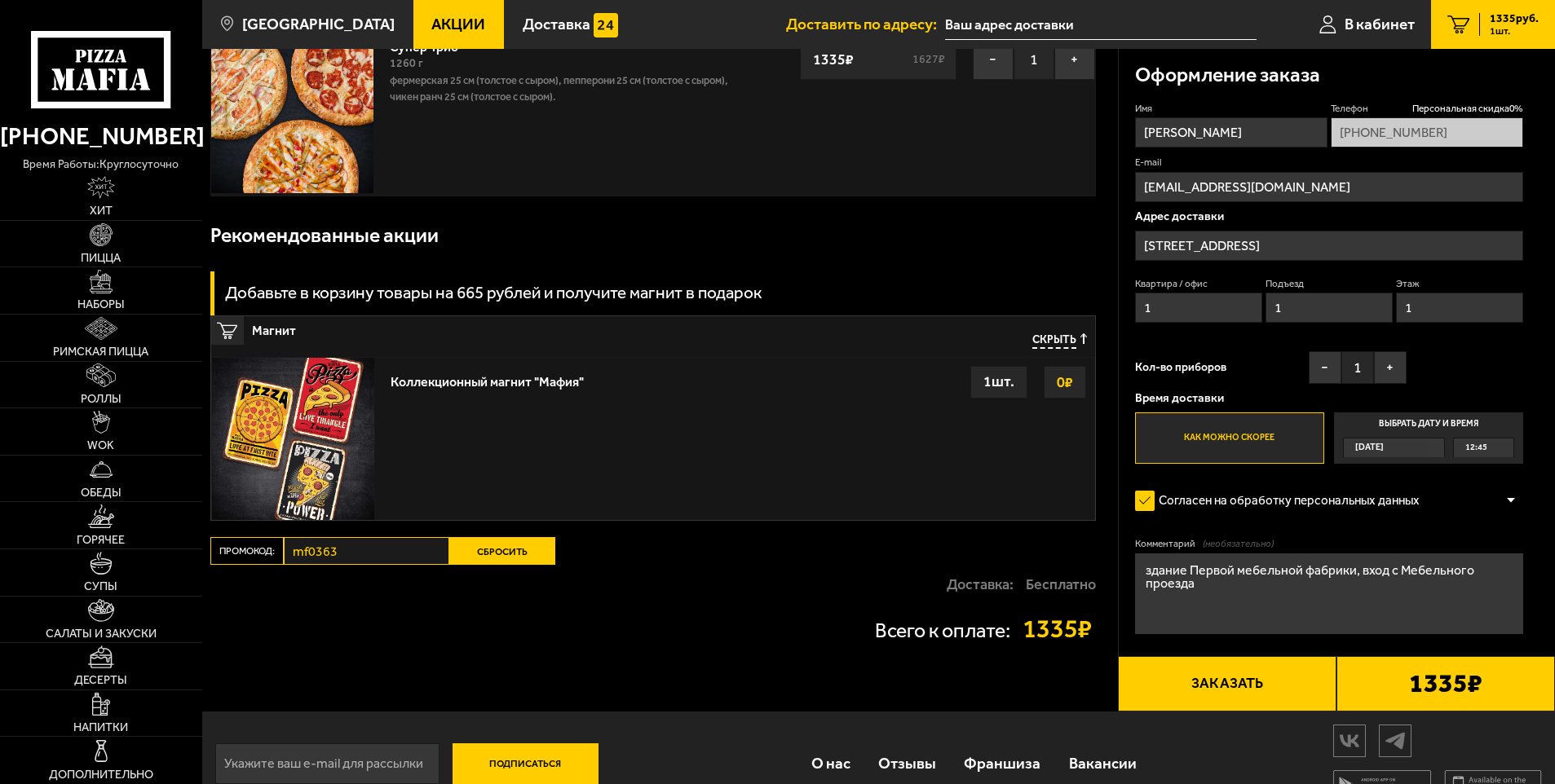
scroll to position [153, 0]
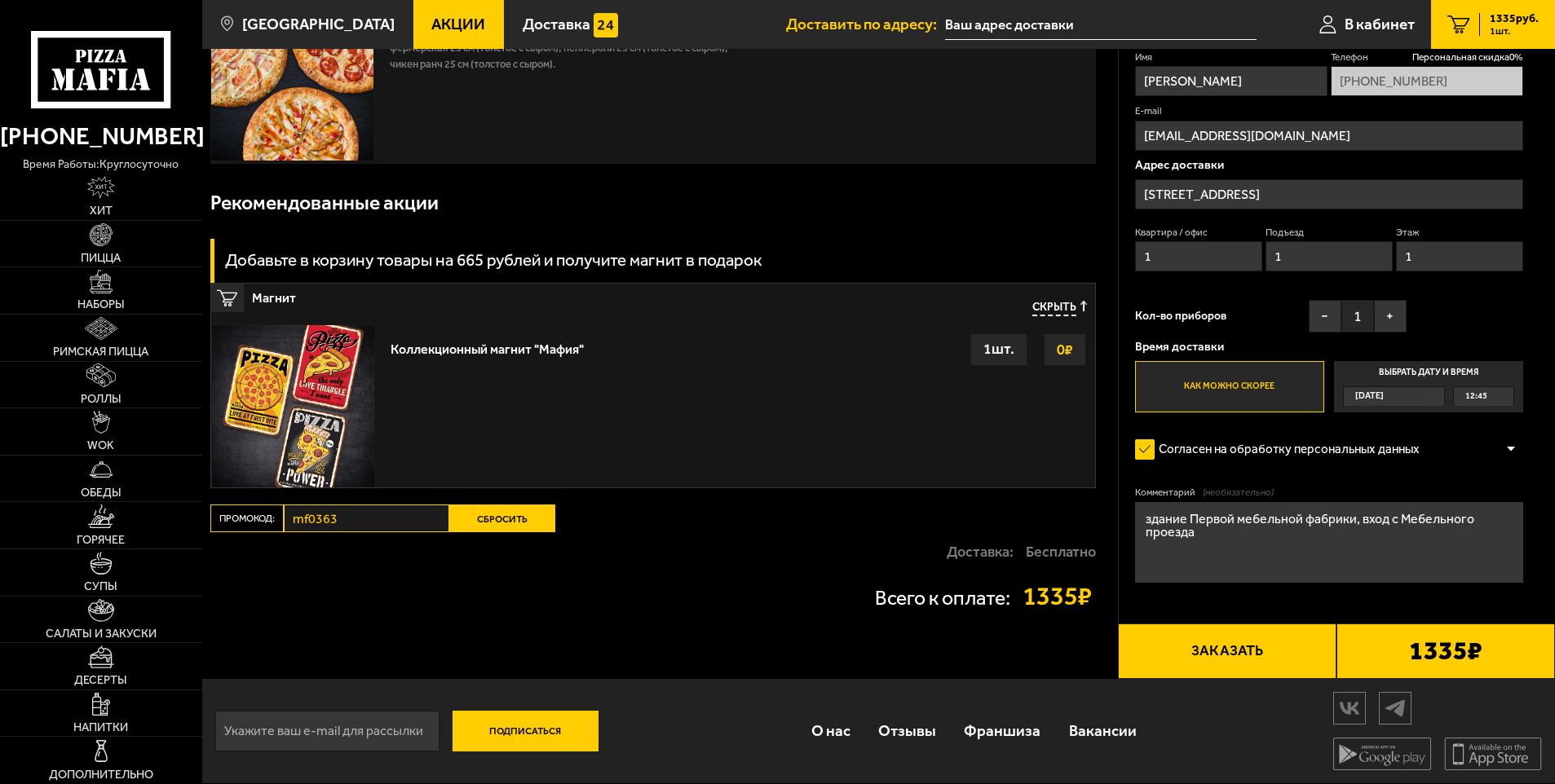
click at [478, 533] on button "Сбросить" at bounding box center [502, 518] width 106 height 28
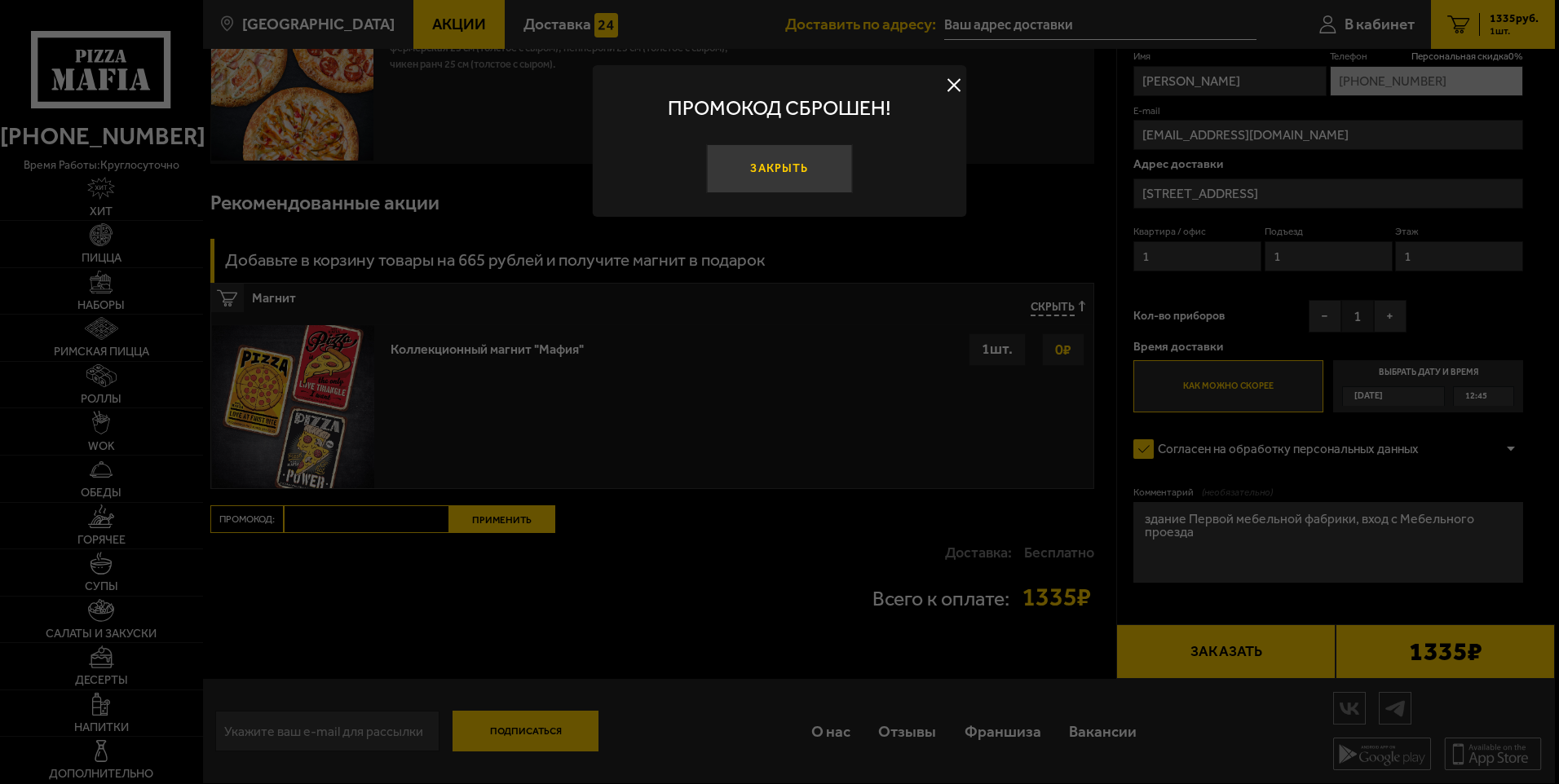
click at [777, 183] on button "Закрыть" at bounding box center [779, 169] width 146 height 49
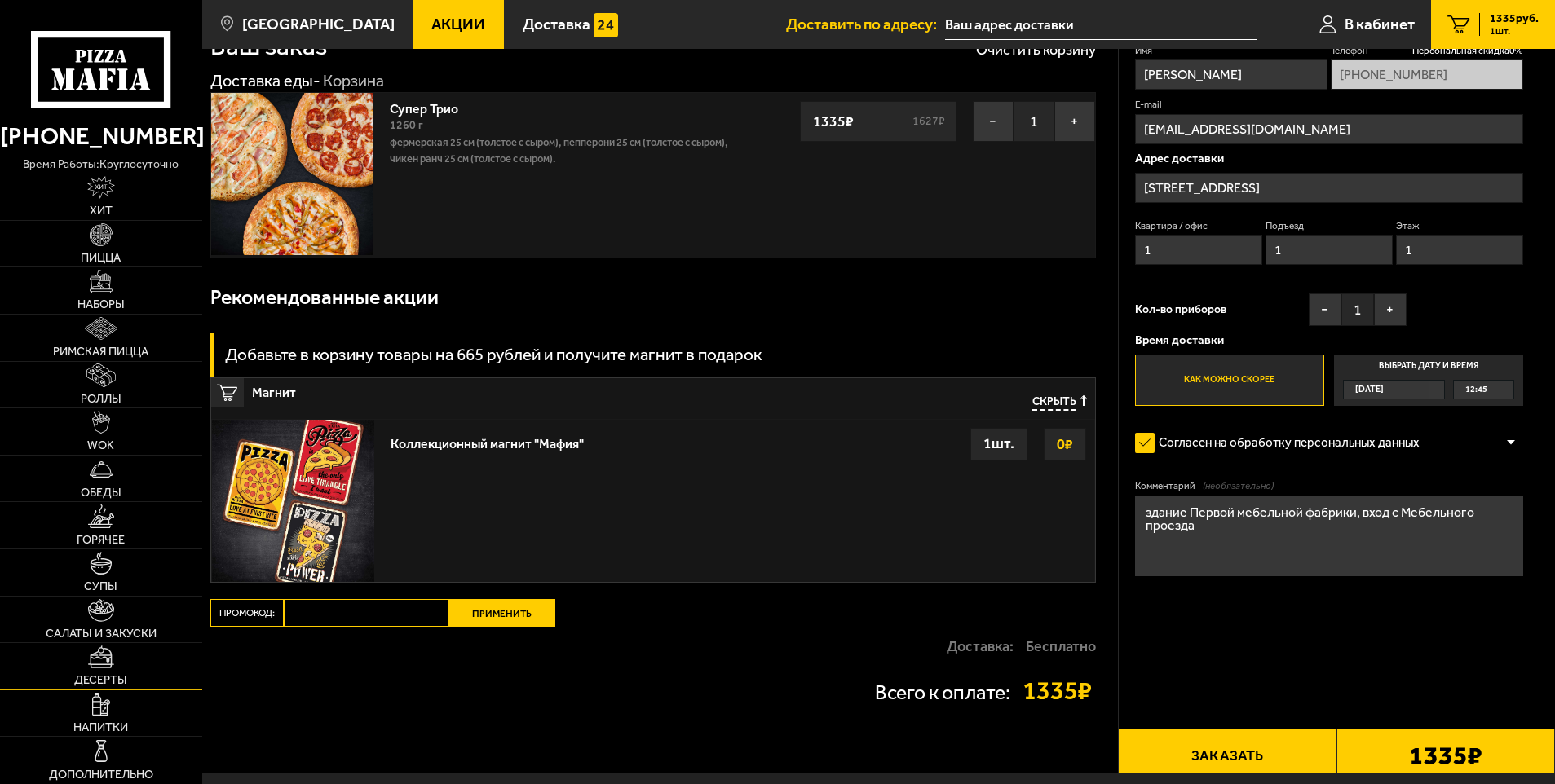
scroll to position [0, 0]
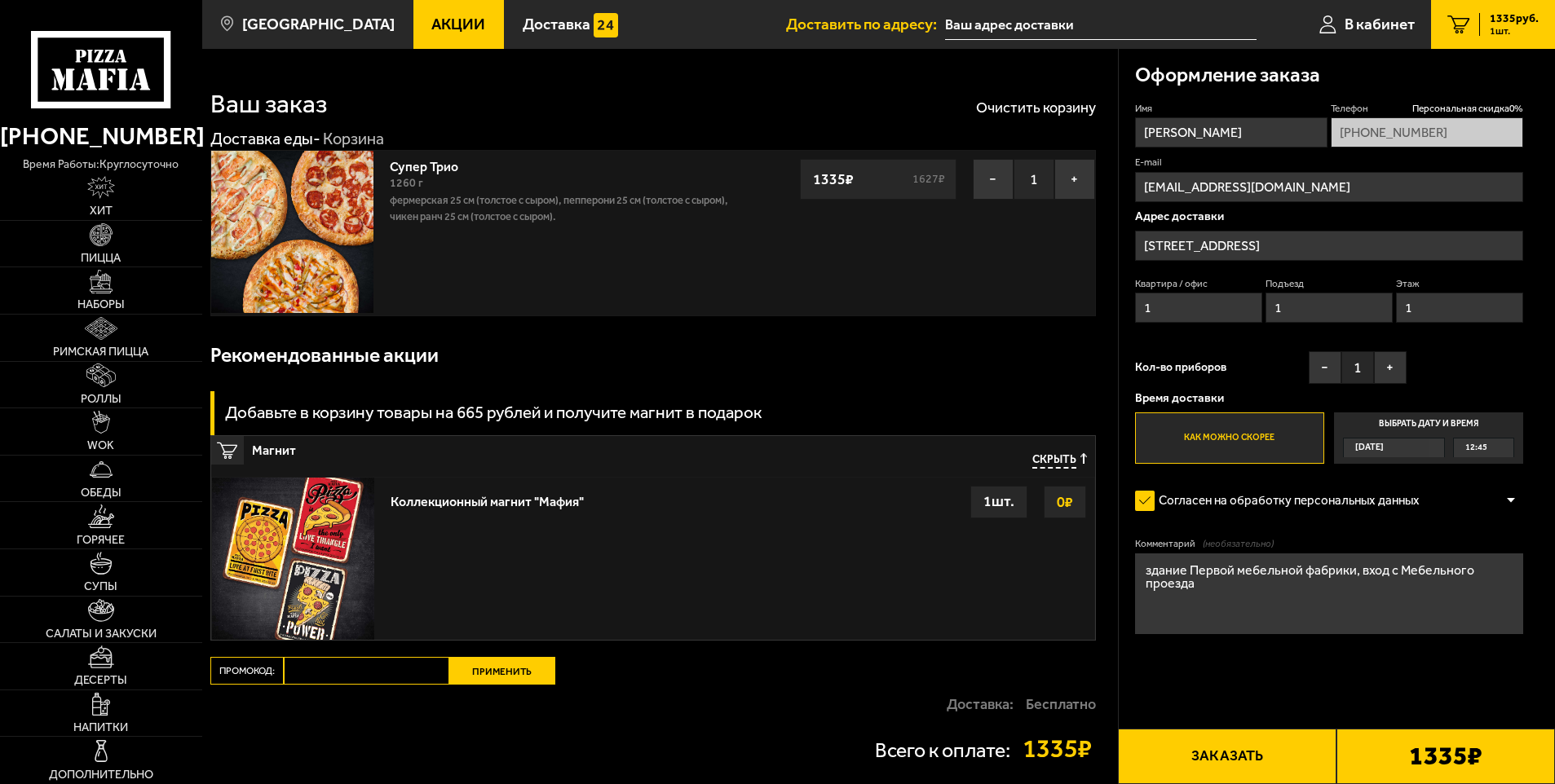
click at [344, 680] on input "Промокод:" at bounding box center [366, 671] width 166 height 28
paste input "mf0462"
type input "mf0462"
click at [490, 674] on button "Применить" at bounding box center [502, 671] width 106 height 28
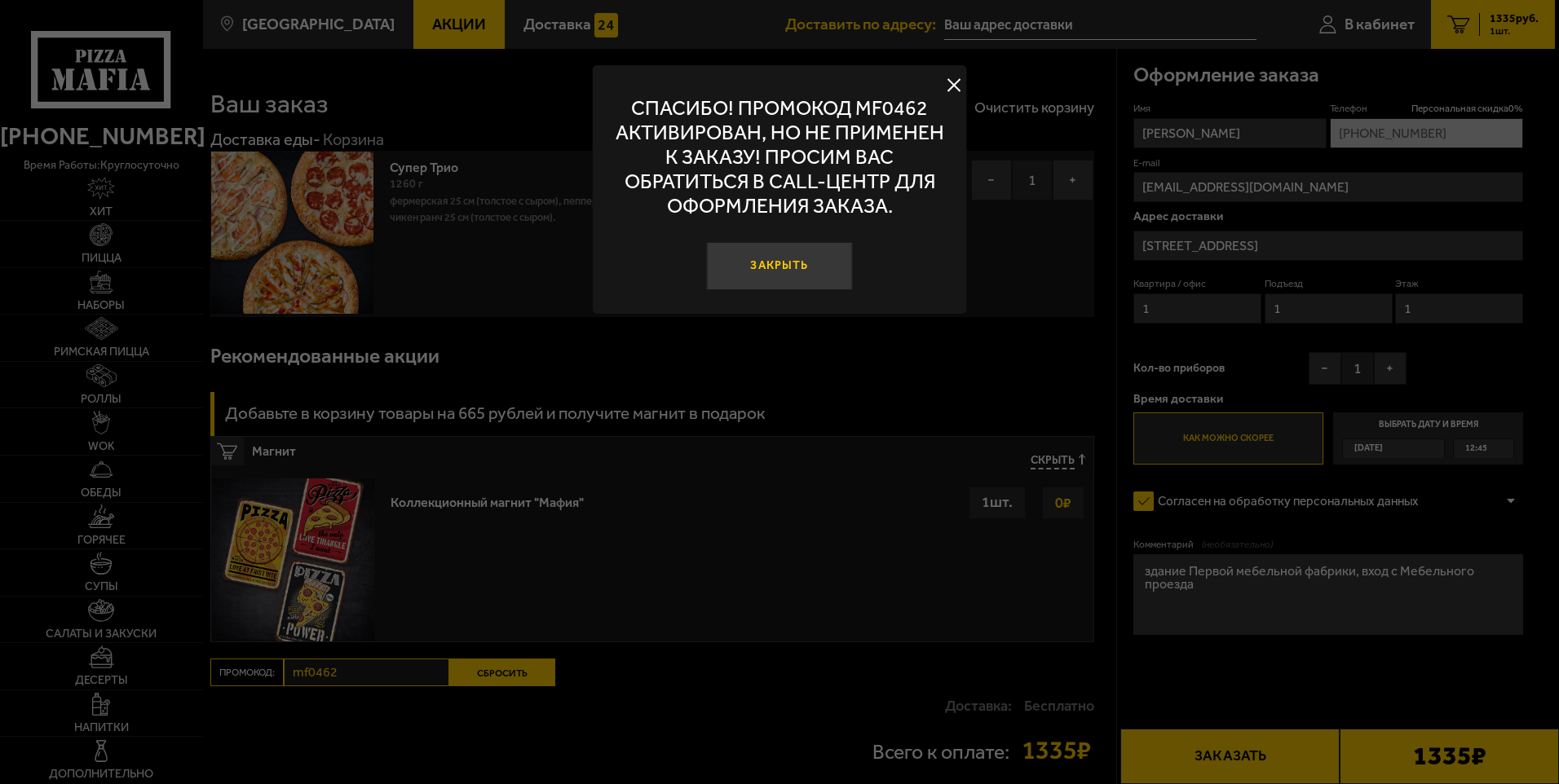
click at [783, 274] on button "Закрыть" at bounding box center [779, 267] width 146 height 49
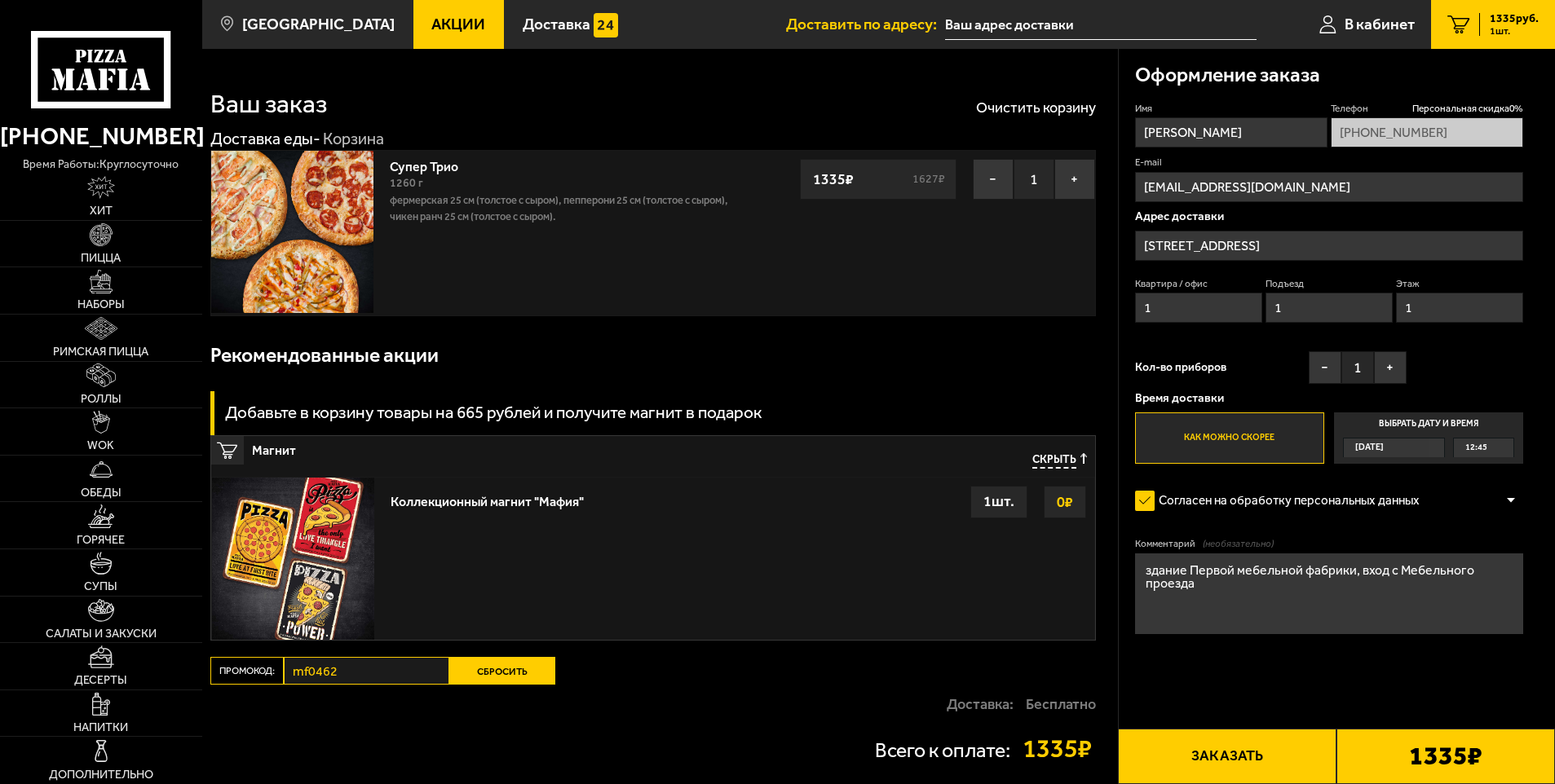
click at [1270, 747] on button "Заказать" at bounding box center [1227, 756] width 218 height 55
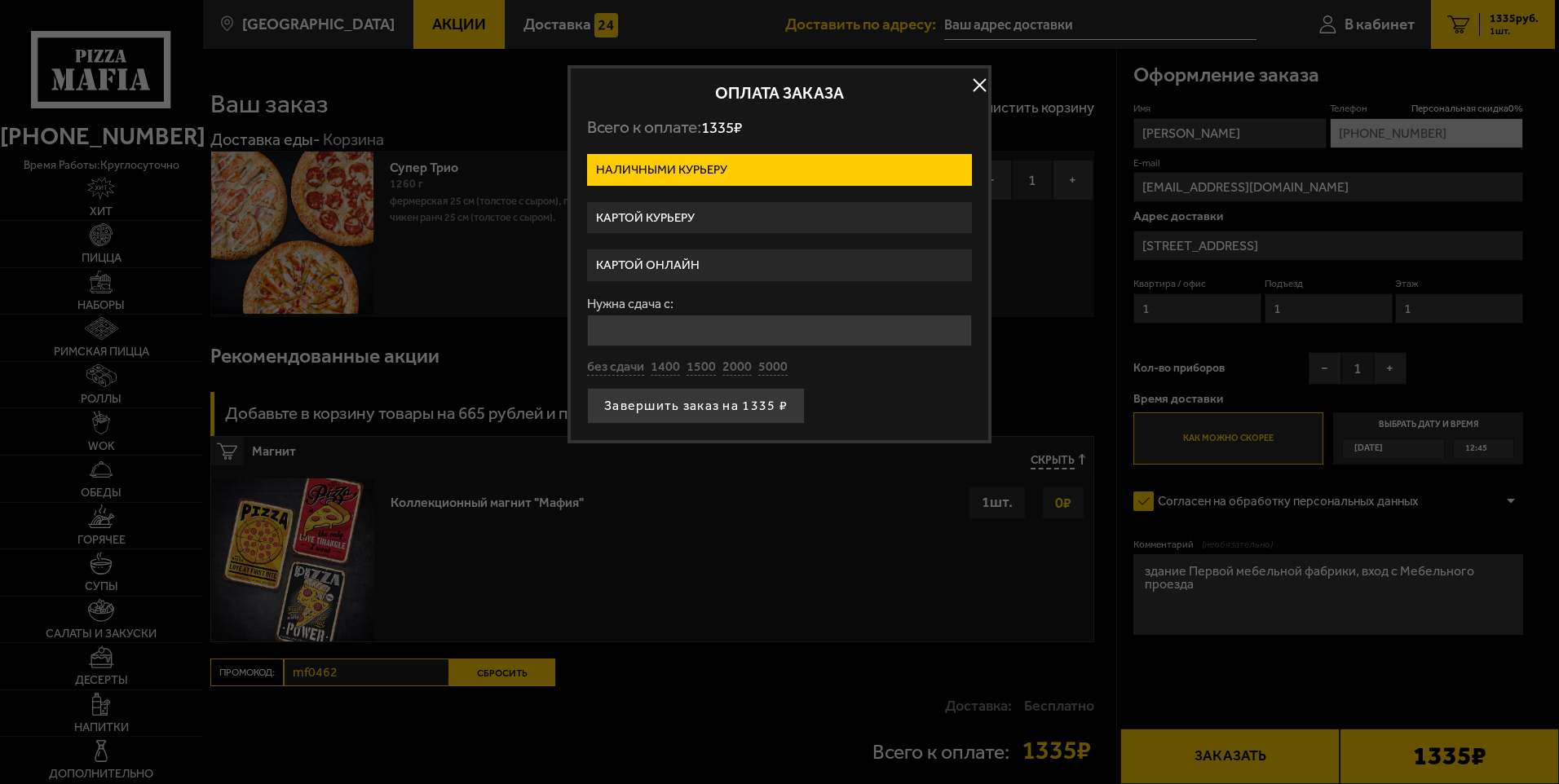
click at [672, 265] on label "Картой онлайн" at bounding box center [779, 265] width 385 height 31
click at [0, 0] on input "Картой онлайн" at bounding box center [0, 0] width 0 height 0
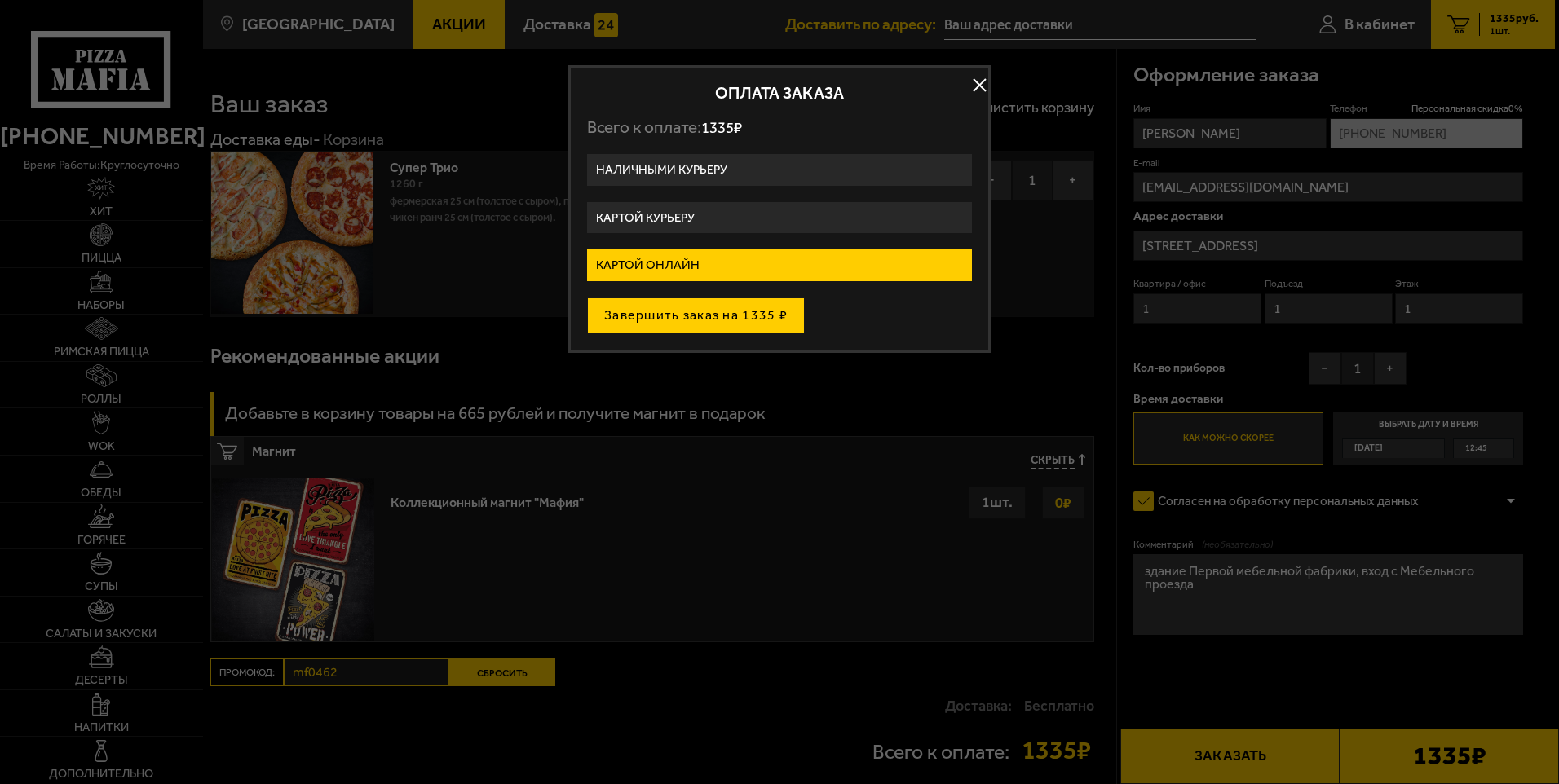
click at [668, 310] on button "Завершить заказ на 1335 ₽" at bounding box center [696, 315] width 217 height 36
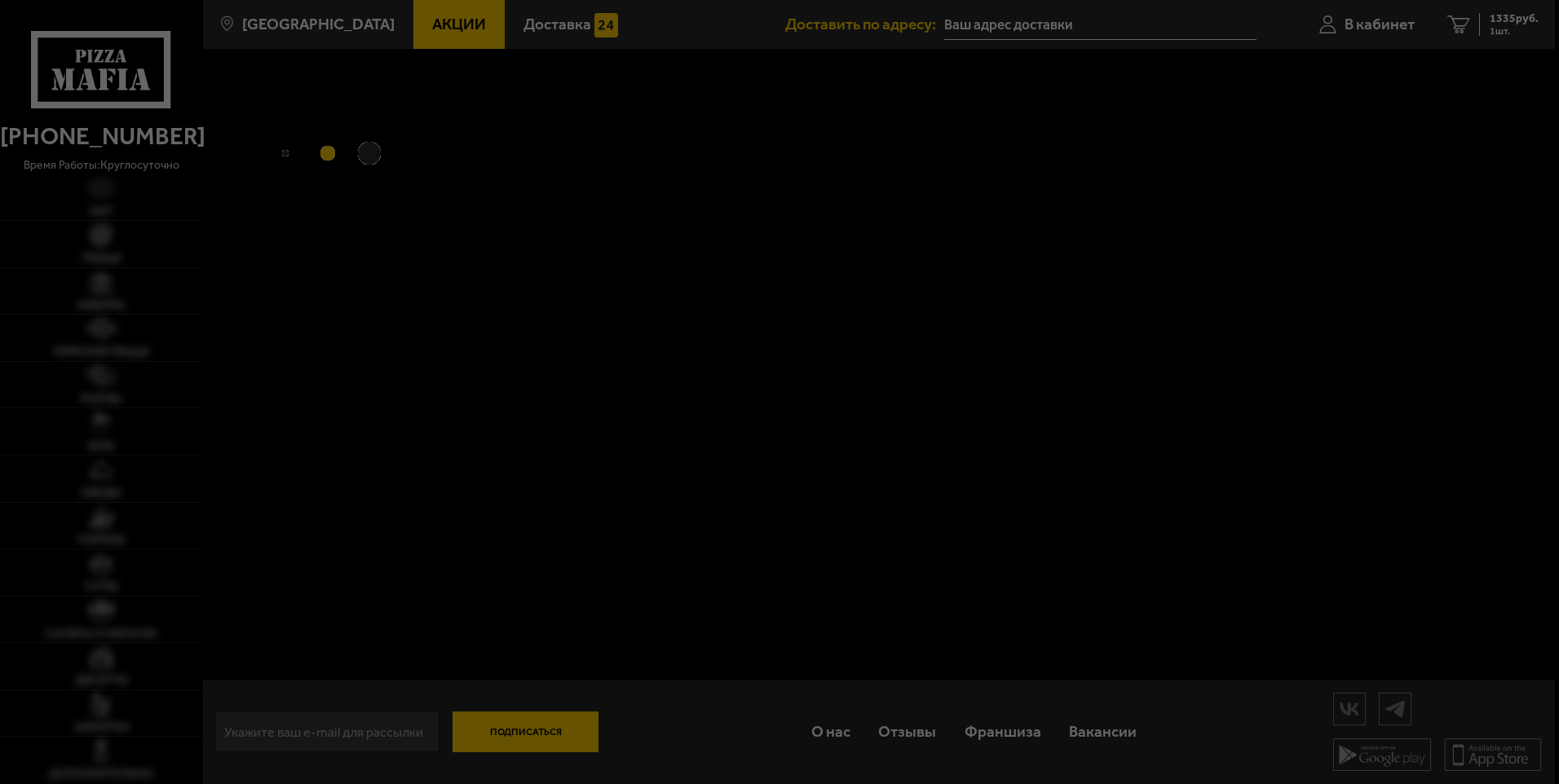
type input "[STREET_ADDRESS]"
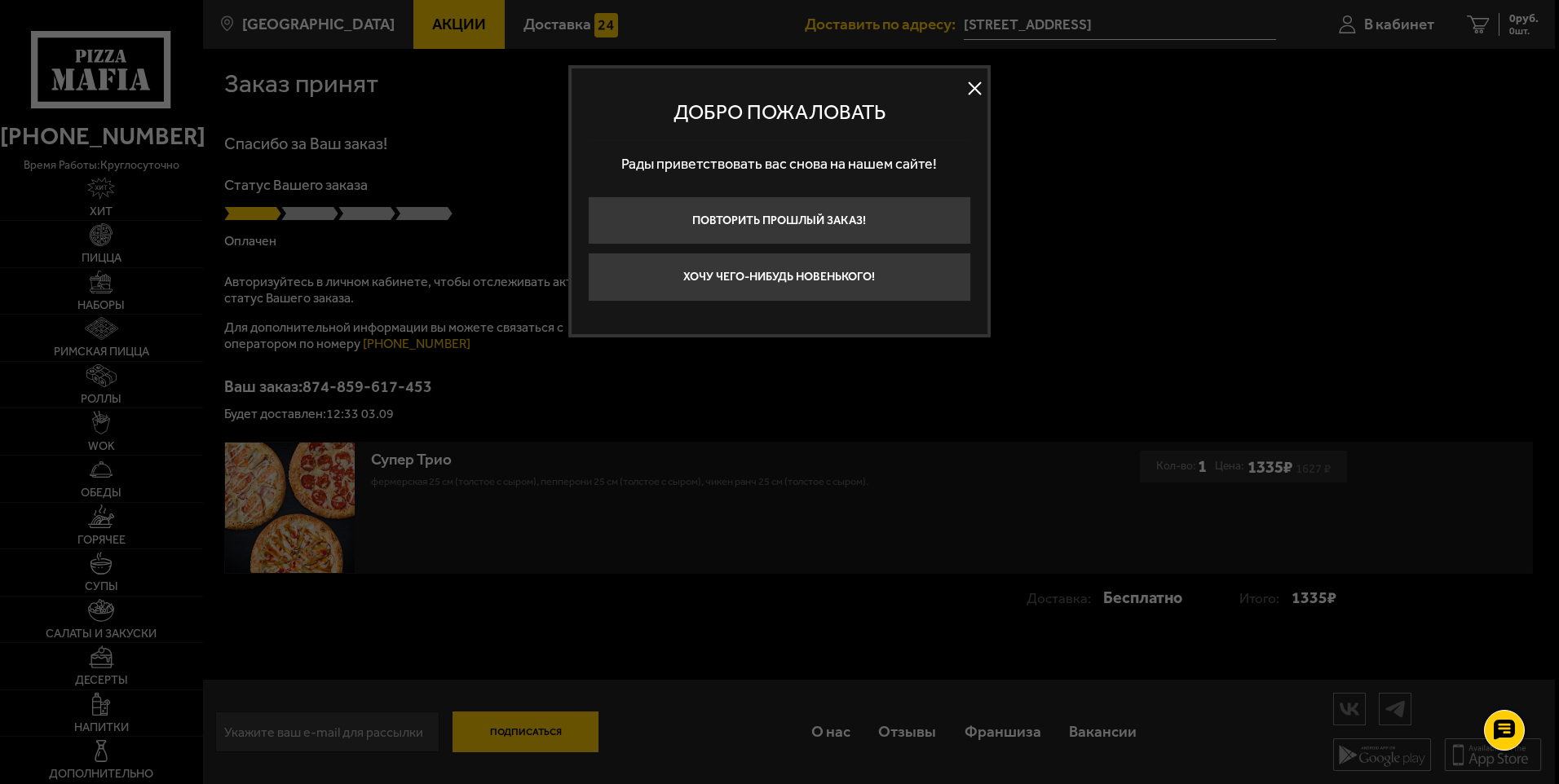
drag, startPoint x: 974, startPoint y: 89, endPoint x: 983, endPoint y: 95, distance: 10.8
click at [974, 90] on button at bounding box center [974, 88] width 25 height 25
